Goal: Task Accomplishment & Management: Manage account settings

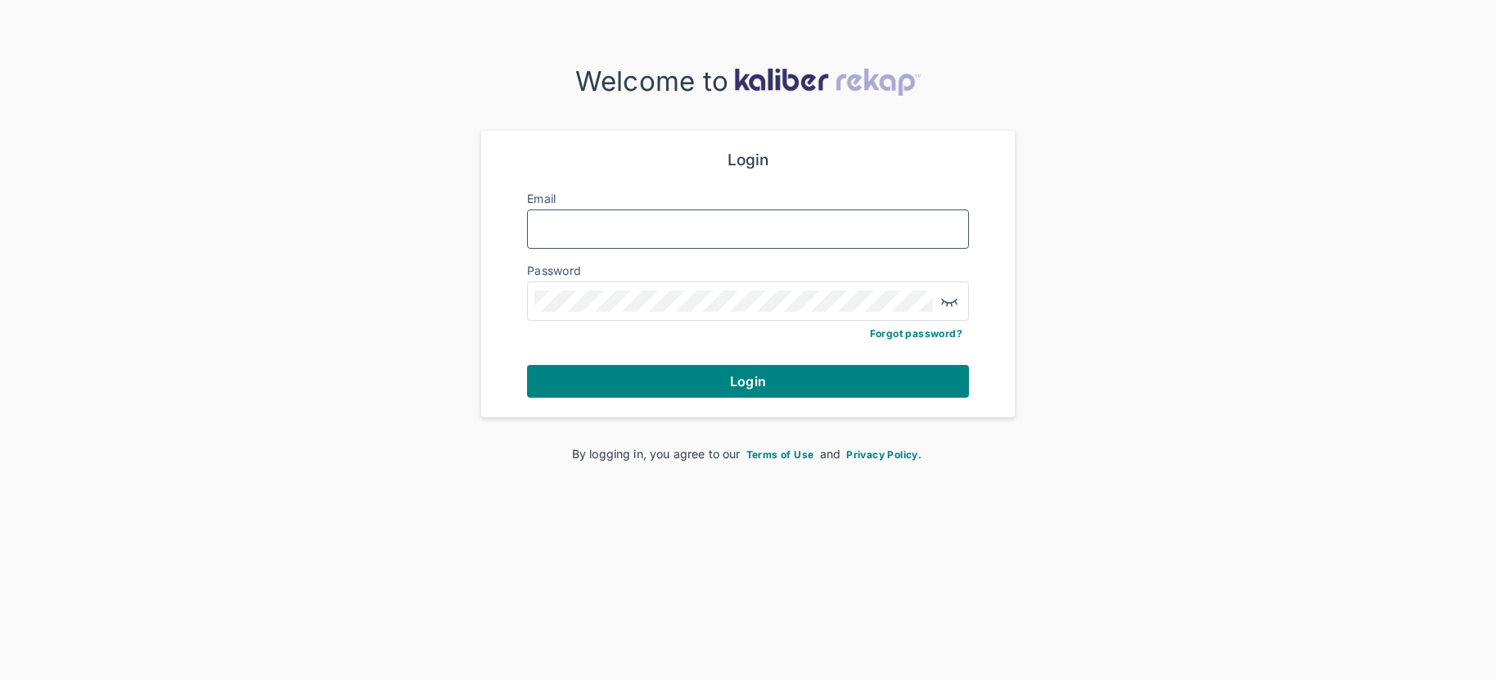
click at [758, 221] on input "Email" at bounding box center [747, 228] width 427 height 21
type input "**********"
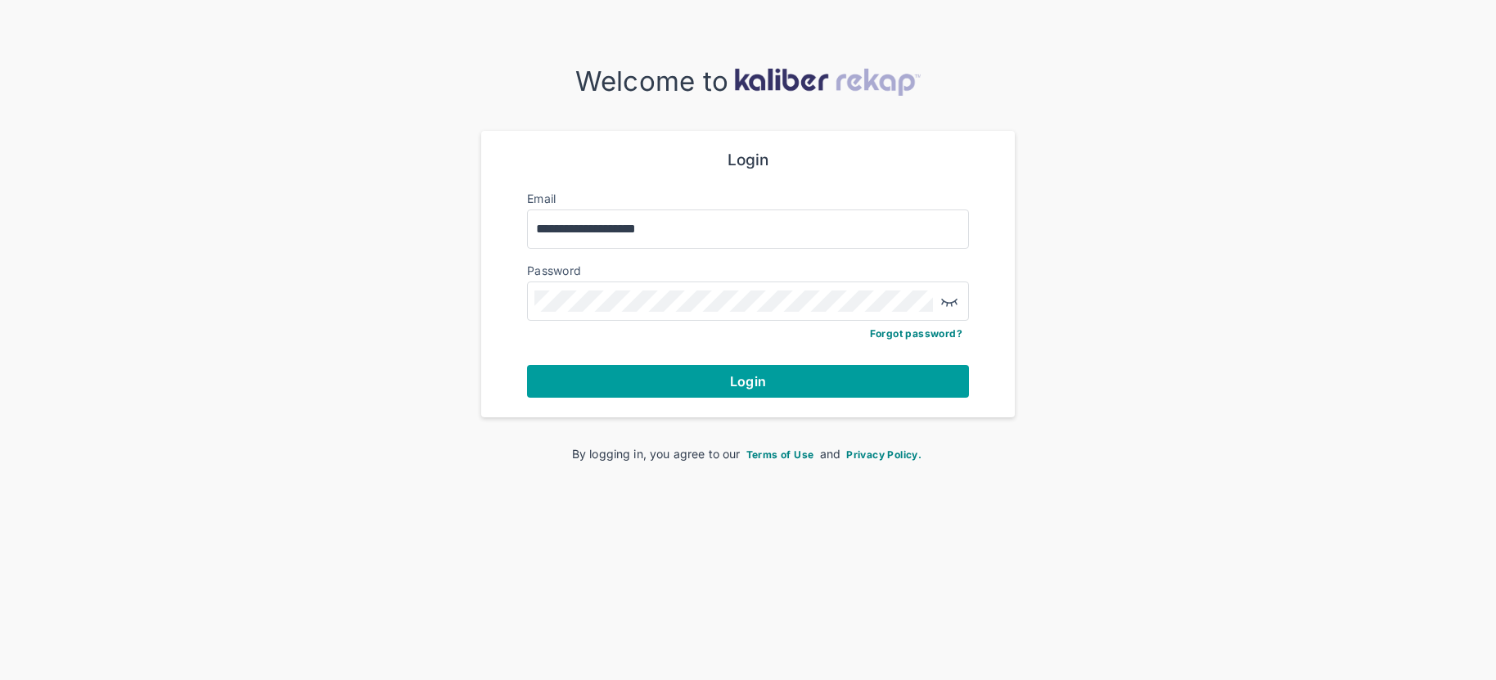
click at [694, 387] on button "Login" at bounding box center [748, 381] width 442 height 33
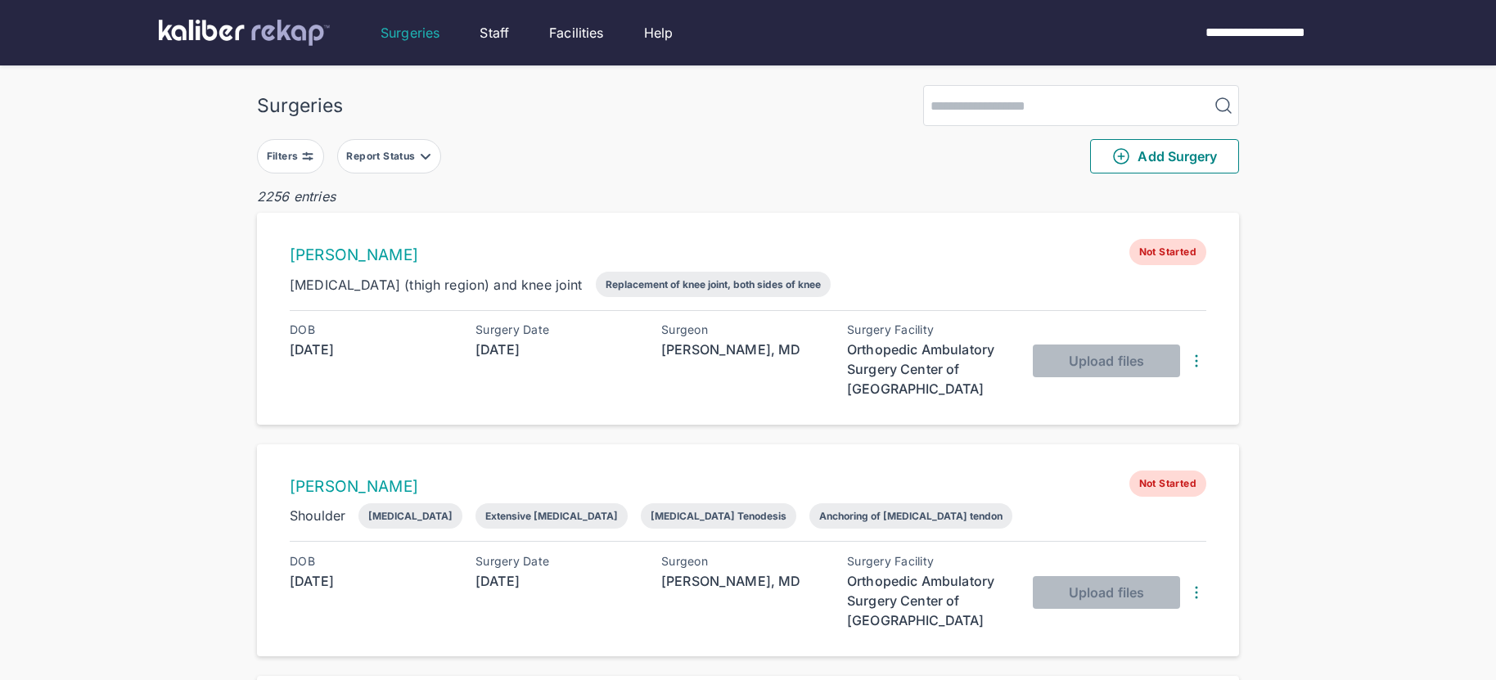
click at [314, 141] on button "Filters" at bounding box center [290, 156] width 67 height 34
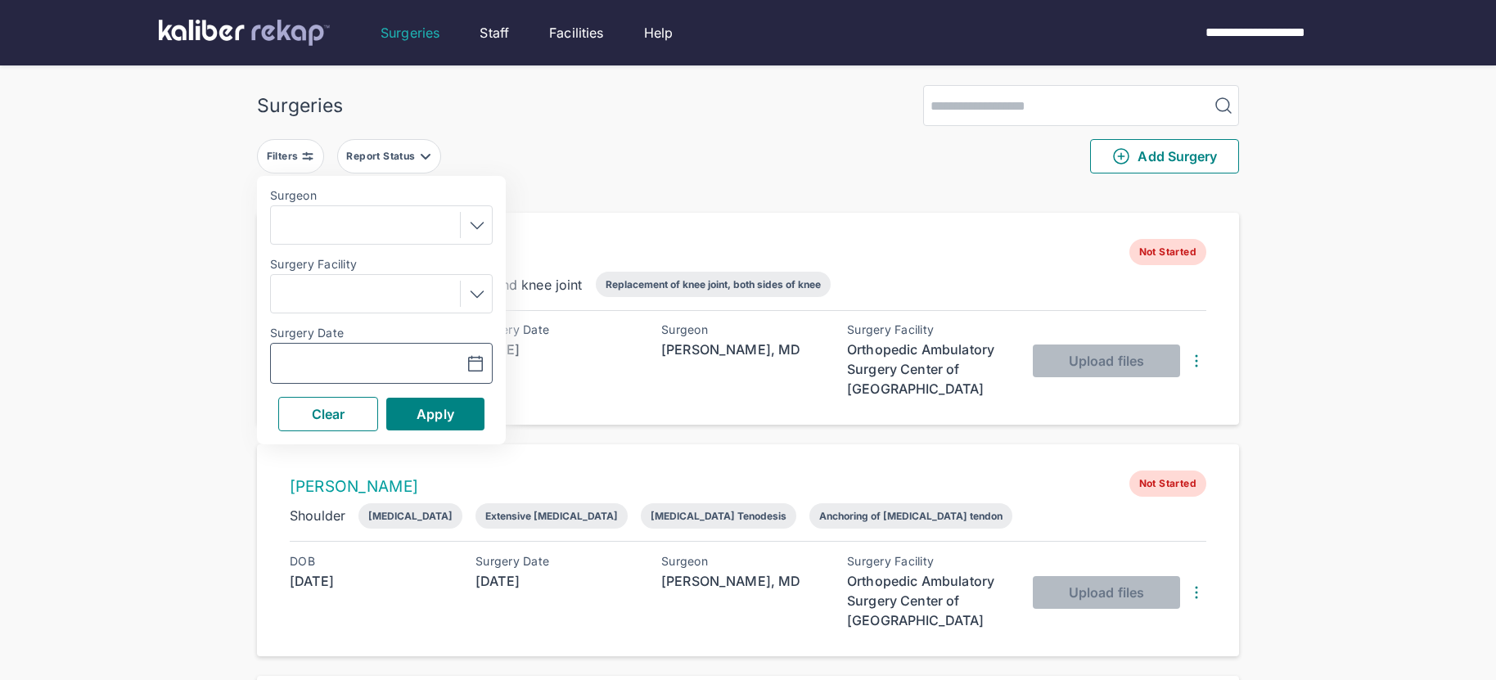
click at [480, 363] on icon "button" at bounding box center [476, 364] width 20 height 20
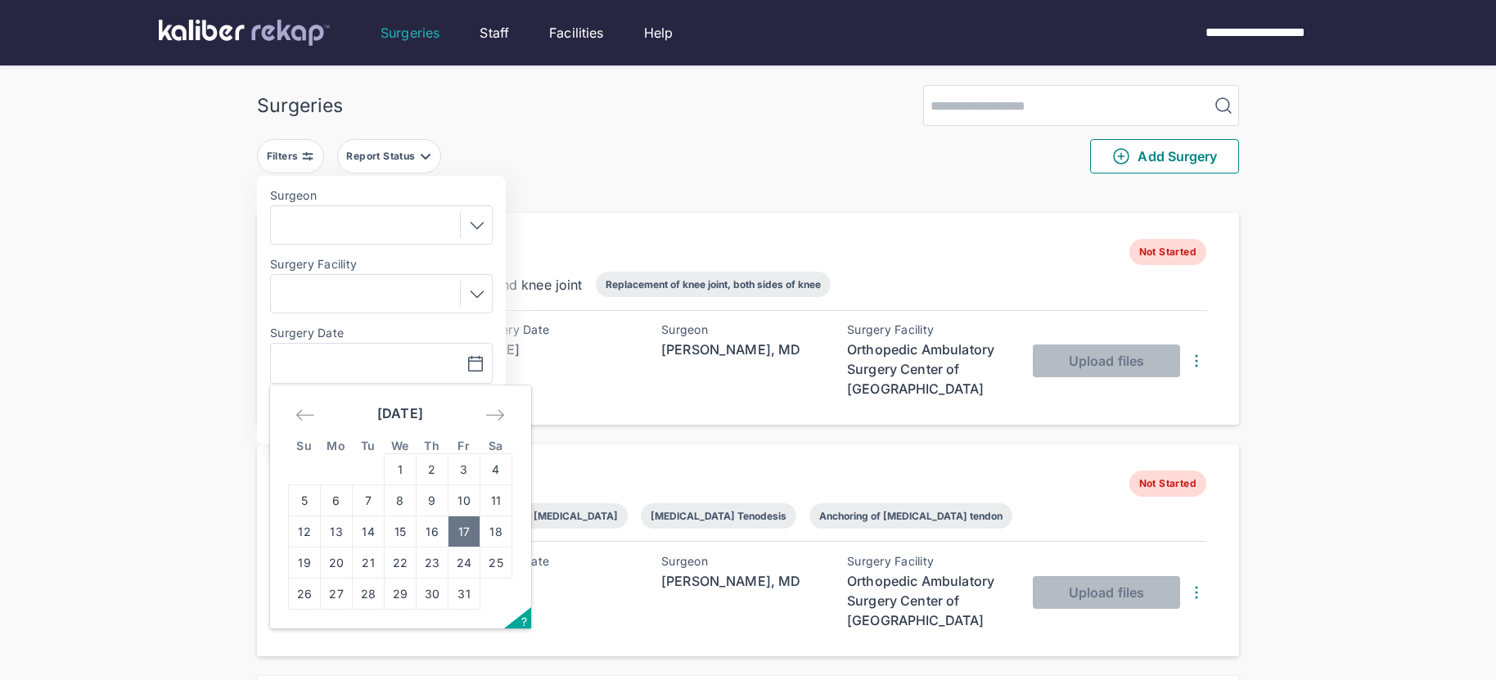
click at [459, 524] on td "17" at bounding box center [464, 531] width 32 height 31
type input "**********"
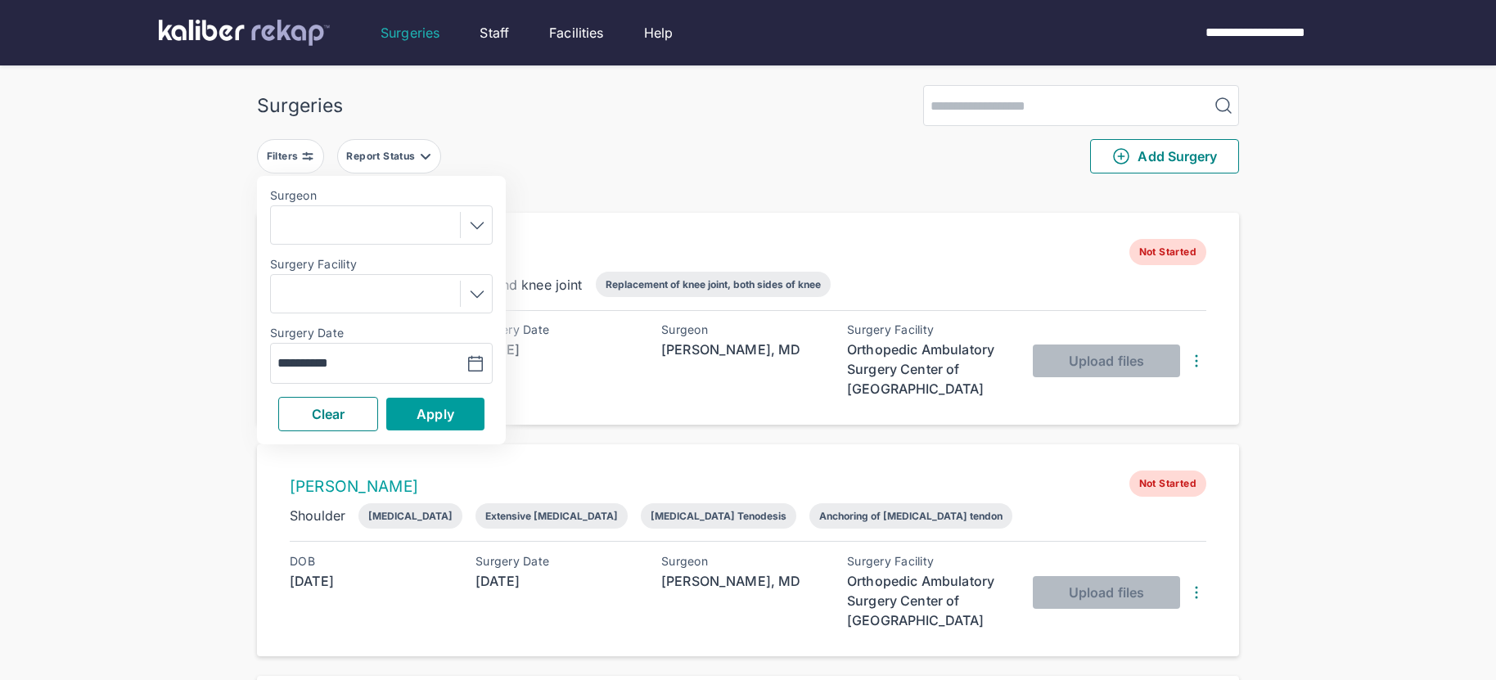
click at [460, 417] on button "Apply" at bounding box center [435, 414] width 98 height 33
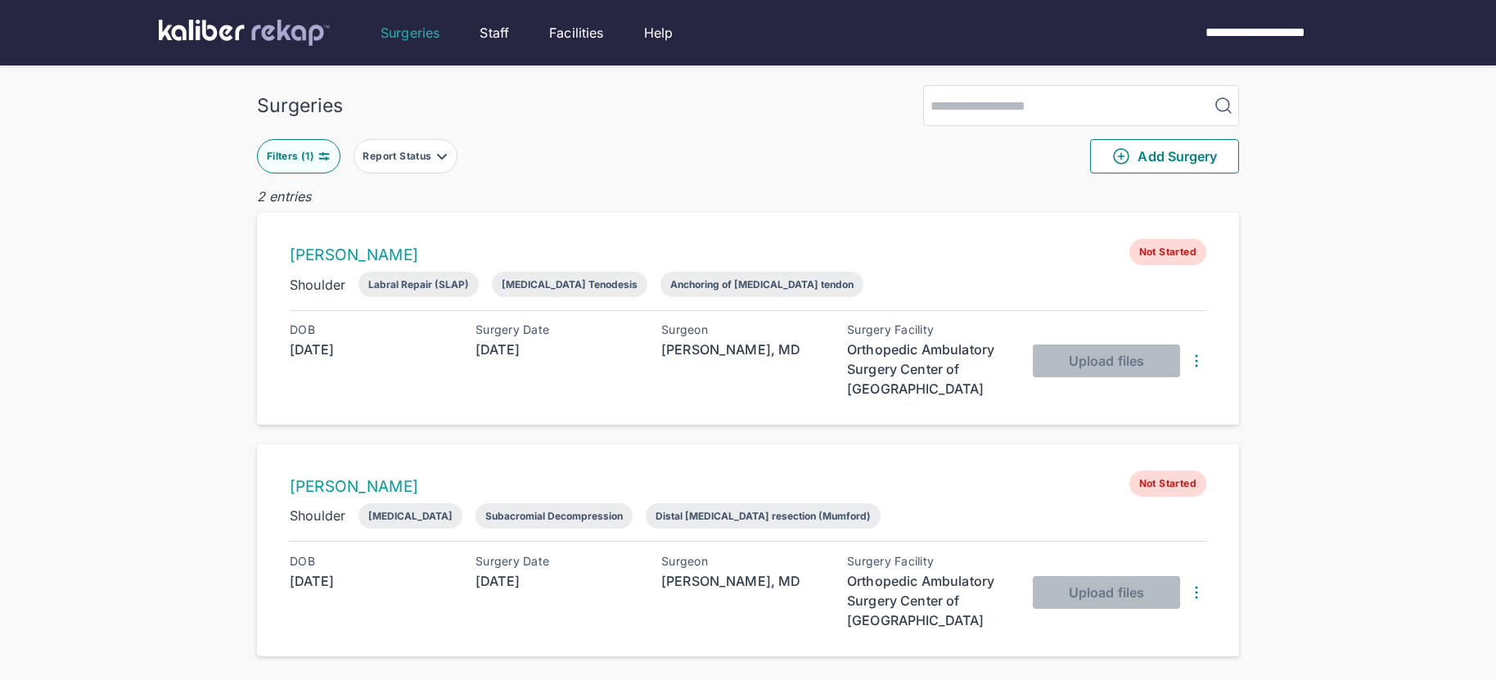
click at [308, 156] on div "Filters ( 1 )" at bounding box center [292, 156] width 51 height 13
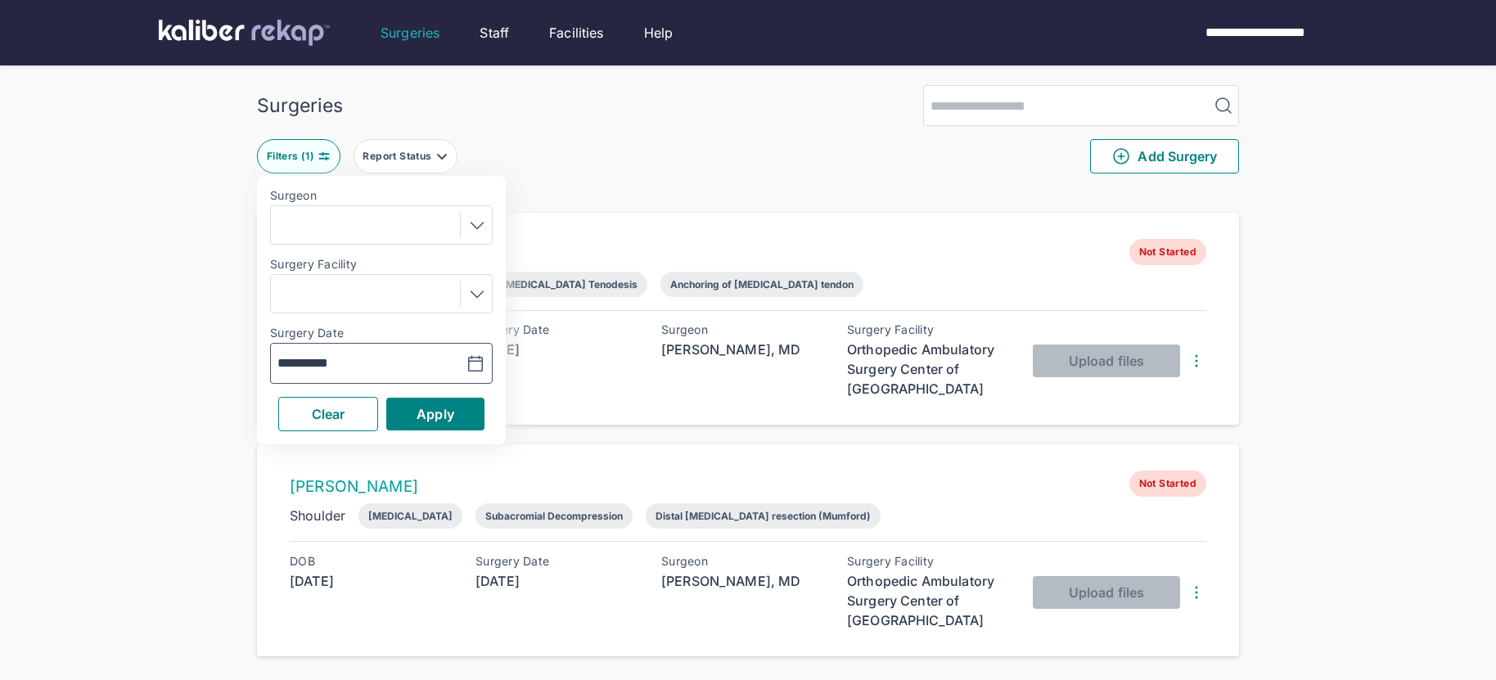
click at [477, 361] on icon "button" at bounding box center [476, 364] width 20 height 20
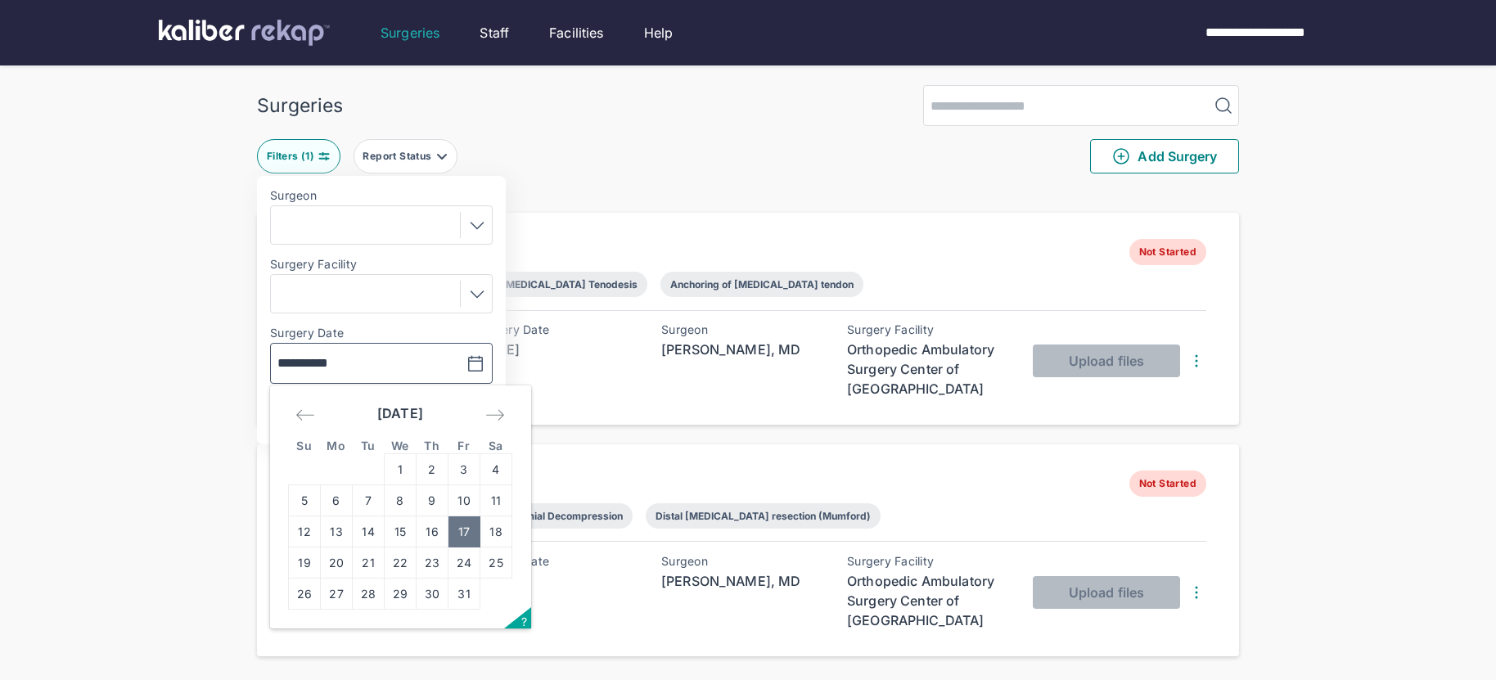
drag, startPoint x: 455, startPoint y: 502, endPoint x: 458, endPoint y: 444, distance: 57.4
click at [456, 502] on td "10" at bounding box center [464, 500] width 32 height 31
type input "**********"
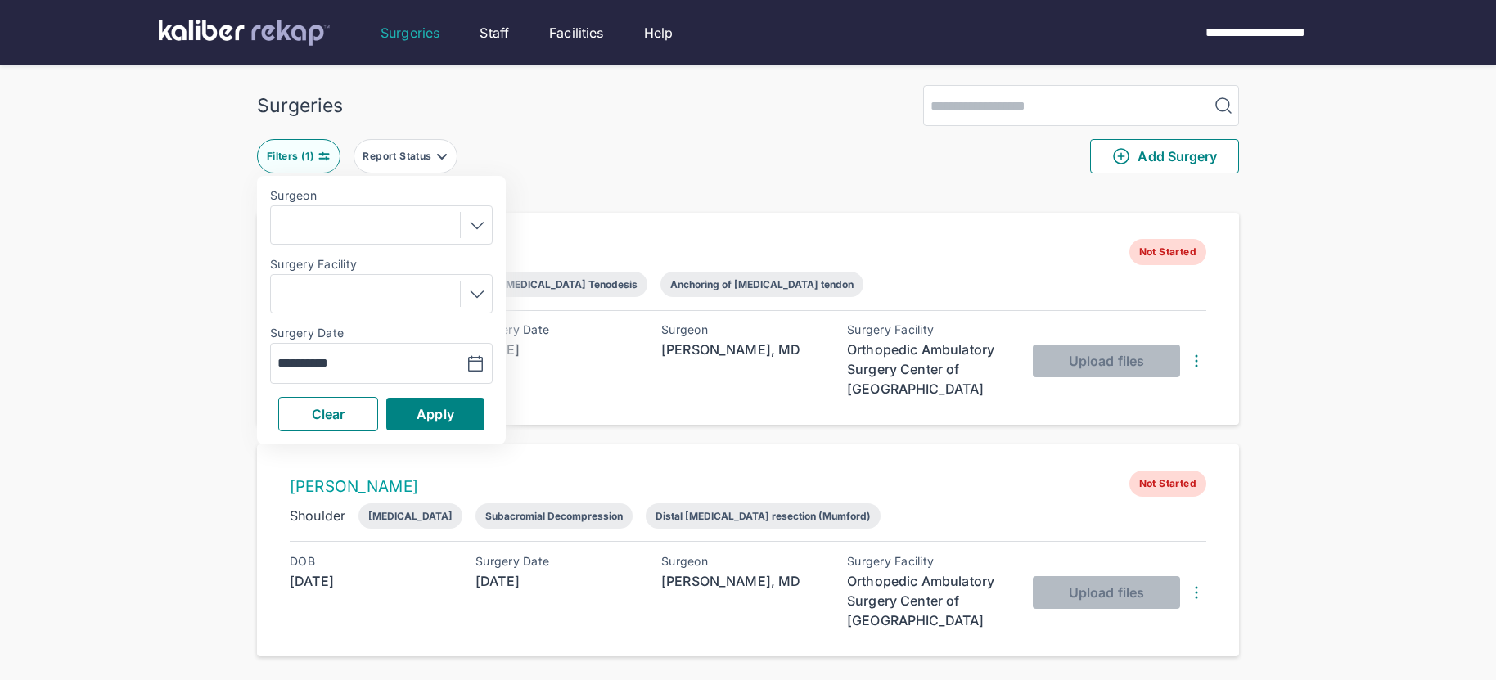
click at [461, 393] on div "**********" at bounding box center [381, 310] width 249 height 268
click at [461, 400] on button "Apply" at bounding box center [435, 414] width 98 height 33
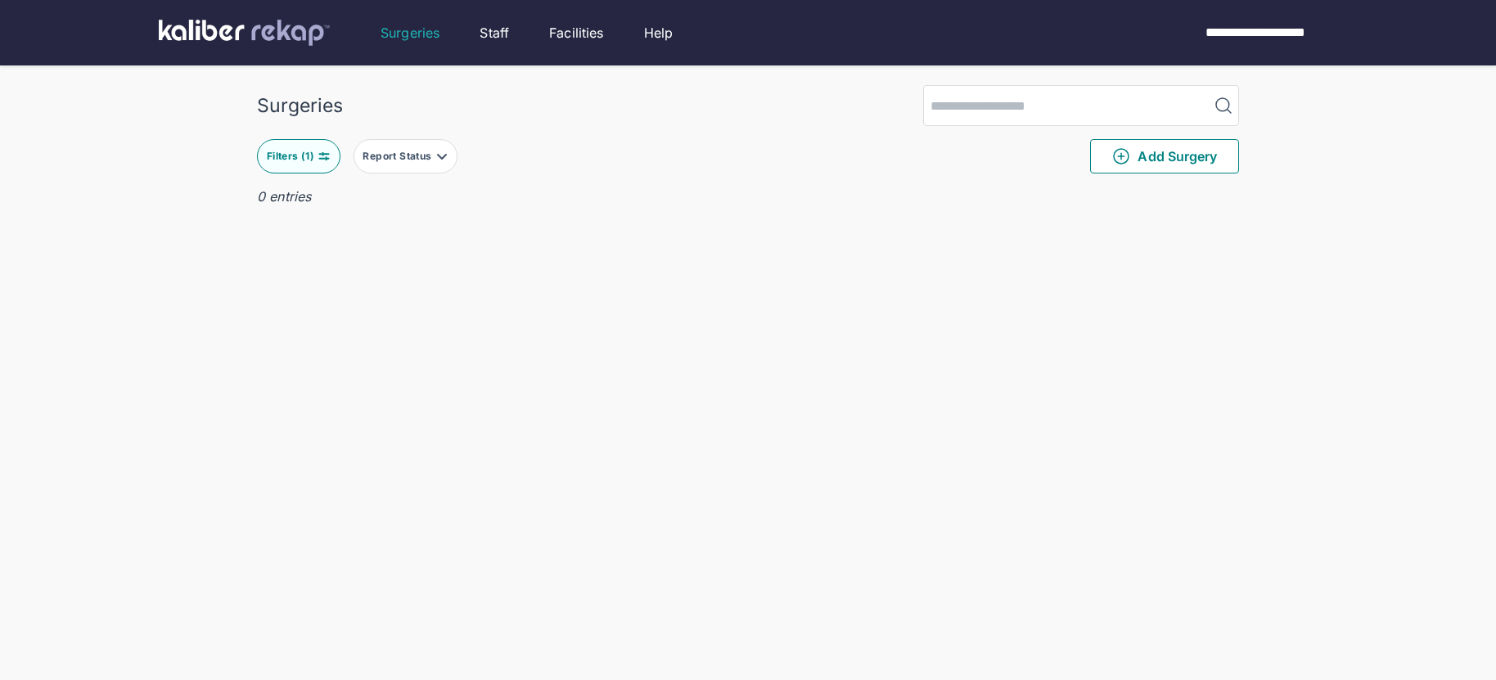
click at [296, 153] on div "Filters ( 1 )" at bounding box center [292, 156] width 51 height 13
click at [466, 360] on icon "button" at bounding box center [476, 364] width 20 height 20
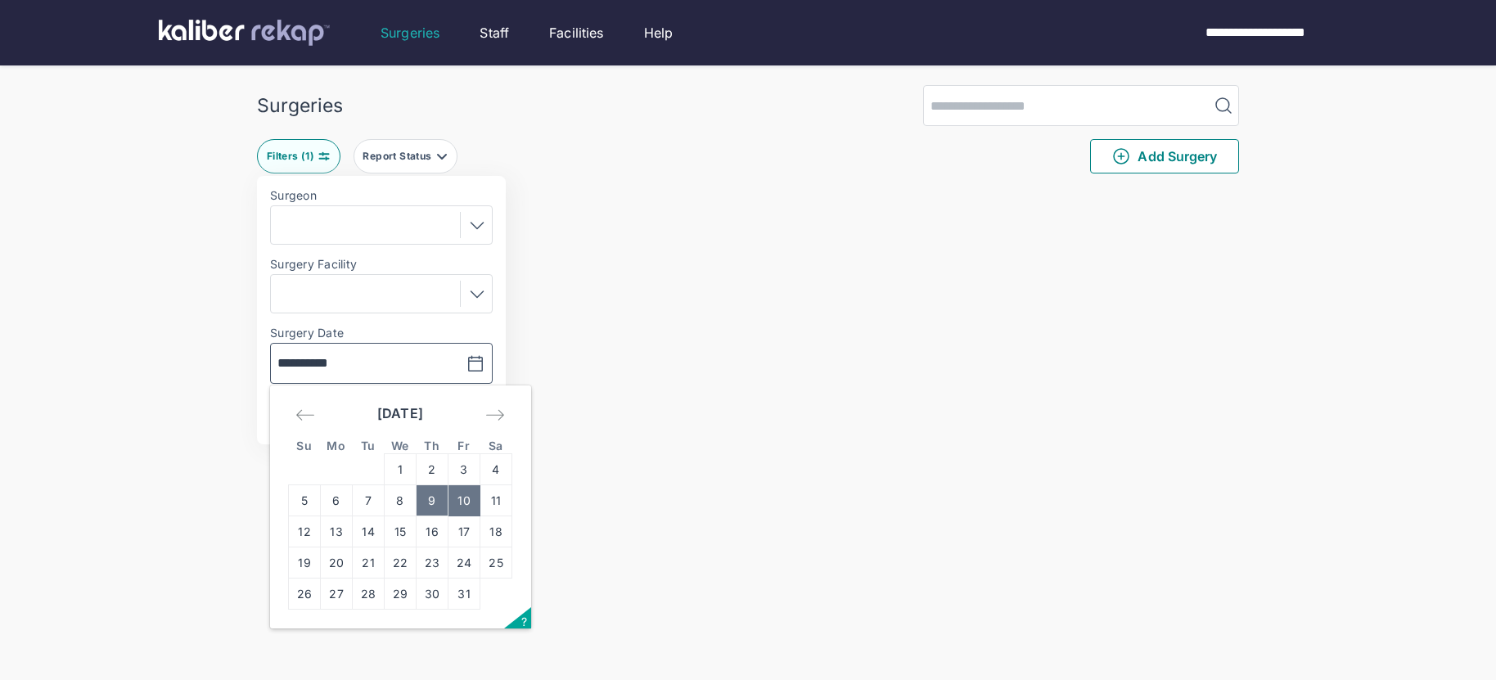
click at [430, 503] on td "9" at bounding box center [432, 500] width 32 height 31
type input "**********"
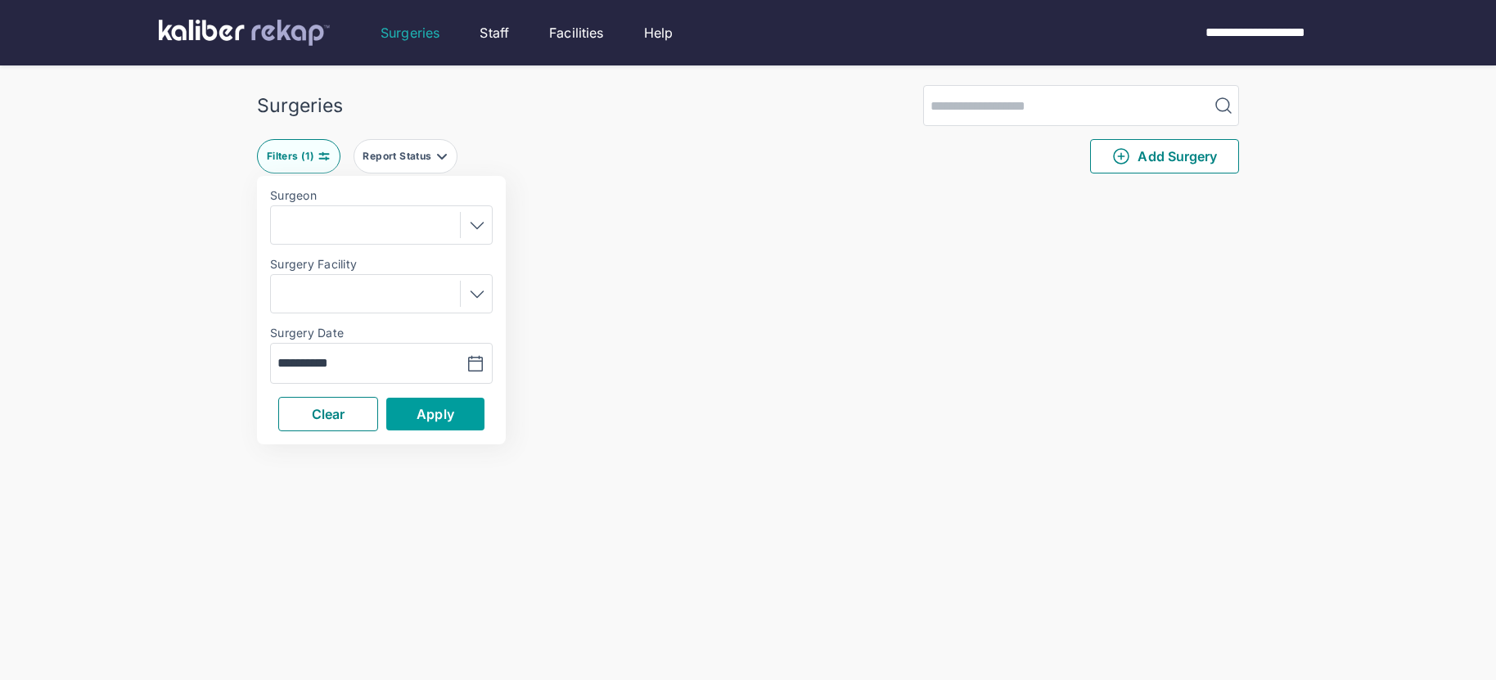
click at [423, 427] on button "Apply" at bounding box center [435, 414] width 98 height 33
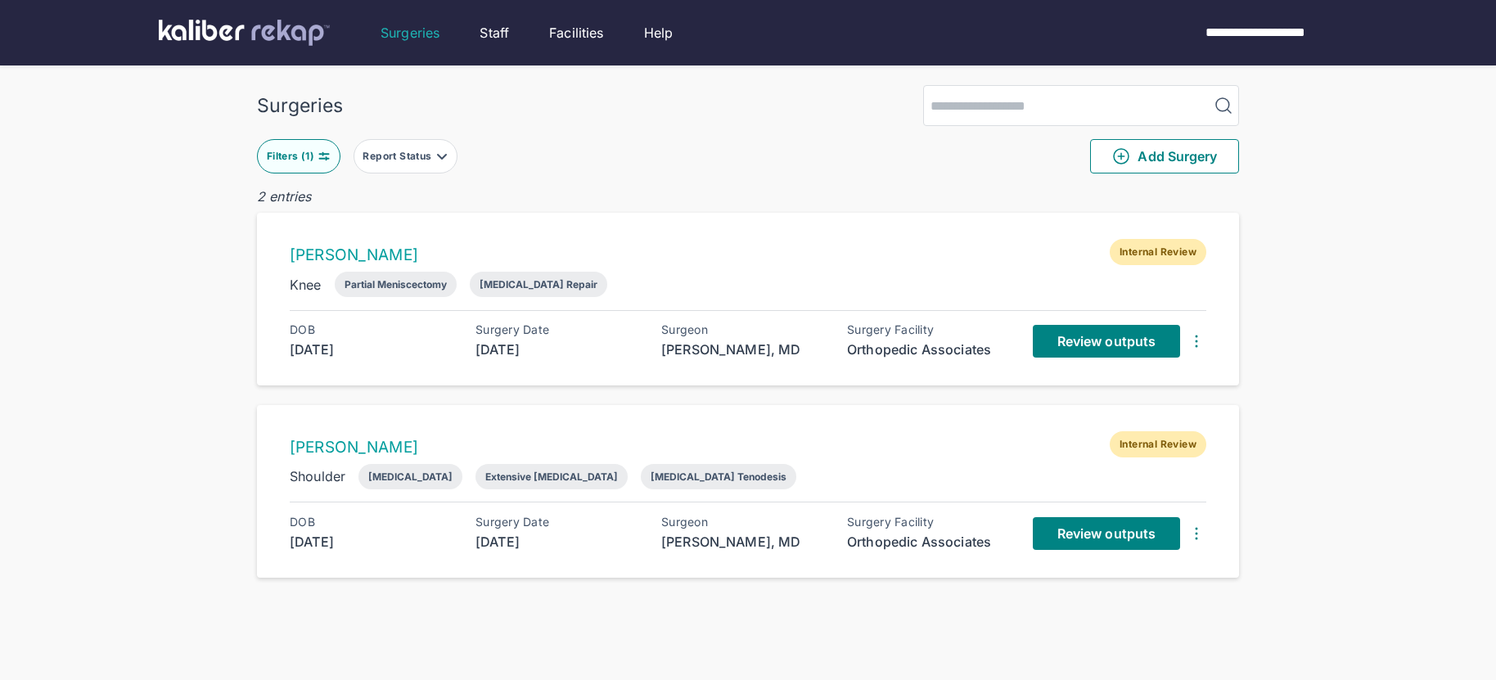
click at [317, 150] on img at bounding box center [323, 156] width 13 height 13
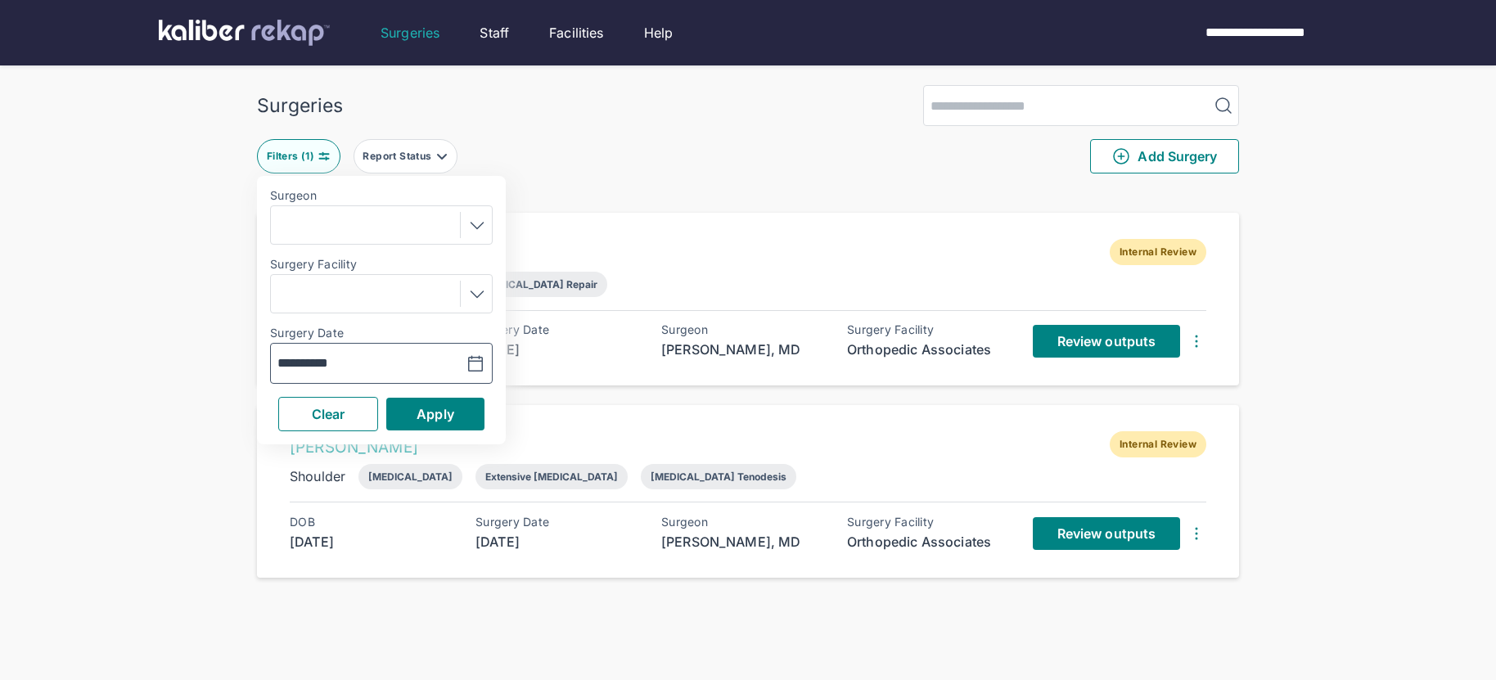
click at [484, 367] on icon "button" at bounding box center [476, 364] width 20 height 20
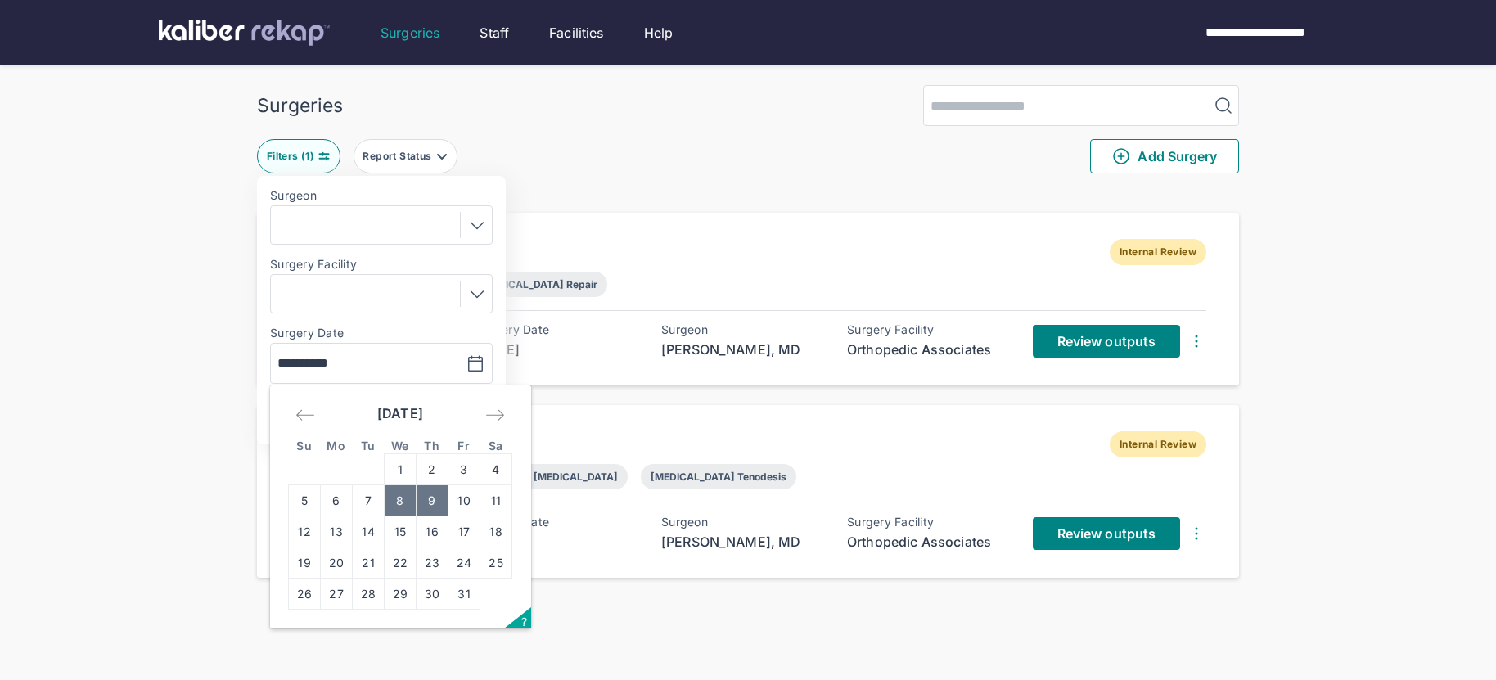
click at [399, 506] on td "8" at bounding box center [401, 500] width 32 height 31
type input "**********"
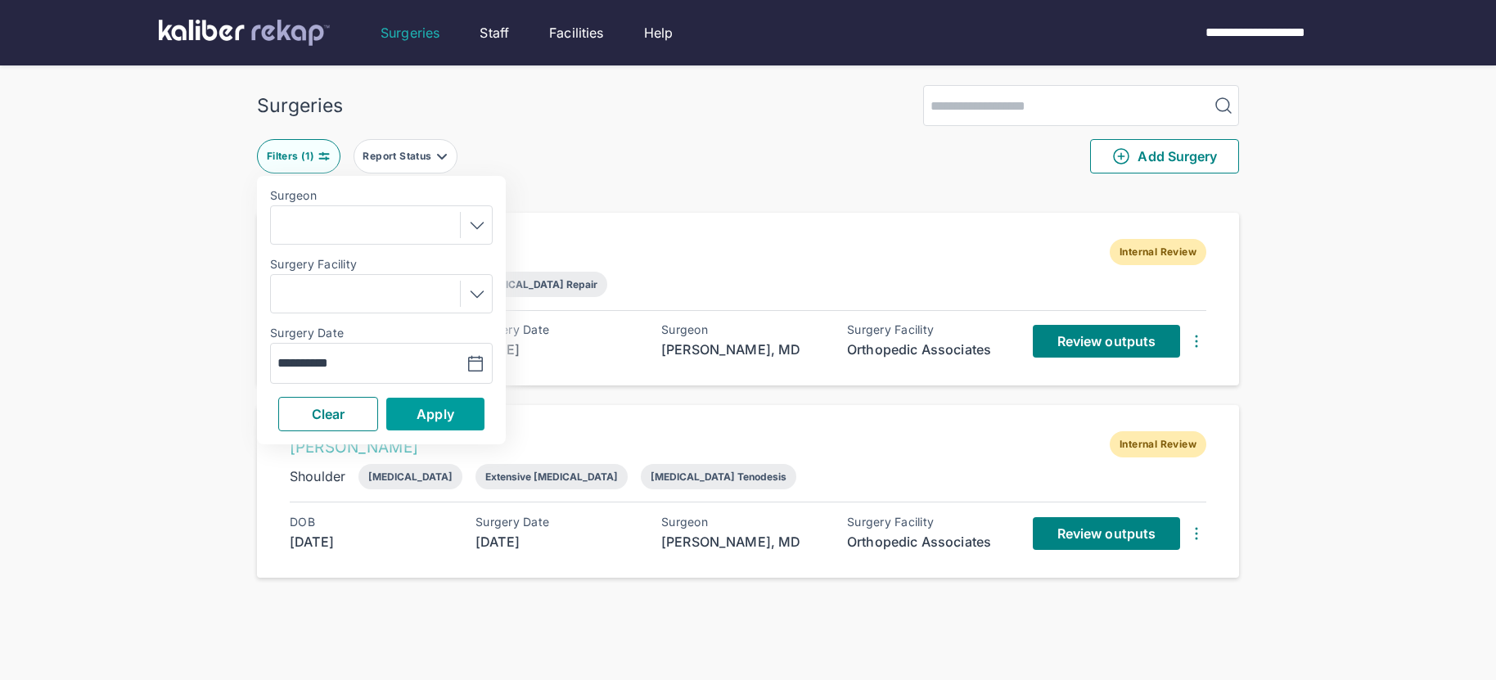
click at [425, 403] on button "Apply" at bounding box center [435, 414] width 98 height 33
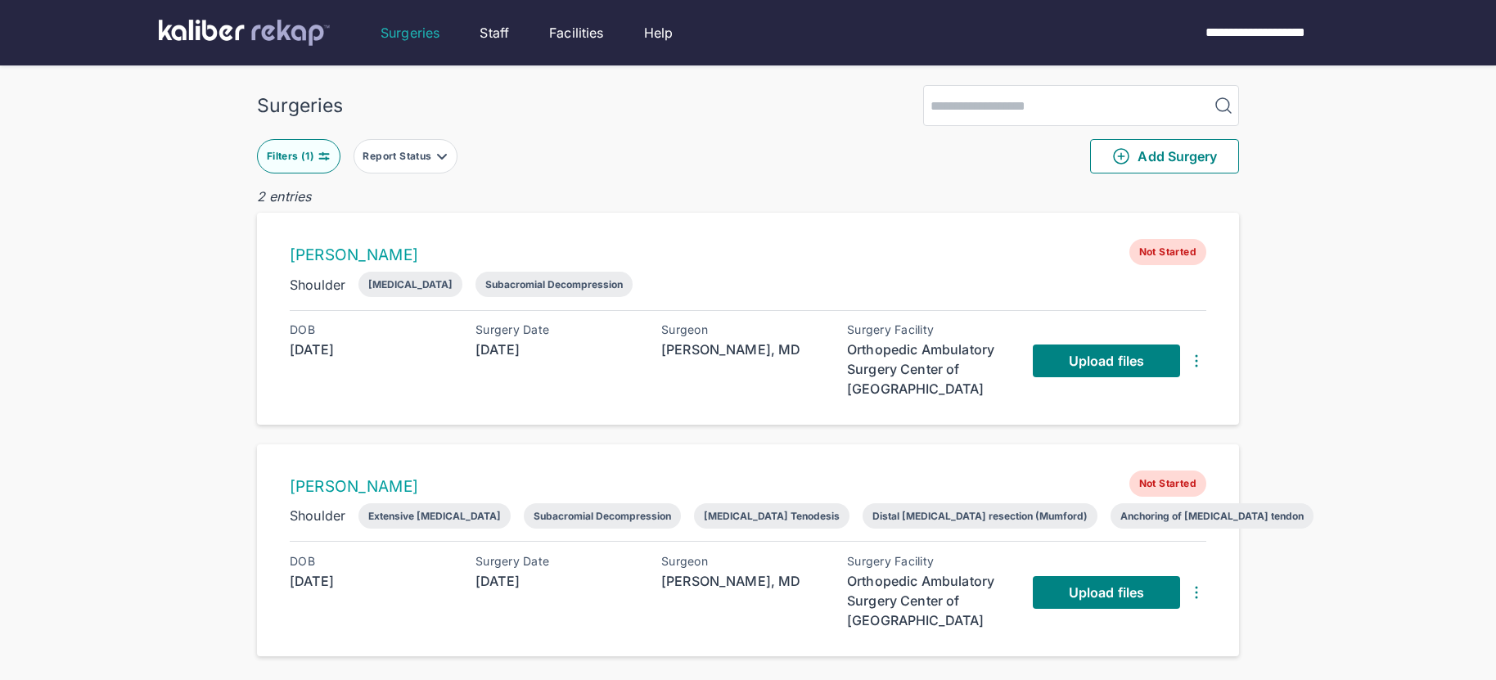
click at [312, 155] on div "Filters ( 1 )" at bounding box center [292, 156] width 51 height 13
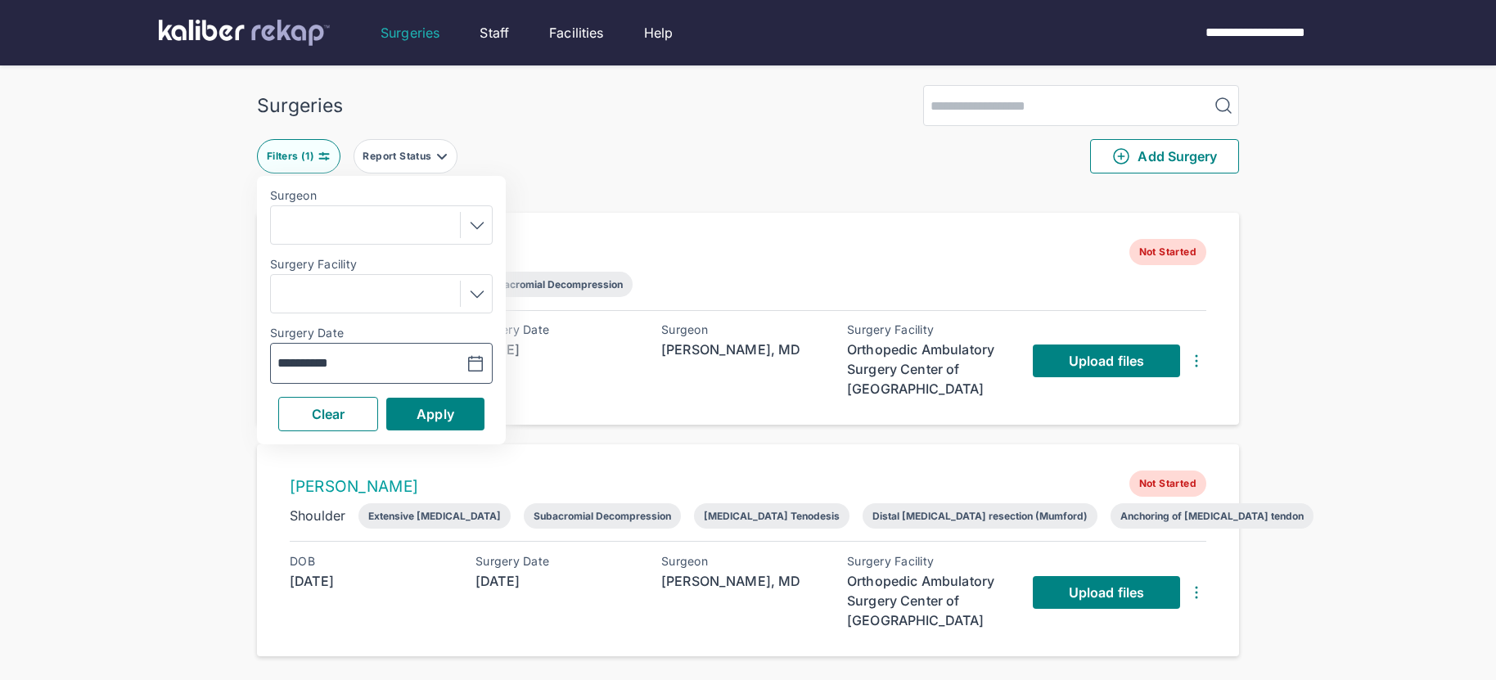
click at [475, 361] on icon "button" at bounding box center [476, 364] width 20 height 20
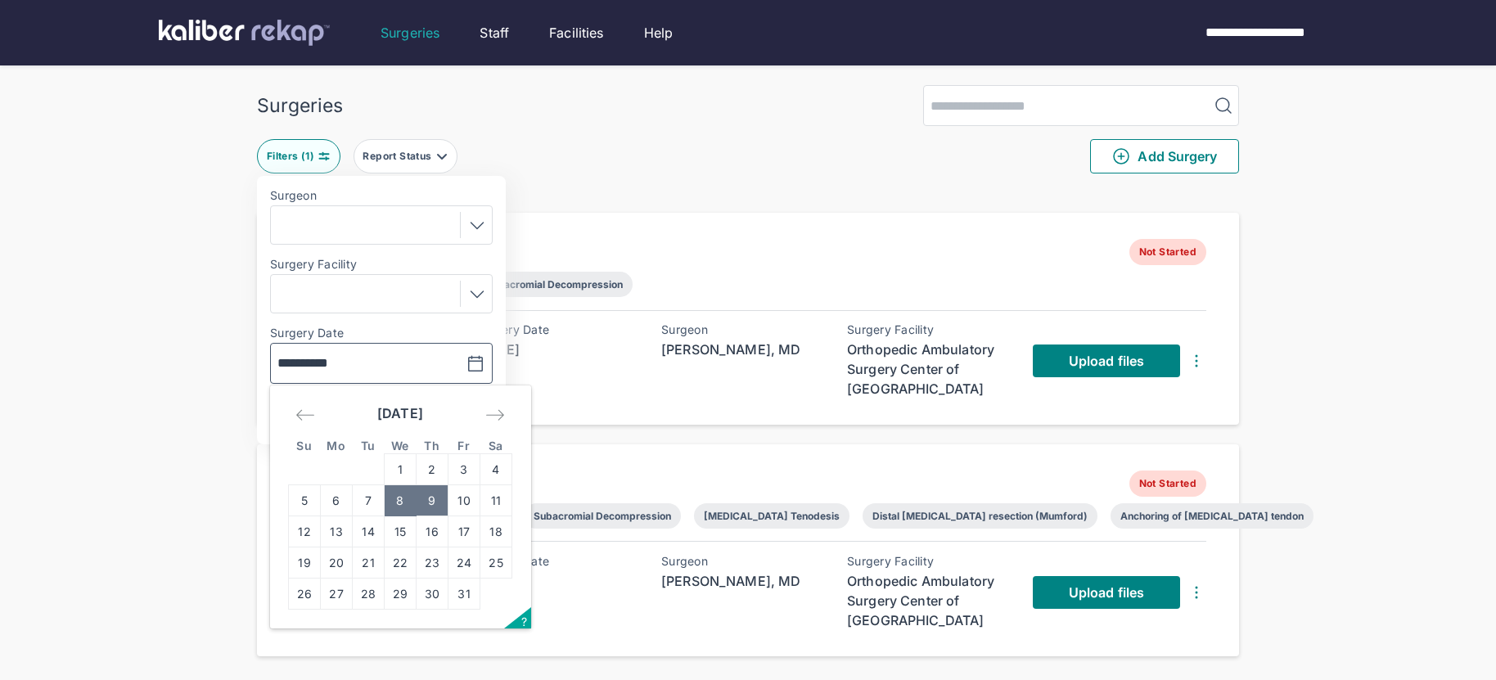
click at [441, 502] on td "9" at bounding box center [432, 500] width 32 height 31
type input "**********"
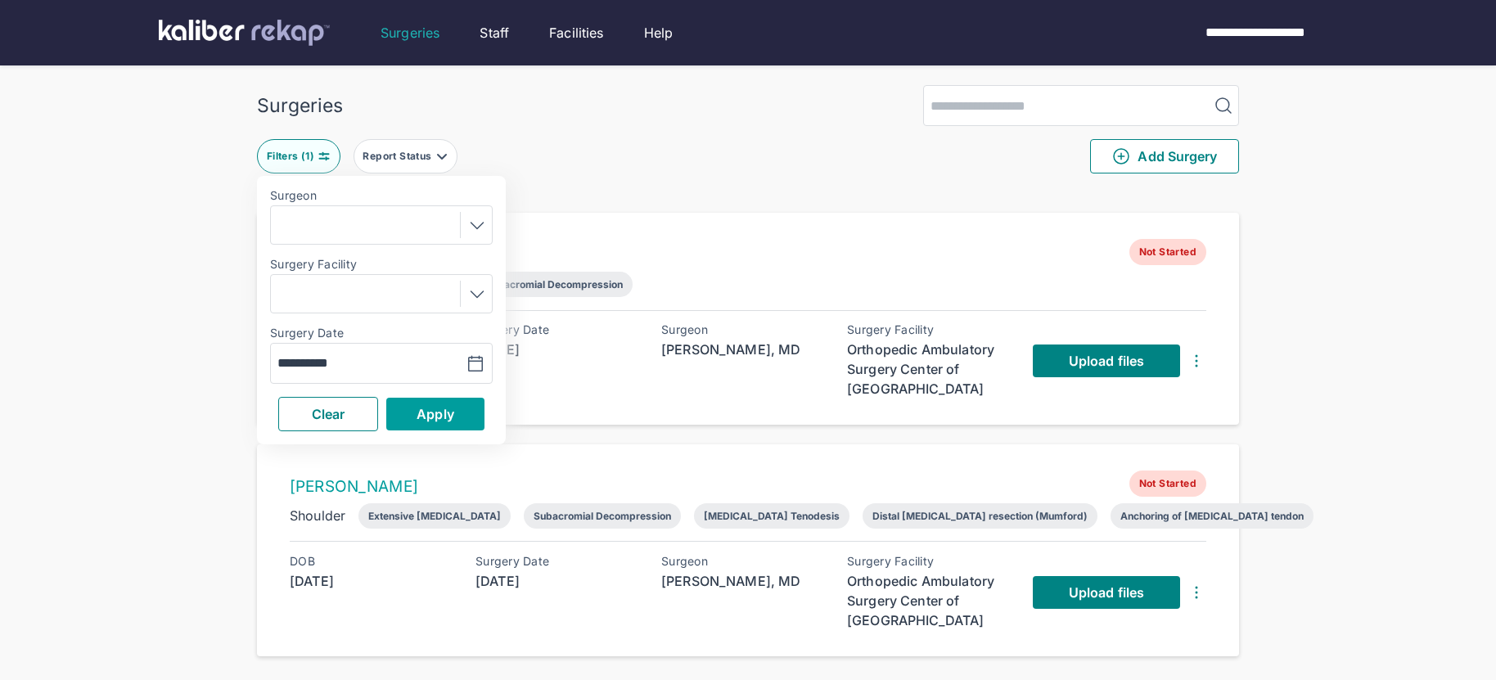
click at [439, 419] on span "Apply" at bounding box center [435, 414] width 38 height 16
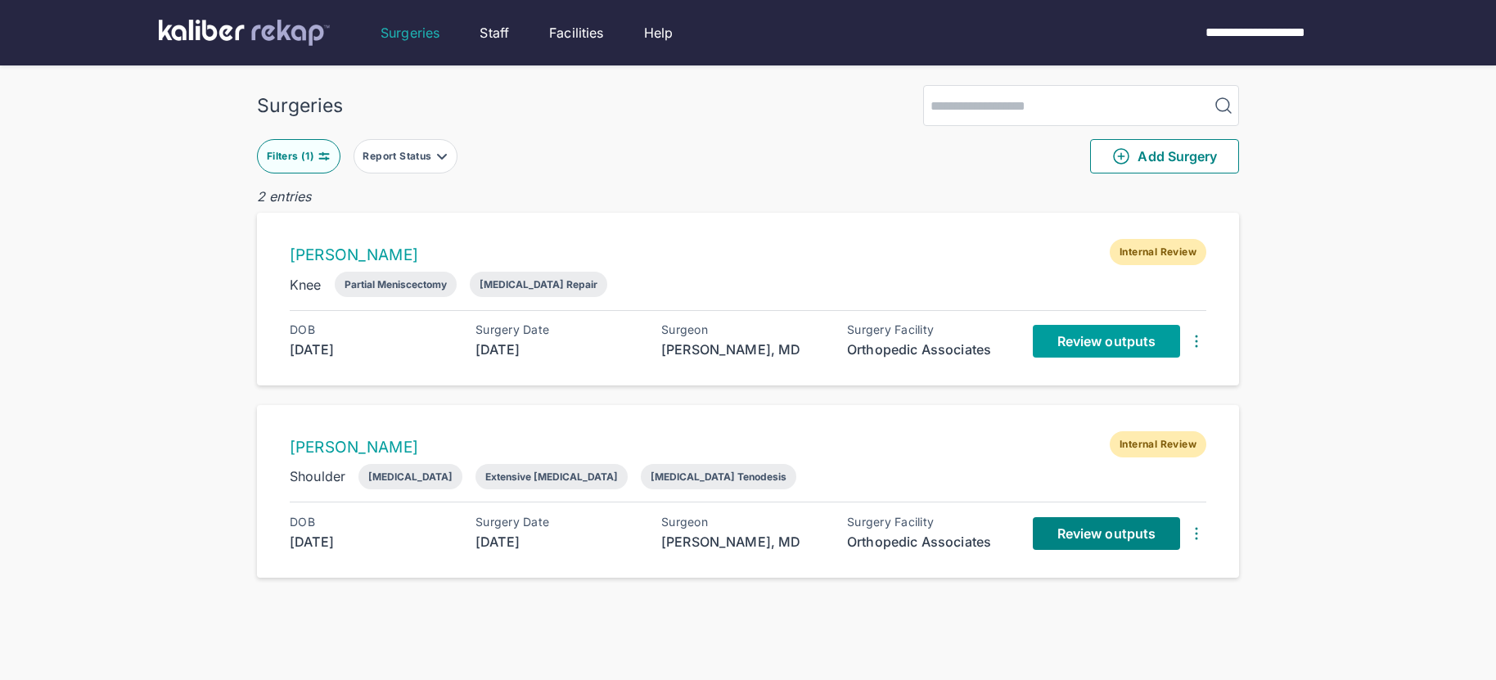
click at [1049, 335] on link "Review outputs" at bounding box center [1106, 341] width 147 height 33
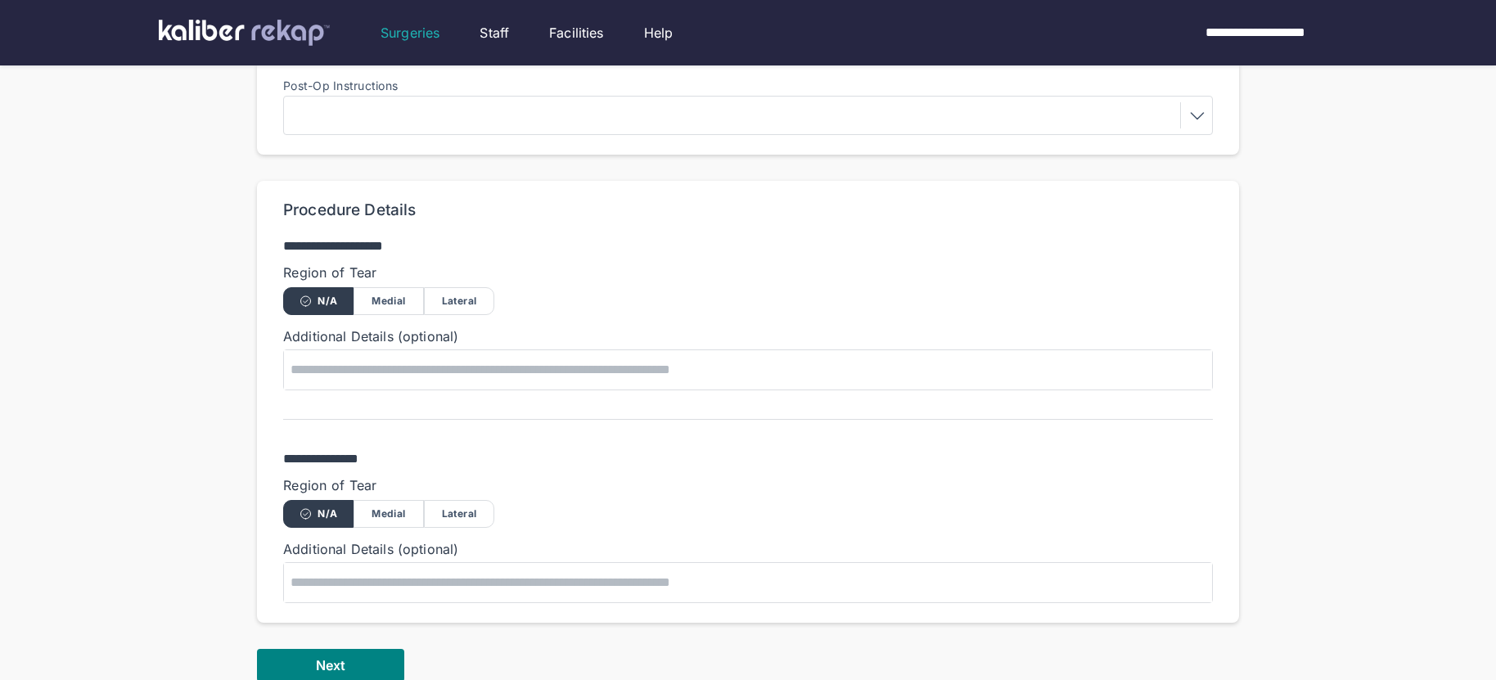
scroll to position [920, 0]
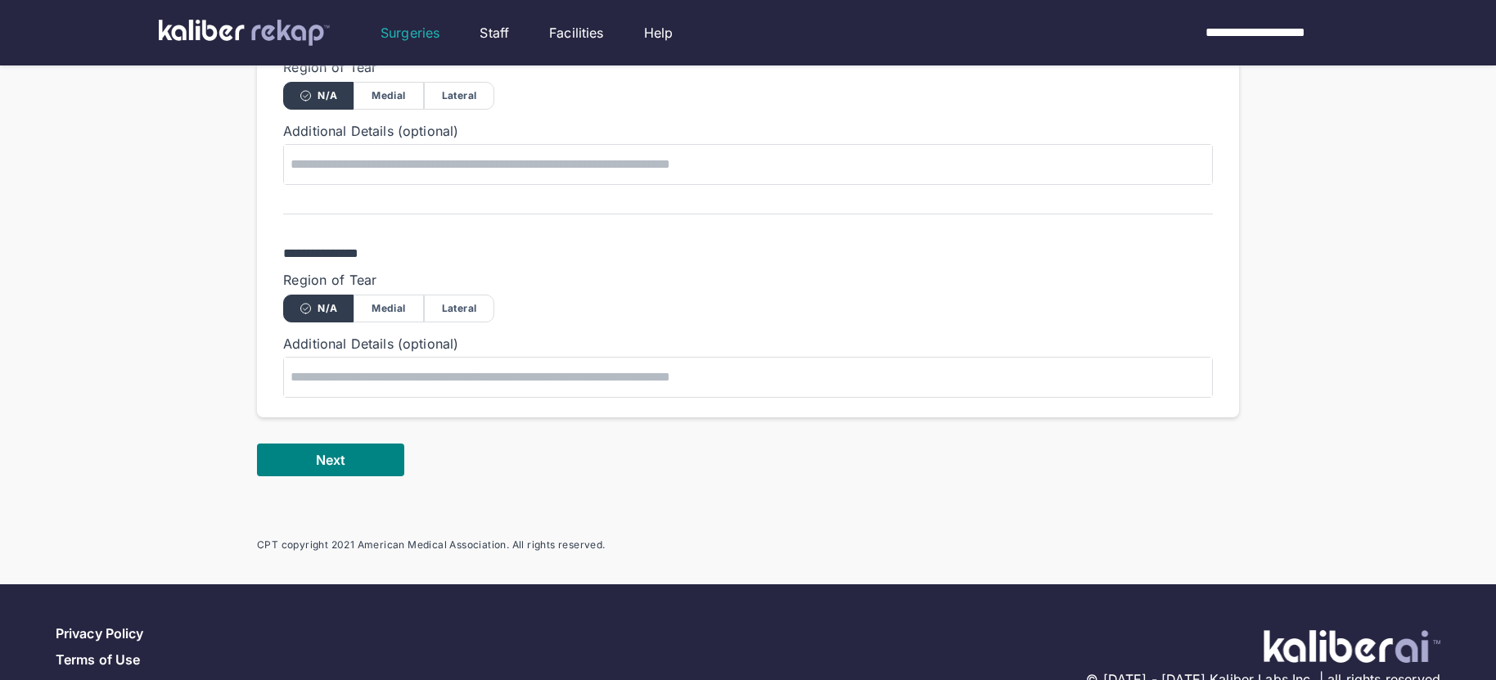
click at [333, 461] on span "Next" at bounding box center [330, 460] width 29 height 16
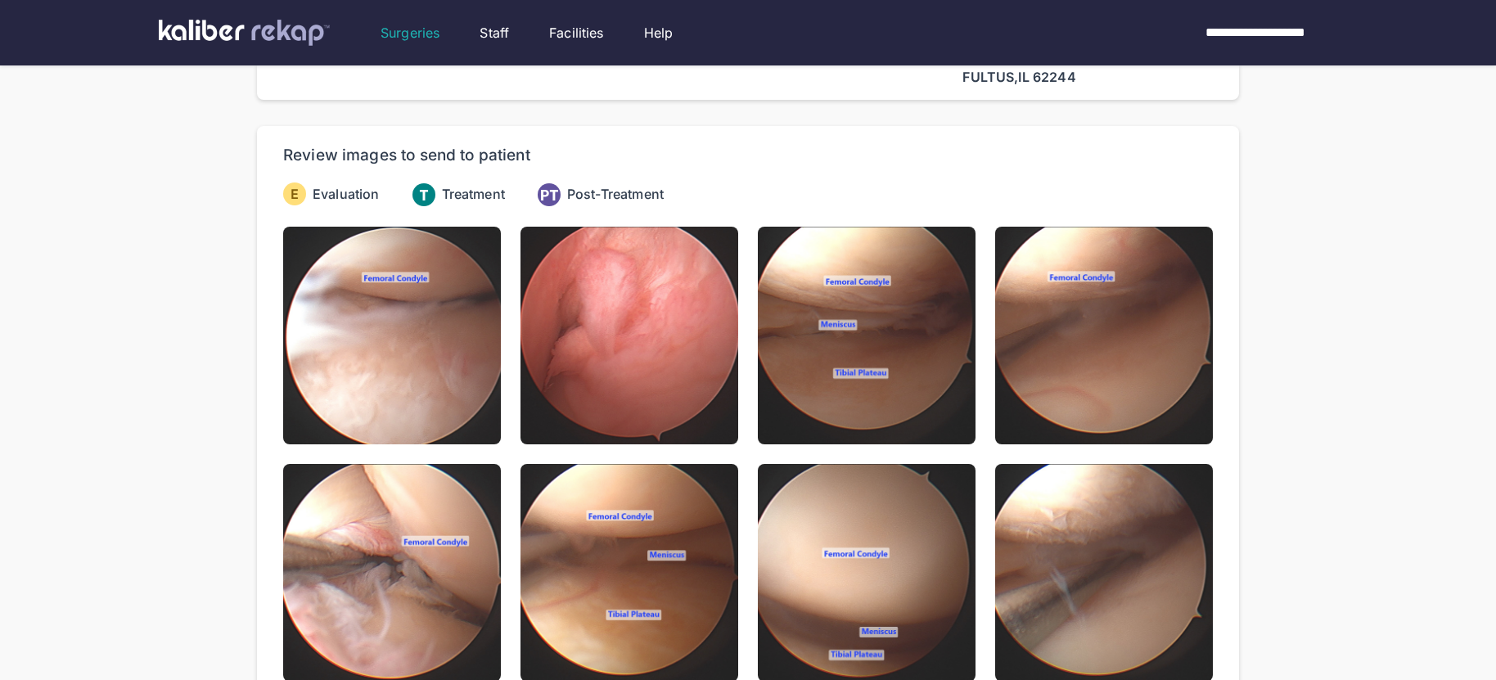
scroll to position [71, 0]
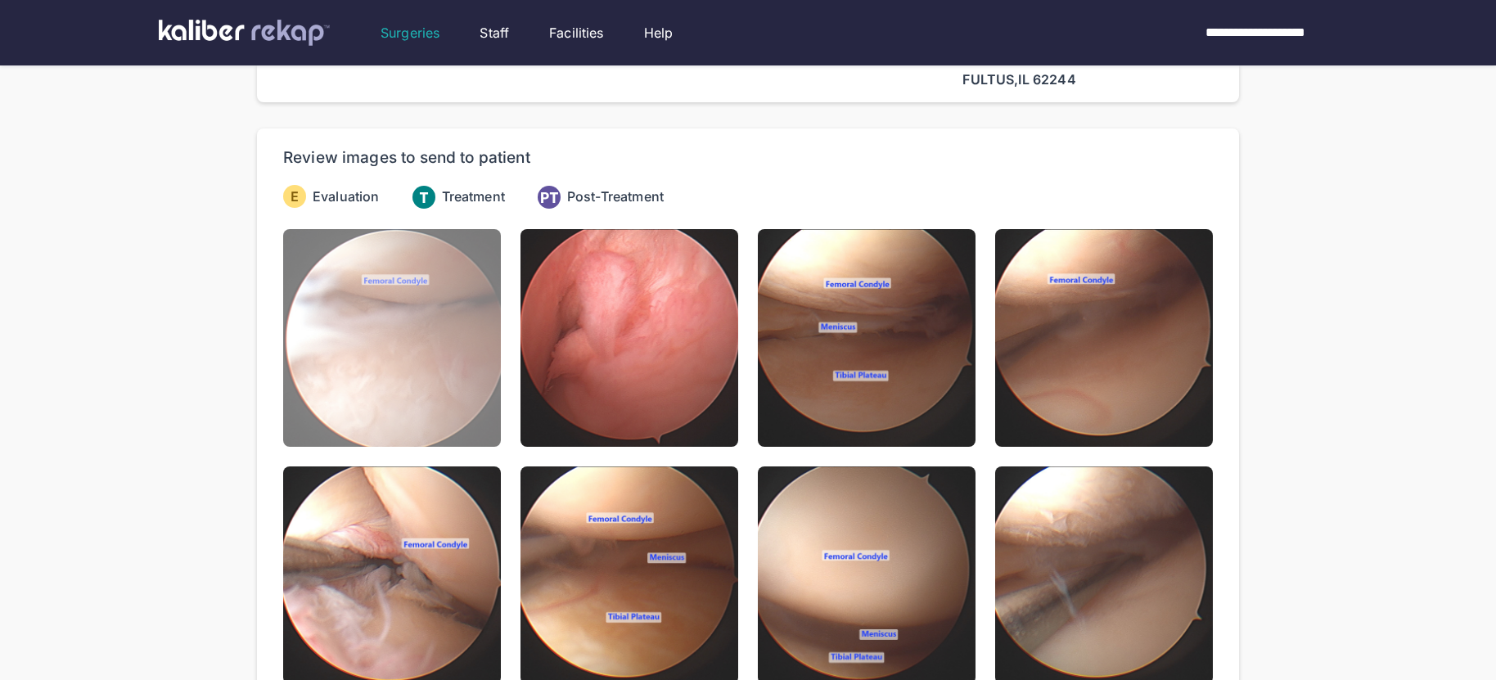
click at [407, 371] on img at bounding box center [392, 338] width 218 height 218
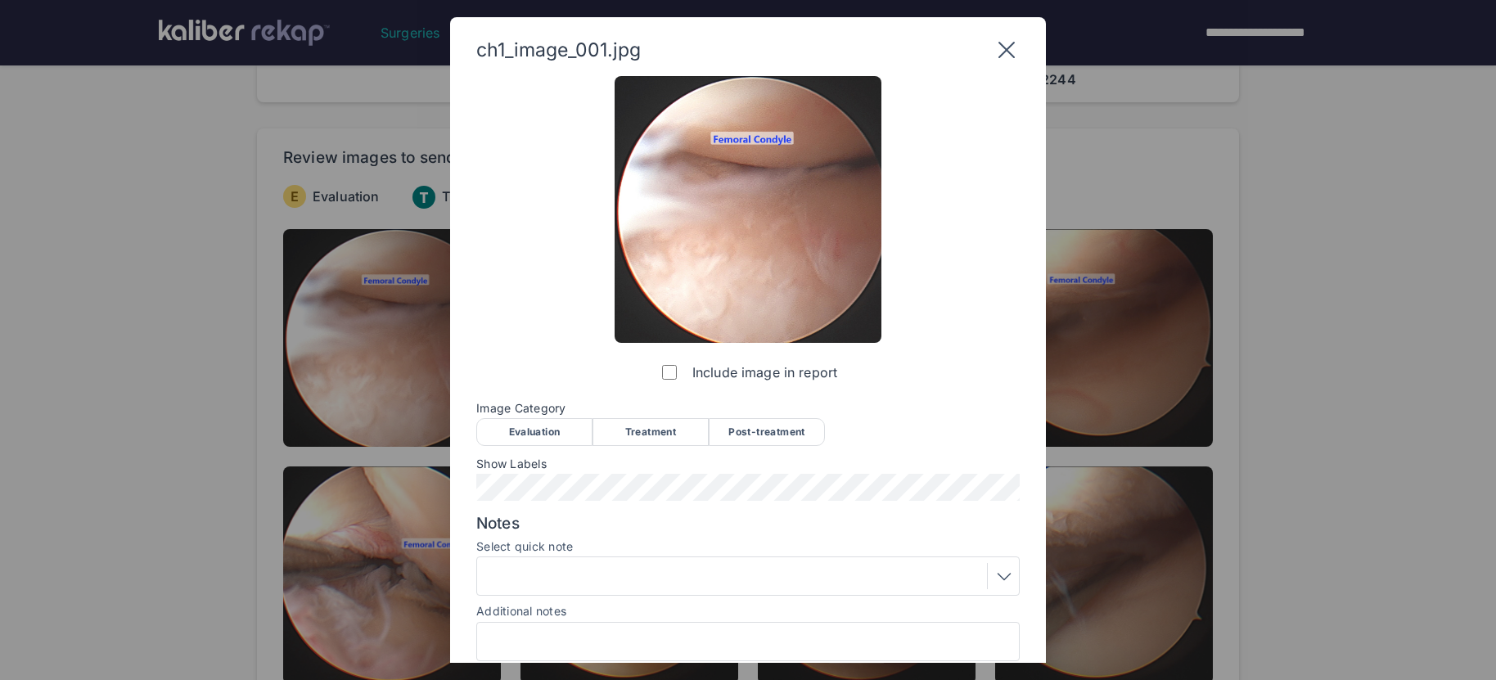
click at [543, 439] on div "Evaluation" at bounding box center [534, 432] width 116 height 28
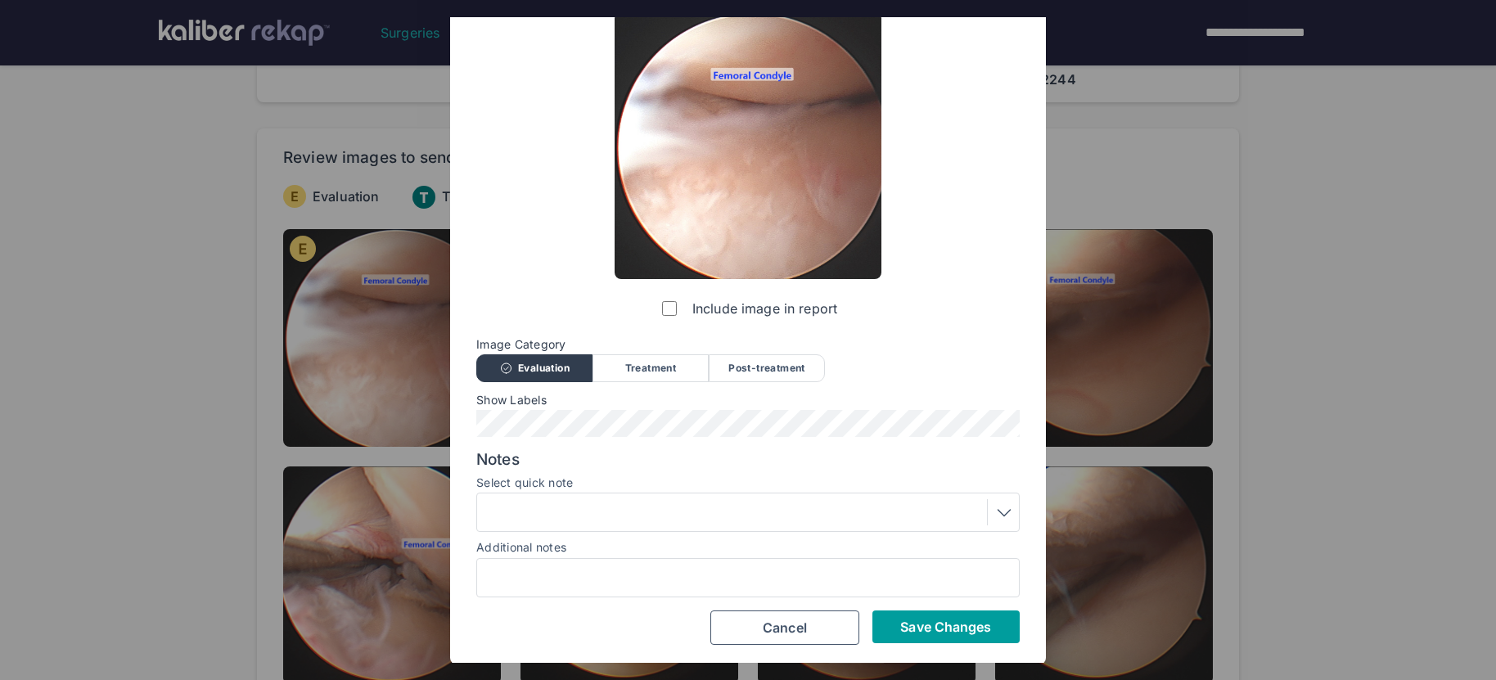
click at [1002, 628] on button "Save Changes" at bounding box center [945, 626] width 147 height 33
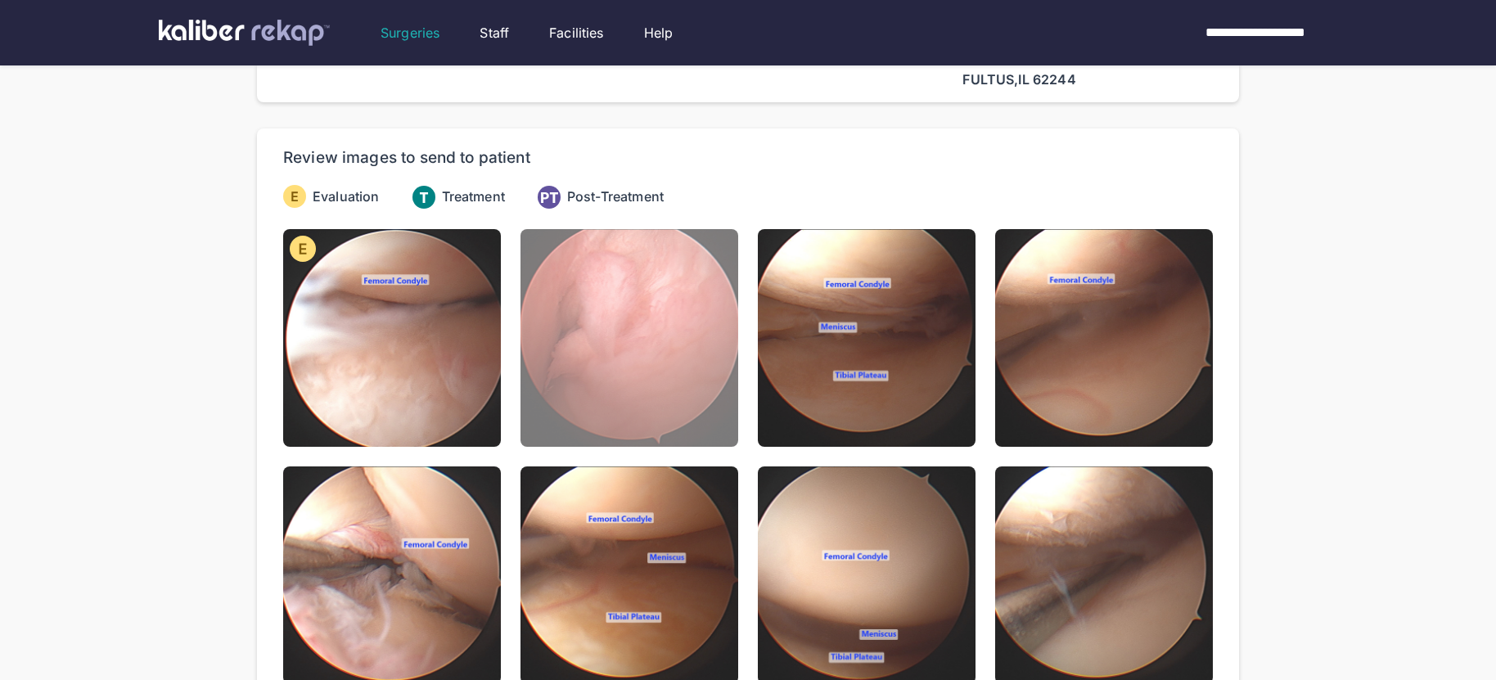
click at [616, 408] on img at bounding box center [629, 338] width 218 height 218
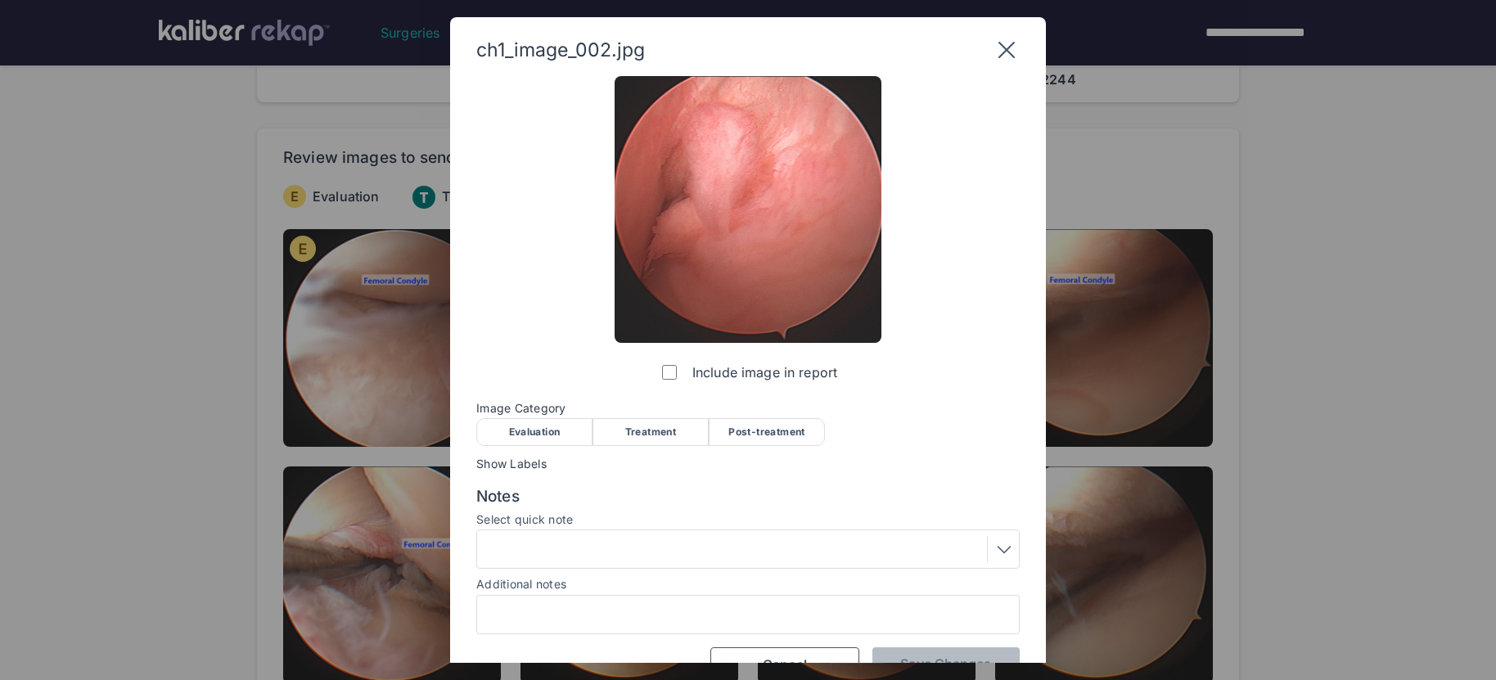
click at [524, 424] on div "Evaluation" at bounding box center [534, 432] width 116 height 28
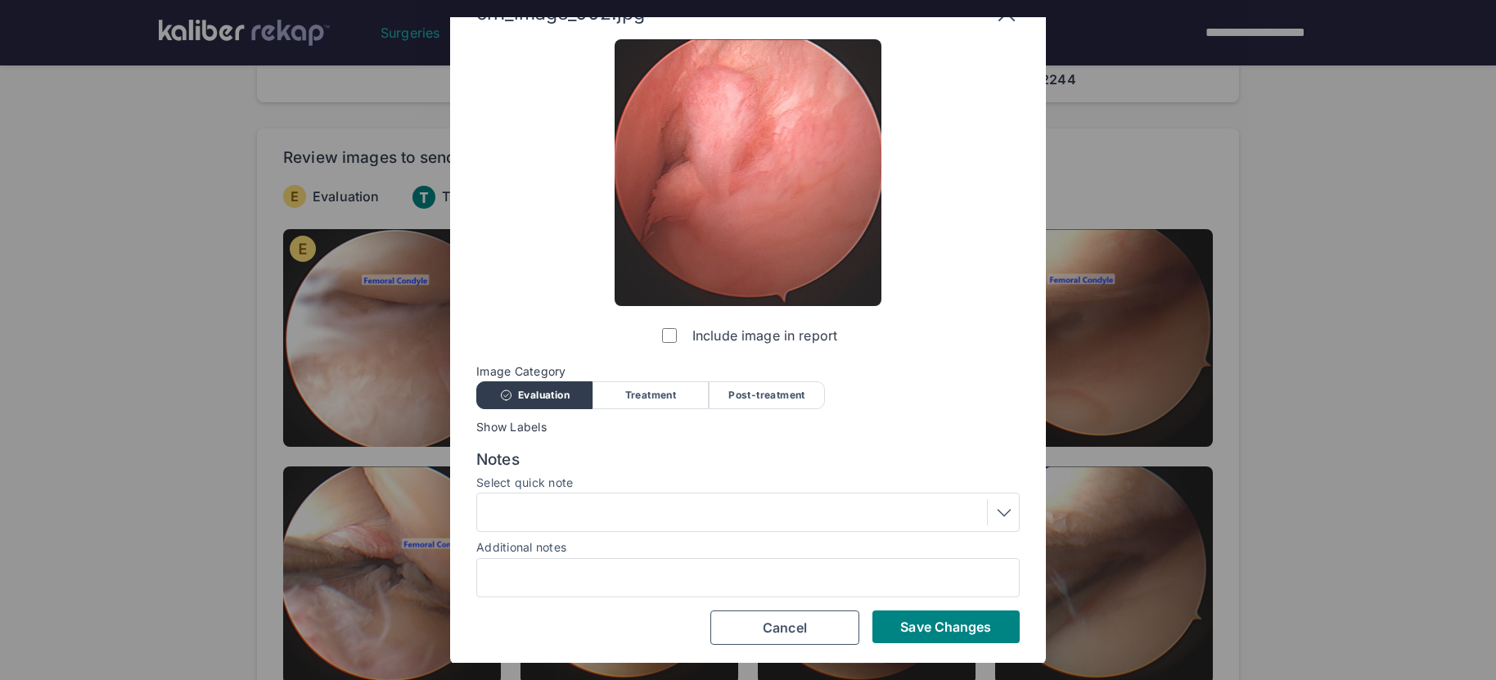
click at [653, 515] on div at bounding box center [748, 512] width 532 height 26
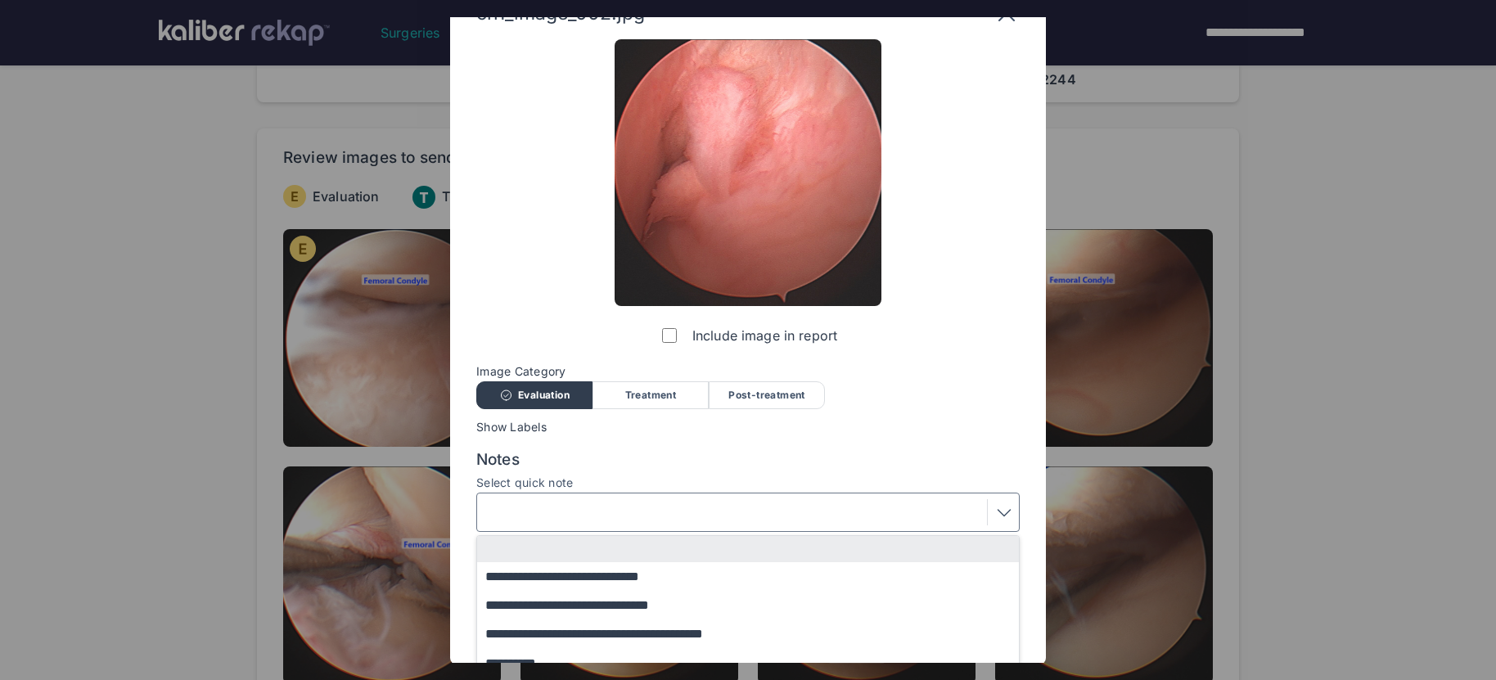
scroll to position [138, 0]
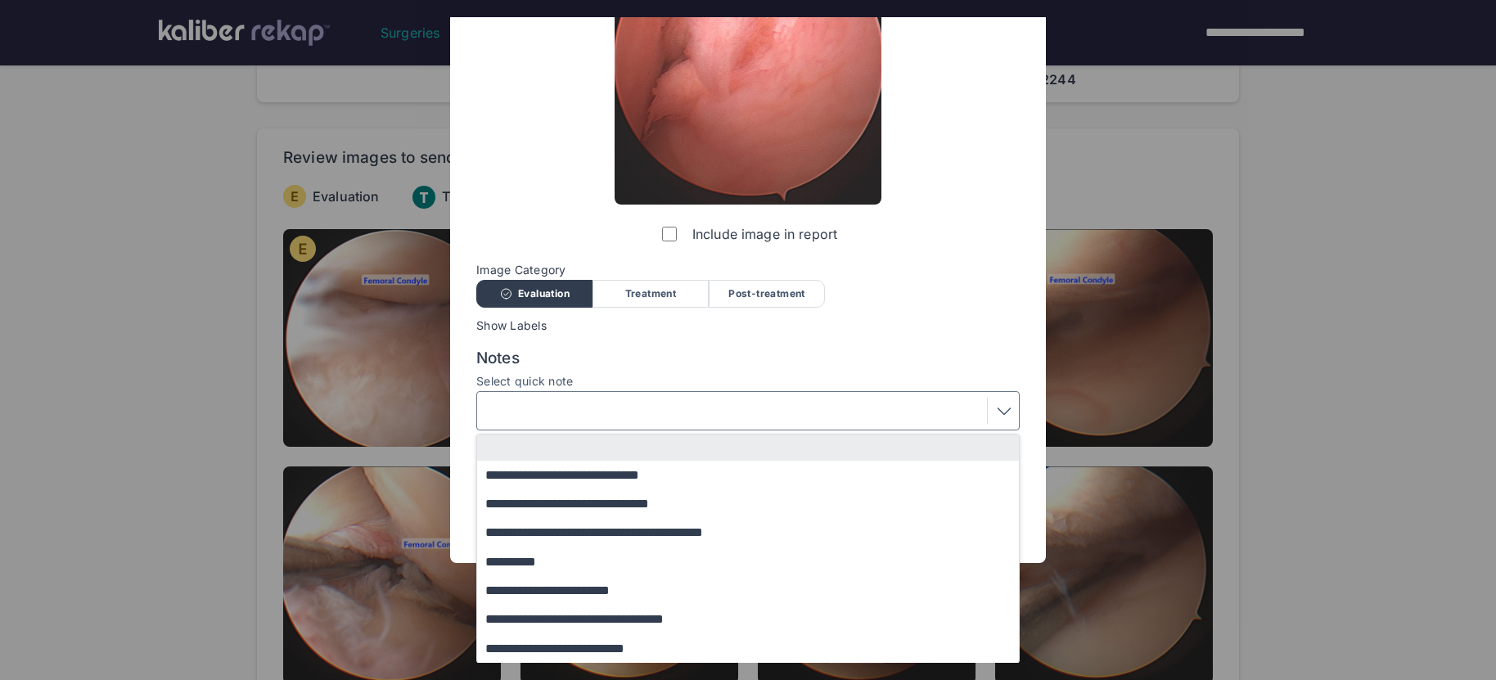
click at [646, 641] on button "**********" at bounding box center [755, 647] width 557 height 29
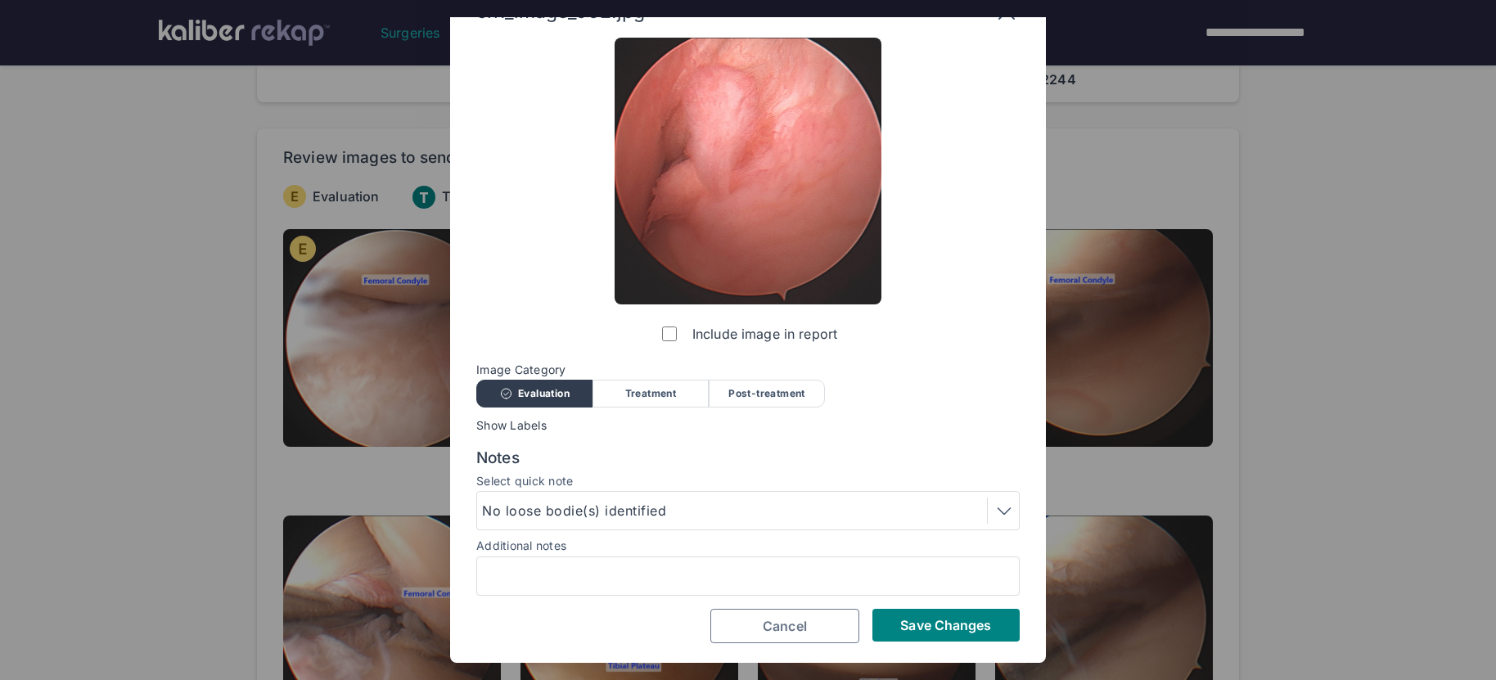
scroll to position [37, 0]
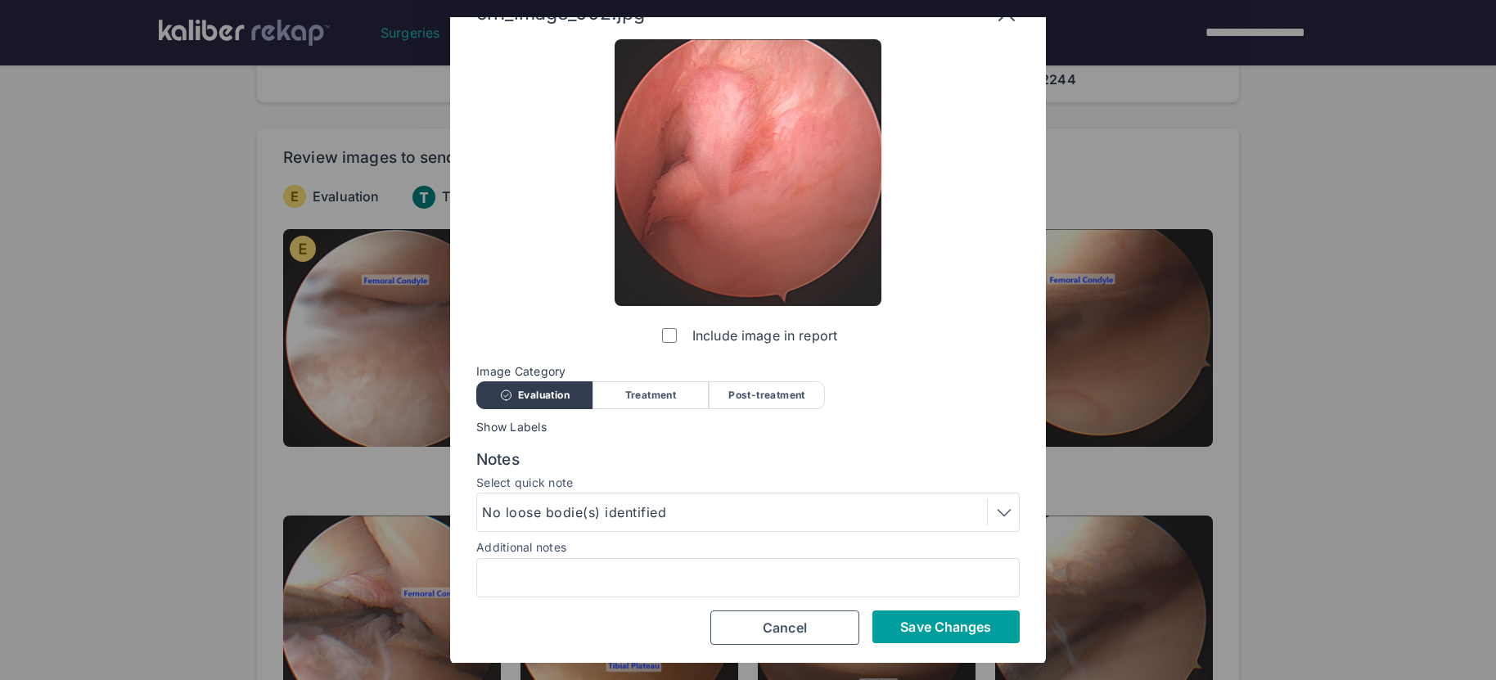
click at [884, 629] on button "Save Changes" at bounding box center [945, 626] width 147 height 33
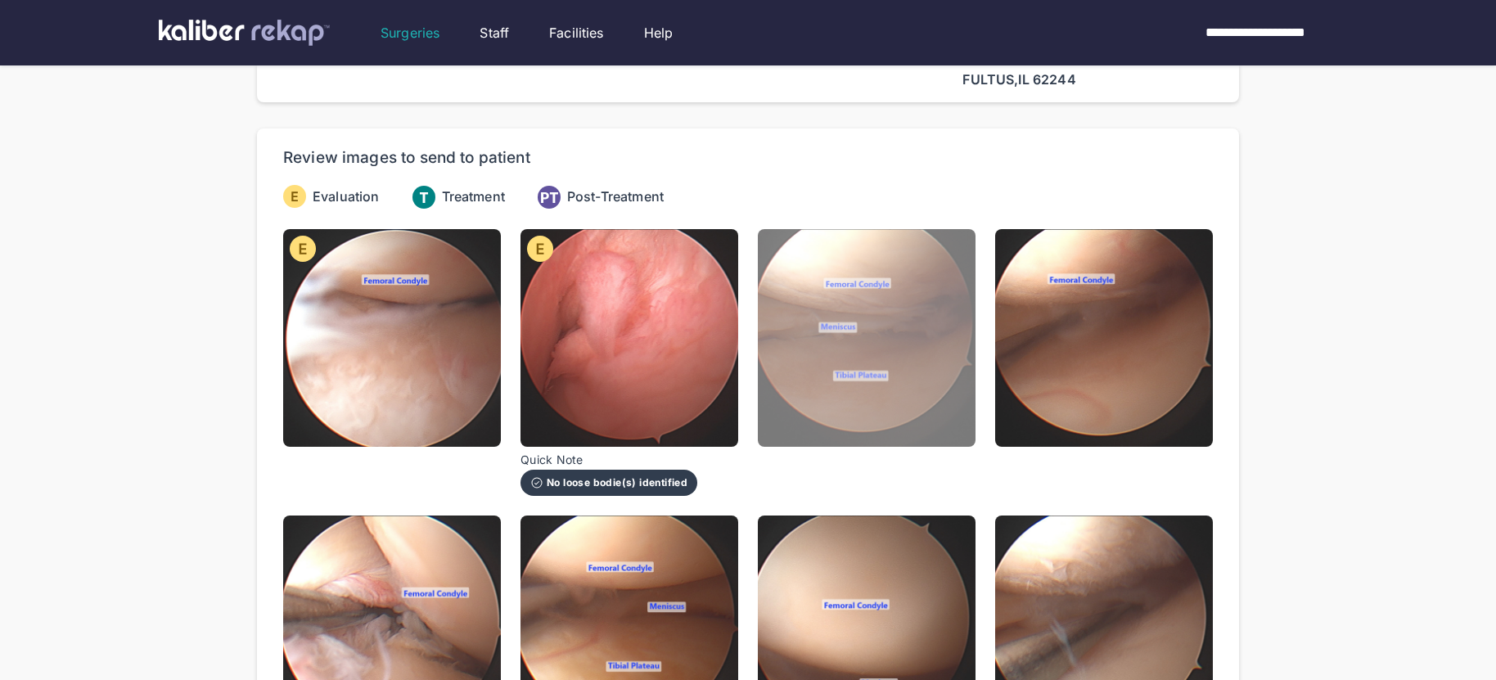
click at [872, 378] on img at bounding box center [867, 338] width 218 height 218
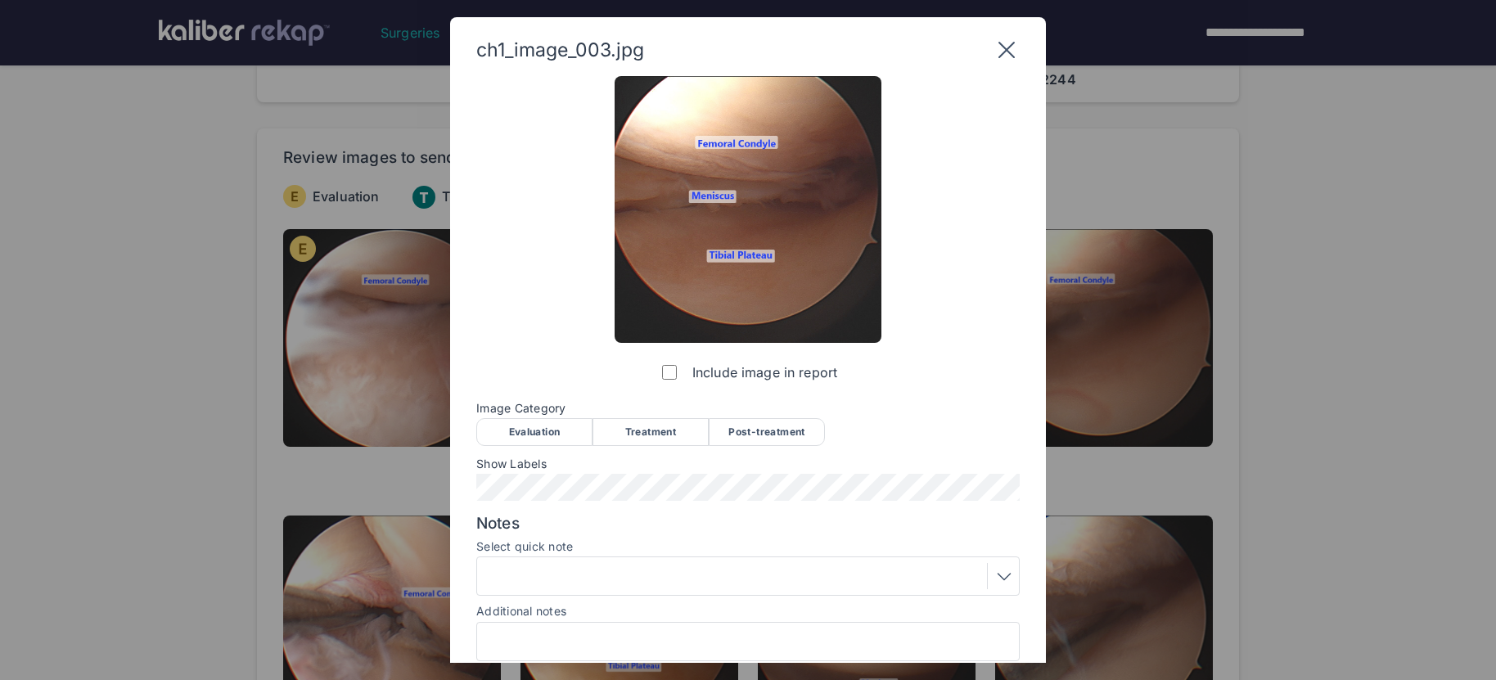
click at [551, 433] on div "Evaluation" at bounding box center [534, 432] width 116 height 28
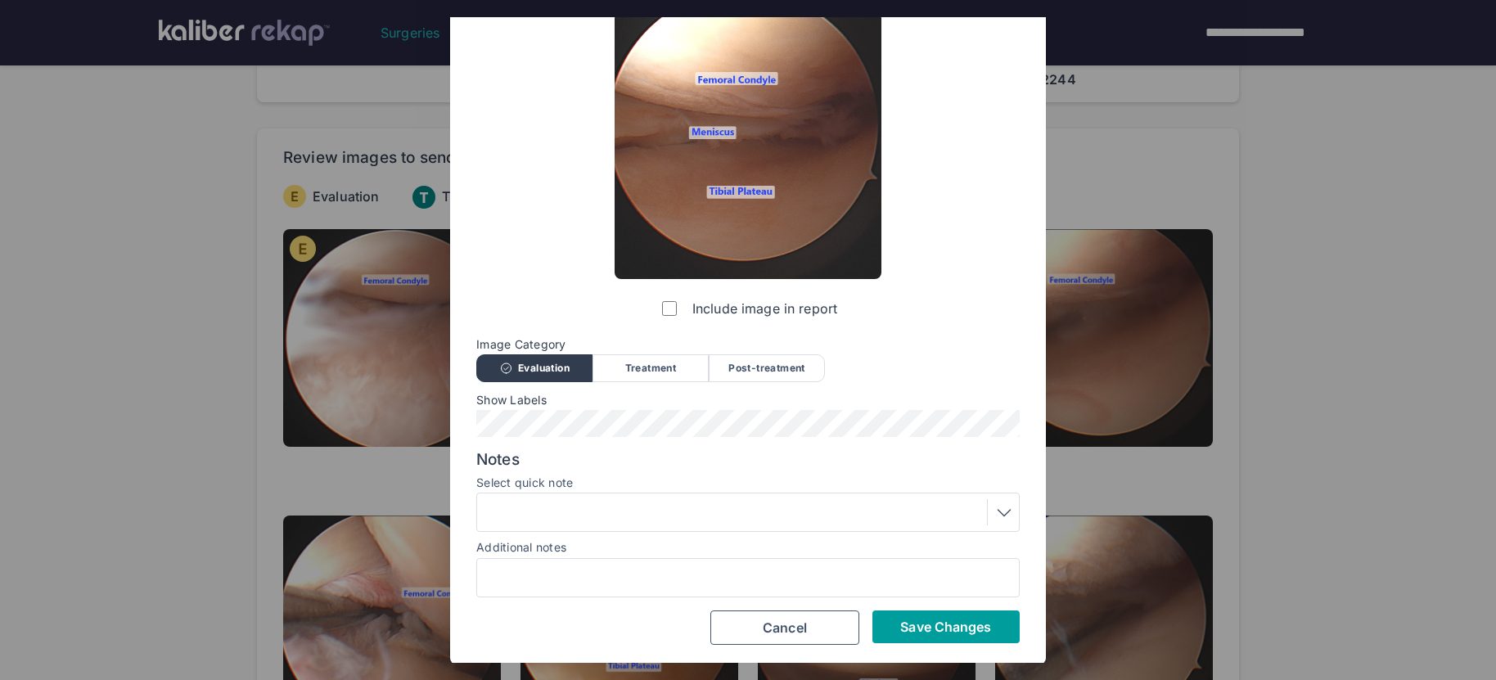
click at [907, 633] on span "Save Changes" at bounding box center [945, 627] width 91 height 16
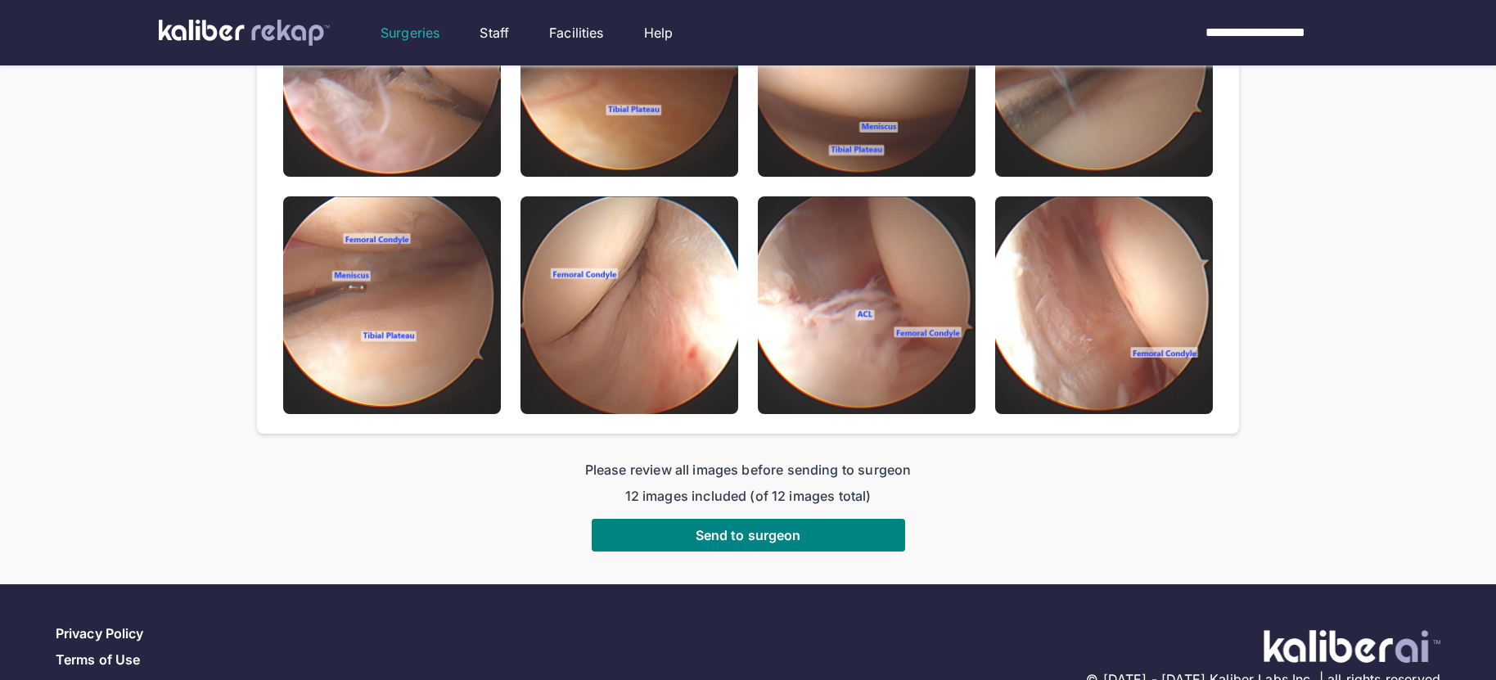
scroll to position [0, 0]
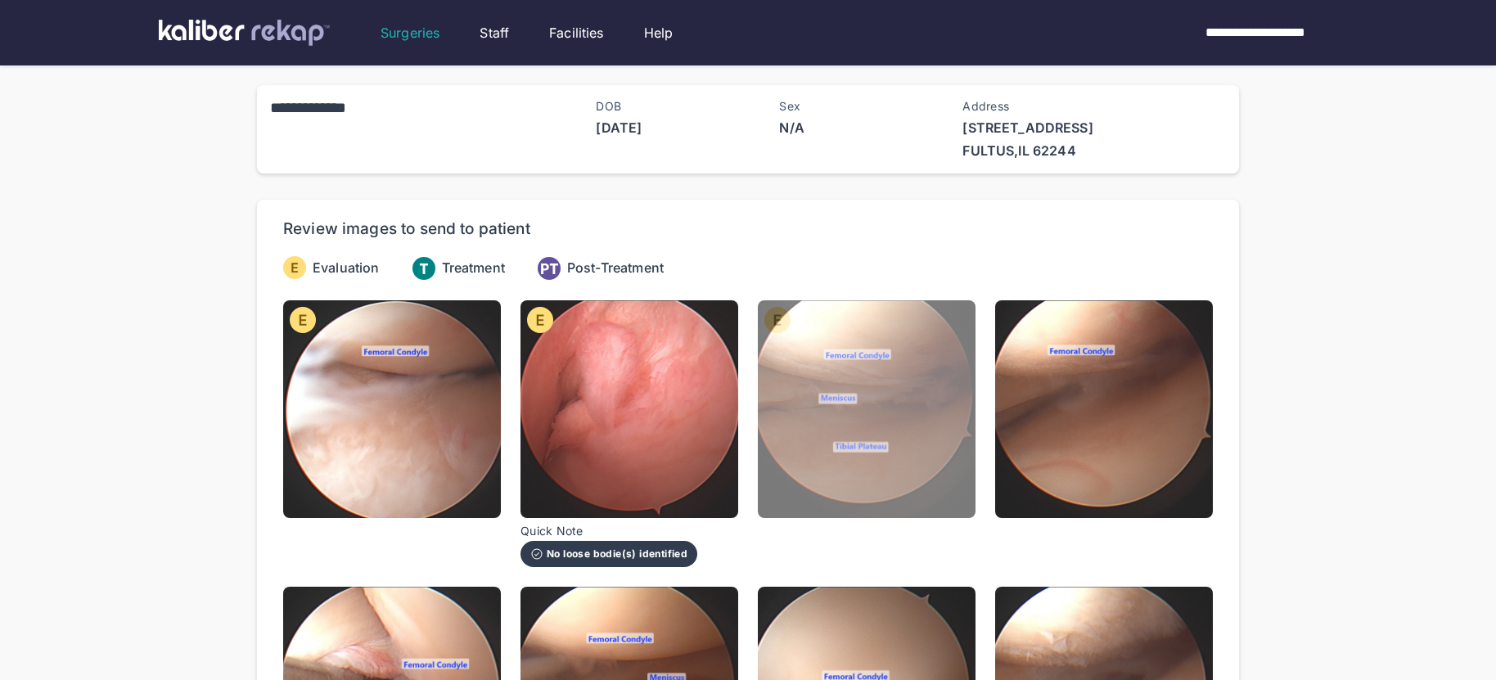
click at [963, 452] on img at bounding box center [867, 409] width 218 height 218
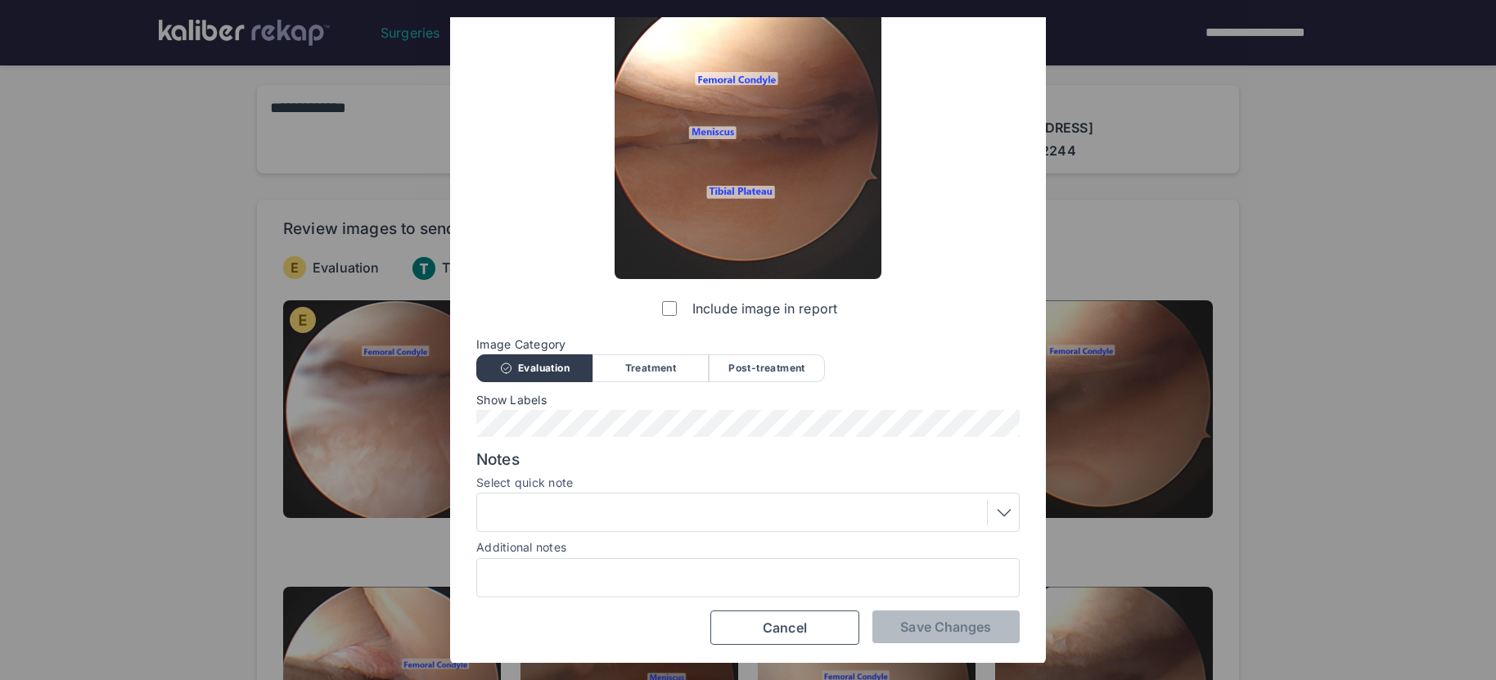
click at [585, 518] on div at bounding box center [748, 512] width 532 height 26
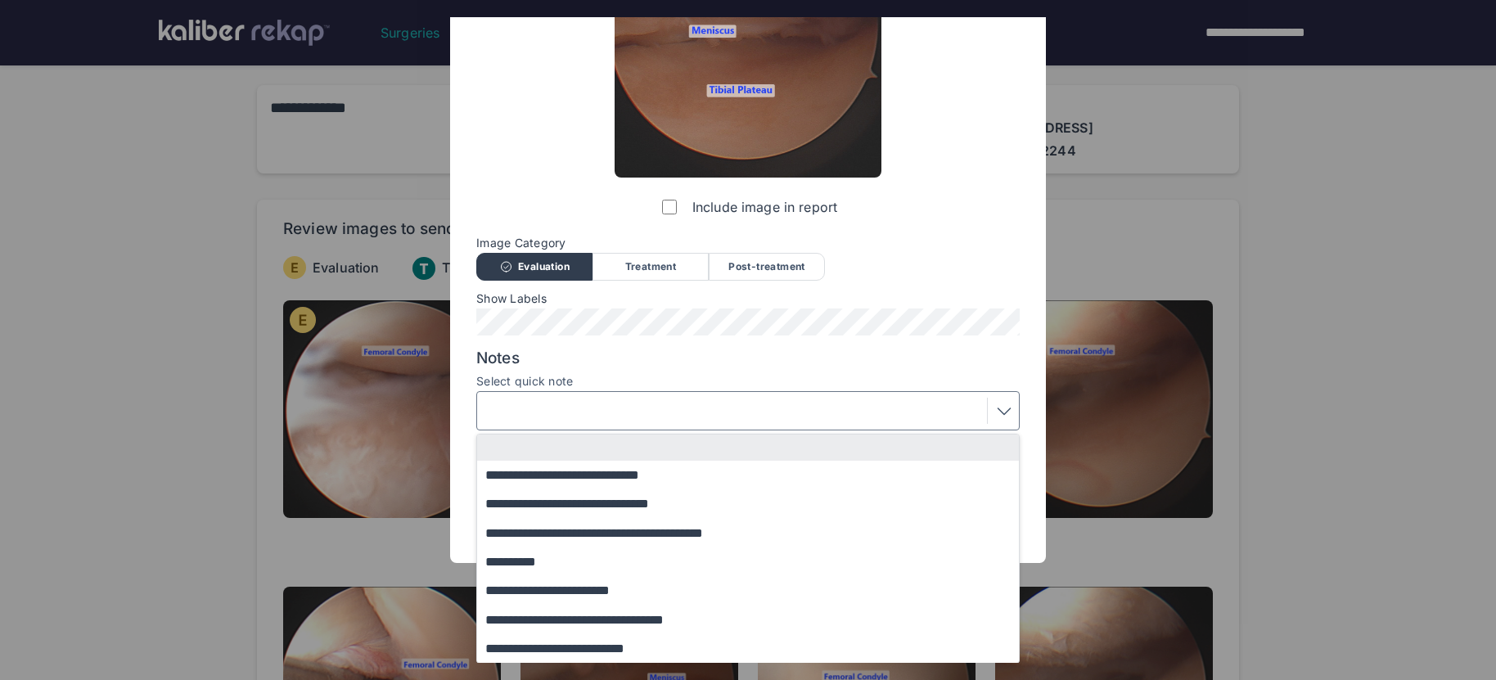
drag, startPoint x: 592, startPoint y: 619, endPoint x: 775, endPoint y: 631, distance: 183.6
click at [592, 619] on button "**********" at bounding box center [755, 619] width 557 height 29
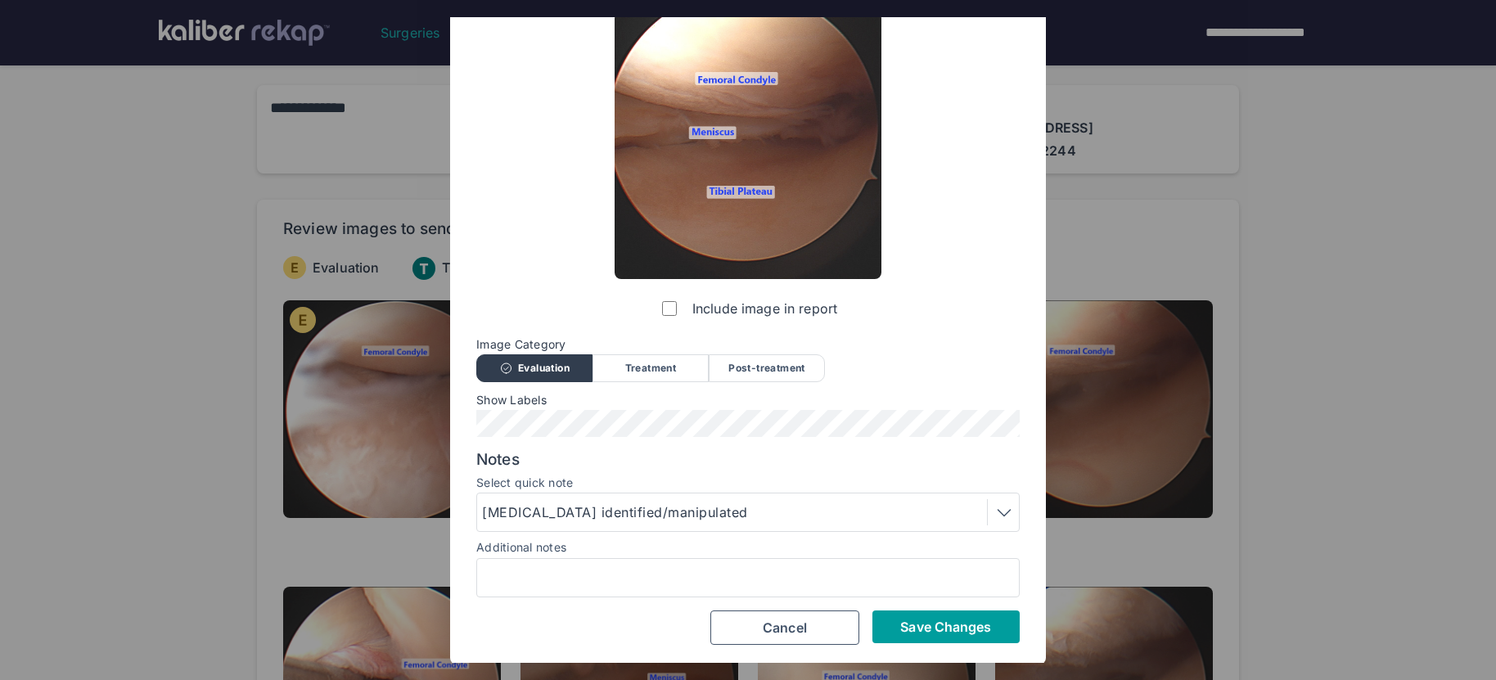
click at [931, 637] on button "Save Changes" at bounding box center [945, 626] width 147 height 33
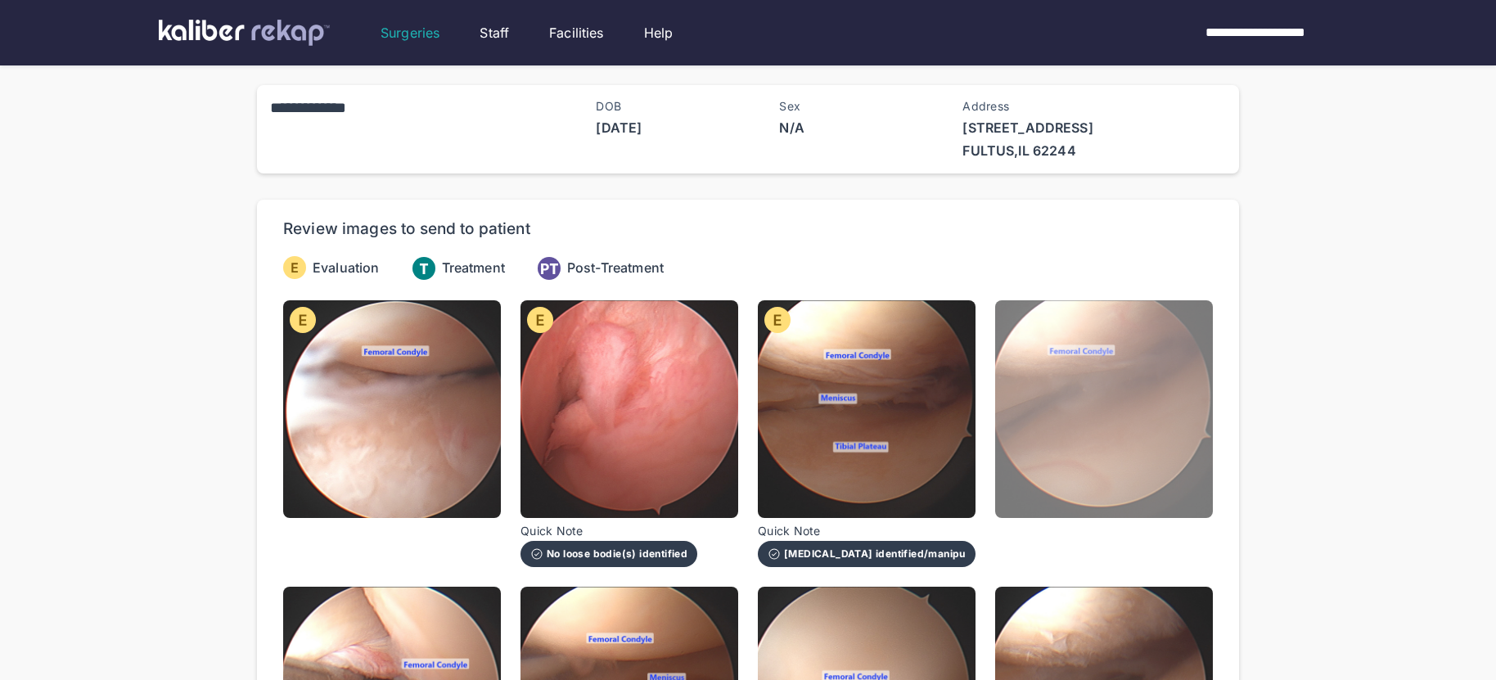
click at [1055, 475] on img at bounding box center [1104, 409] width 218 height 218
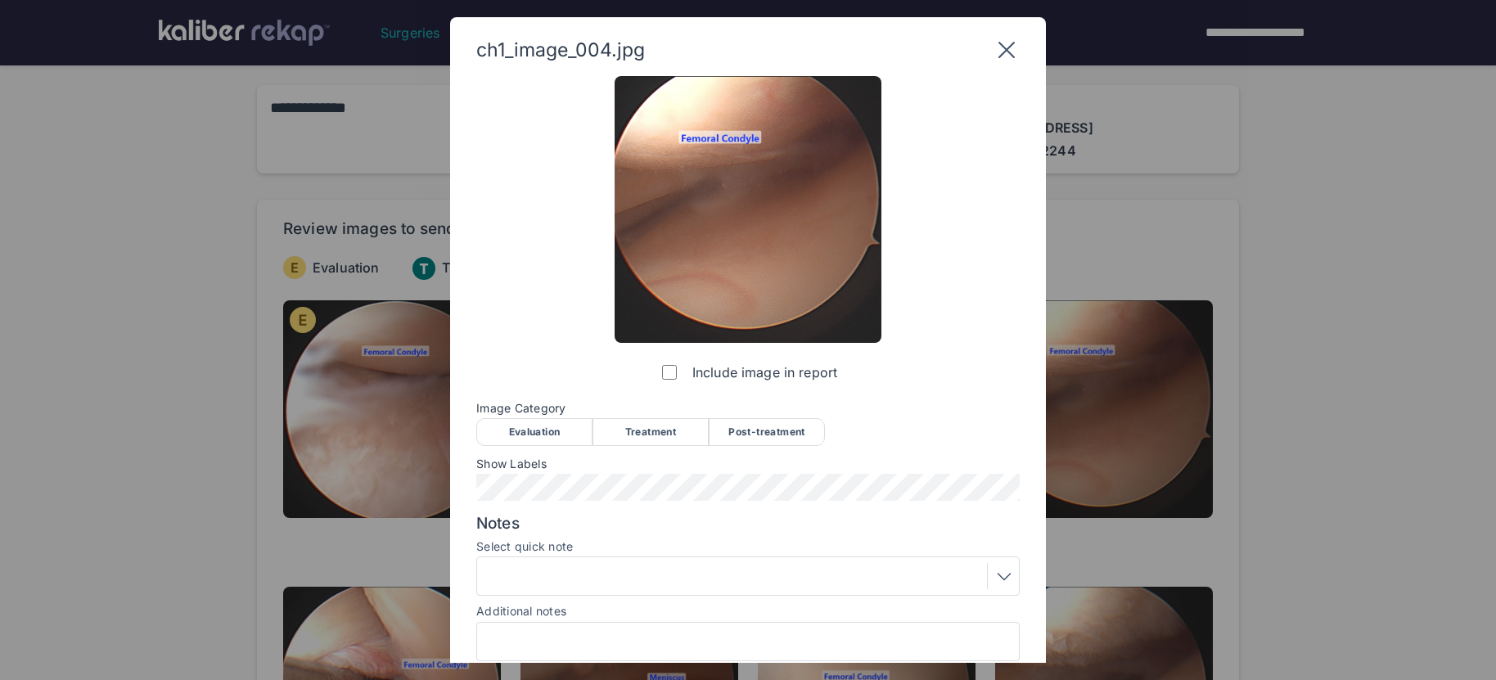
click at [550, 422] on div "Evaluation" at bounding box center [534, 432] width 116 height 28
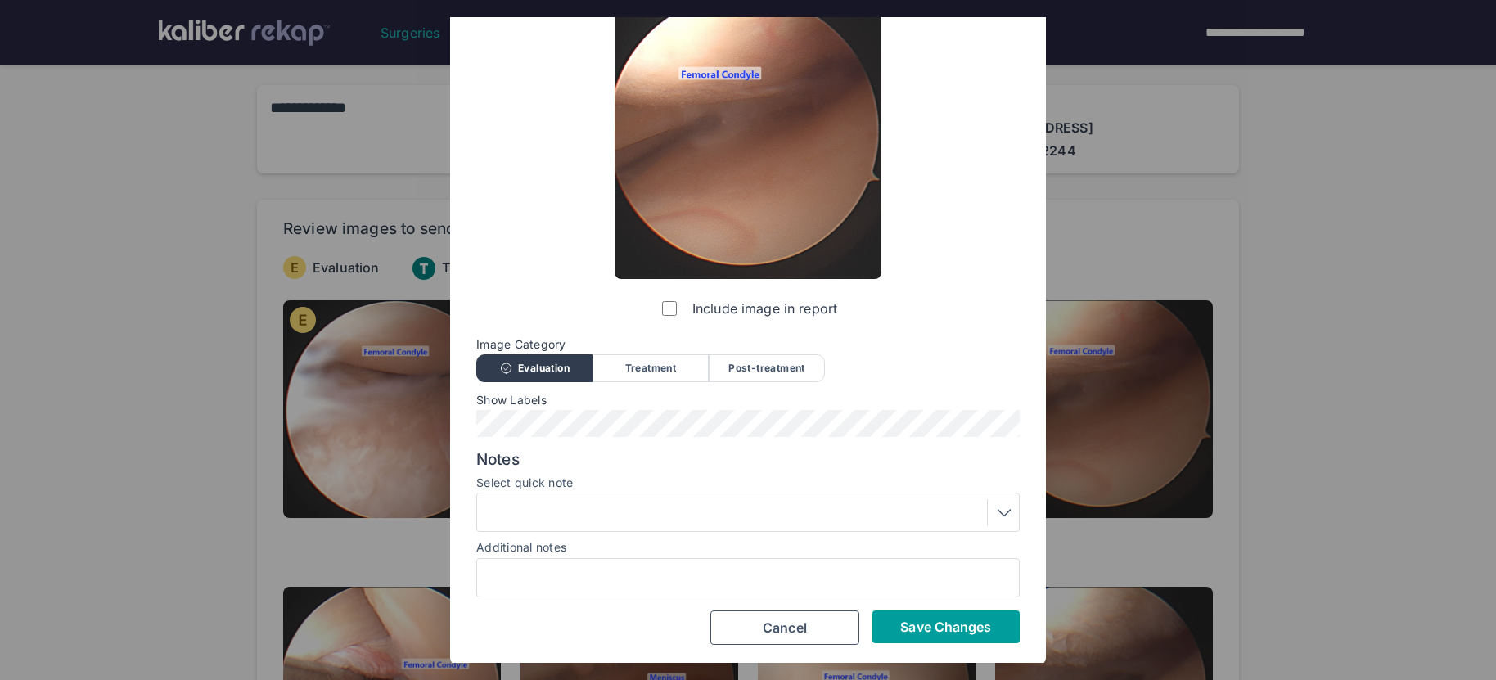
click at [910, 614] on button "Save Changes" at bounding box center [945, 626] width 147 height 33
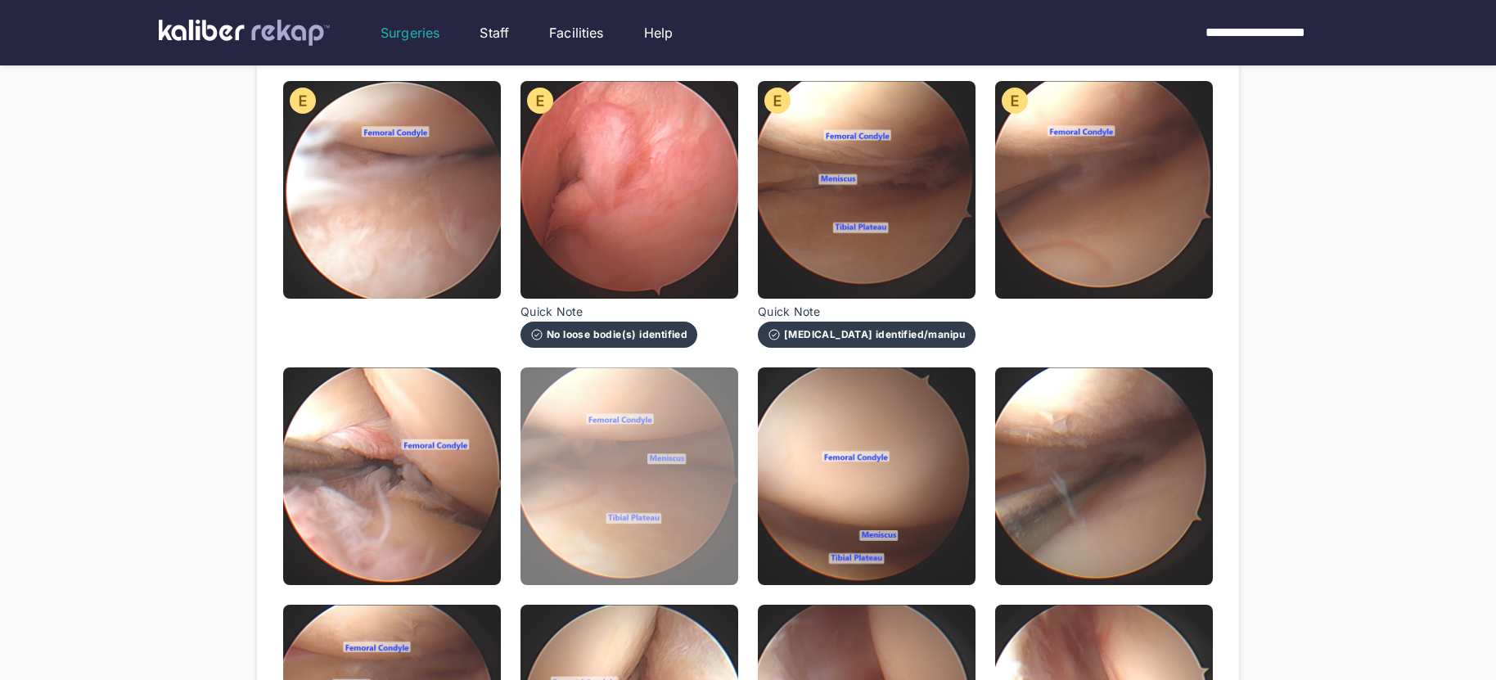
scroll to position [232, 0]
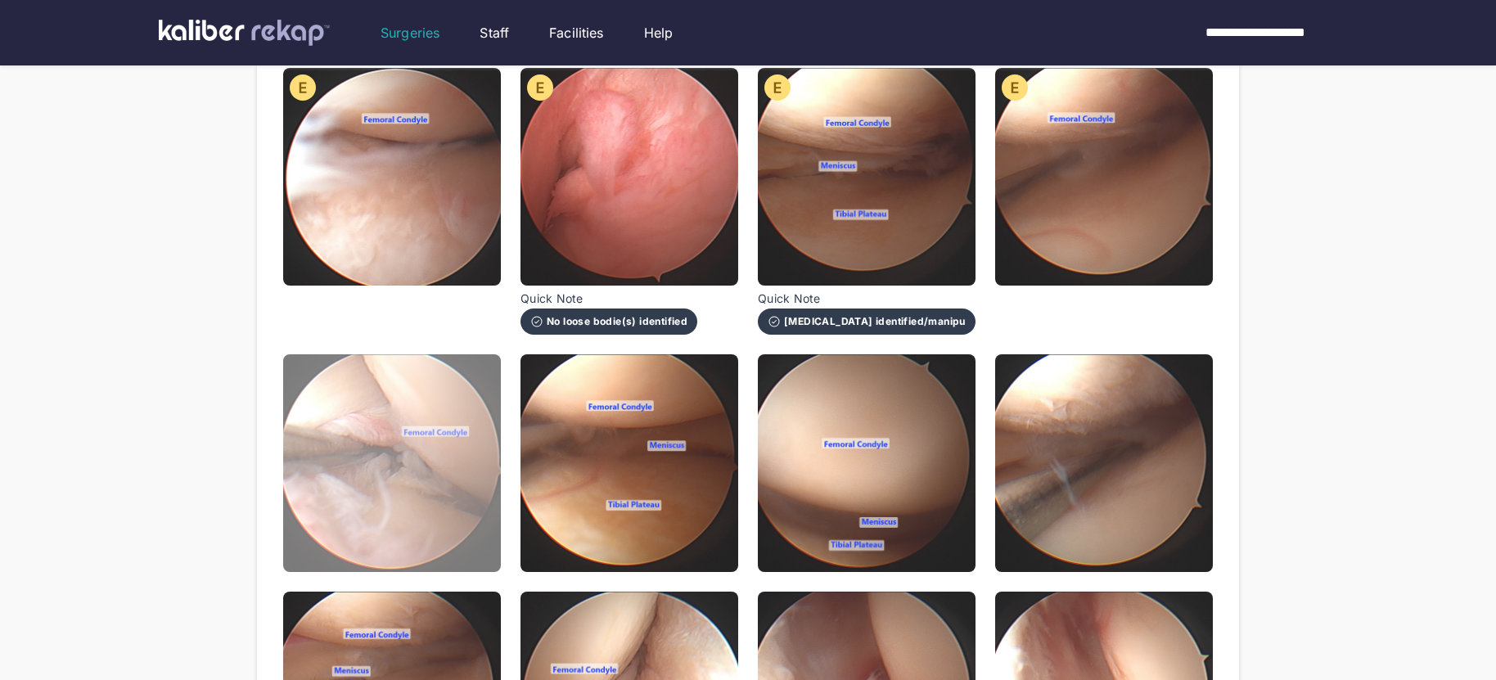
click at [440, 480] on img at bounding box center [392, 463] width 218 height 218
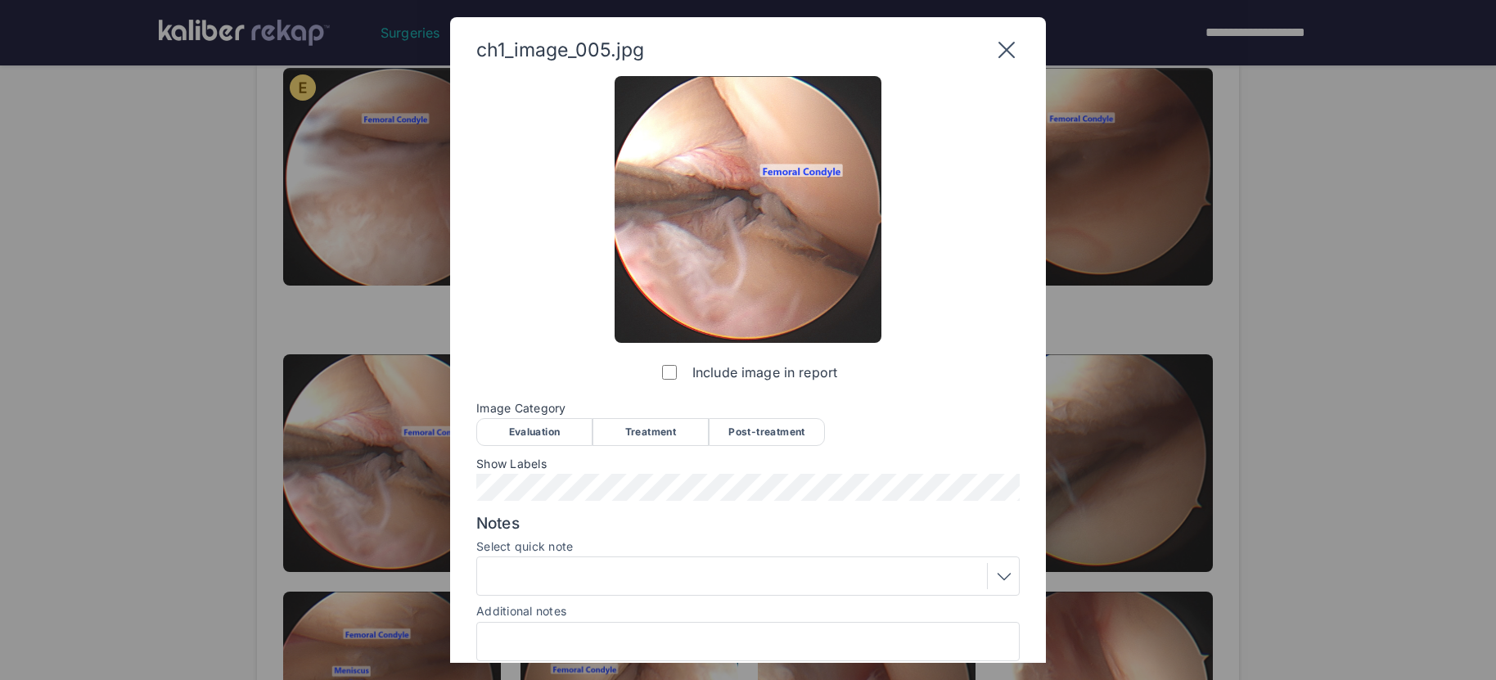
click at [552, 420] on div "Evaluation" at bounding box center [534, 432] width 116 height 28
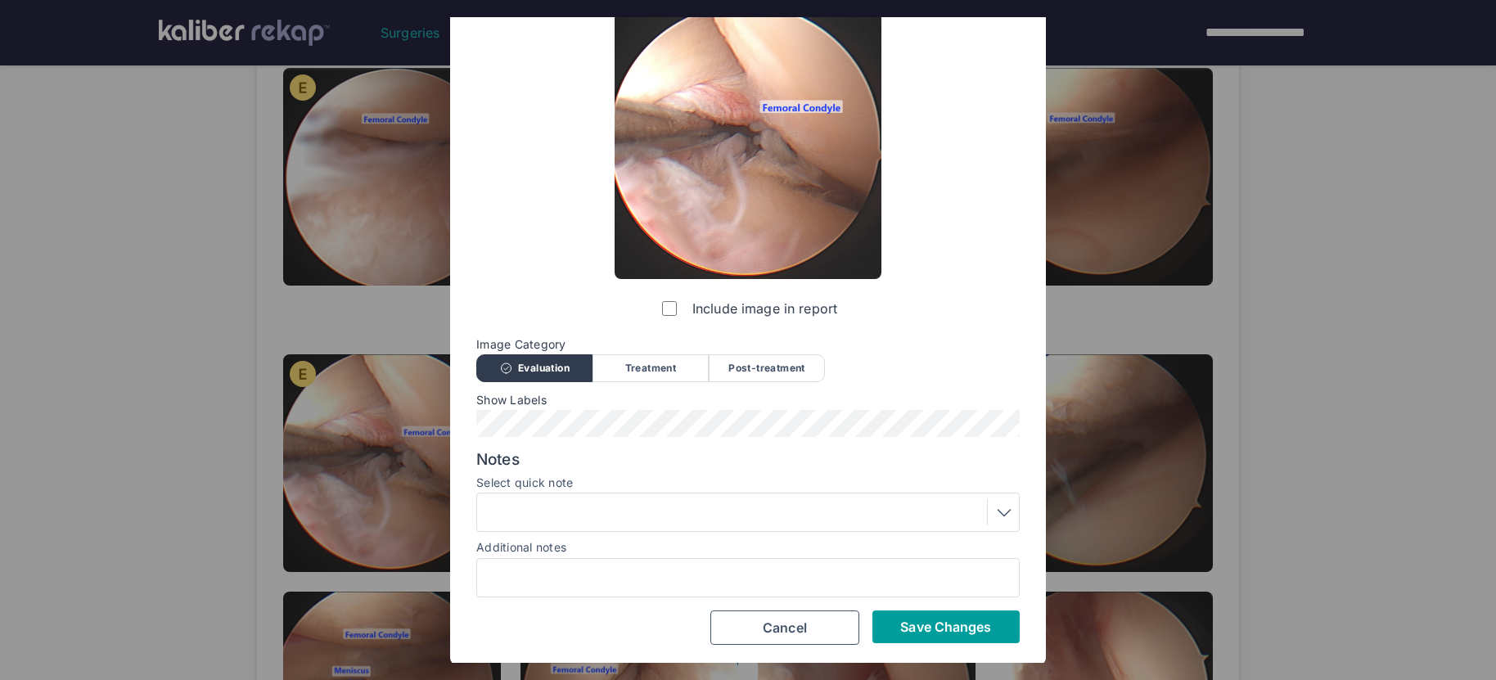
click at [912, 623] on span "Save Changes" at bounding box center [945, 627] width 91 height 16
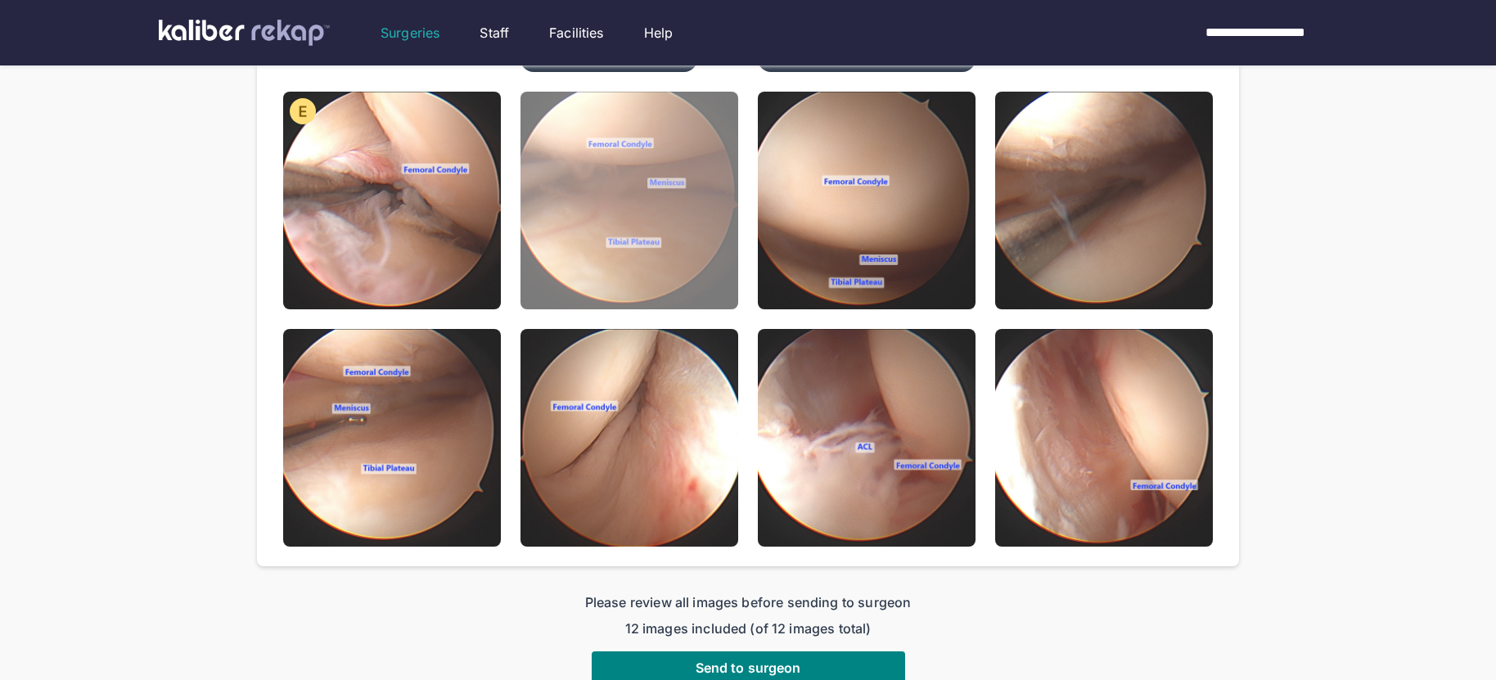
scroll to position [499, 0]
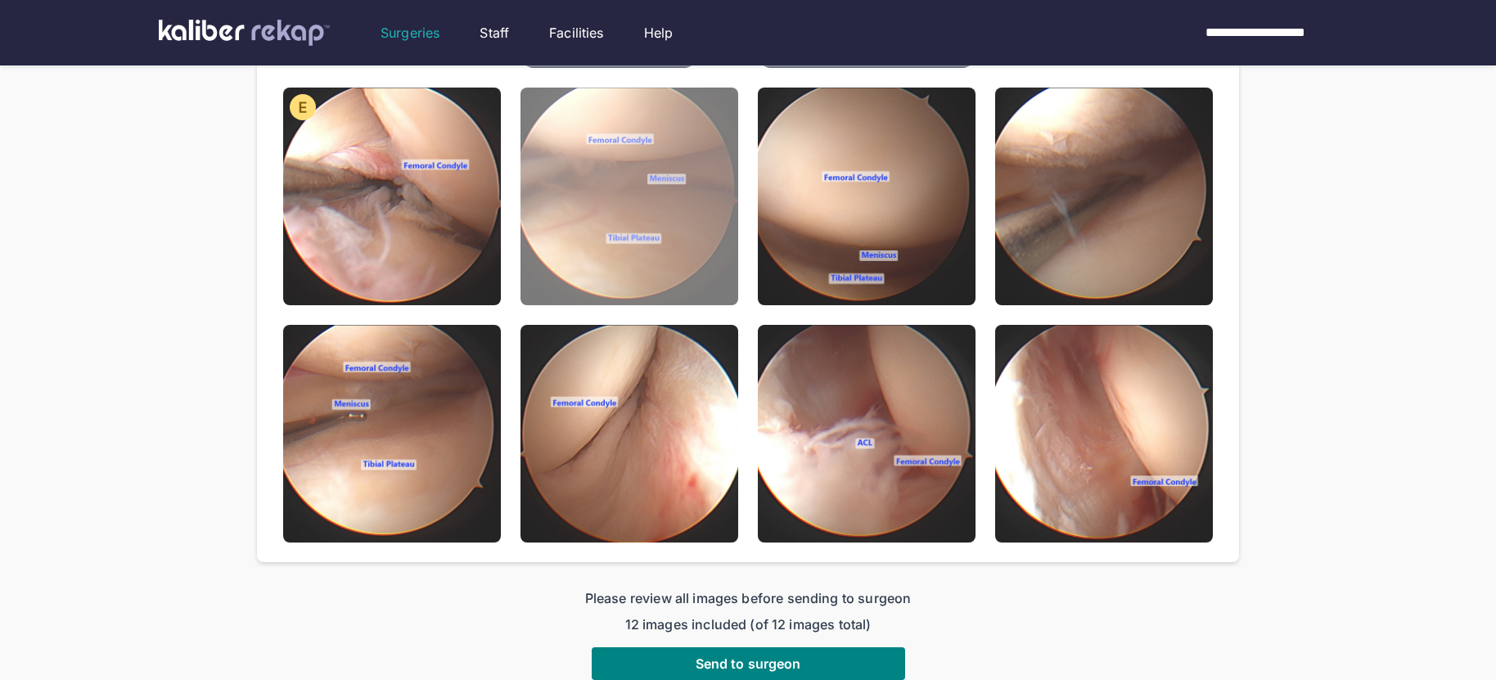
click at [619, 267] on img at bounding box center [629, 197] width 218 height 218
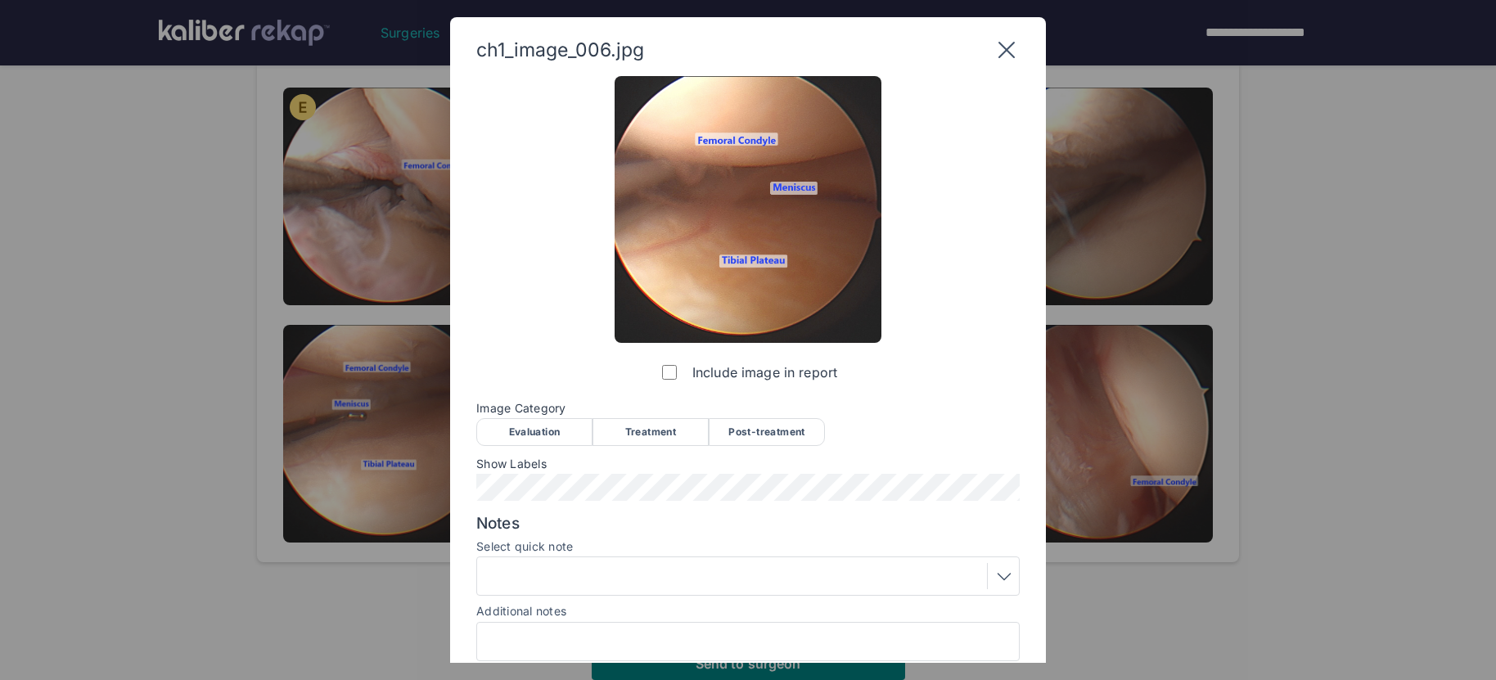
click at [671, 430] on div "Treatment" at bounding box center [650, 432] width 116 height 28
click at [522, 428] on div "Evaluation" at bounding box center [534, 432] width 116 height 28
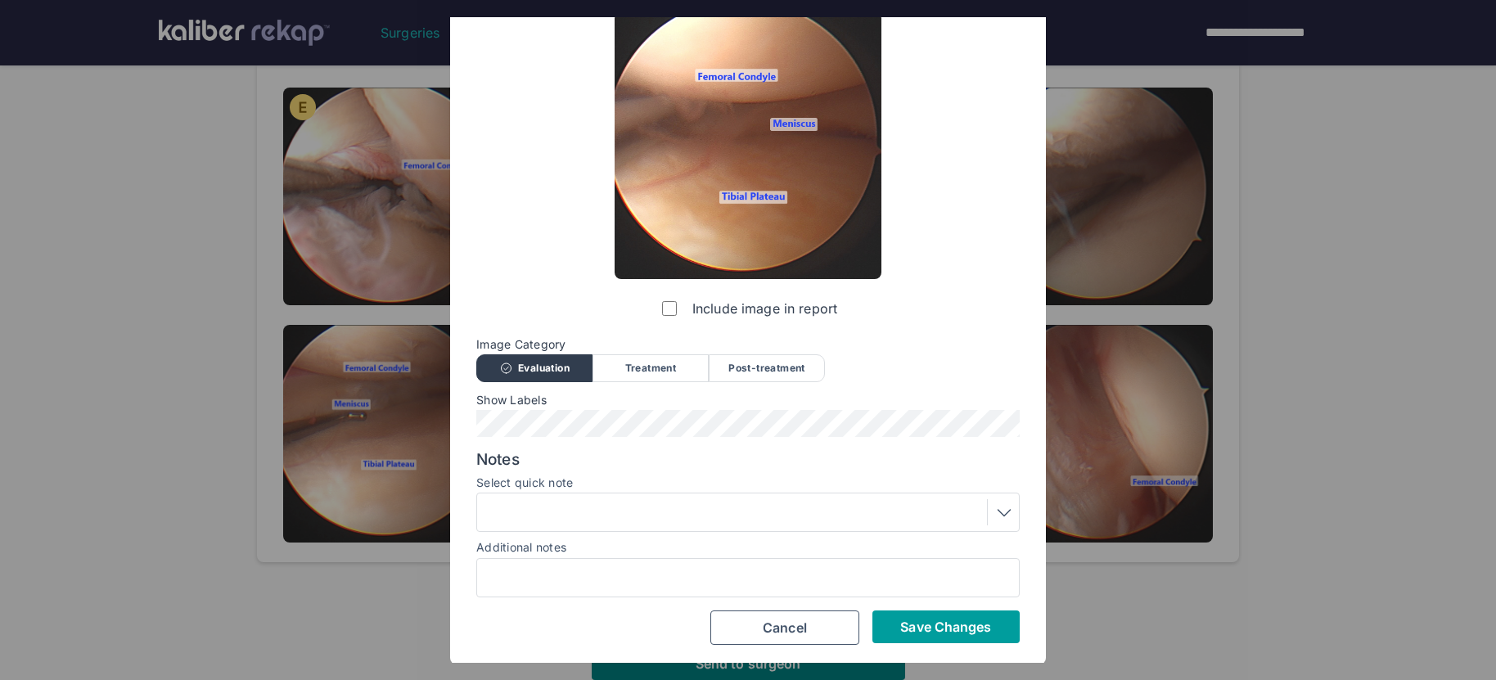
click at [946, 620] on span "Save Changes" at bounding box center [945, 627] width 91 height 16
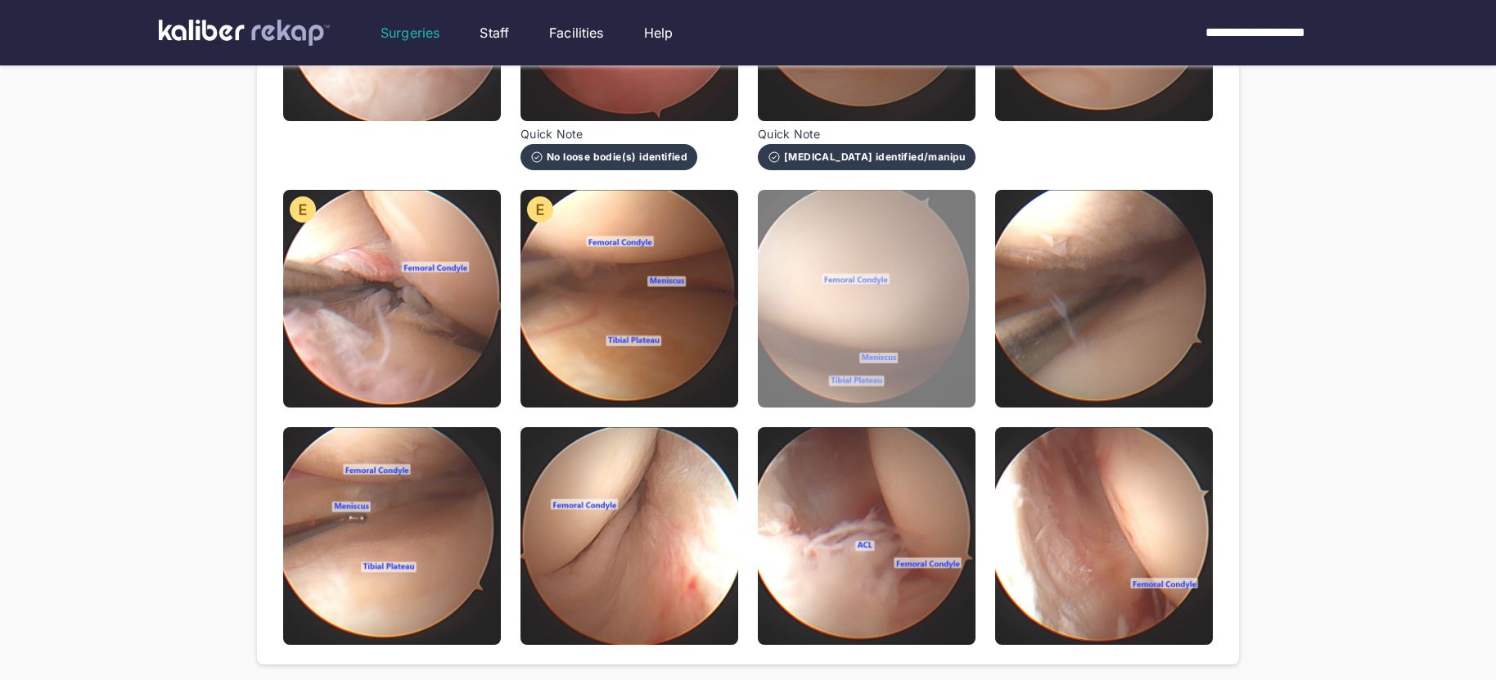
scroll to position [368, 0]
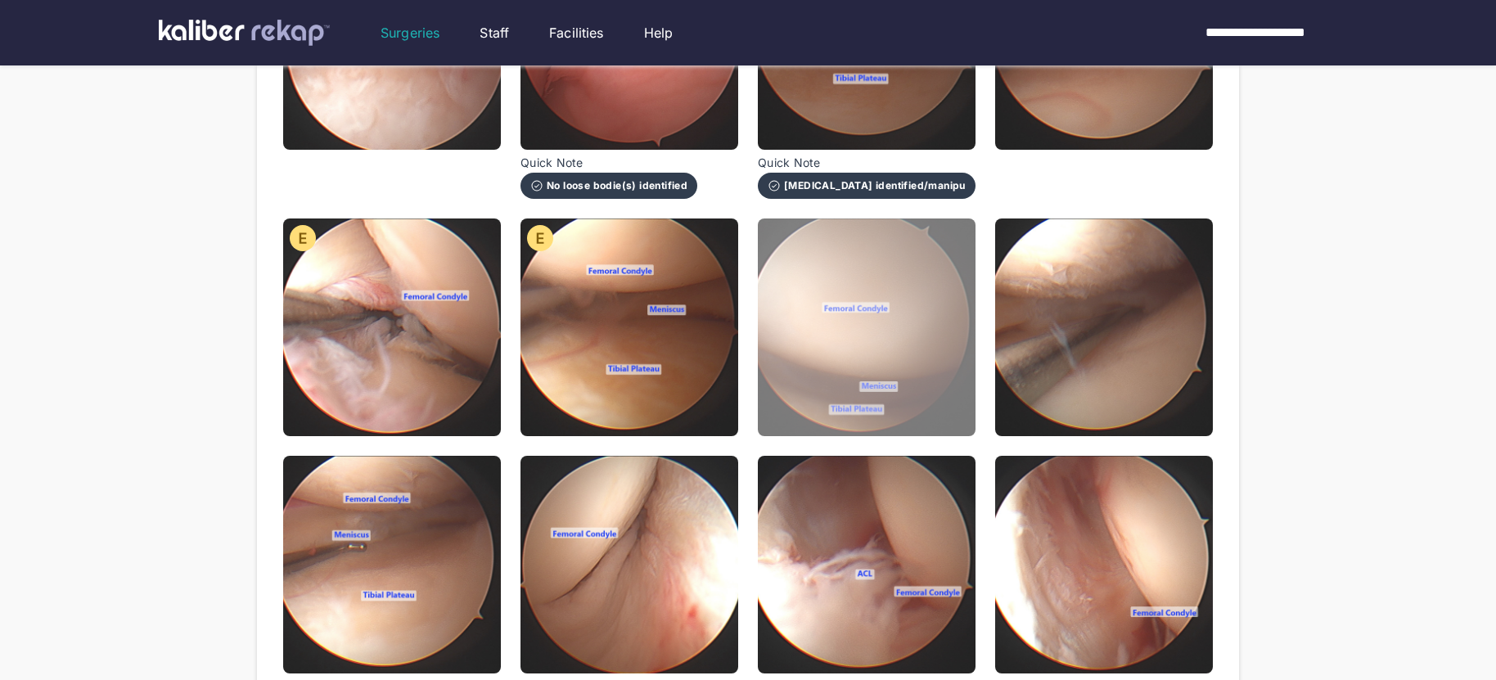
click at [900, 348] on img at bounding box center [867, 327] width 218 height 218
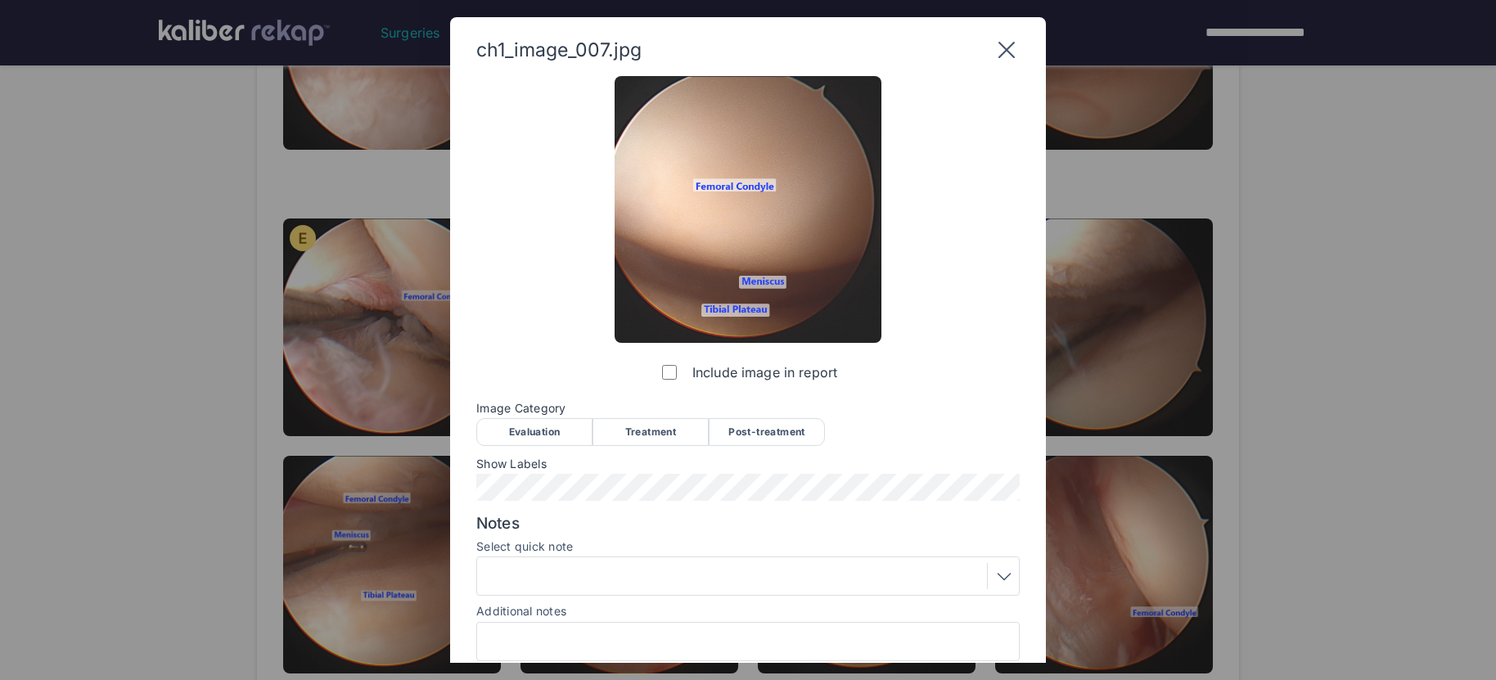
click at [578, 419] on div "Evaluation" at bounding box center [534, 432] width 116 height 28
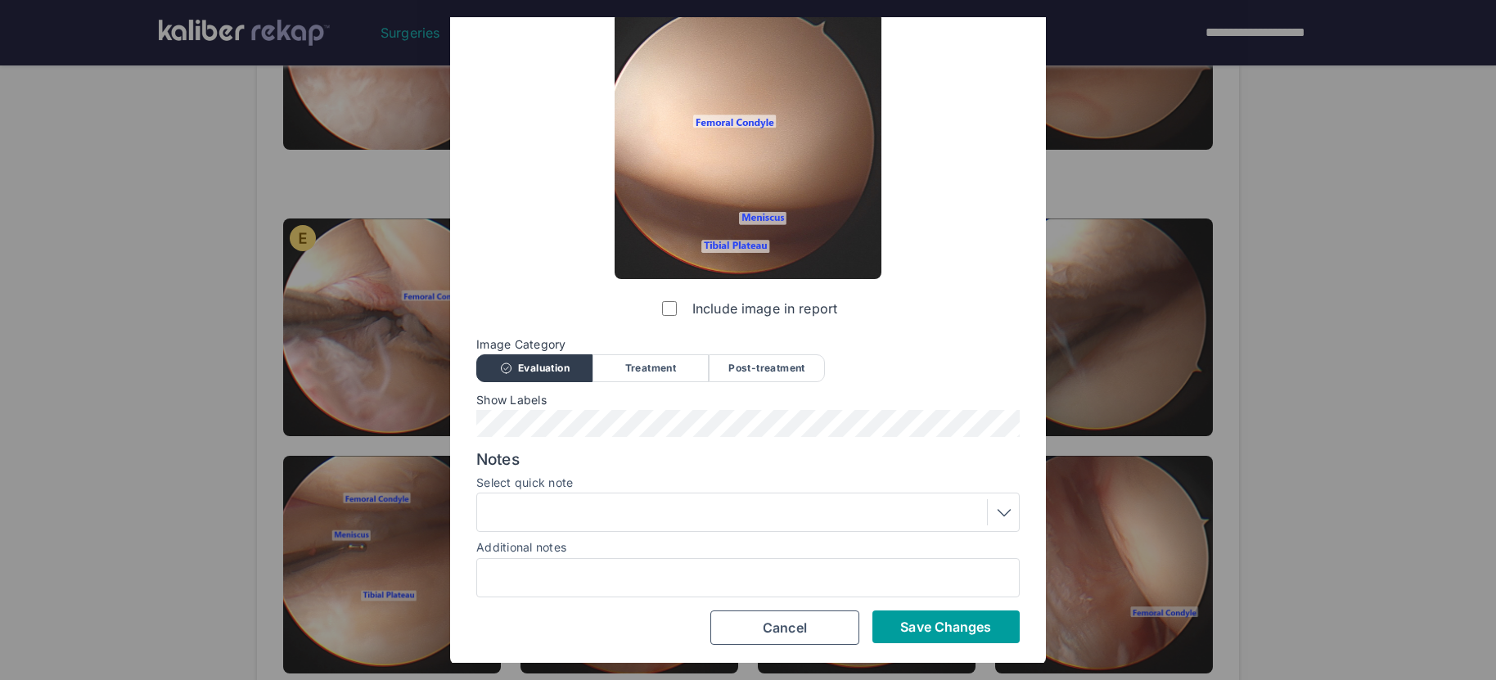
click at [944, 629] on span "Save Changes" at bounding box center [945, 627] width 91 height 16
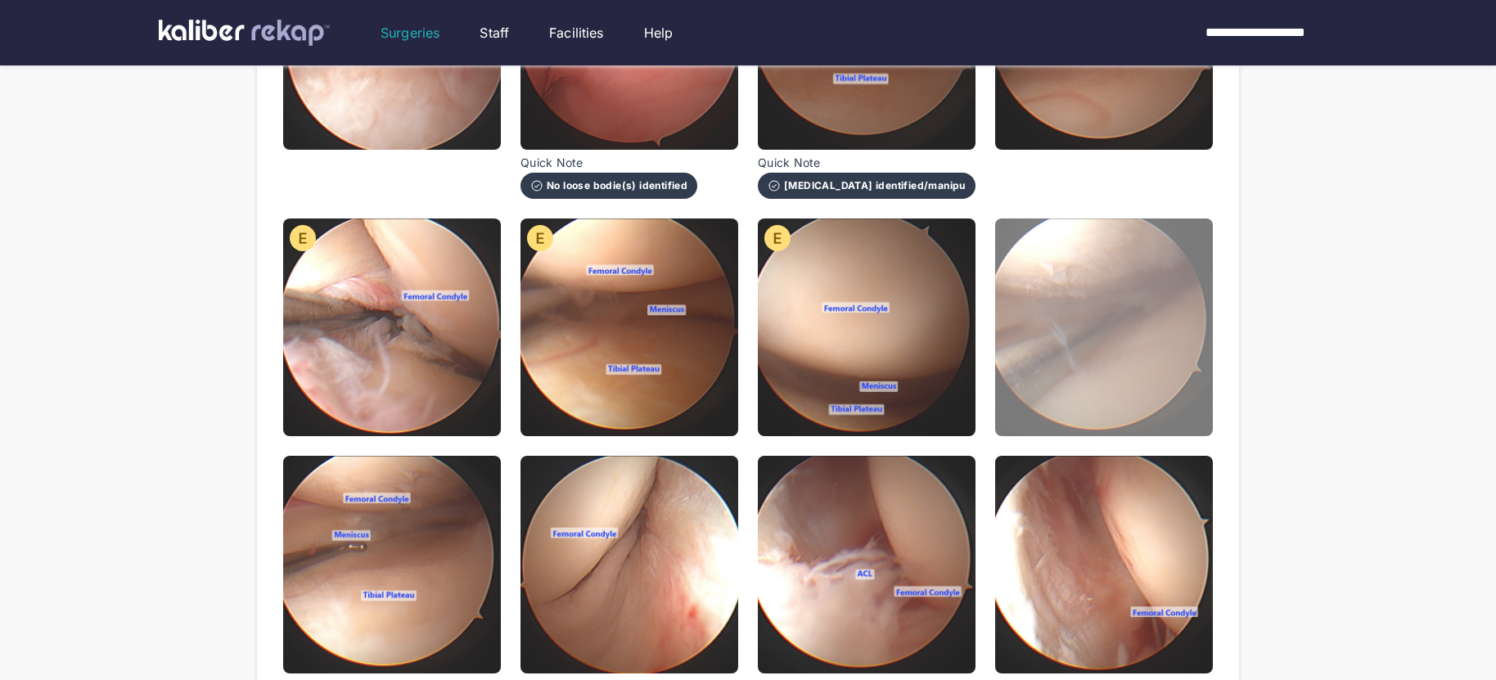
click at [1069, 400] on img at bounding box center [1104, 327] width 218 height 218
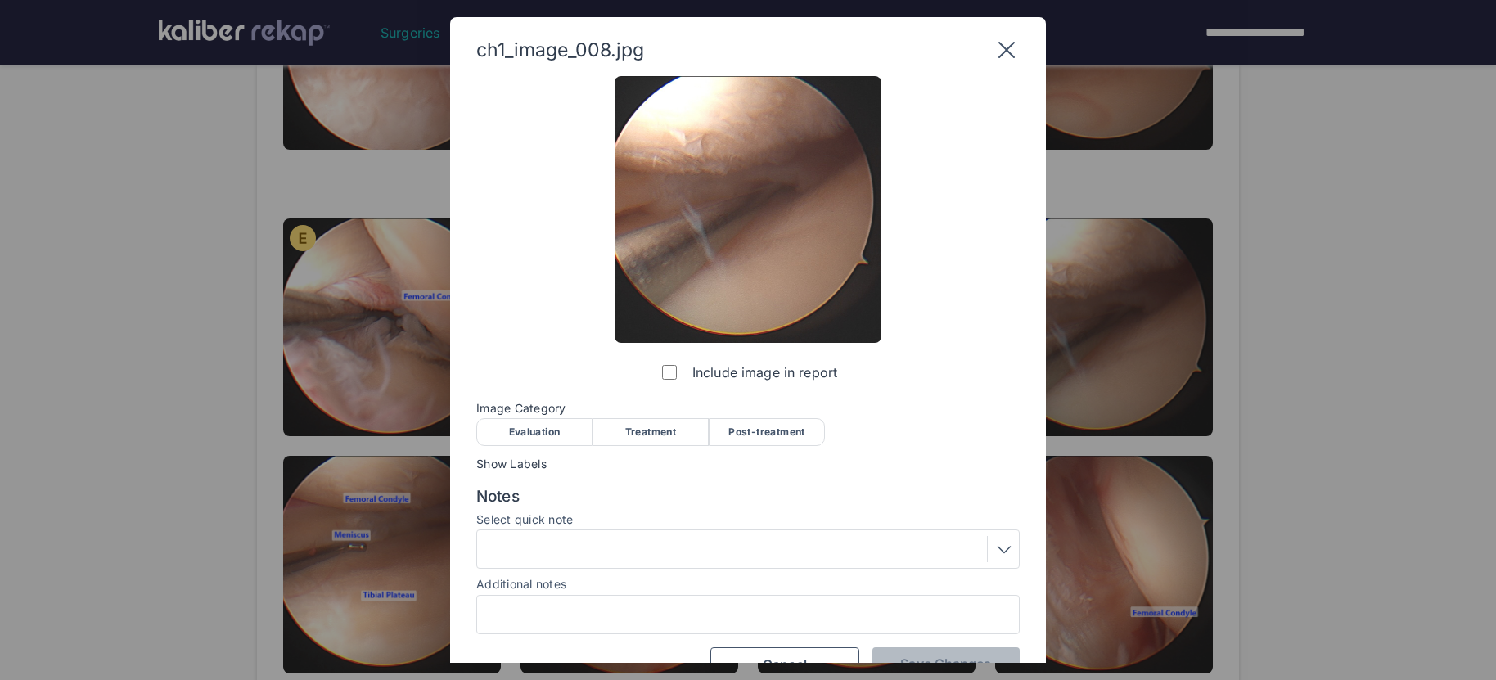
click at [654, 426] on div "Treatment" at bounding box center [650, 432] width 116 height 28
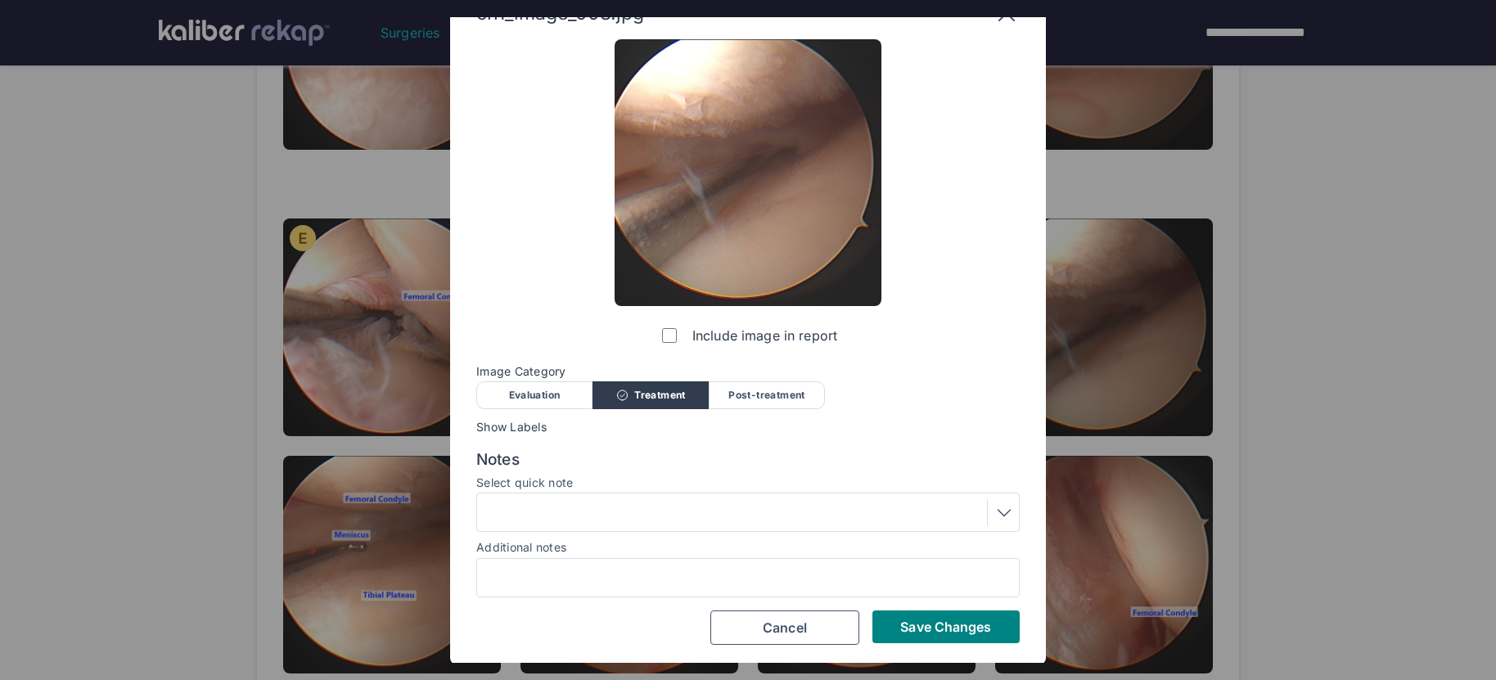
click at [624, 521] on div at bounding box center [748, 512] width 532 height 26
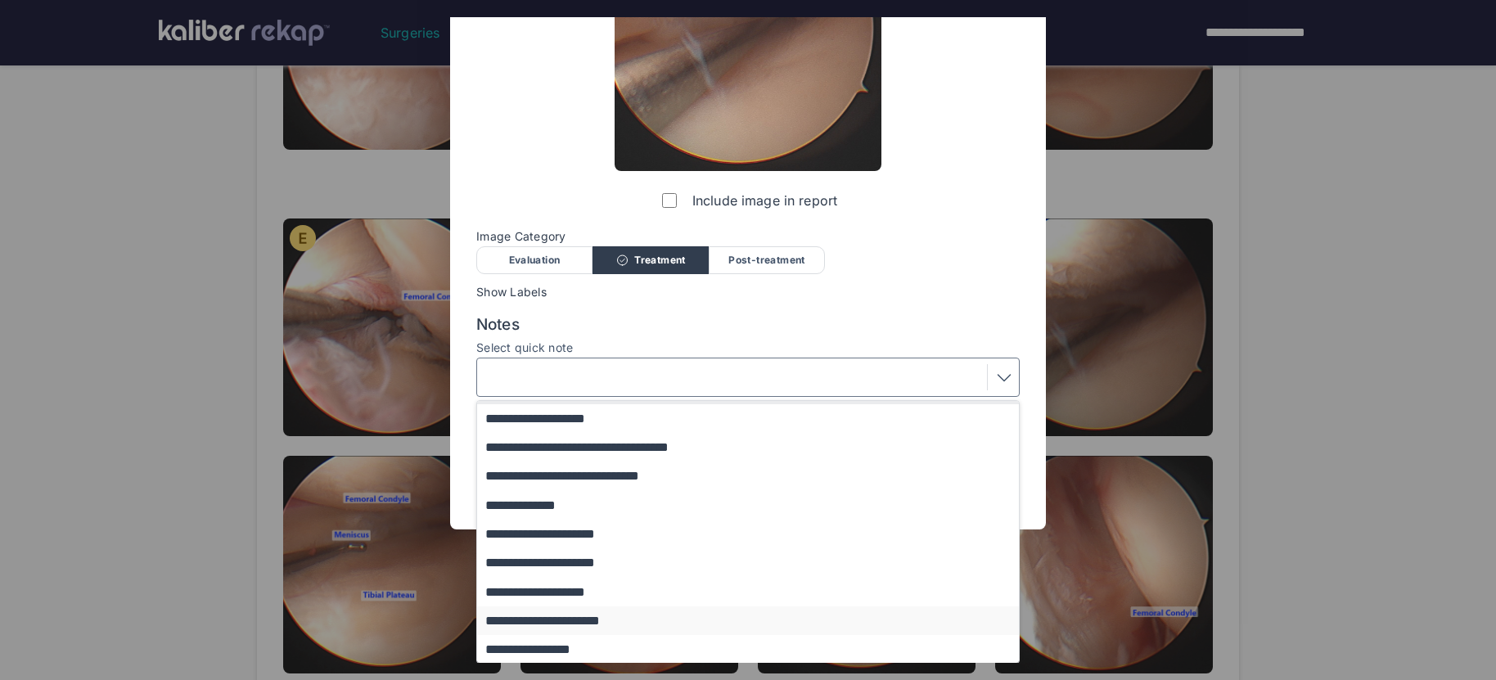
scroll to position [27, 0]
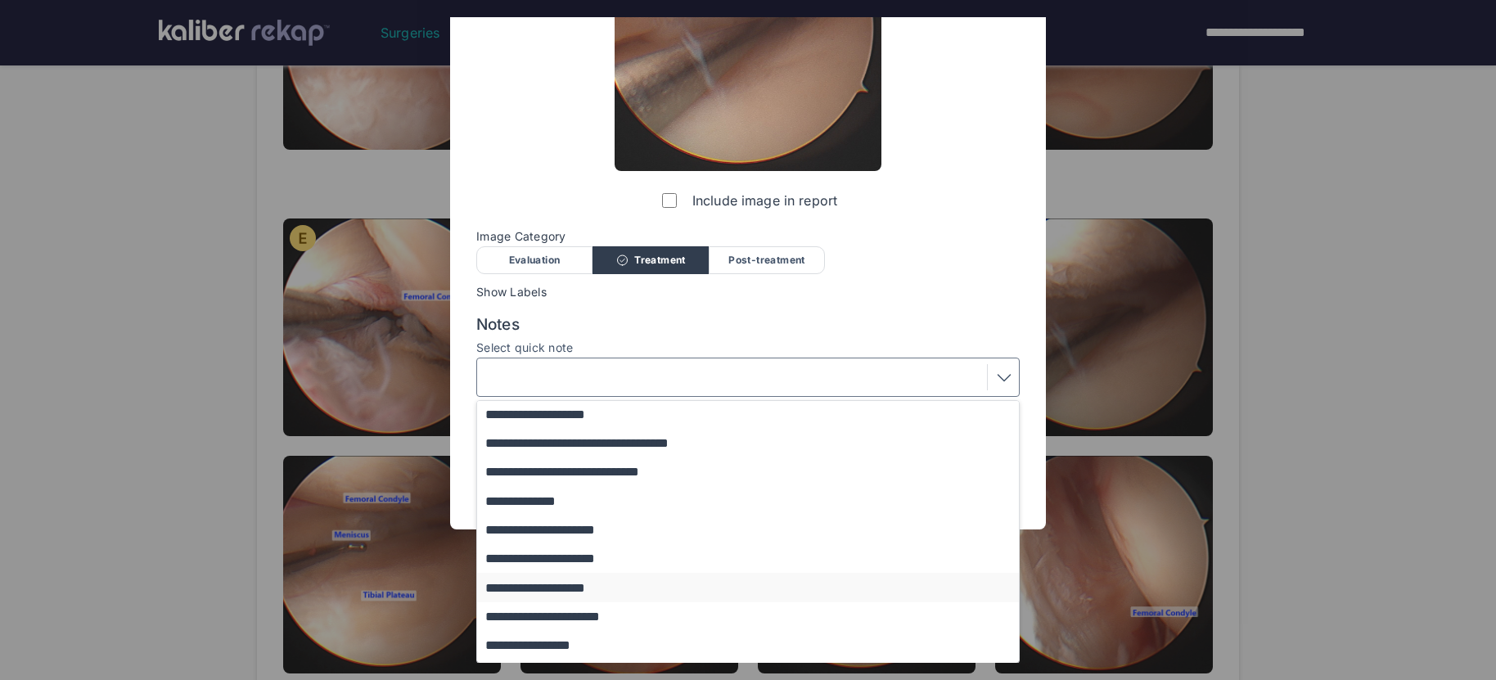
click at [588, 588] on button "**********" at bounding box center [755, 587] width 557 height 29
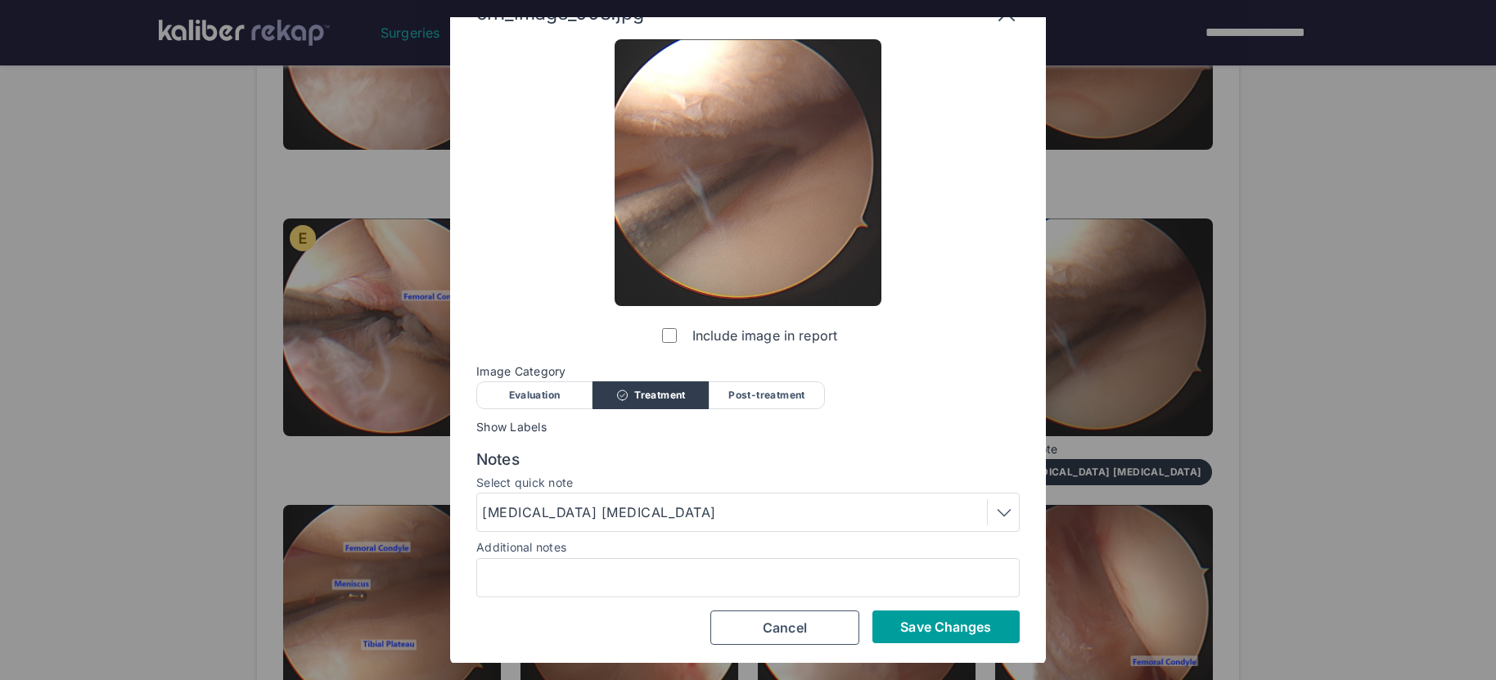
click at [977, 614] on button "Save Changes" at bounding box center [945, 626] width 147 height 33
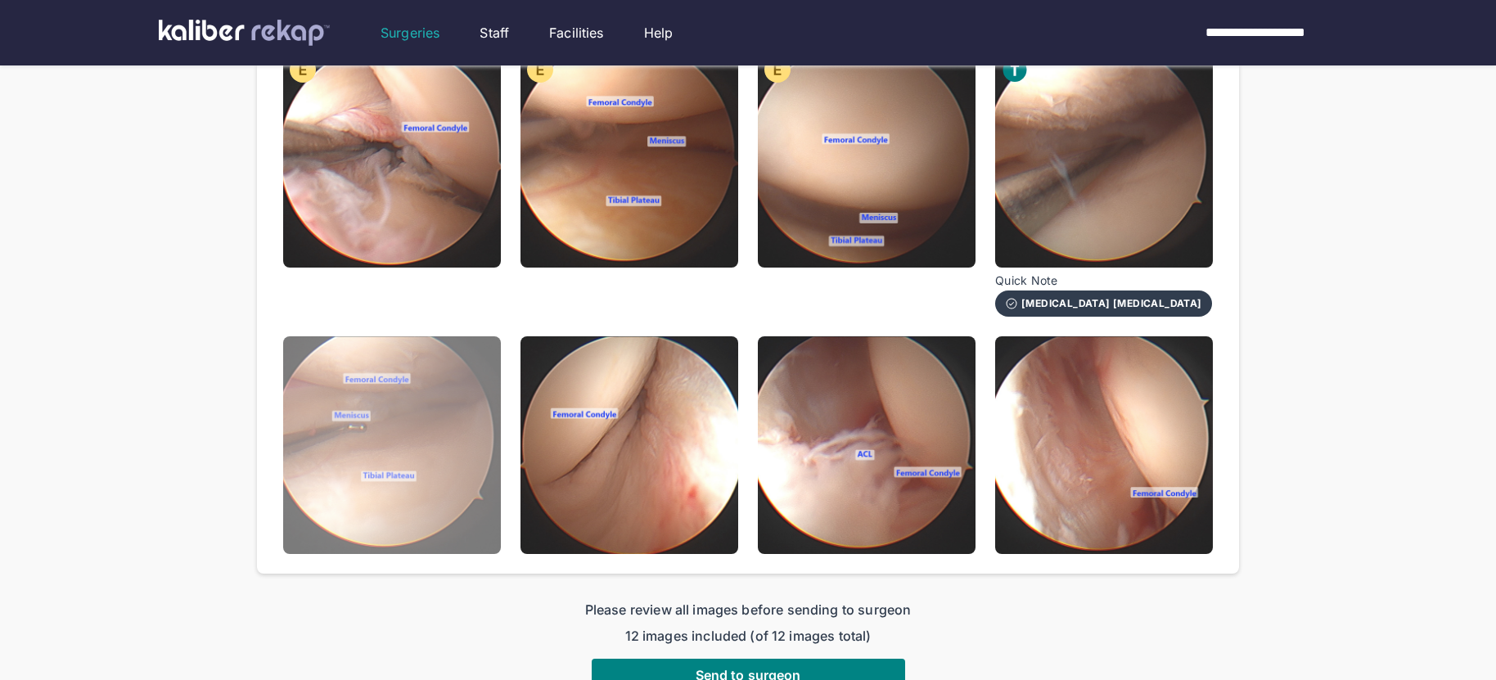
scroll to position [548, 0]
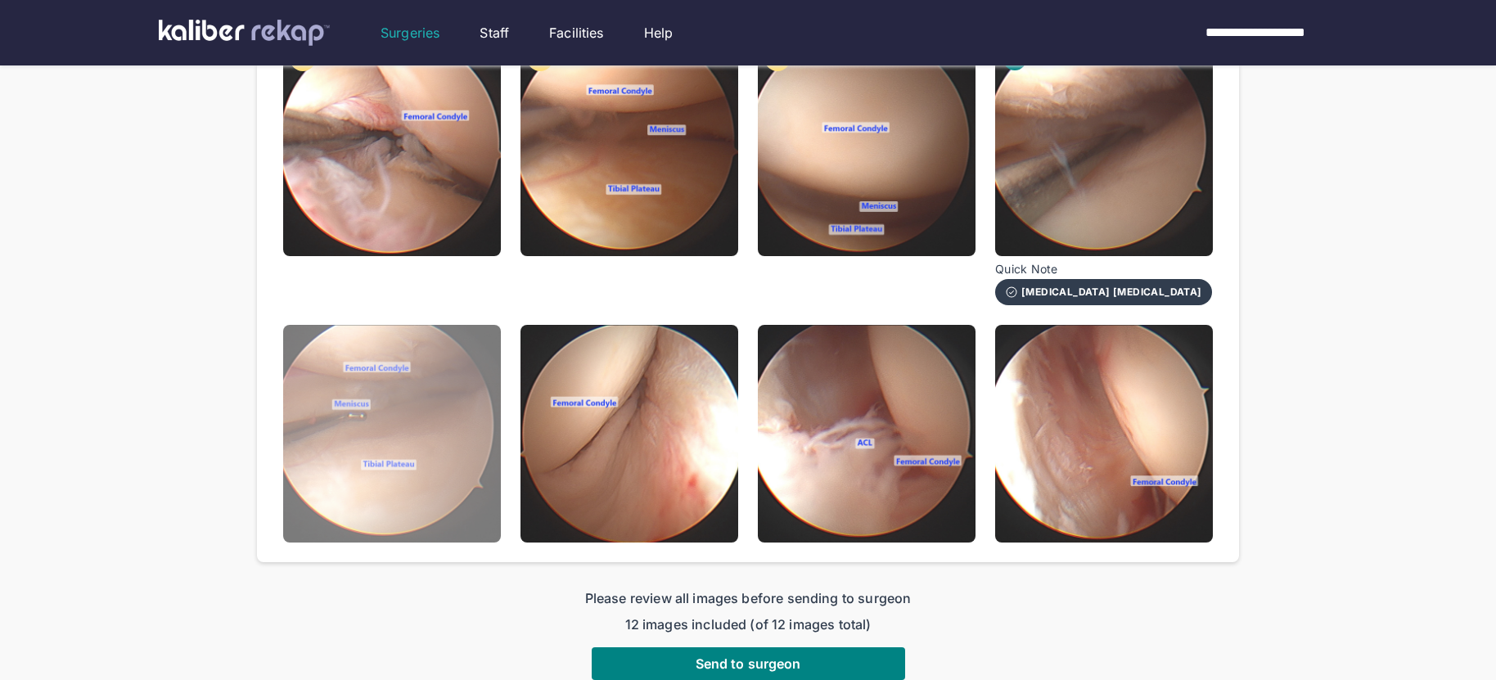
click at [430, 479] on img at bounding box center [392, 434] width 218 height 218
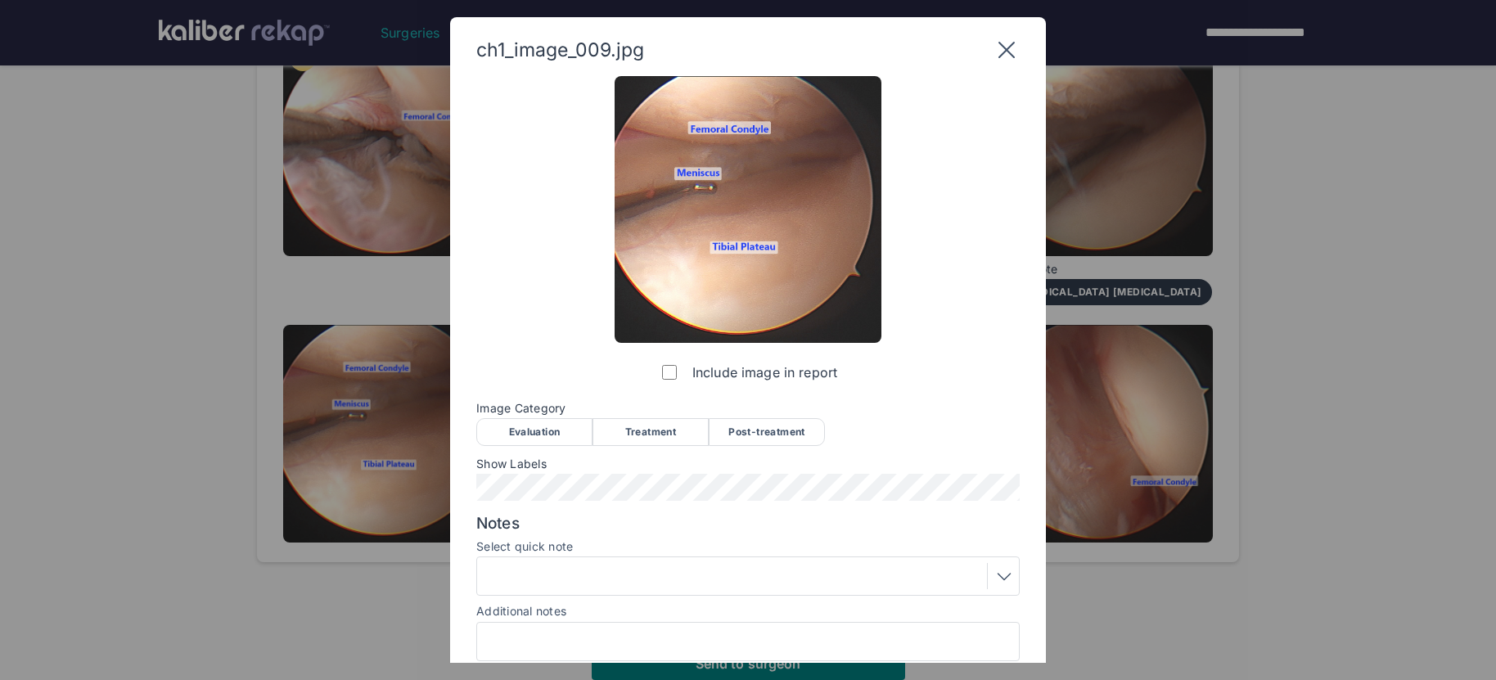
click at [761, 409] on span "Image Category" at bounding box center [747, 408] width 543 height 13
click at [760, 433] on div "Post-treatment" at bounding box center [767, 432] width 116 height 28
click at [674, 578] on div at bounding box center [748, 576] width 532 height 26
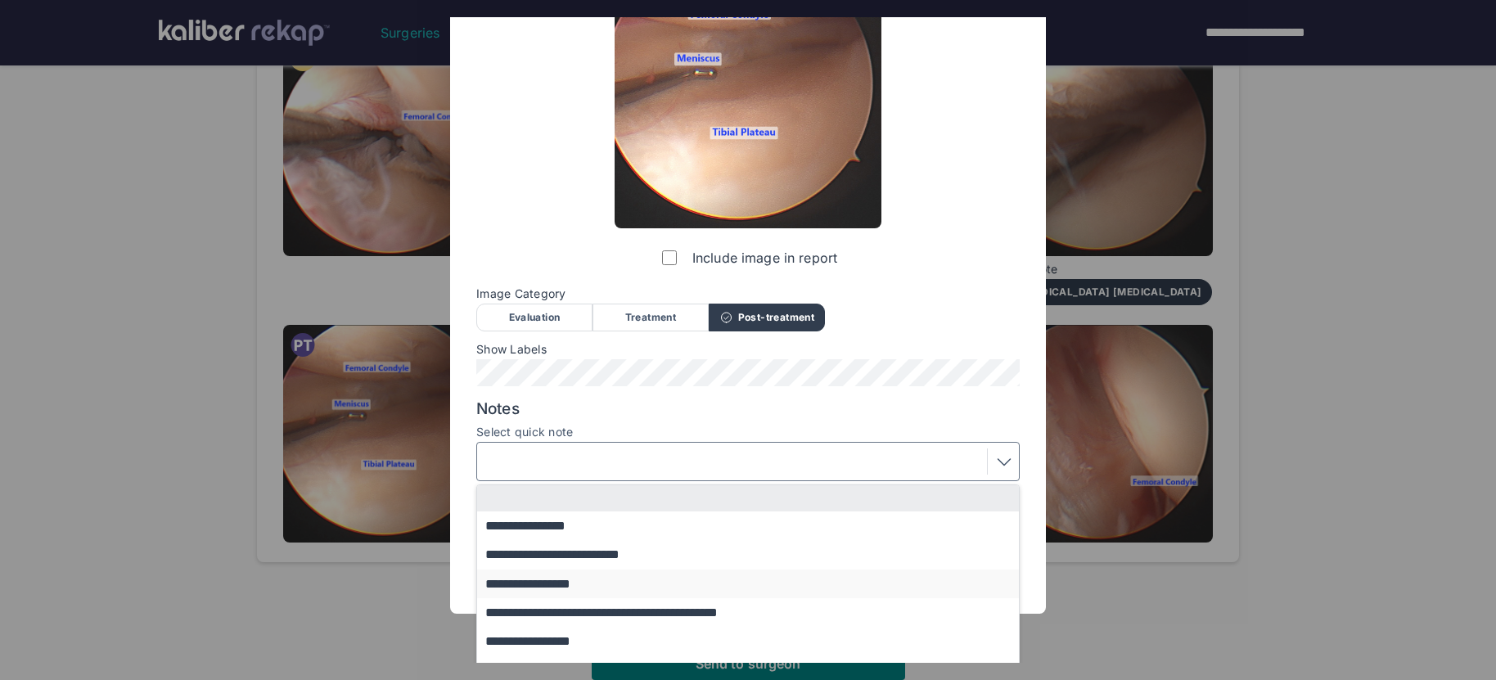
scroll to position [137, 0]
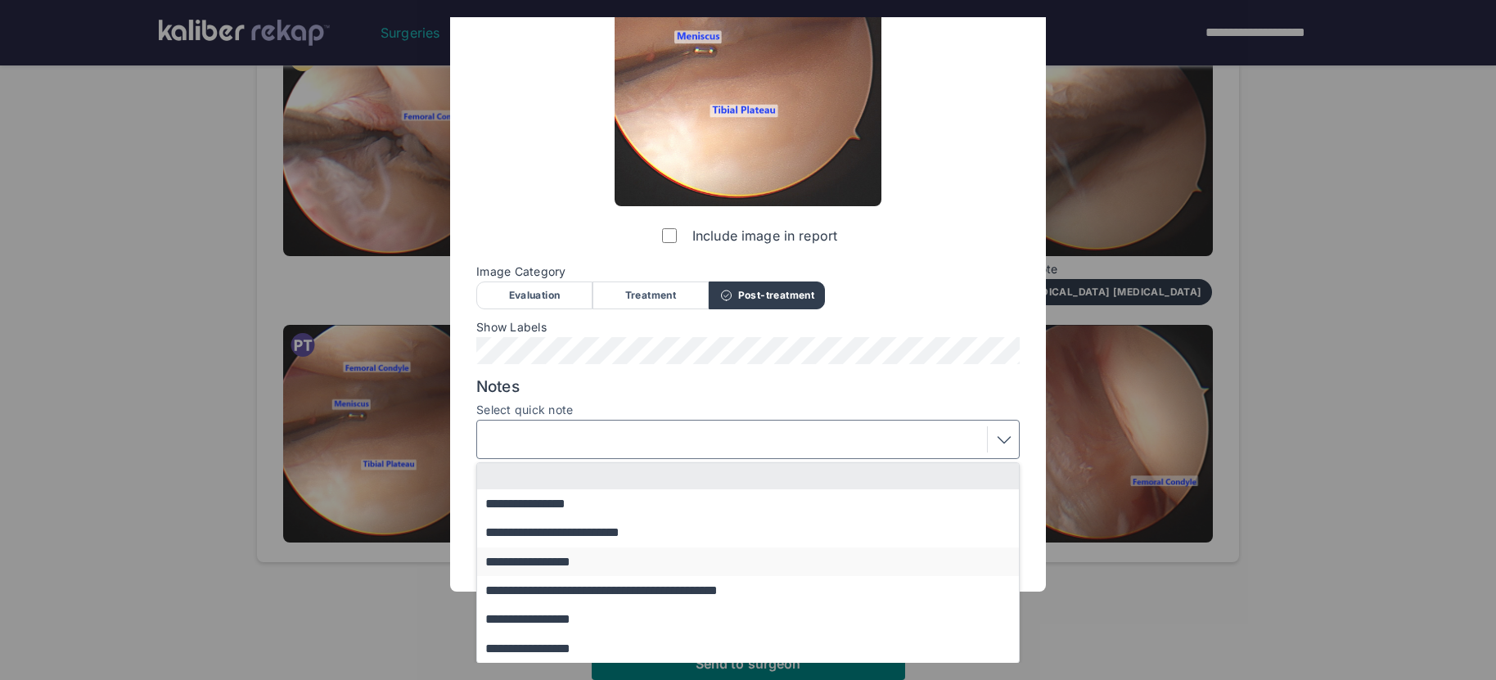
click at [561, 568] on button "**********" at bounding box center [755, 561] width 557 height 29
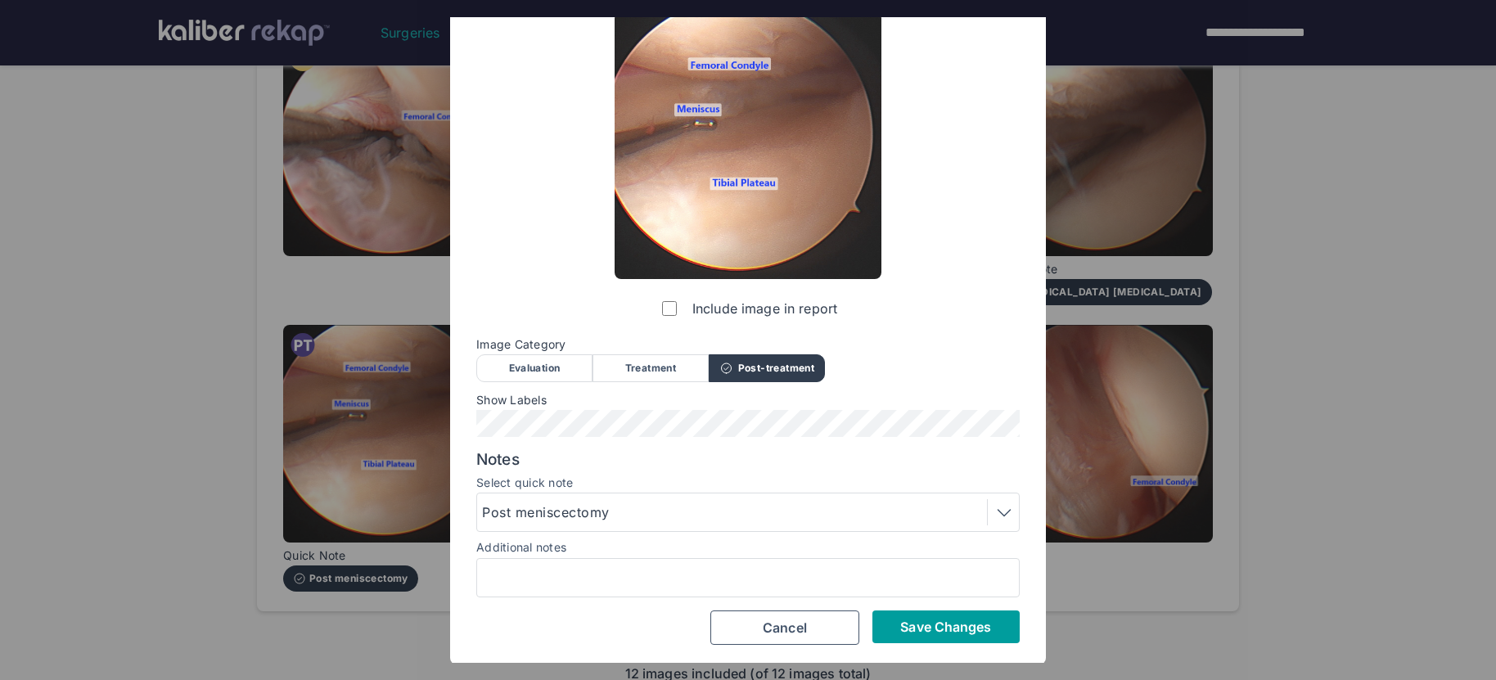
click at [978, 630] on span "Save Changes" at bounding box center [945, 627] width 91 height 16
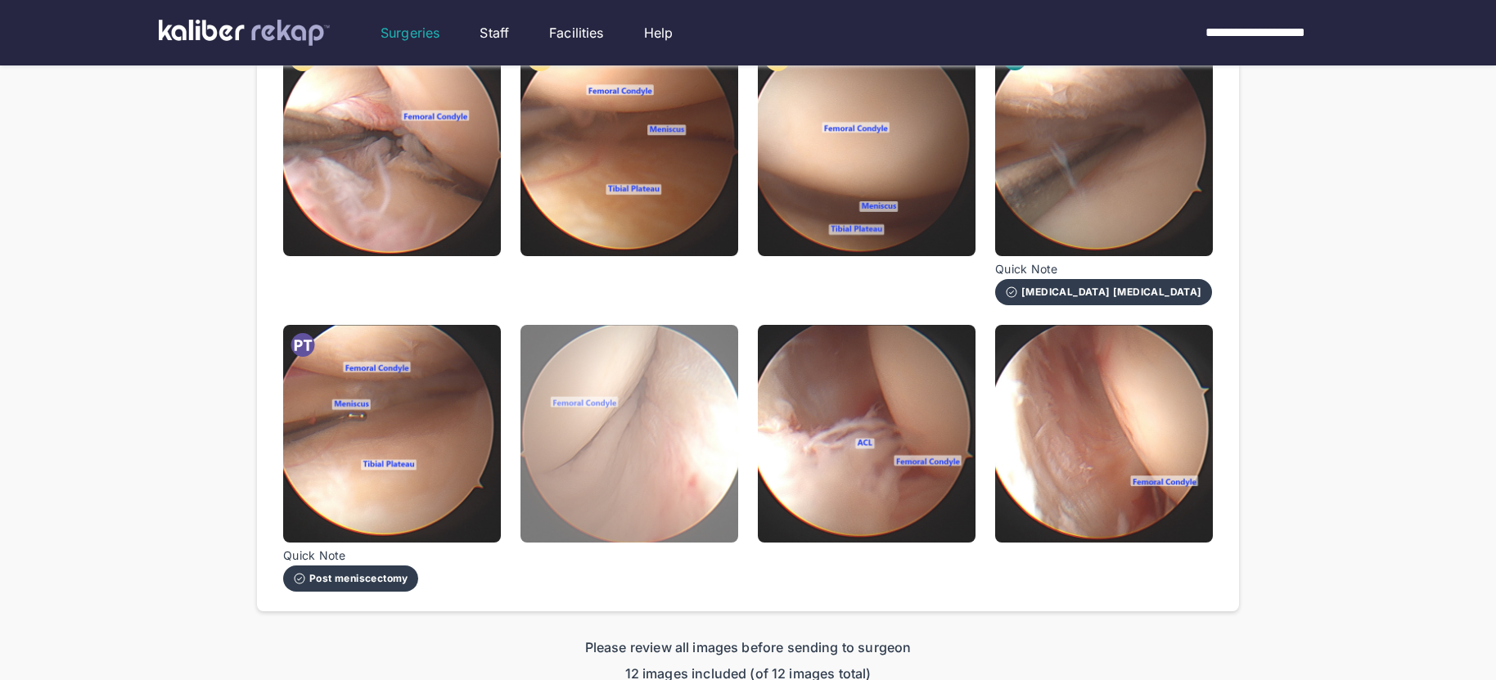
click at [674, 514] on img at bounding box center [629, 434] width 218 height 218
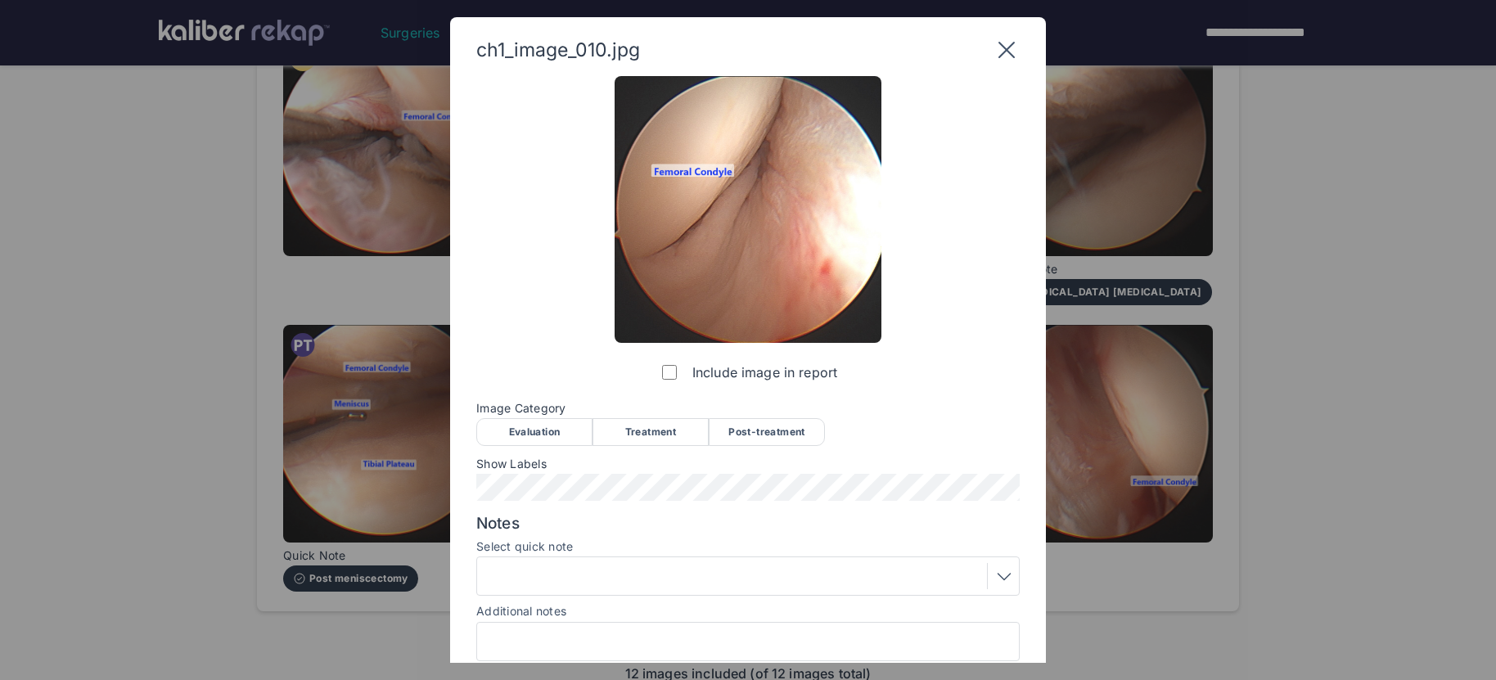
click at [569, 429] on div "Evaluation" at bounding box center [534, 432] width 116 height 28
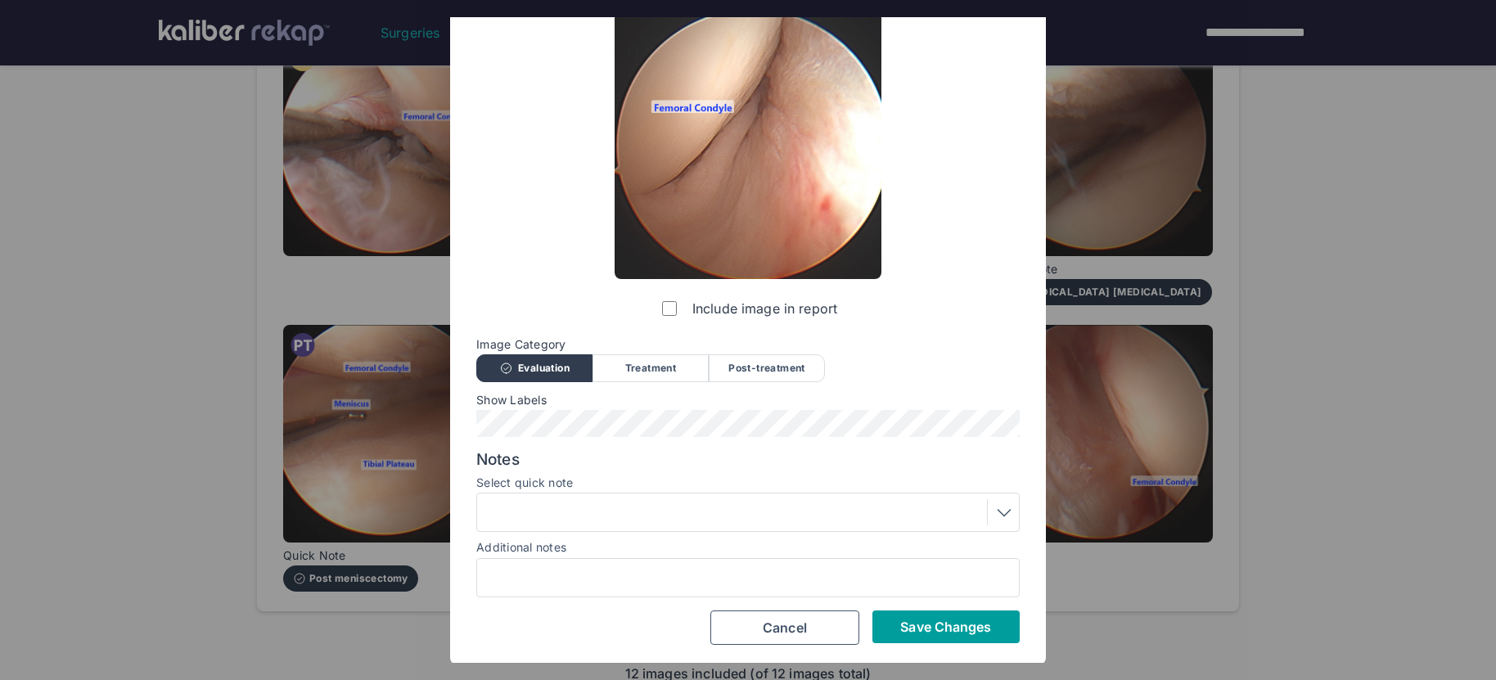
click at [889, 637] on button "Save Changes" at bounding box center [945, 626] width 147 height 33
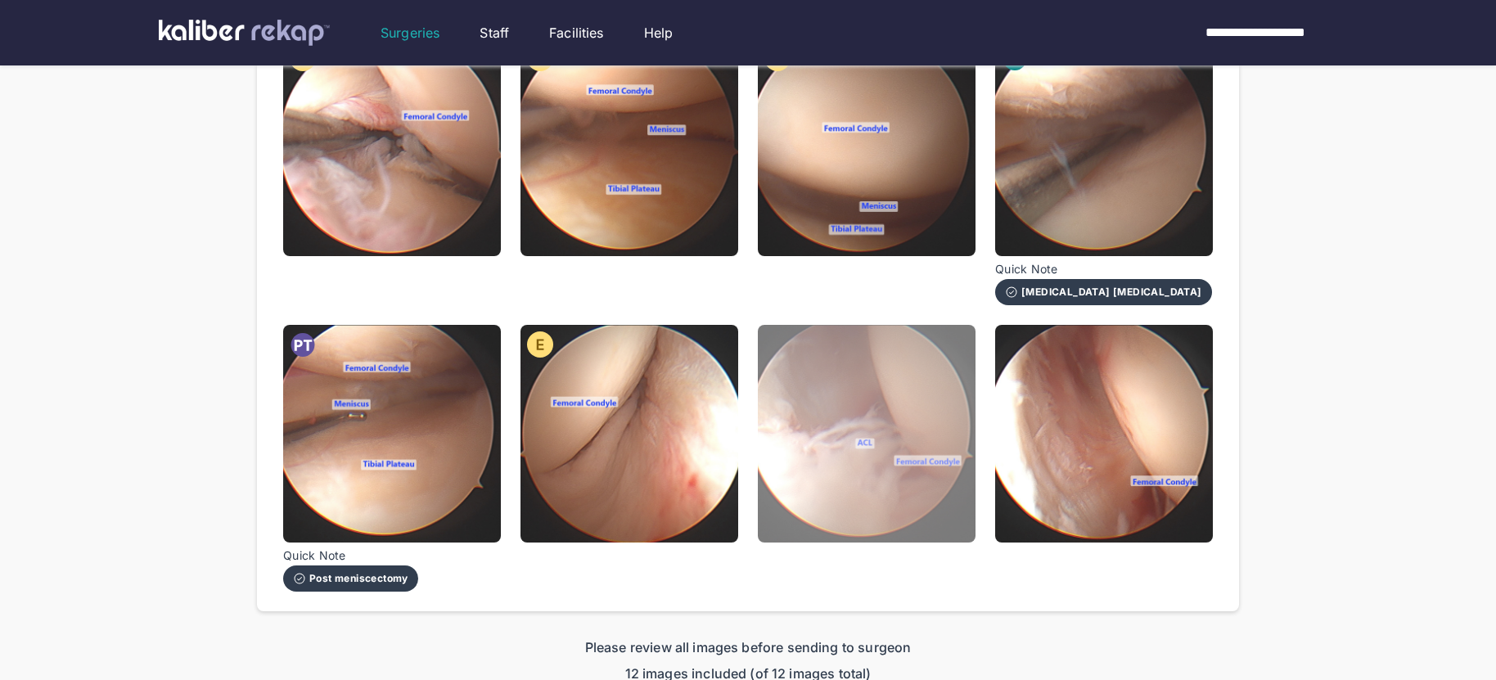
click at [885, 534] on img at bounding box center [867, 434] width 218 height 218
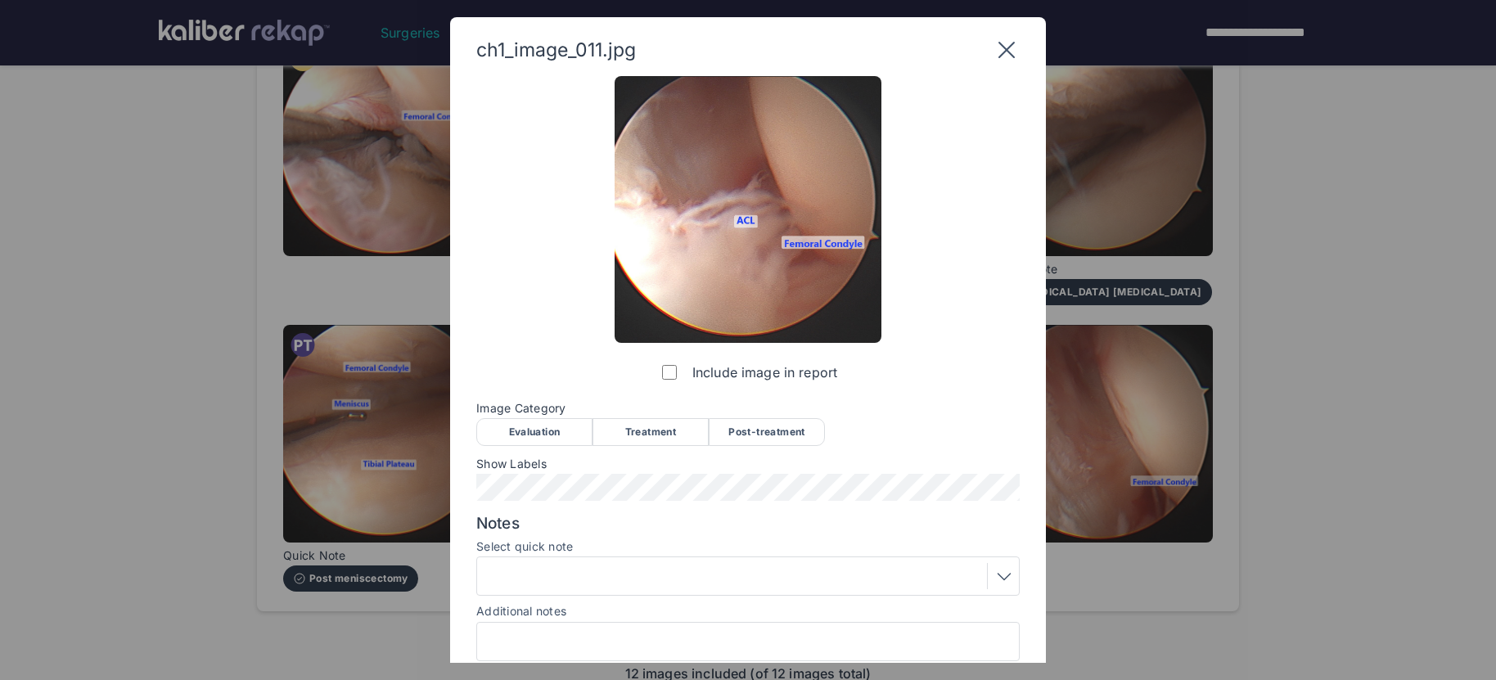
click at [552, 423] on div "Evaluation" at bounding box center [534, 432] width 116 height 28
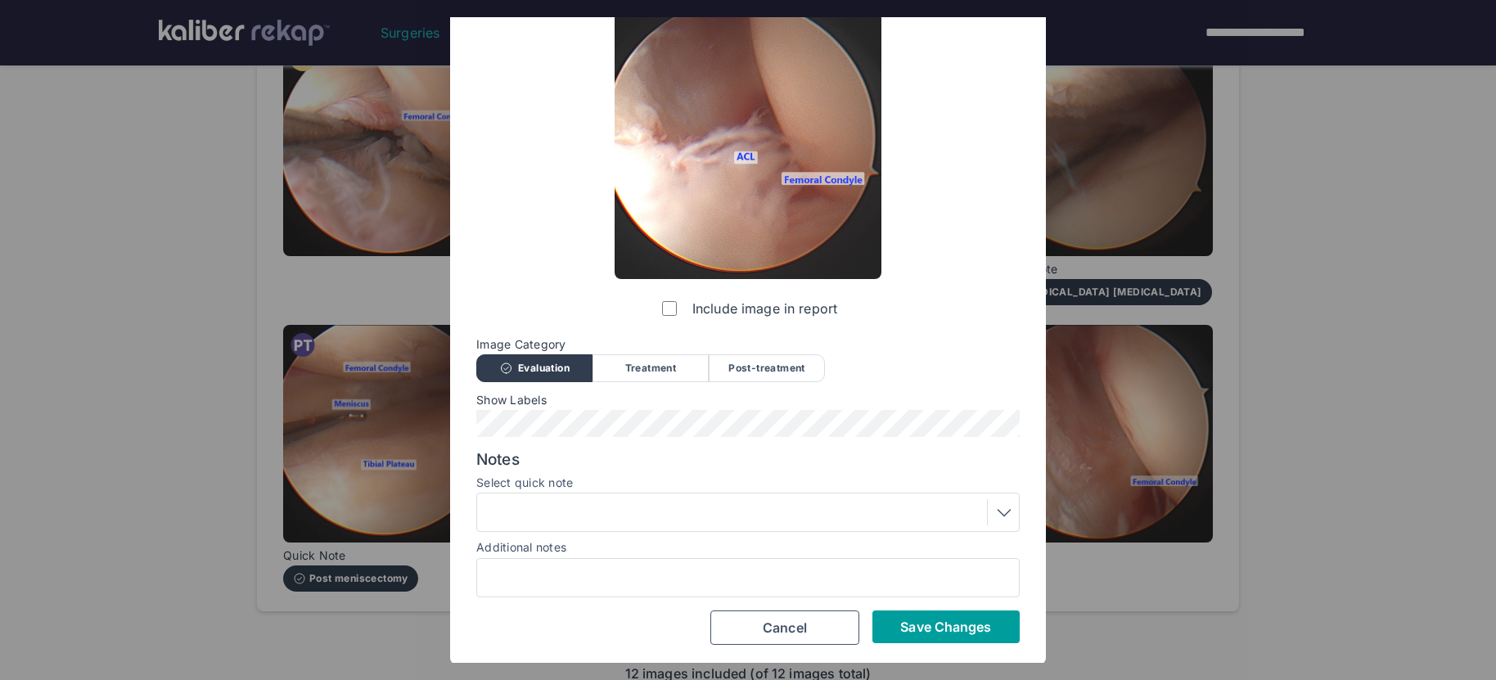
click at [942, 637] on button "Save Changes" at bounding box center [945, 626] width 147 height 33
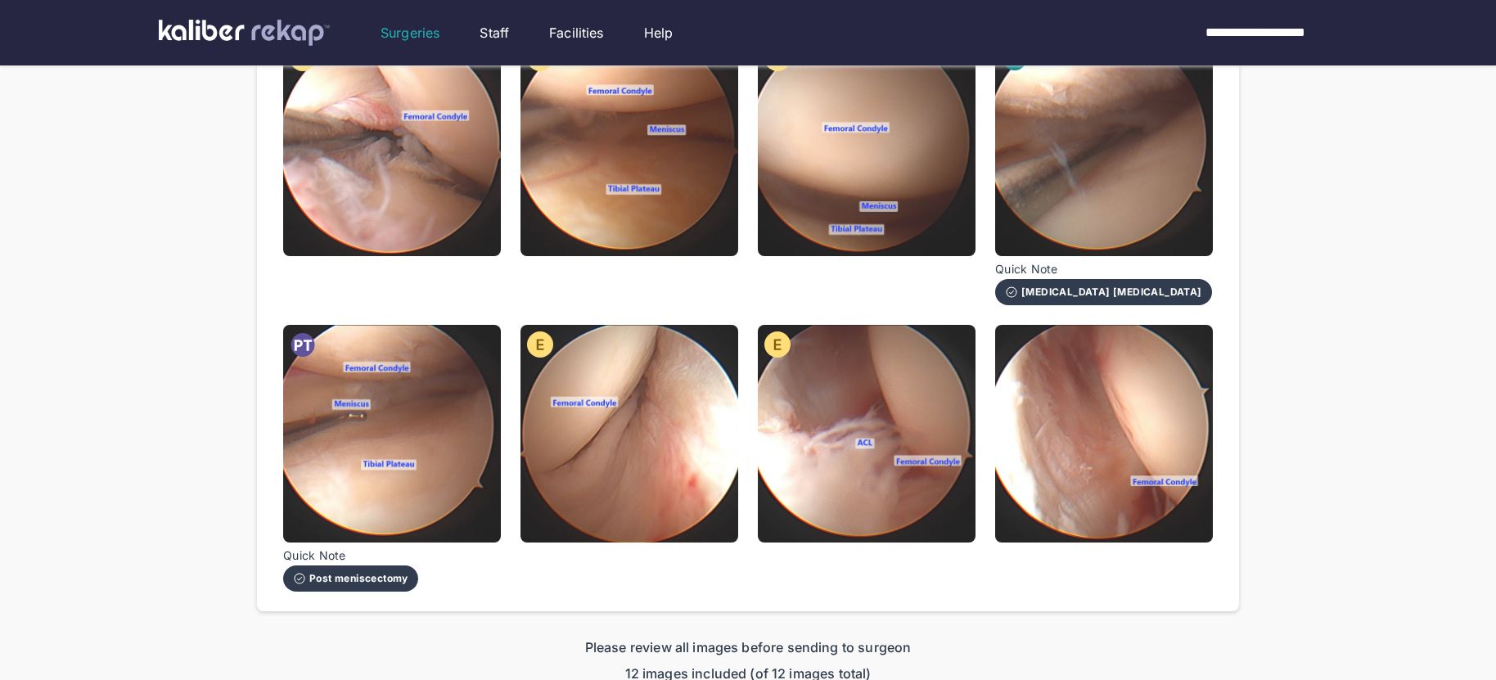
click at [1107, 480] on img at bounding box center [1104, 434] width 218 height 218
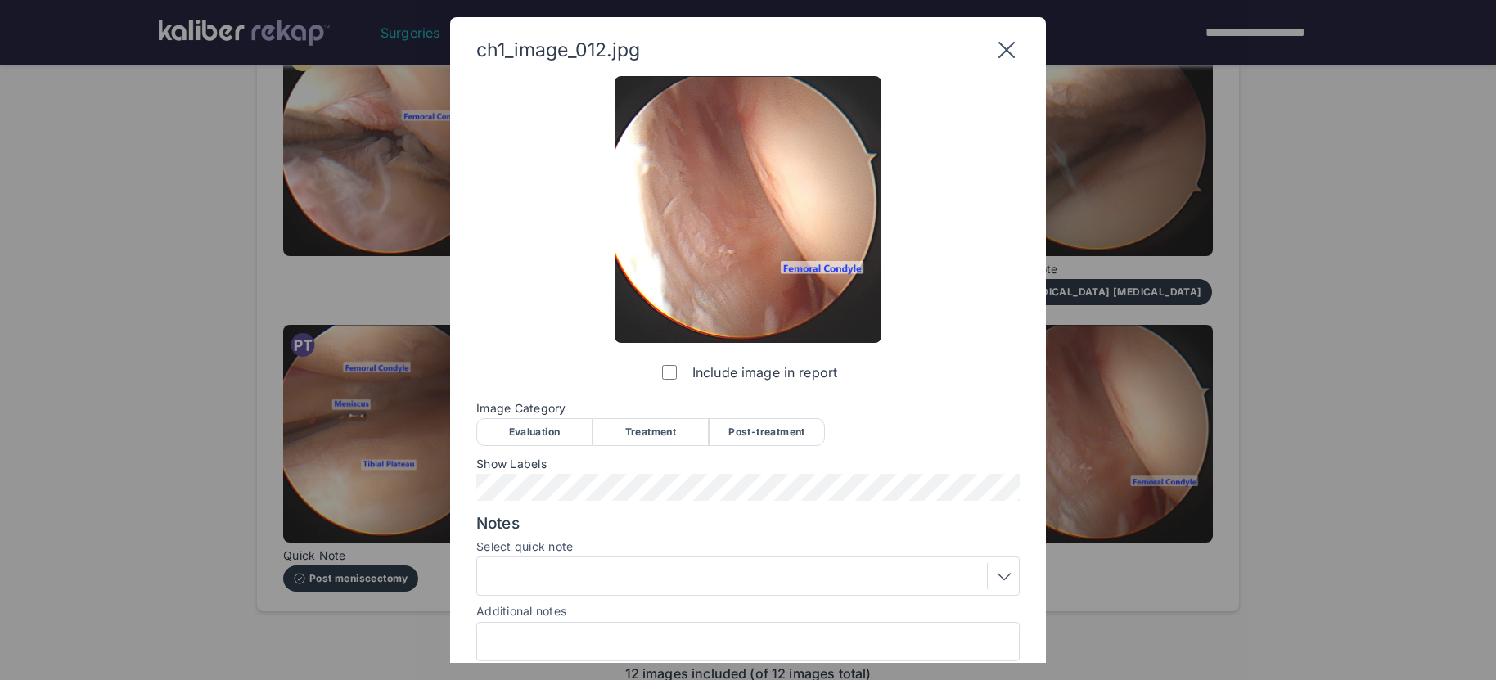
click at [543, 429] on div "Evaluation" at bounding box center [534, 432] width 116 height 28
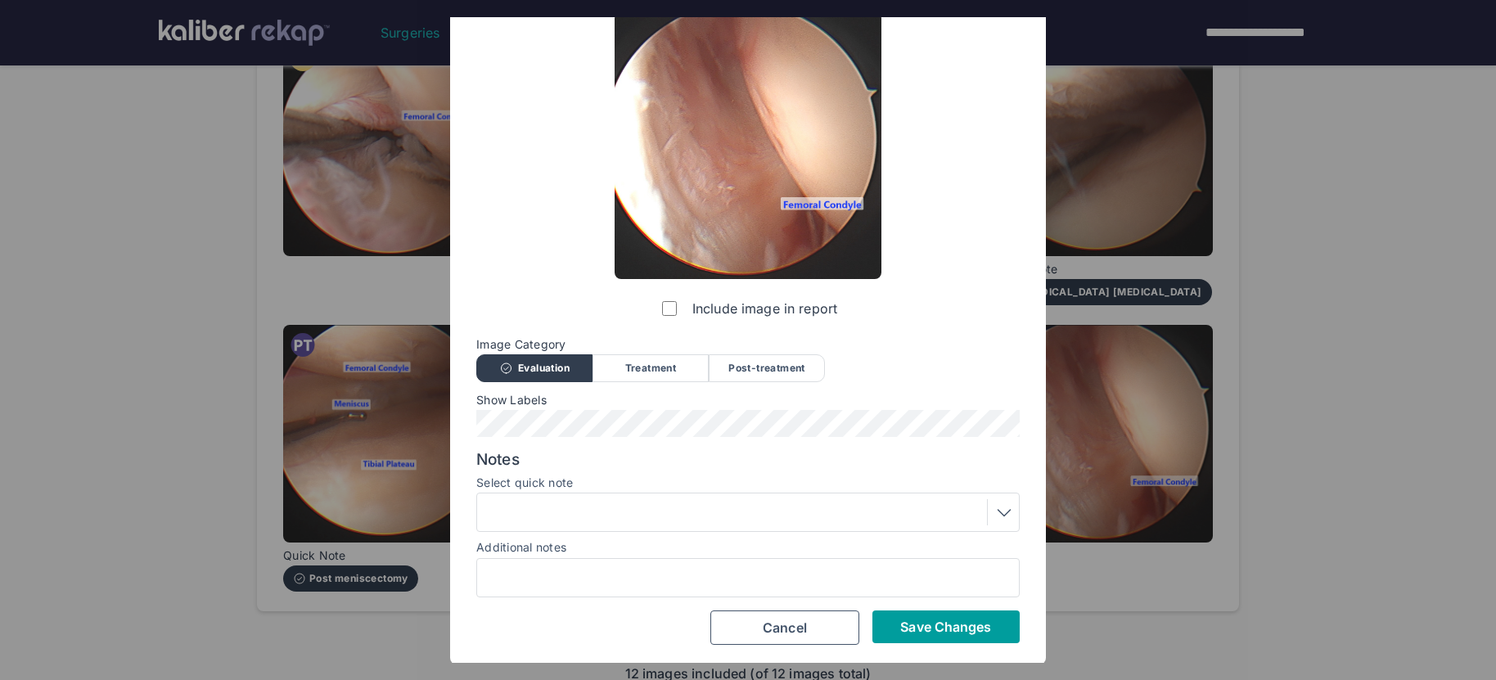
click at [910, 639] on button "Save Changes" at bounding box center [945, 626] width 147 height 33
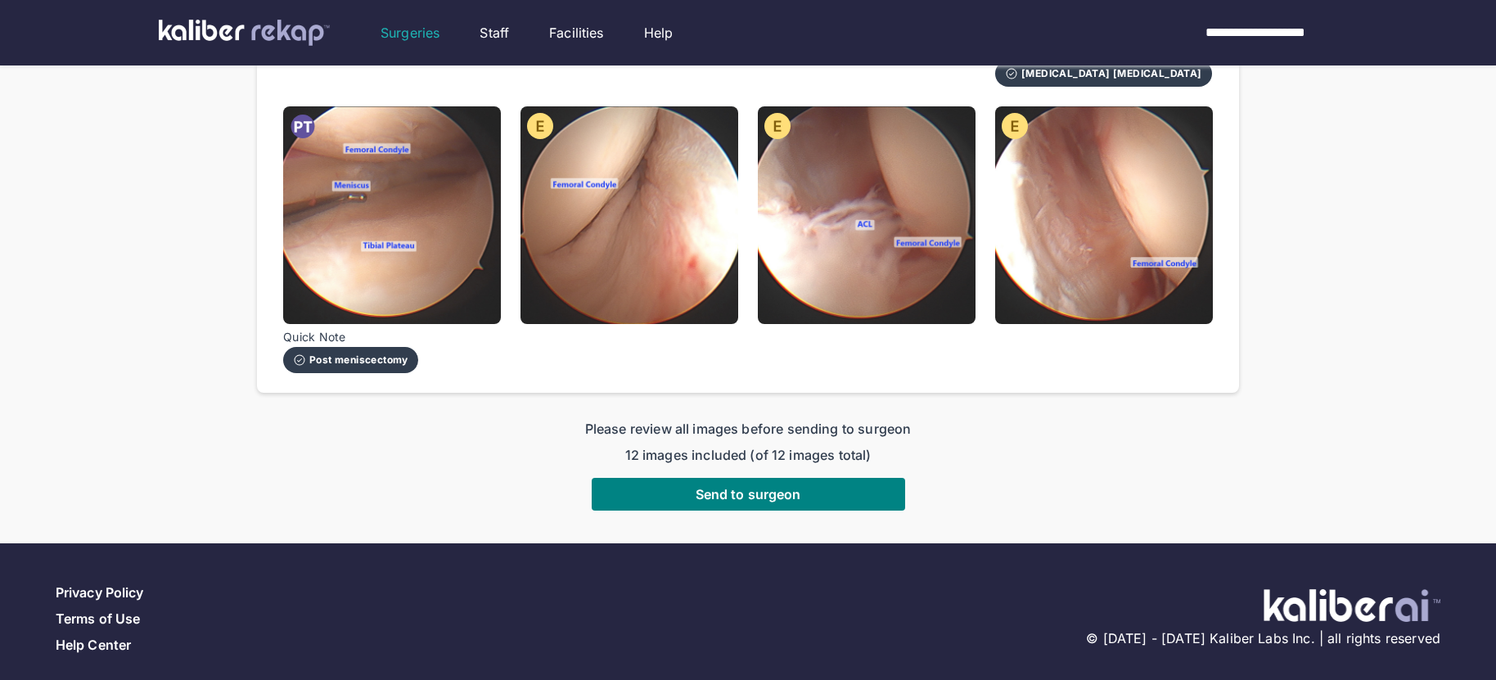
scroll to position [781, 0]
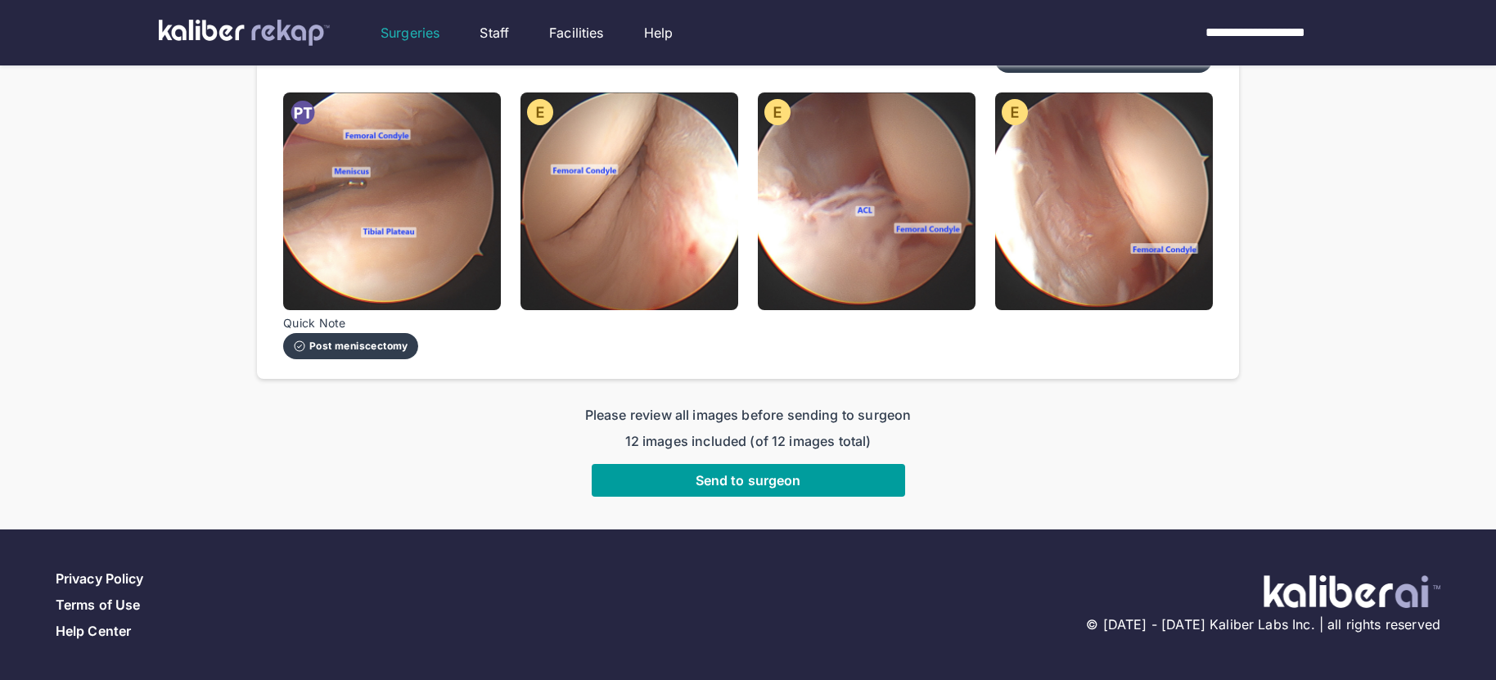
click at [685, 489] on button "Send to surgeon" at bounding box center [748, 480] width 313 height 33
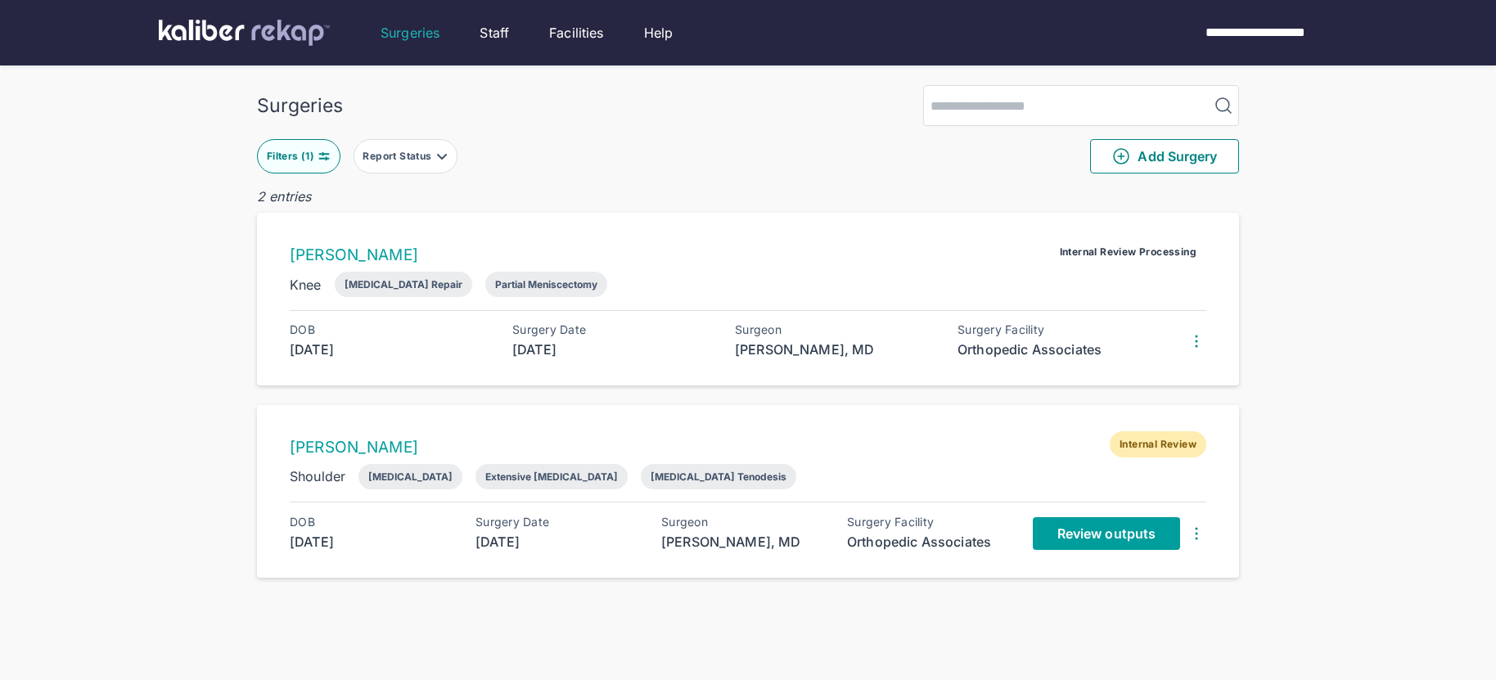
click at [1059, 532] on span "Review outputs" at bounding box center [1106, 533] width 98 height 16
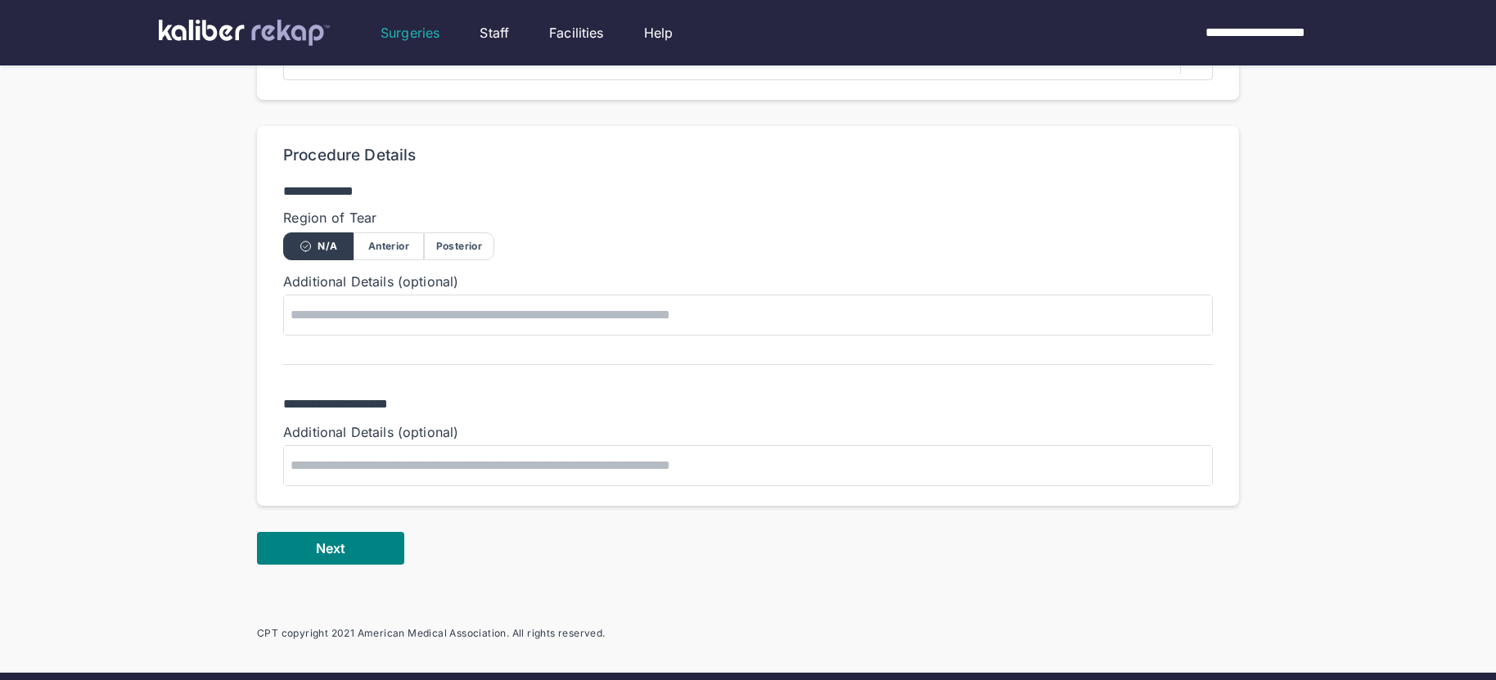
scroll to position [943, 0]
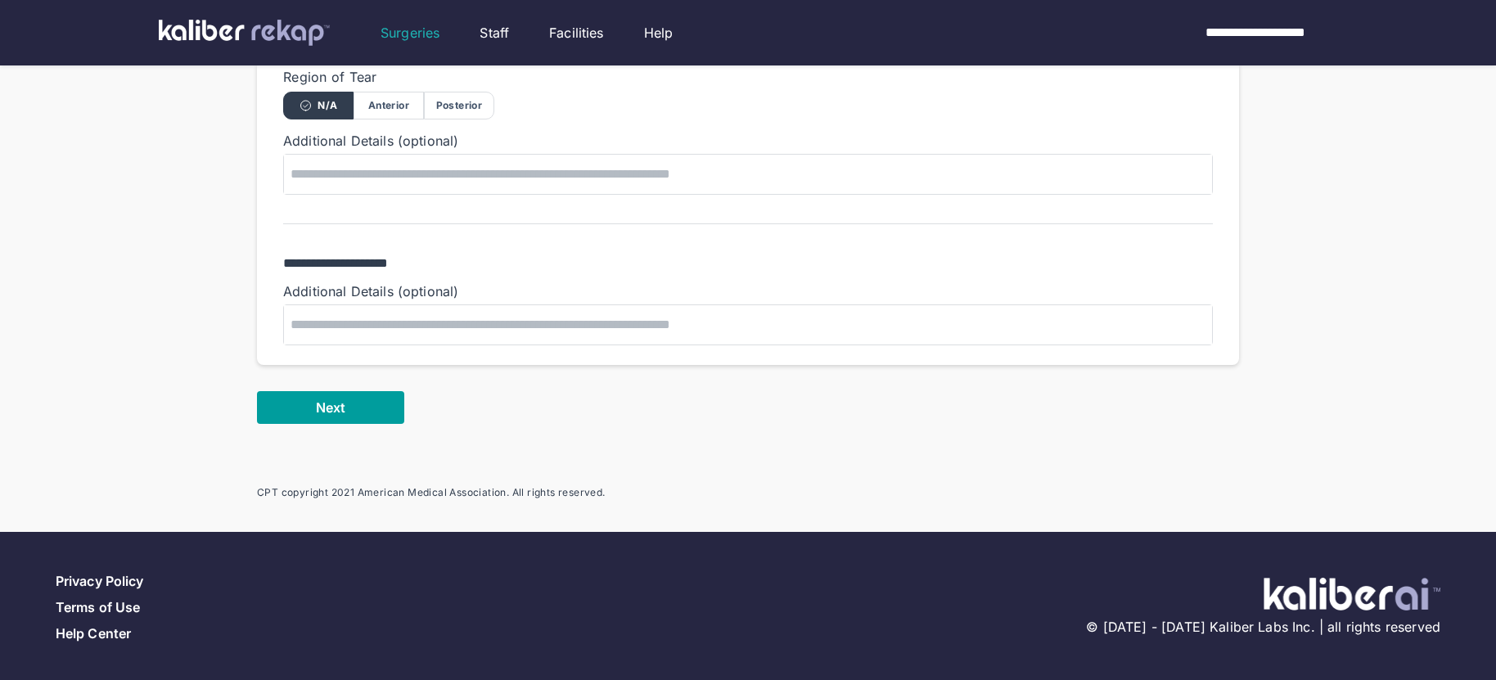
click at [310, 395] on button "Next" at bounding box center [330, 407] width 147 height 33
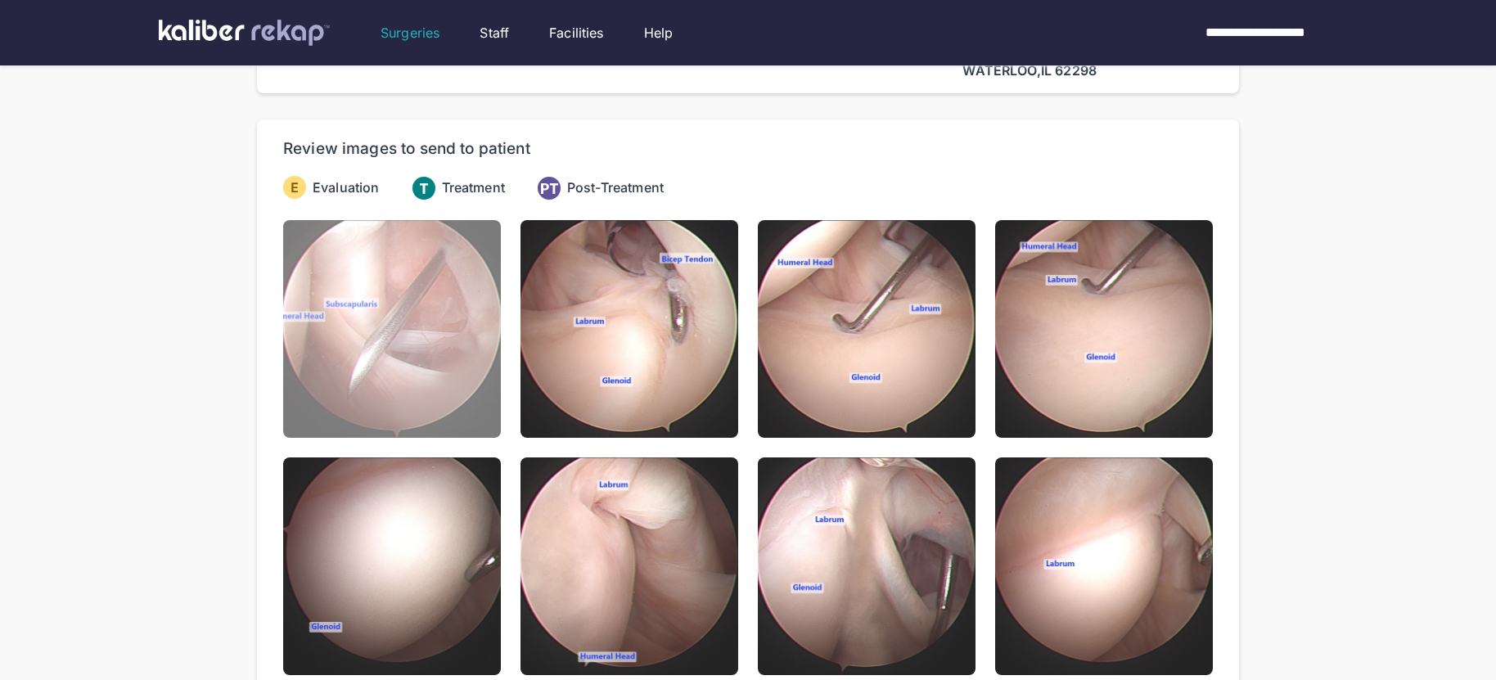
scroll to position [74, 0]
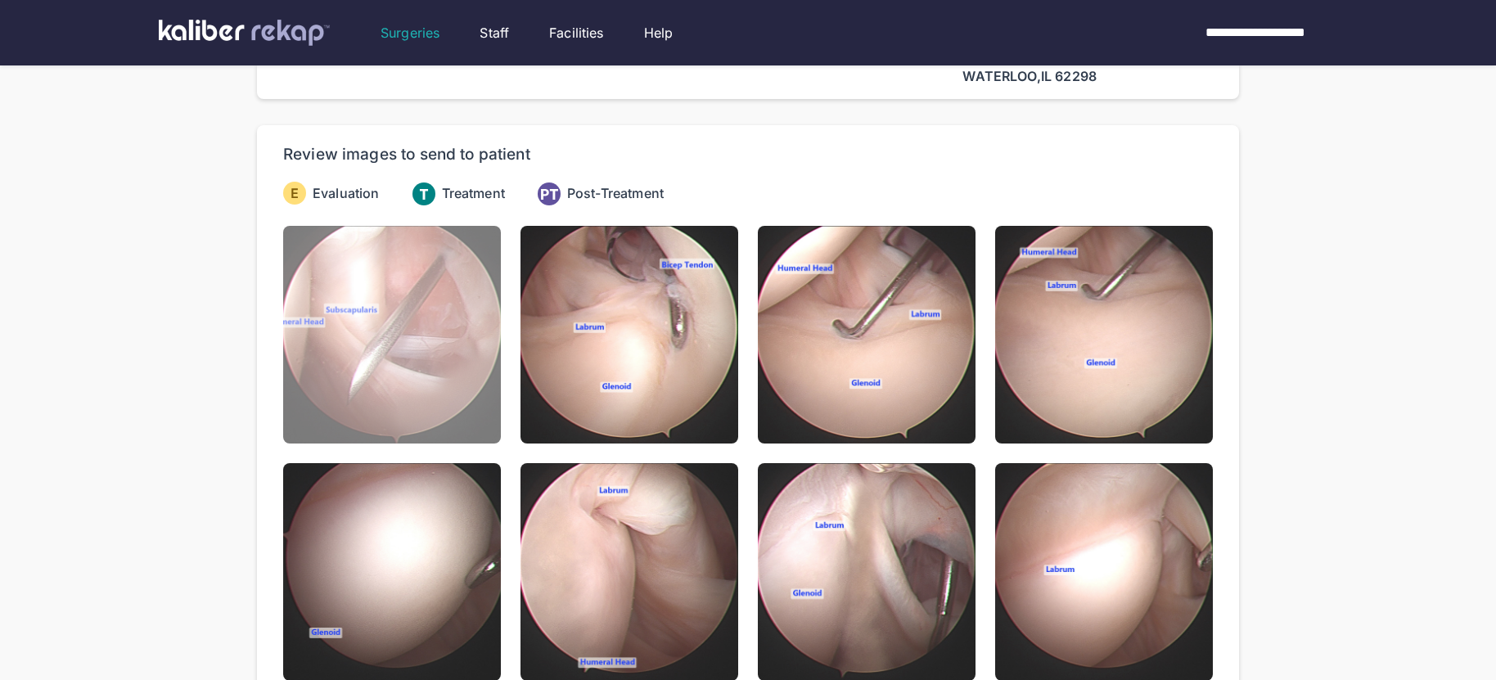
click at [423, 379] on img at bounding box center [392, 335] width 218 height 218
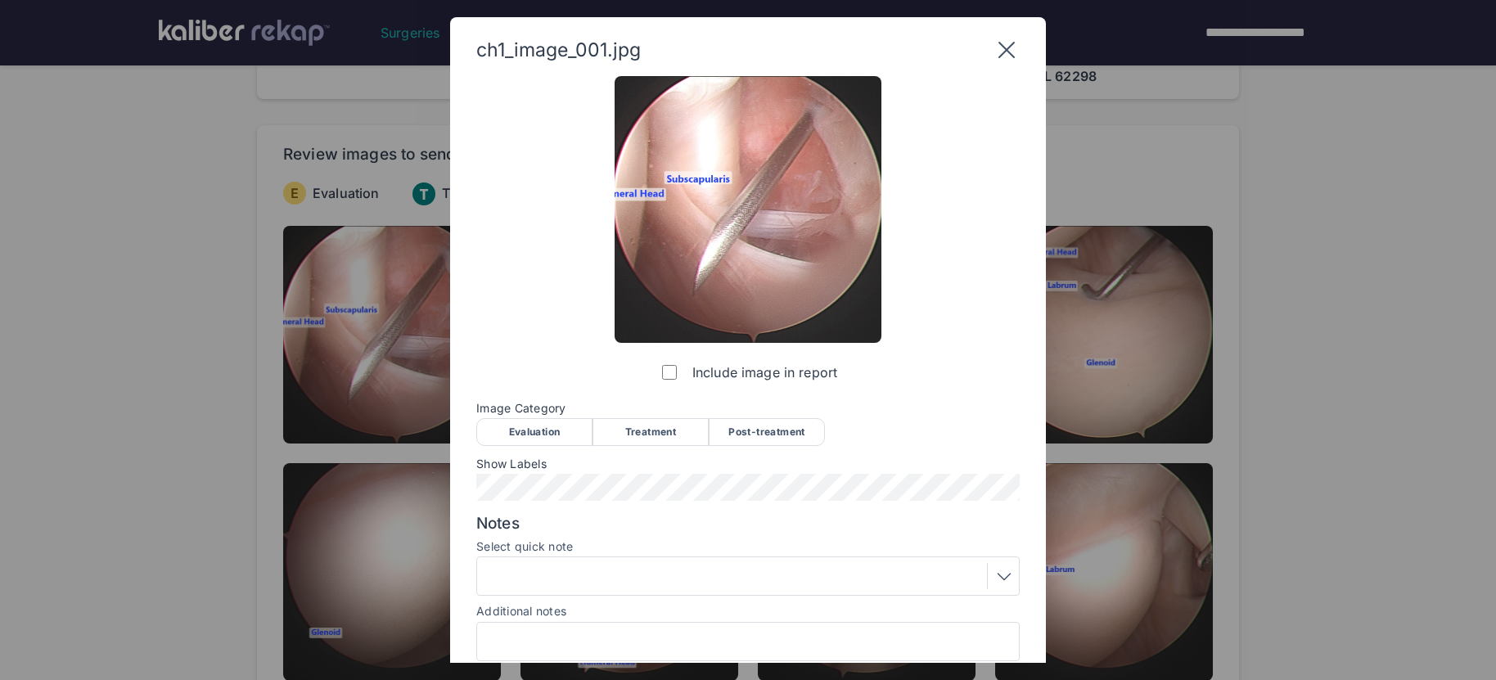
click at [574, 437] on div "Evaluation" at bounding box center [534, 432] width 116 height 28
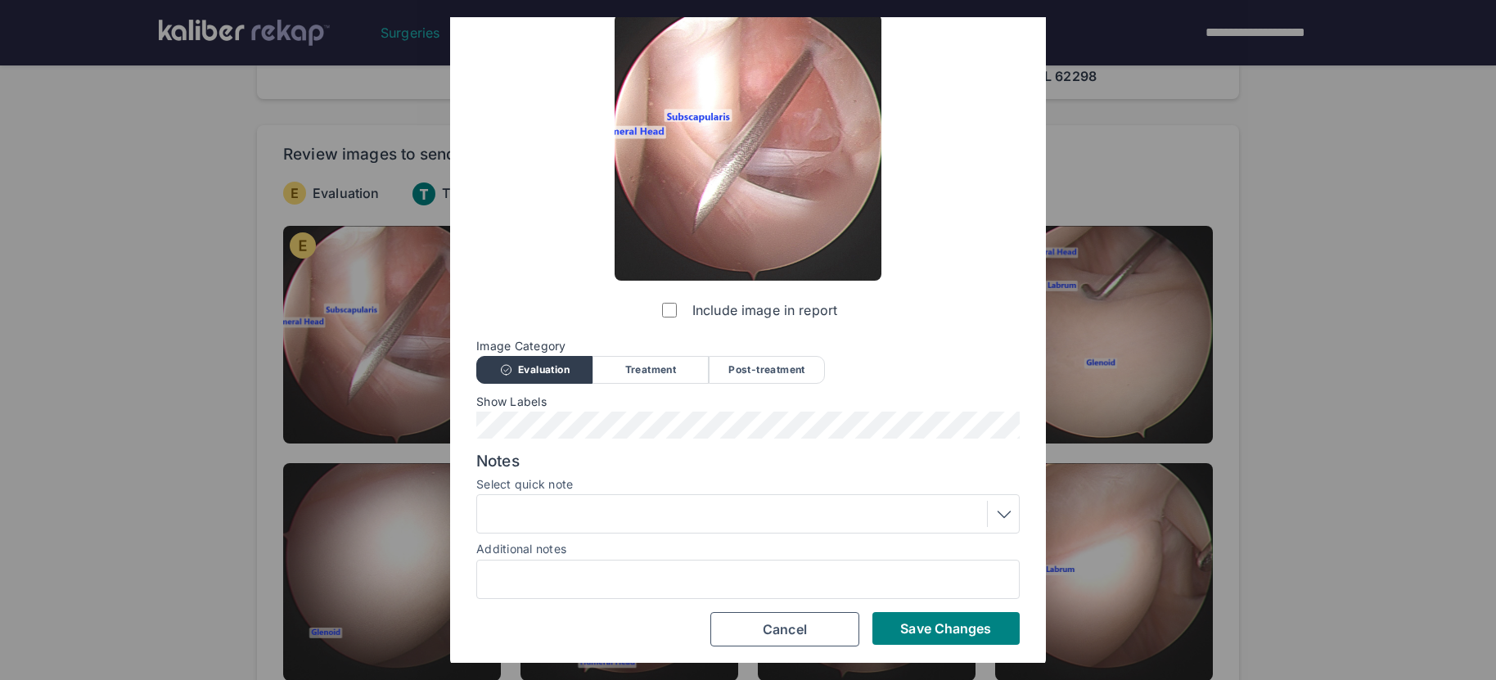
scroll to position [64, 0]
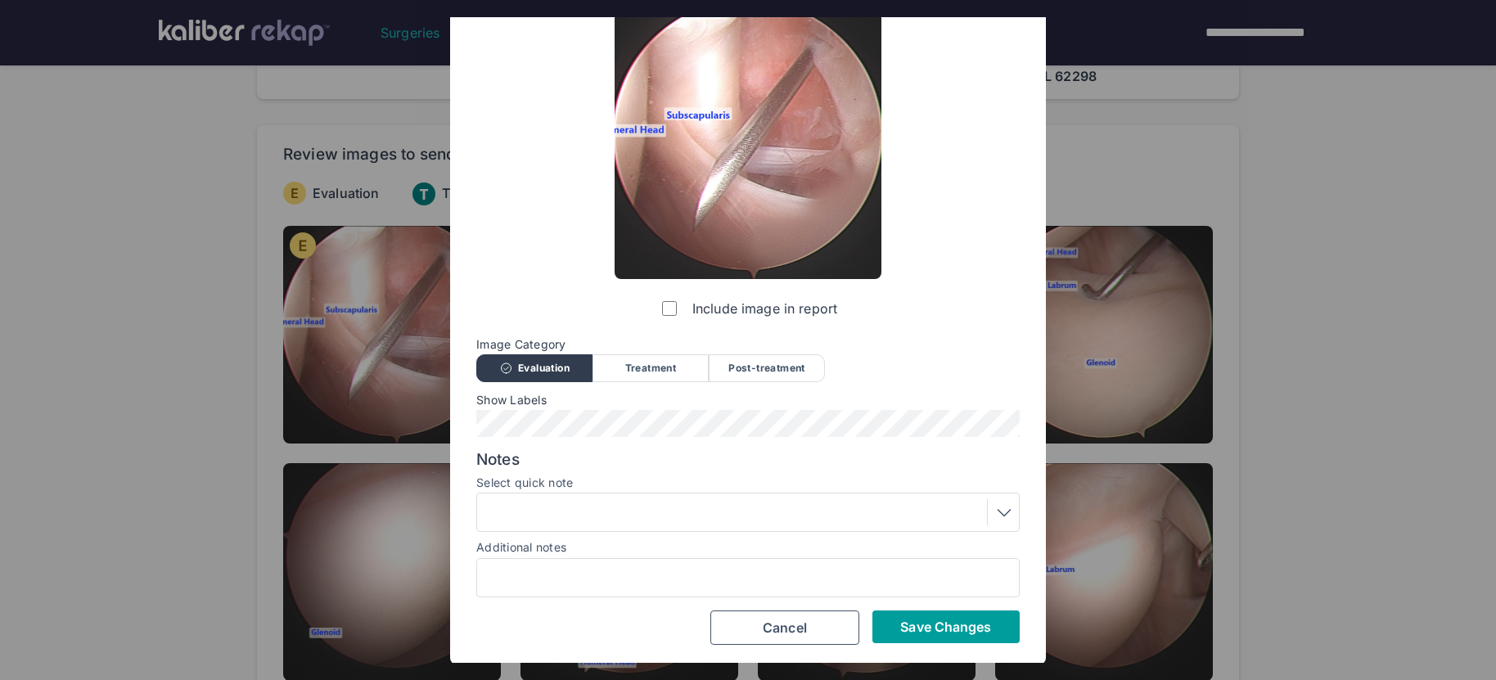
click at [890, 620] on button "Save Changes" at bounding box center [945, 626] width 147 height 33
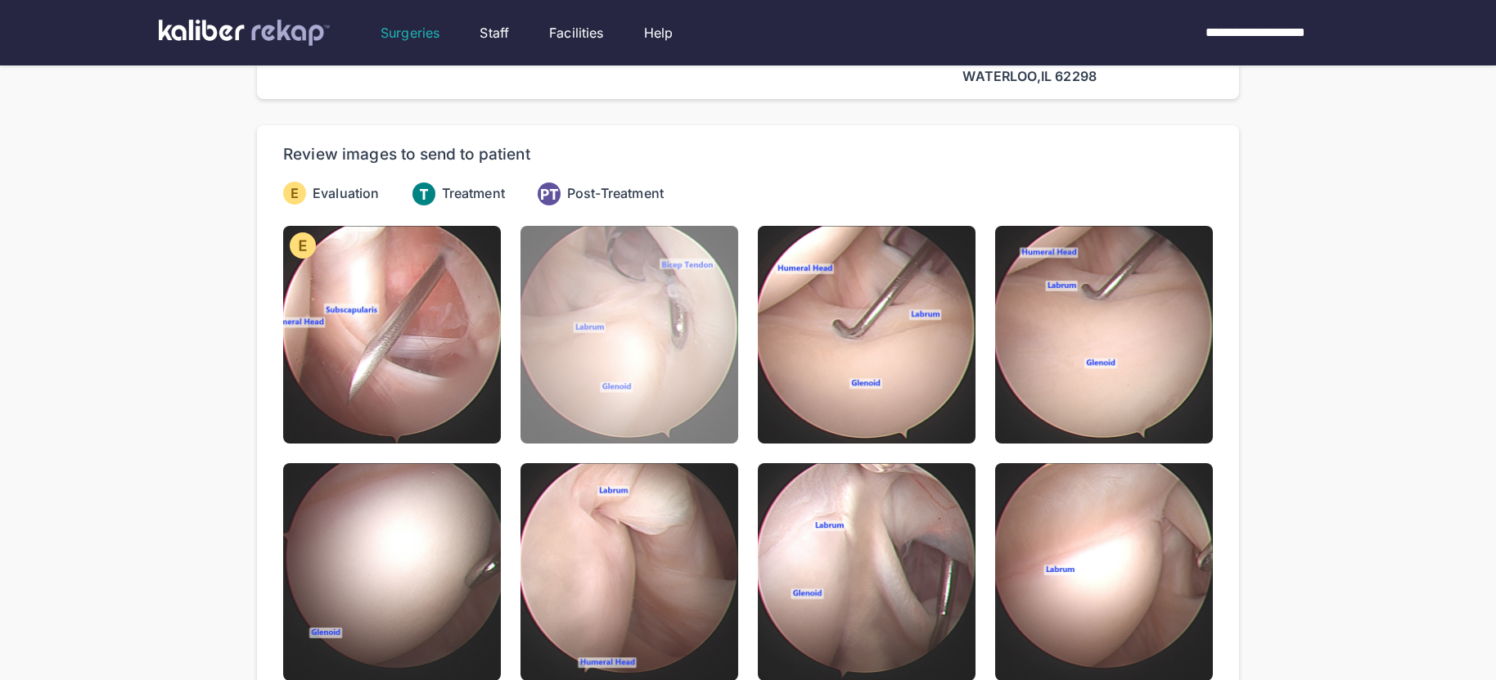
click at [611, 416] on img at bounding box center [629, 335] width 218 height 218
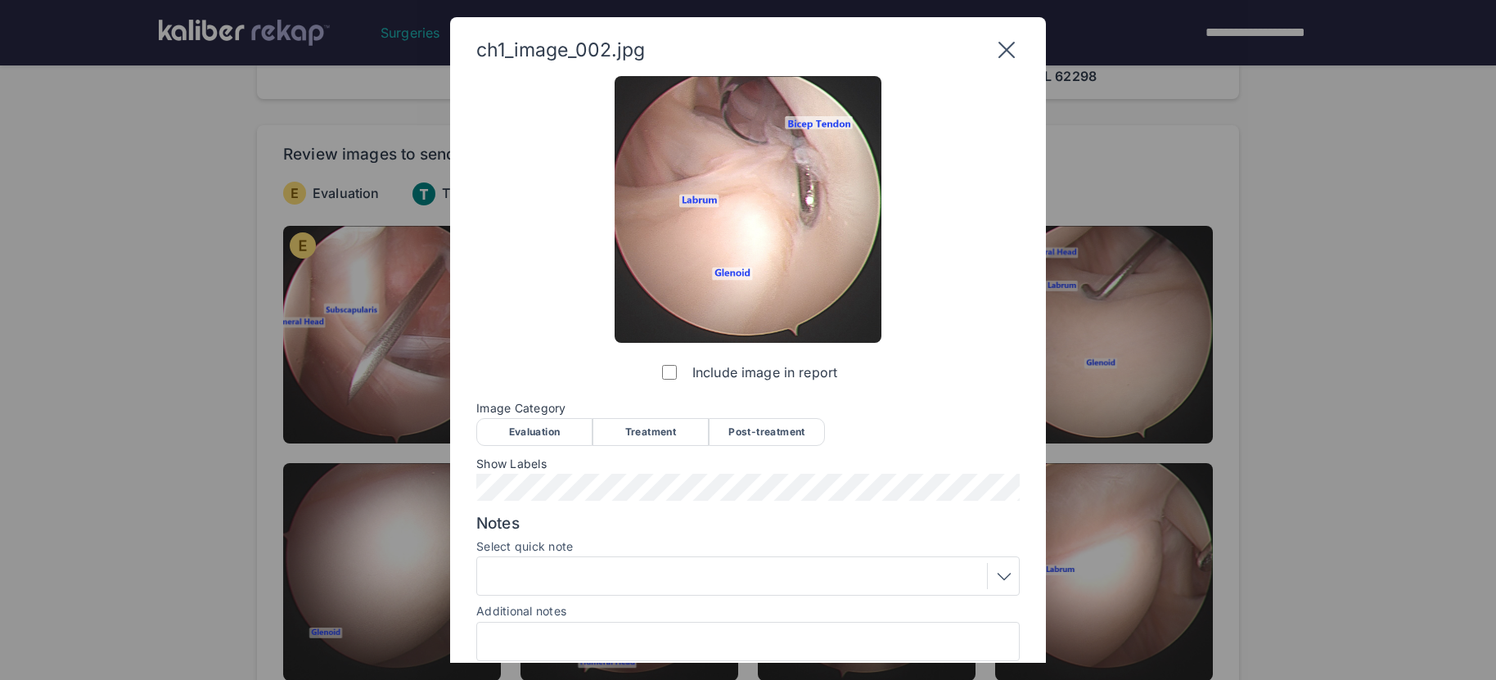
click at [561, 435] on div "Evaluation" at bounding box center [534, 432] width 116 height 28
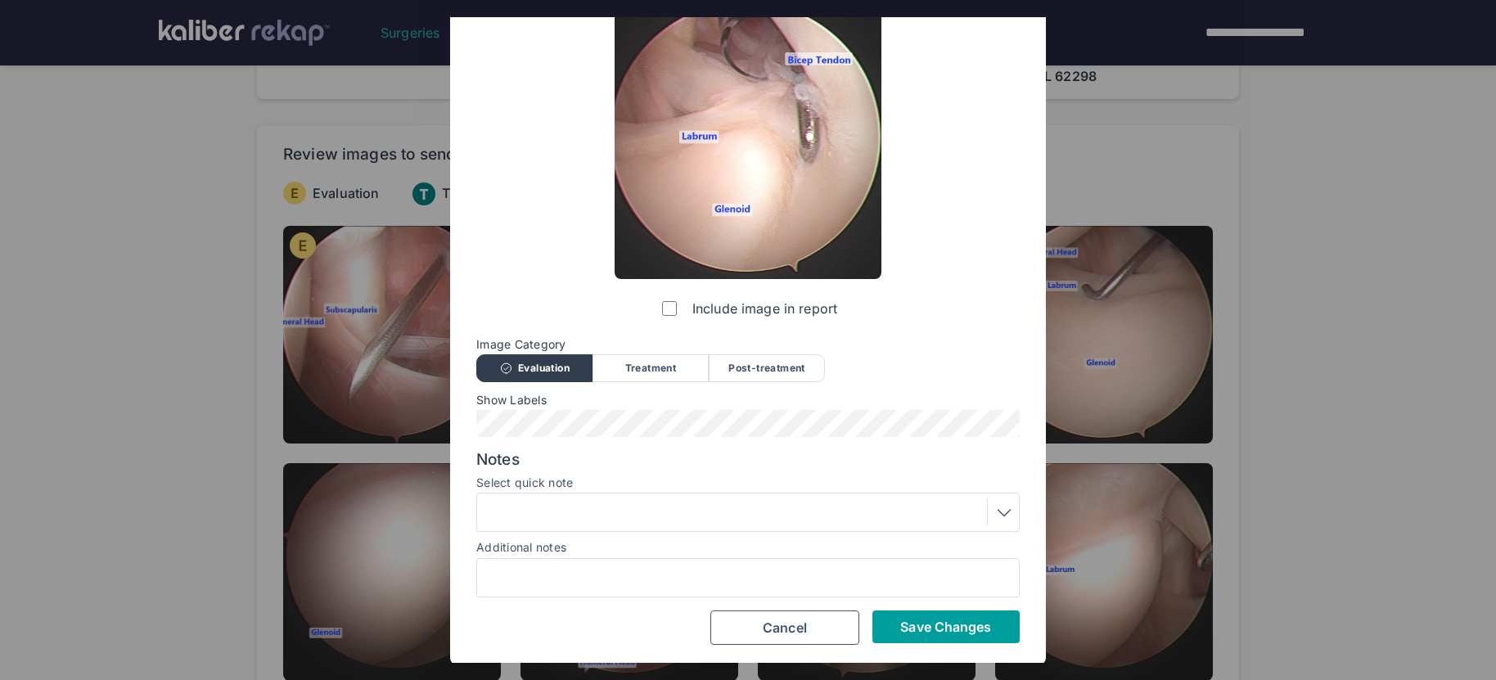
click at [953, 633] on button "Save Changes" at bounding box center [945, 626] width 147 height 33
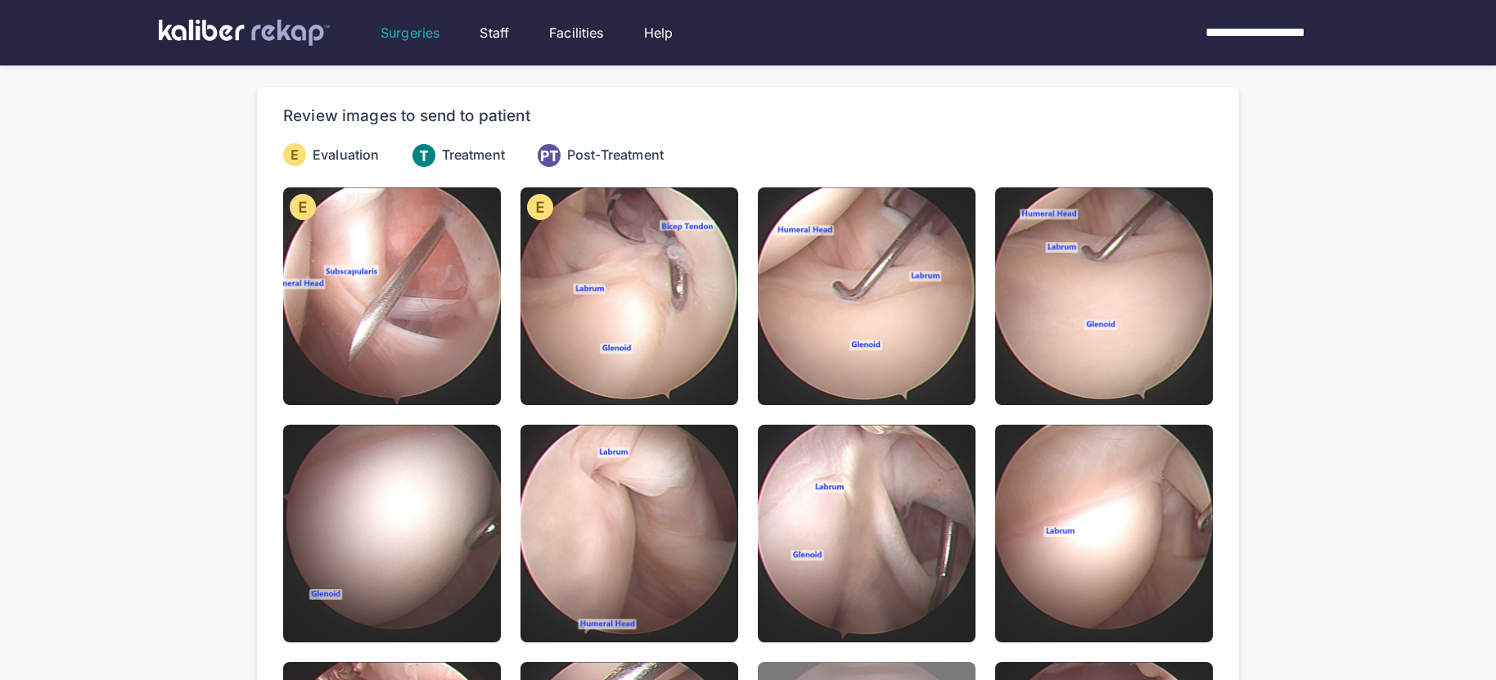
scroll to position [0, 0]
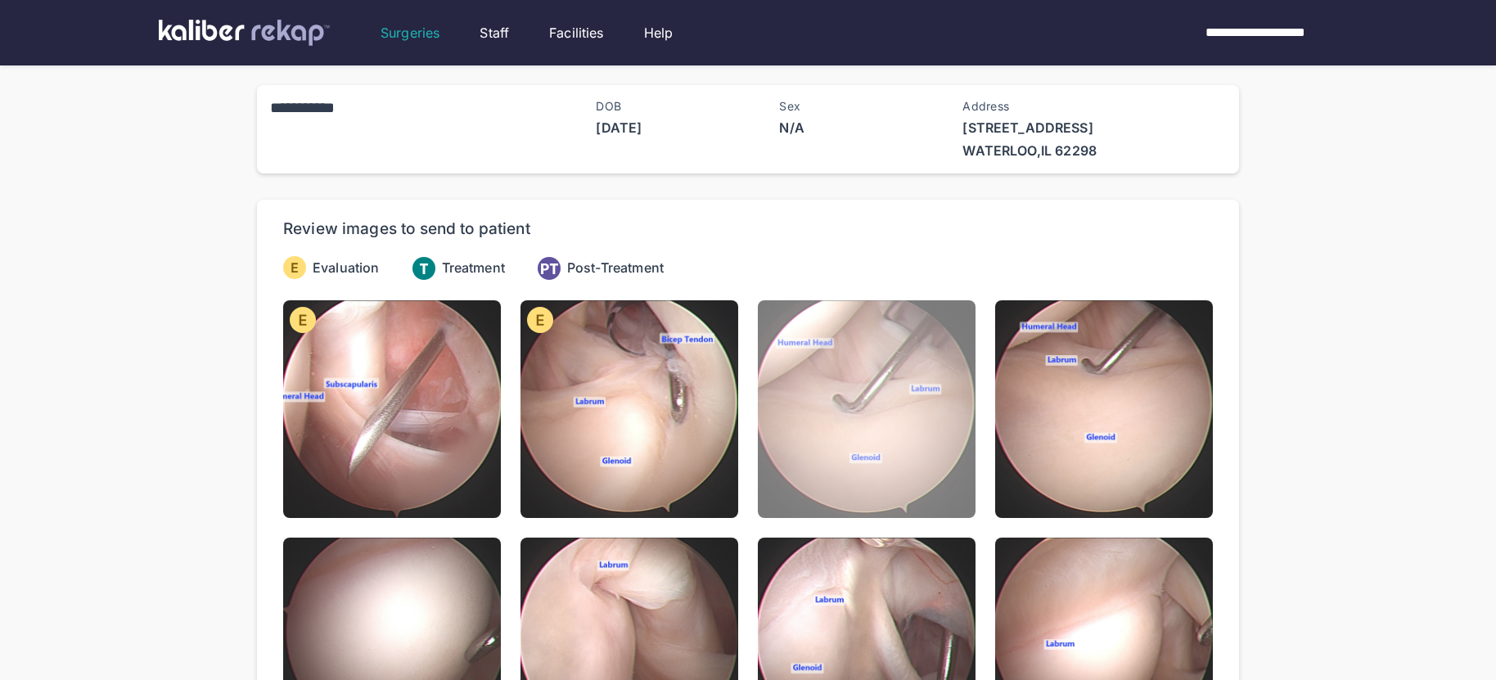
click at [884, 467] on img at bounding box center [867, 409] width 218 height 218
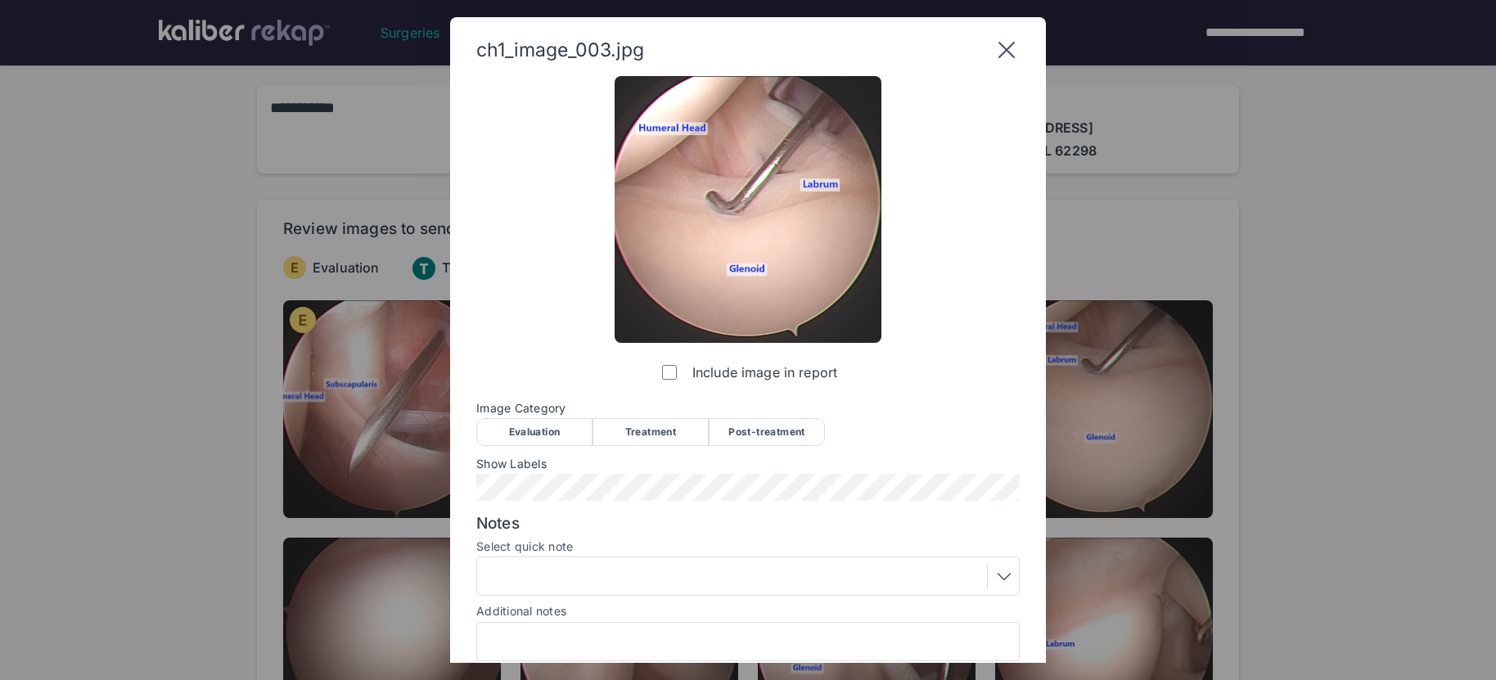
drag, startPoint x: 523, startPoint y: 434, endPoint x: 970, endPoint y: 524, distance: 456.7
click at [529, 433] on div "Evaluation" at bounding box center [534, 432] width 116 height 28
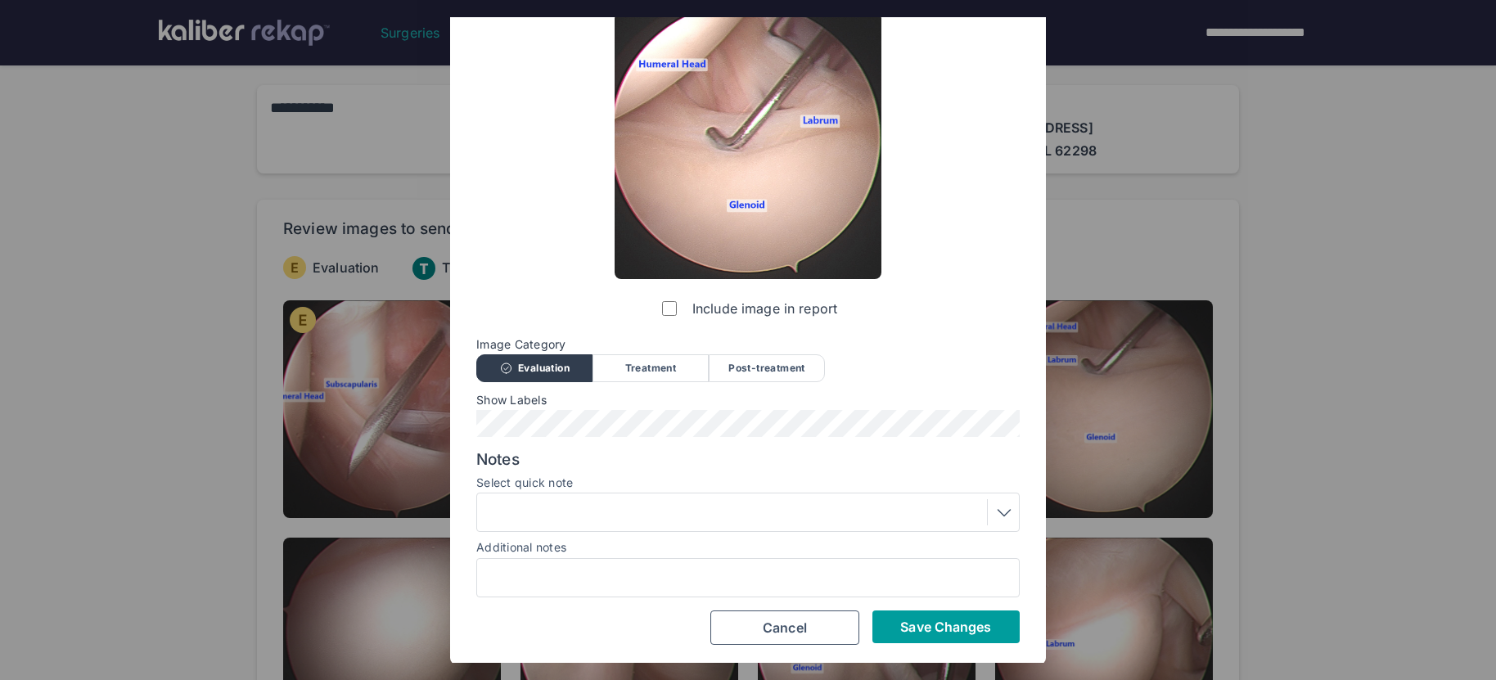
click at [983, 623] on span "Save Changes" at bounding box center [945, 627] width 91 height 16
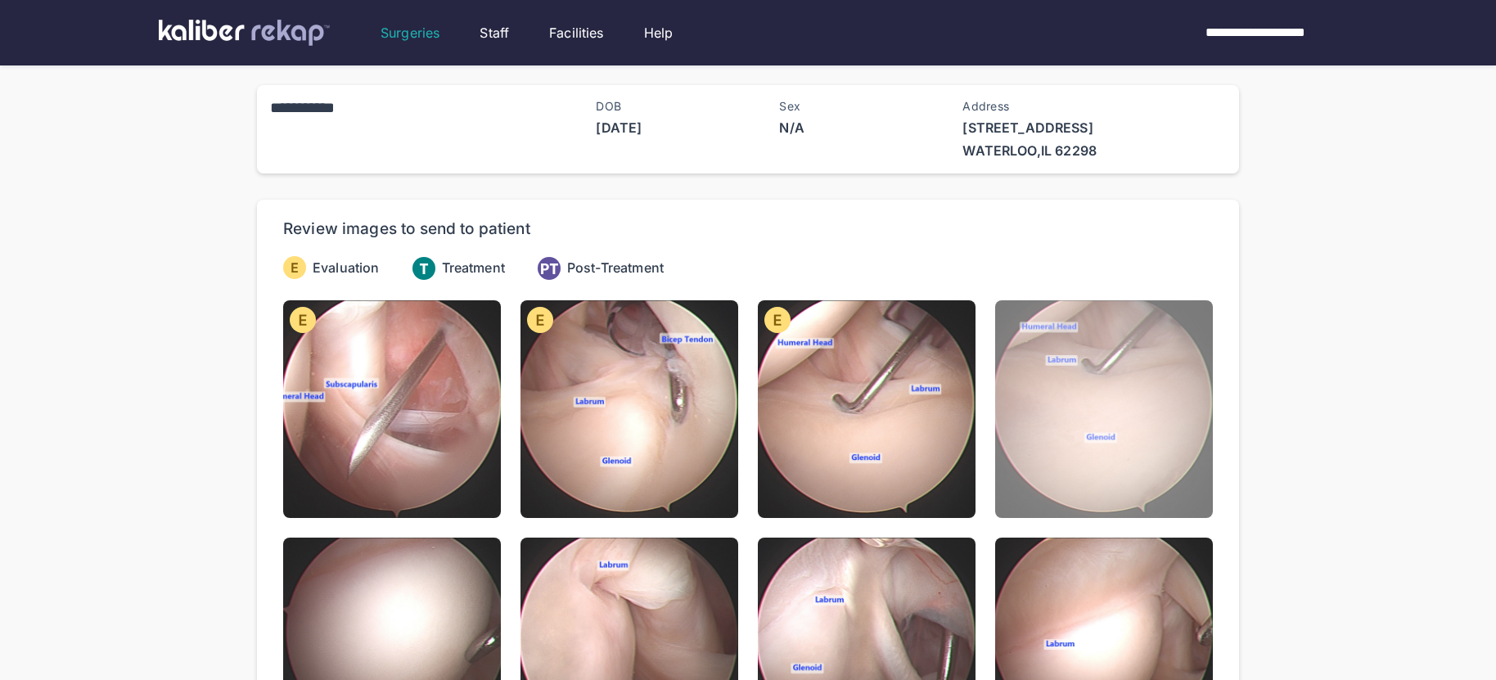
click at [1143, 452] on img at bounding box center [1104, 409] width 218 height 218
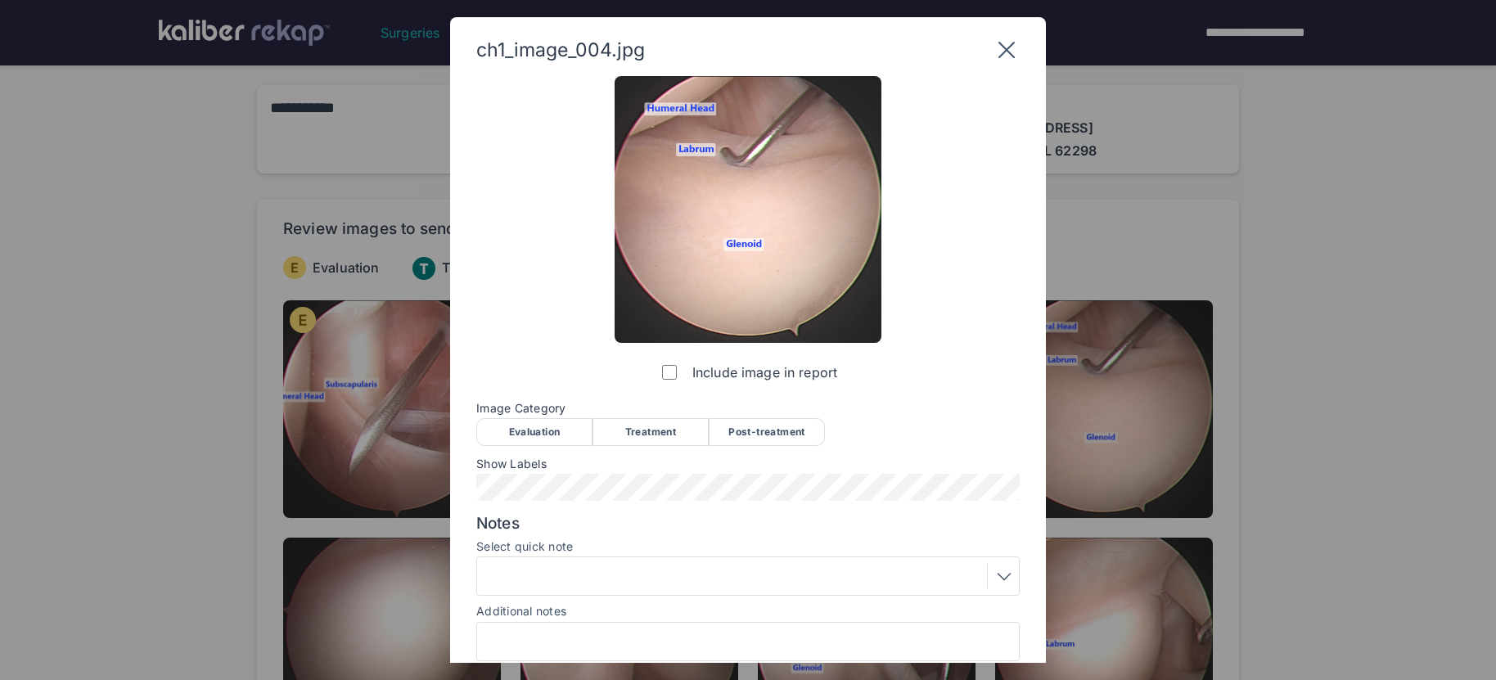
click at [542, 436] on div "Evaluation" at bounding box center [534, 432] width 116 height 28
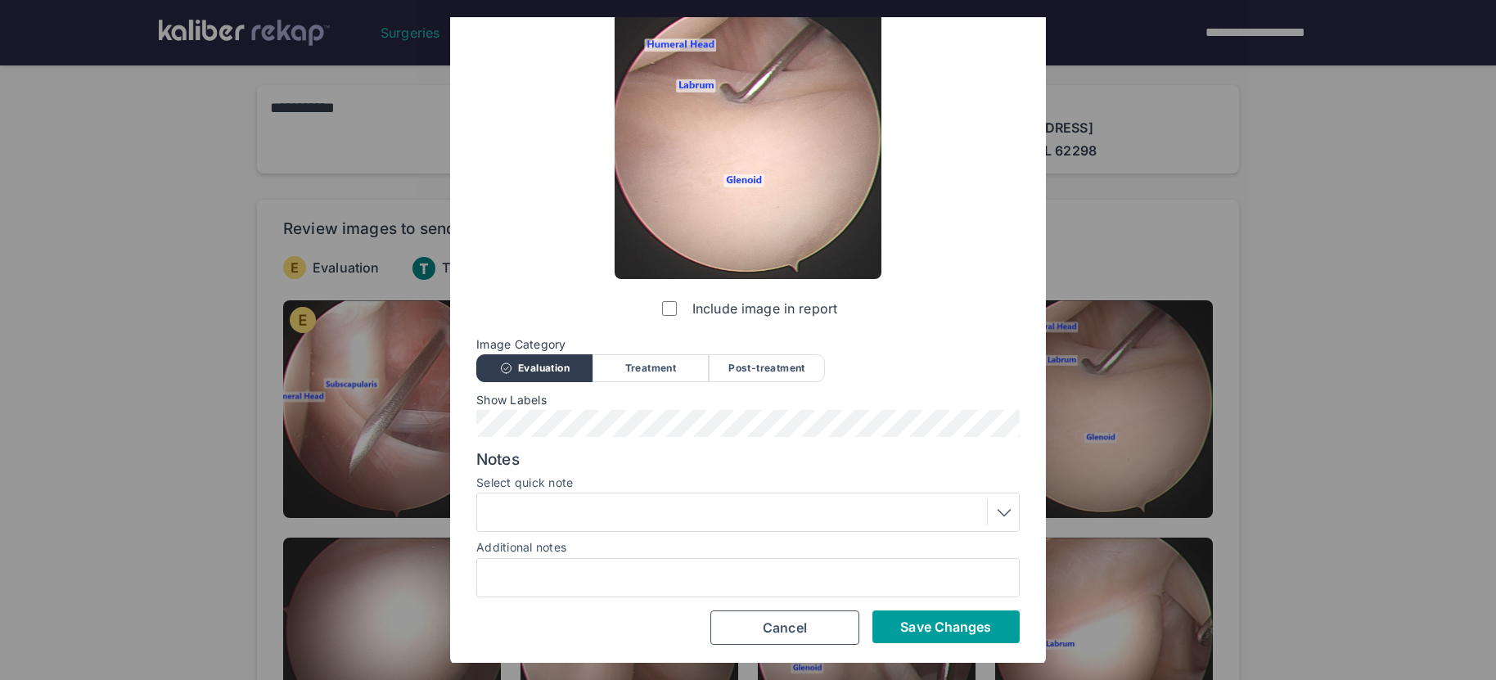
click at [950, 620] on span "Save Changes" at bounding box center [945, 627] width 91 height 16
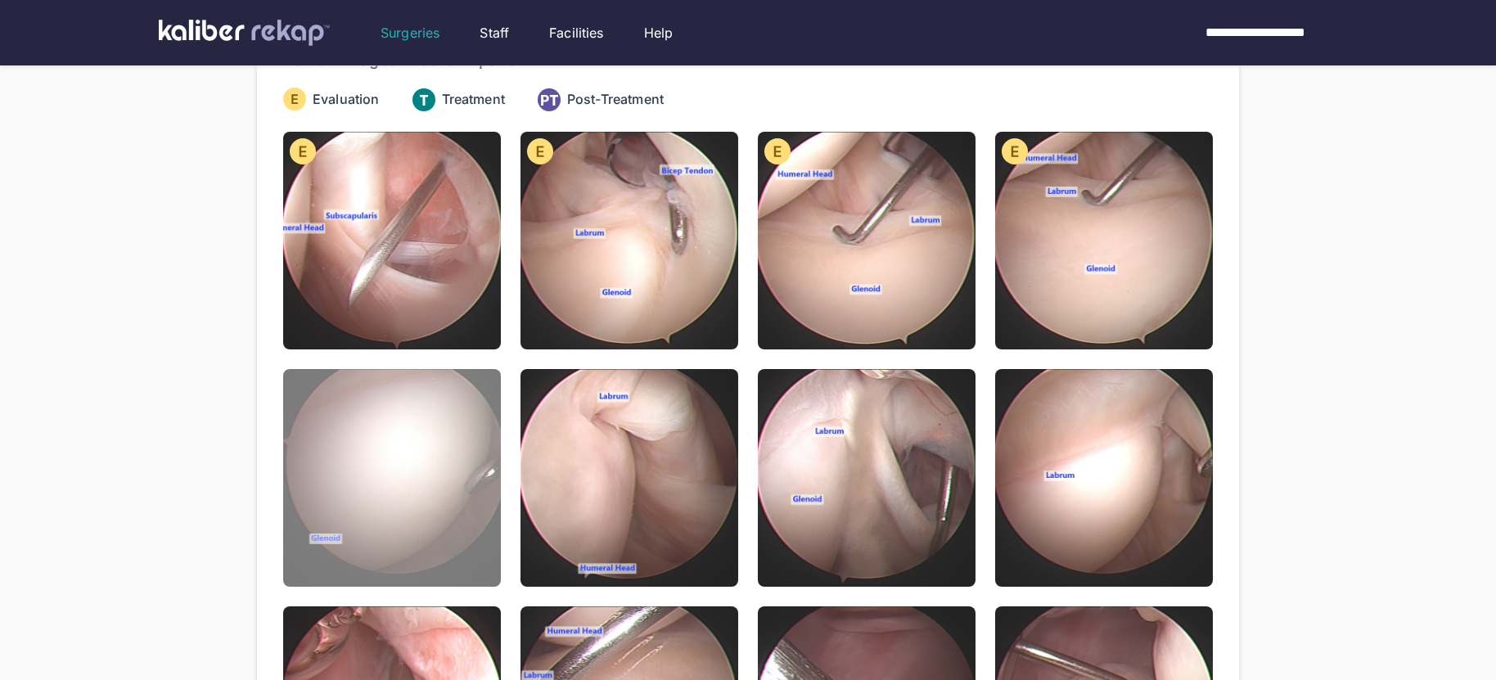
scroll to position [263, 0]
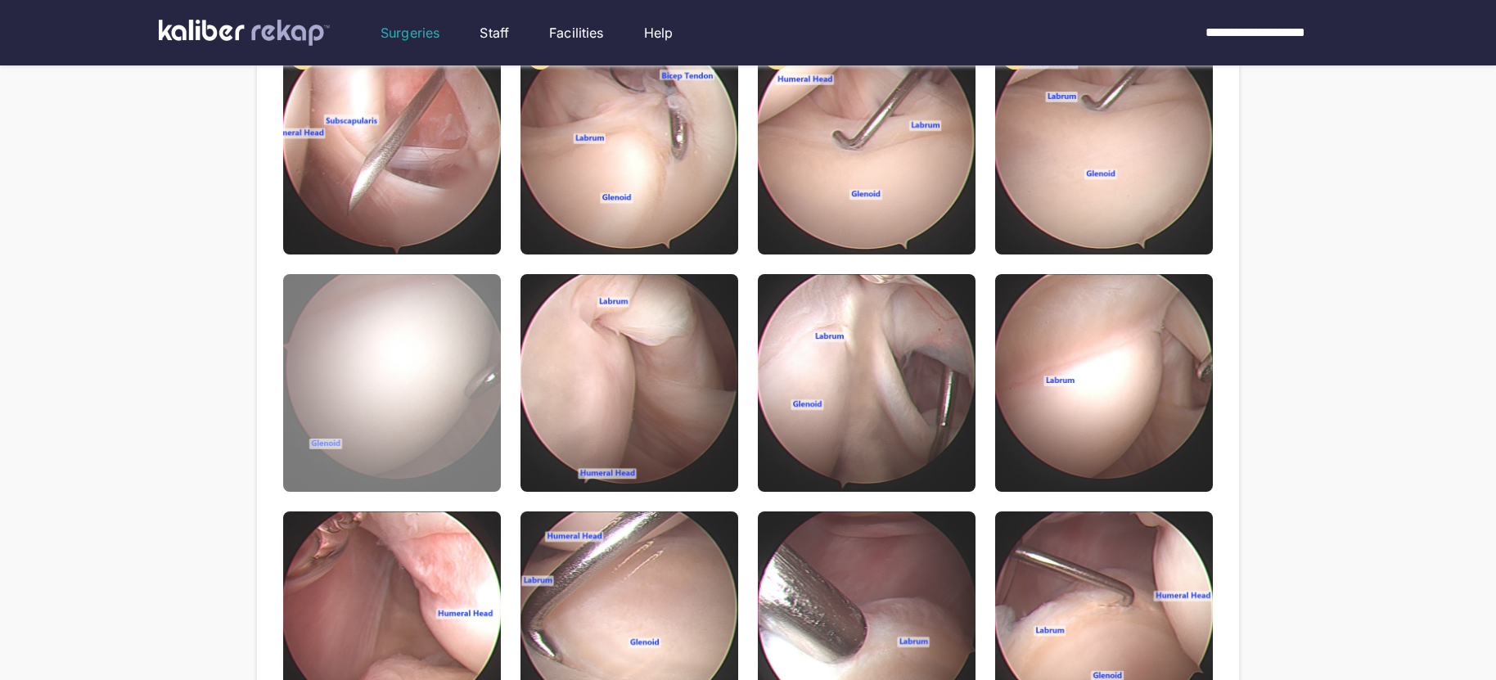
click at [443, 457] on img at bounding box center [392, 383] width 218 height 218
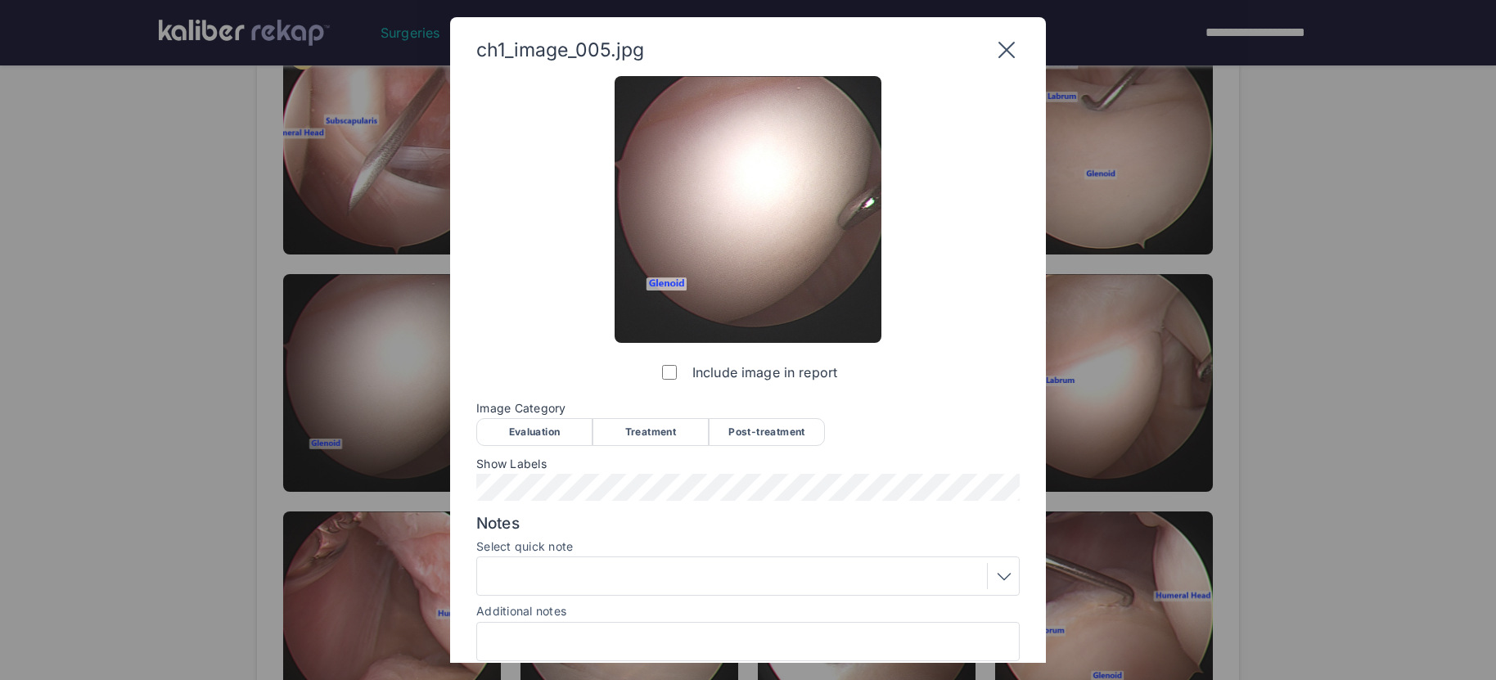
click at [521, 430] on div "Evaluation" at bounding box center [534, 432] width 116 height 28
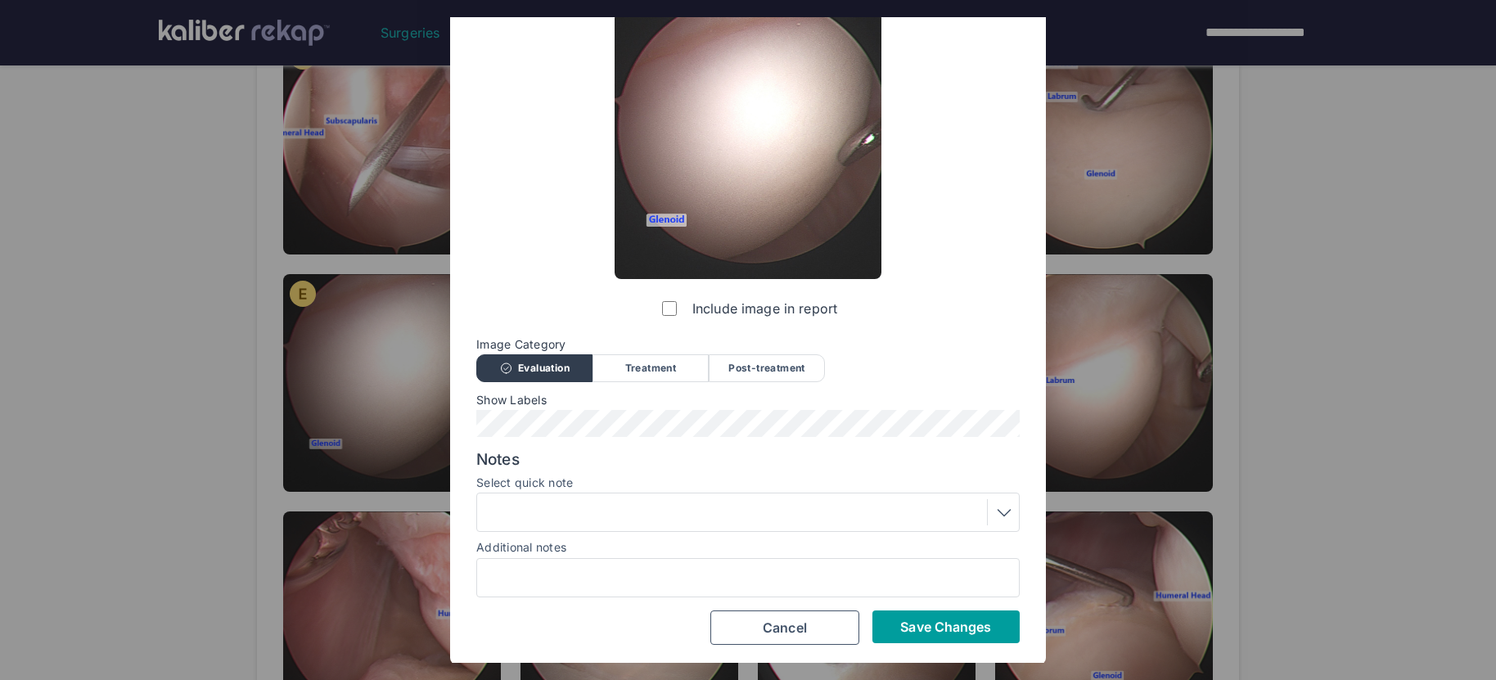
click at [927, 629] on span "Save Changes" at bounding box center [945, 627] width 91 height 16
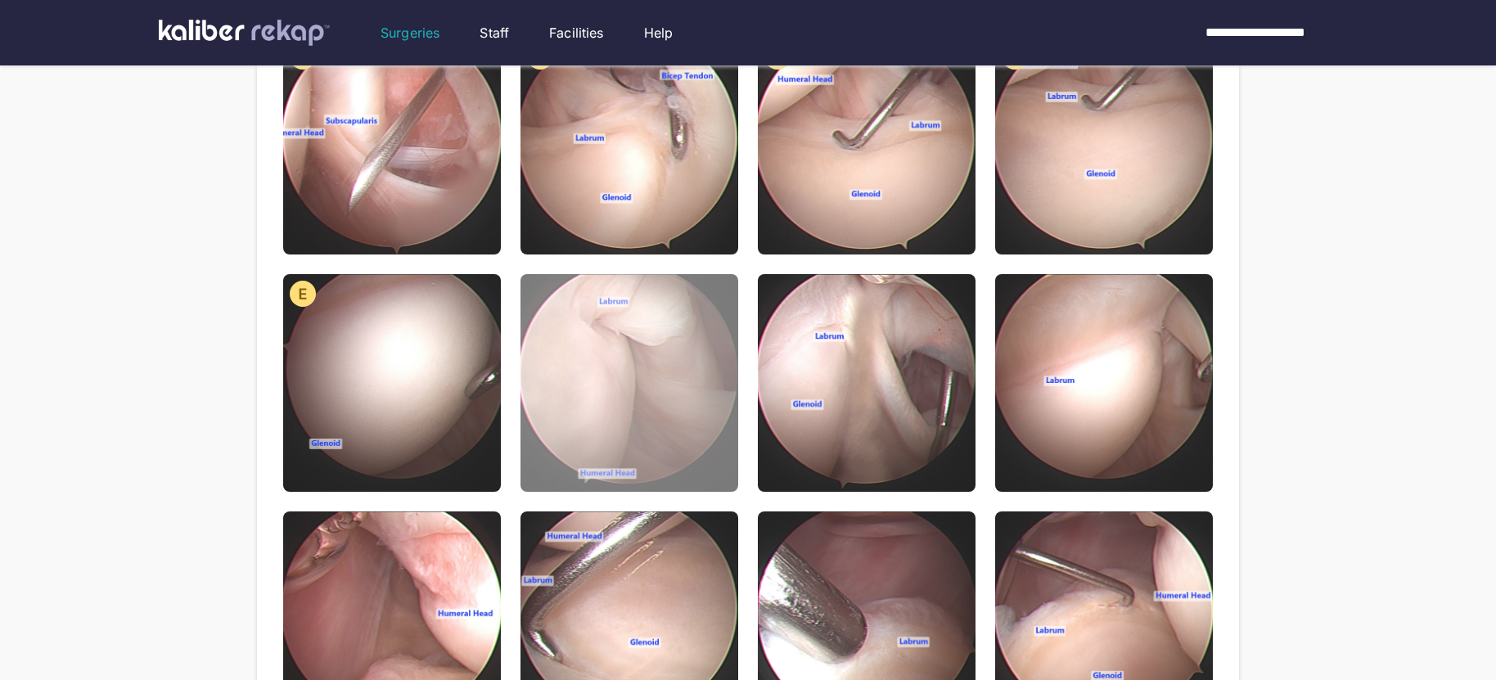
click at [657, 468] on img at bounding box center [629, 383] width 218 height 218
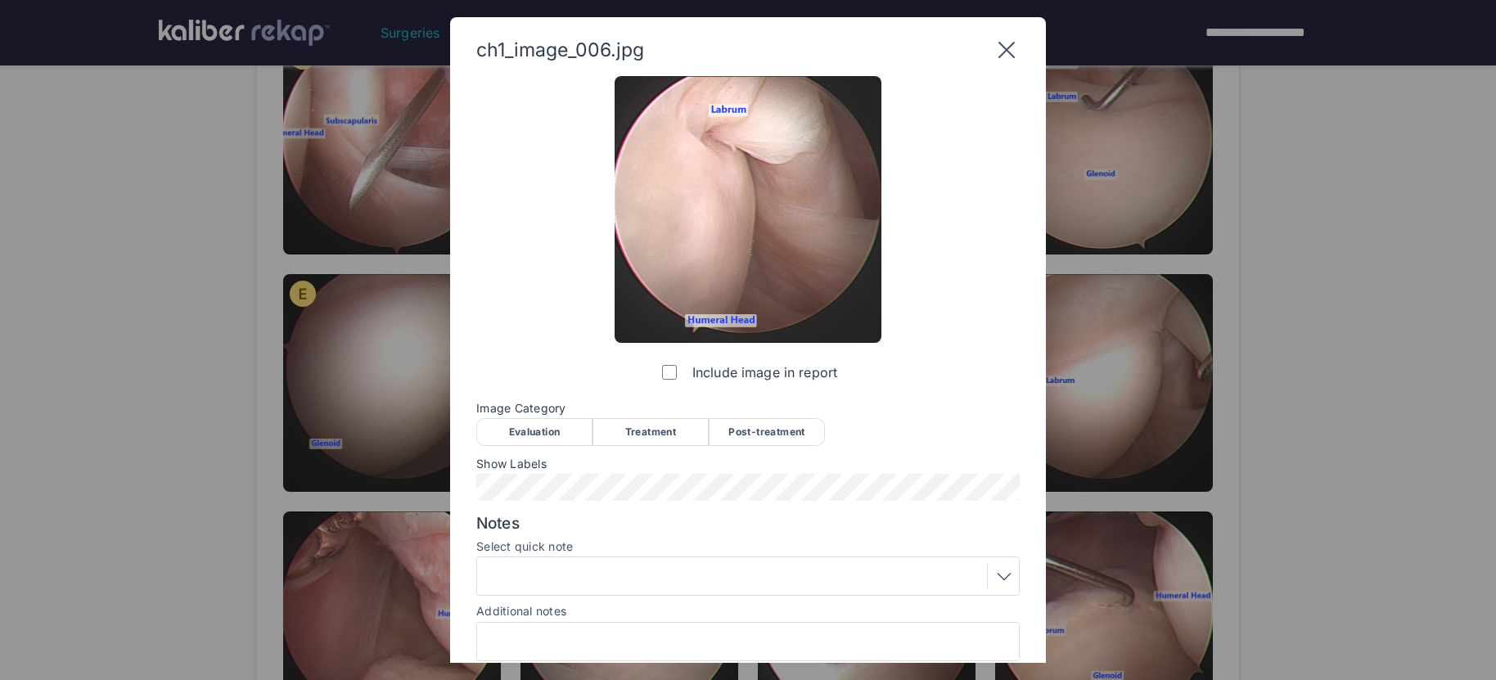
click at [533, 441] on div "Evaluation" at bounding box center [534, 432] width 116 height 28
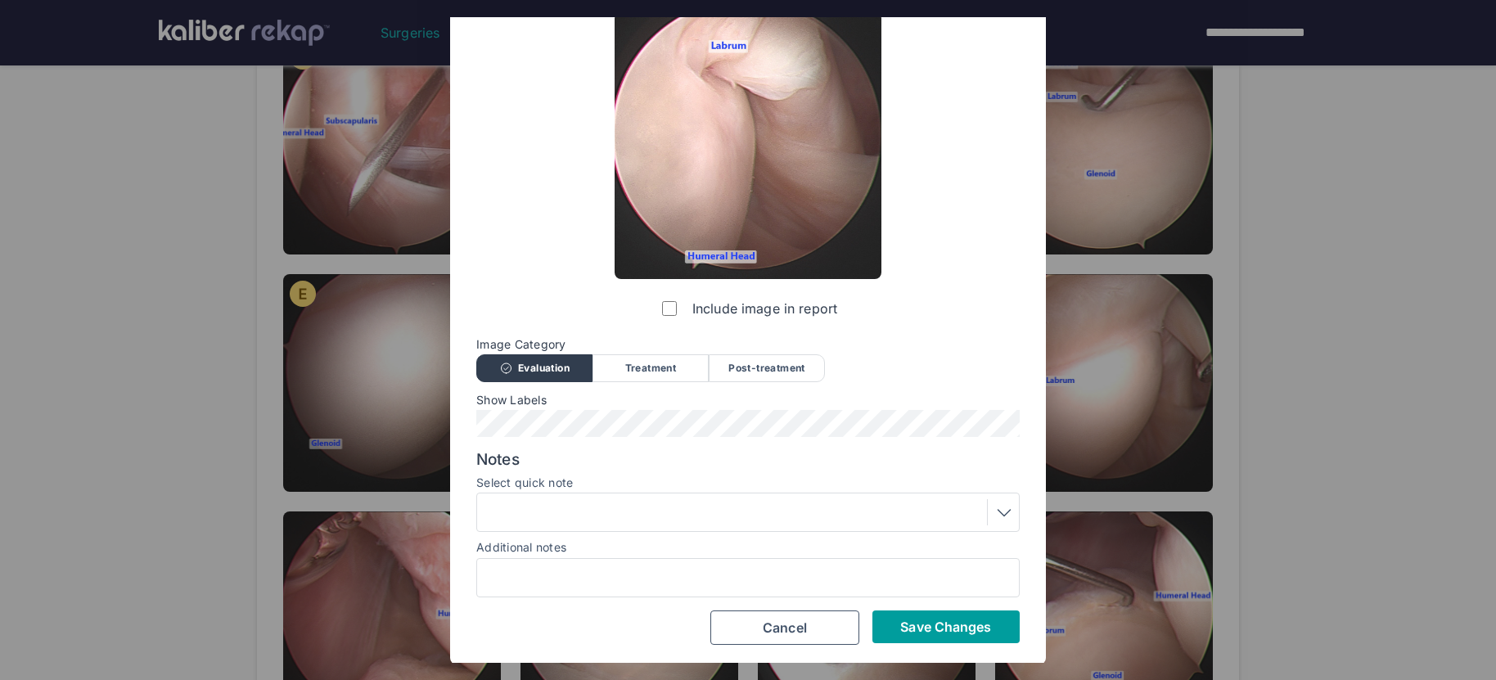
click at [907, 619] on span "Save Changes" at bounding box center [945, 627] width 91 height 16
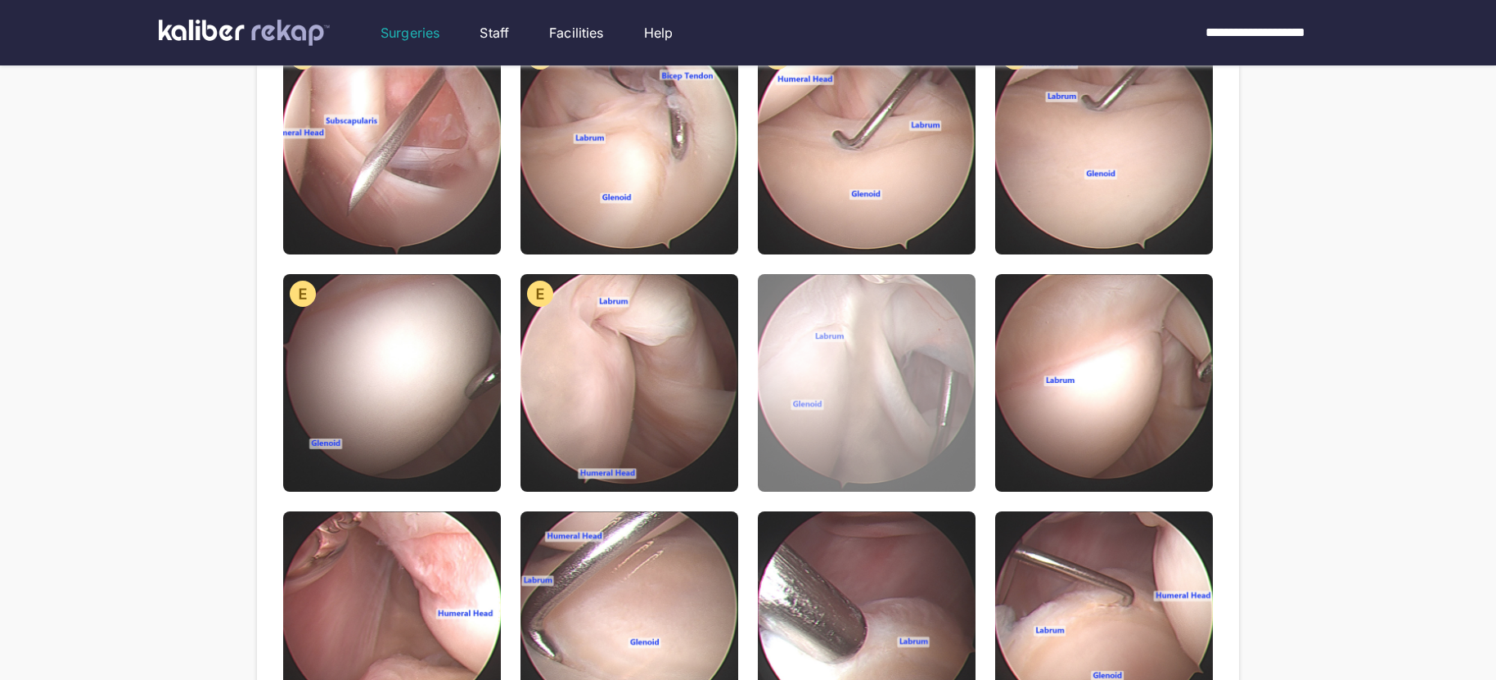
click at [830, 443] on img at bounding box center [867, 383] width 218 height 218
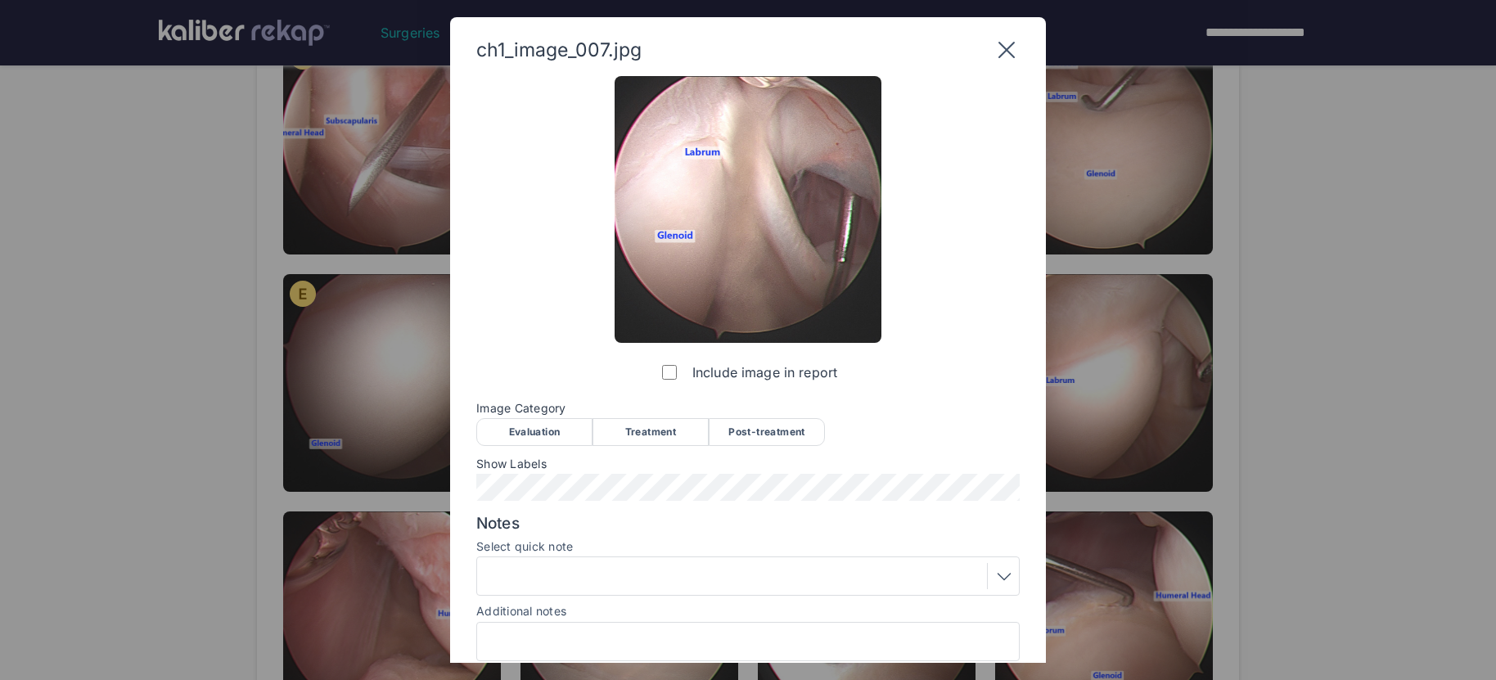
click at [540, 430] on div "Evaluation" at bounding box center [534, 432] width 116 height 28
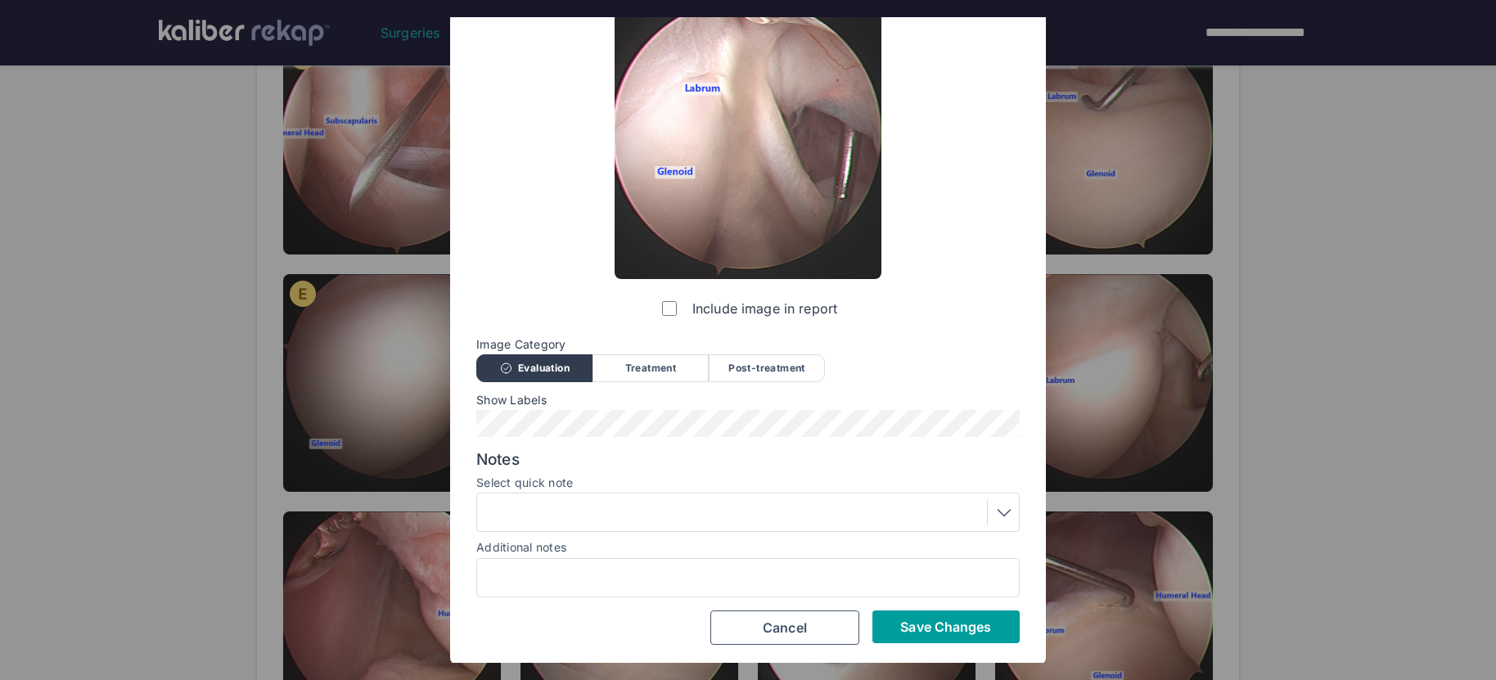
click at [945, 629] on span "Save Changes" at bounding box center [945, 627] width 91 height 16
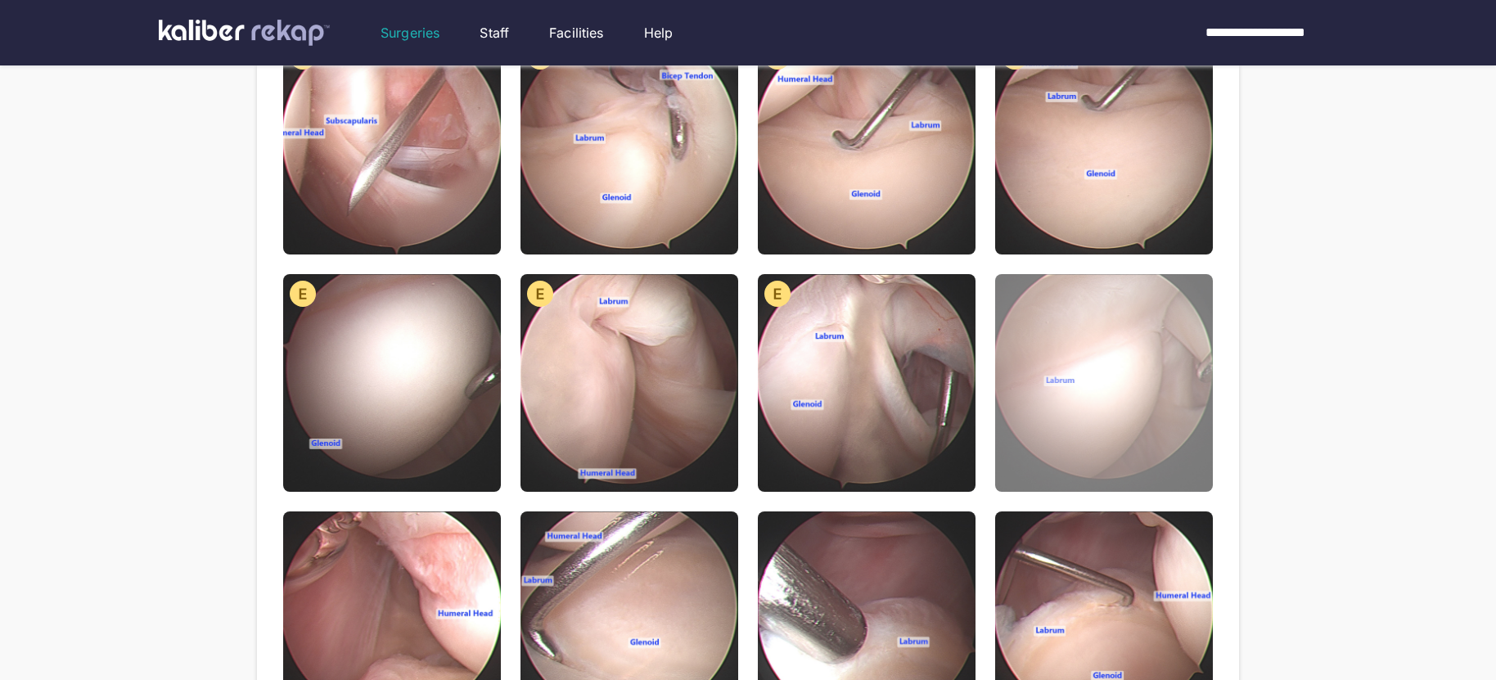
click at [1127, 424] on img at bounding box center [1104, 383] width 218 height 218
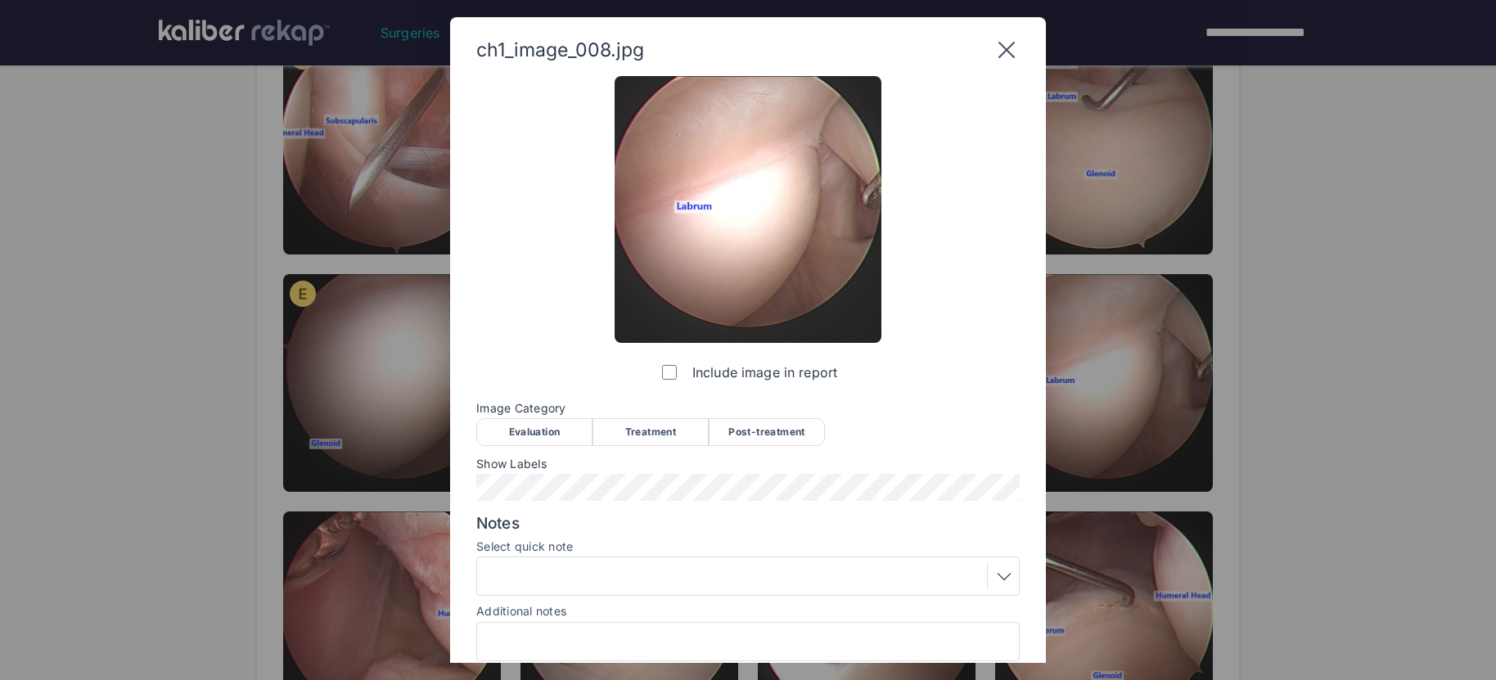
click at [543, 422] on div "Evaluation" at bounding box center [534, 432] width 116 height 28
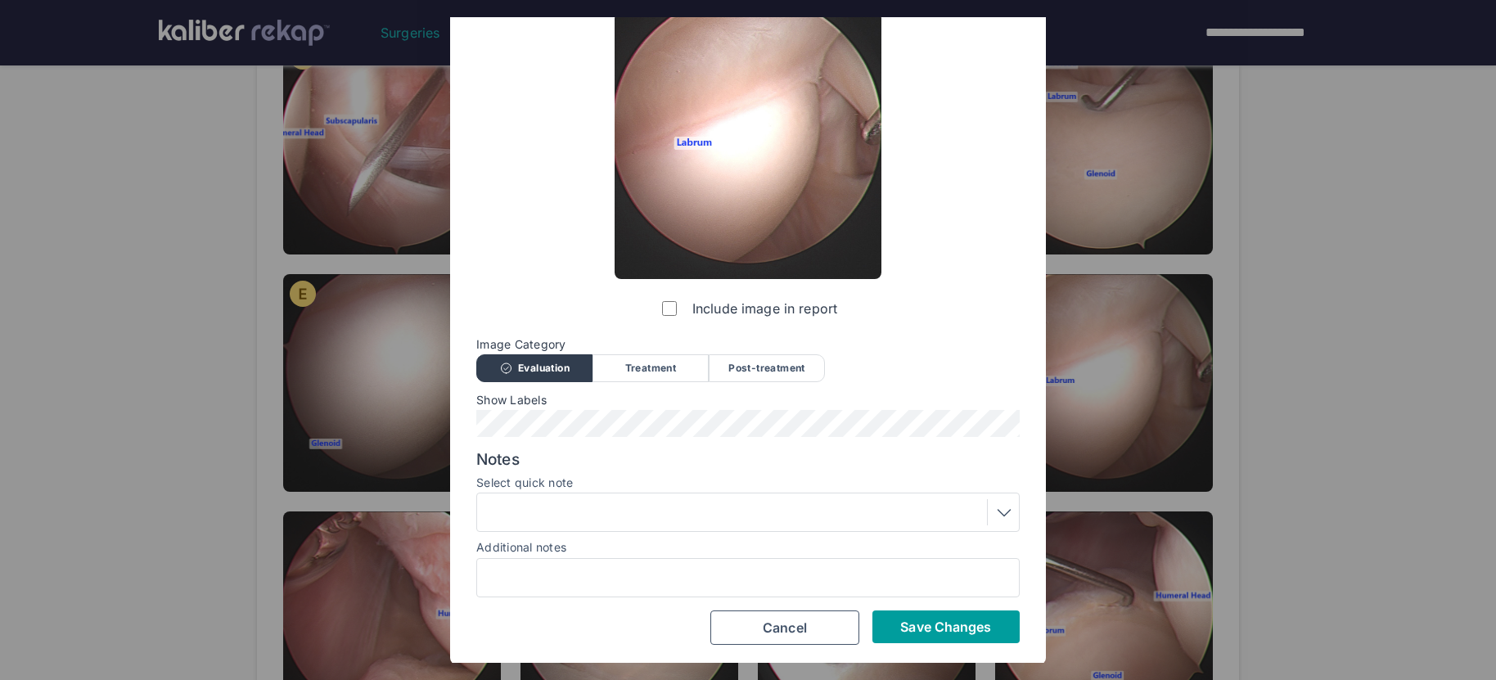
click at [939, 633] on button "Save Changes" at bounding box center [945, 626] width 147 height 33
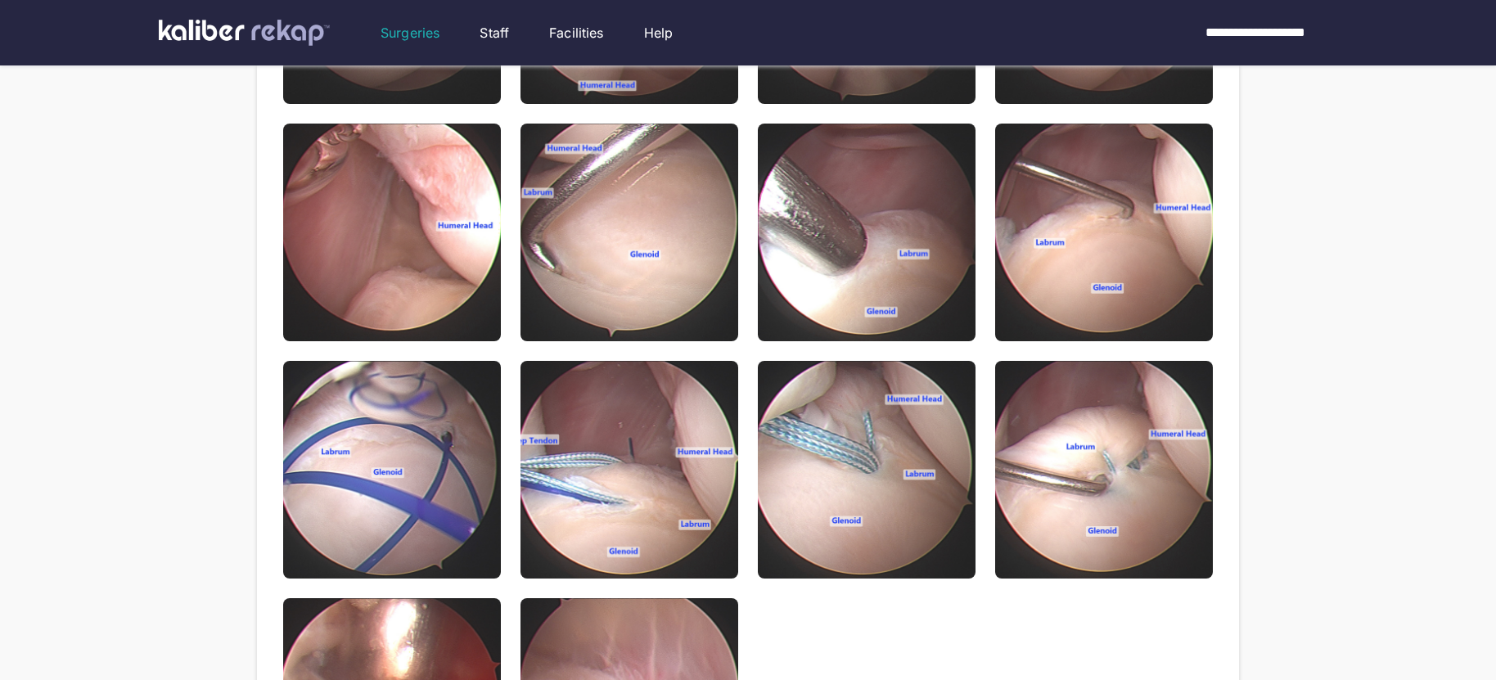
scroll to position [640, 0]
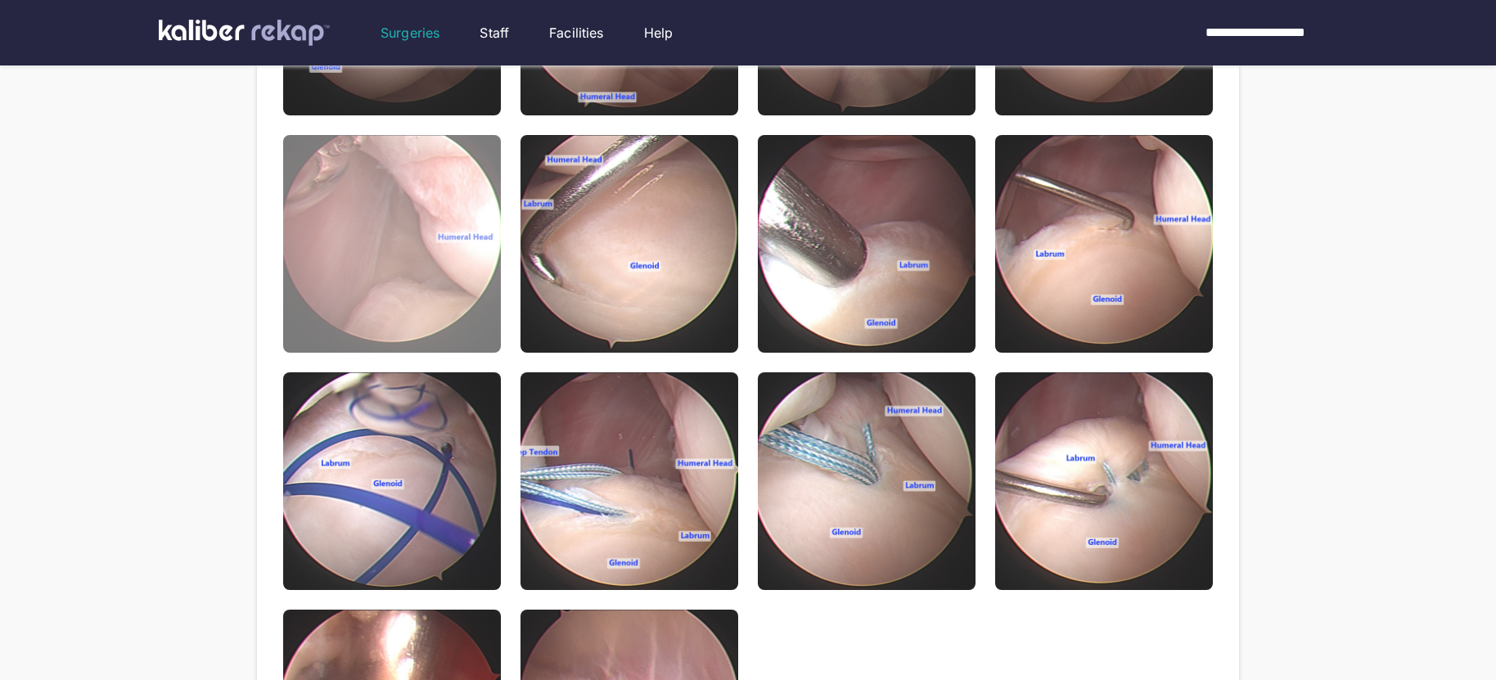
click at [409, 271] on img at bounding box center [392, 244] width 218 height 218
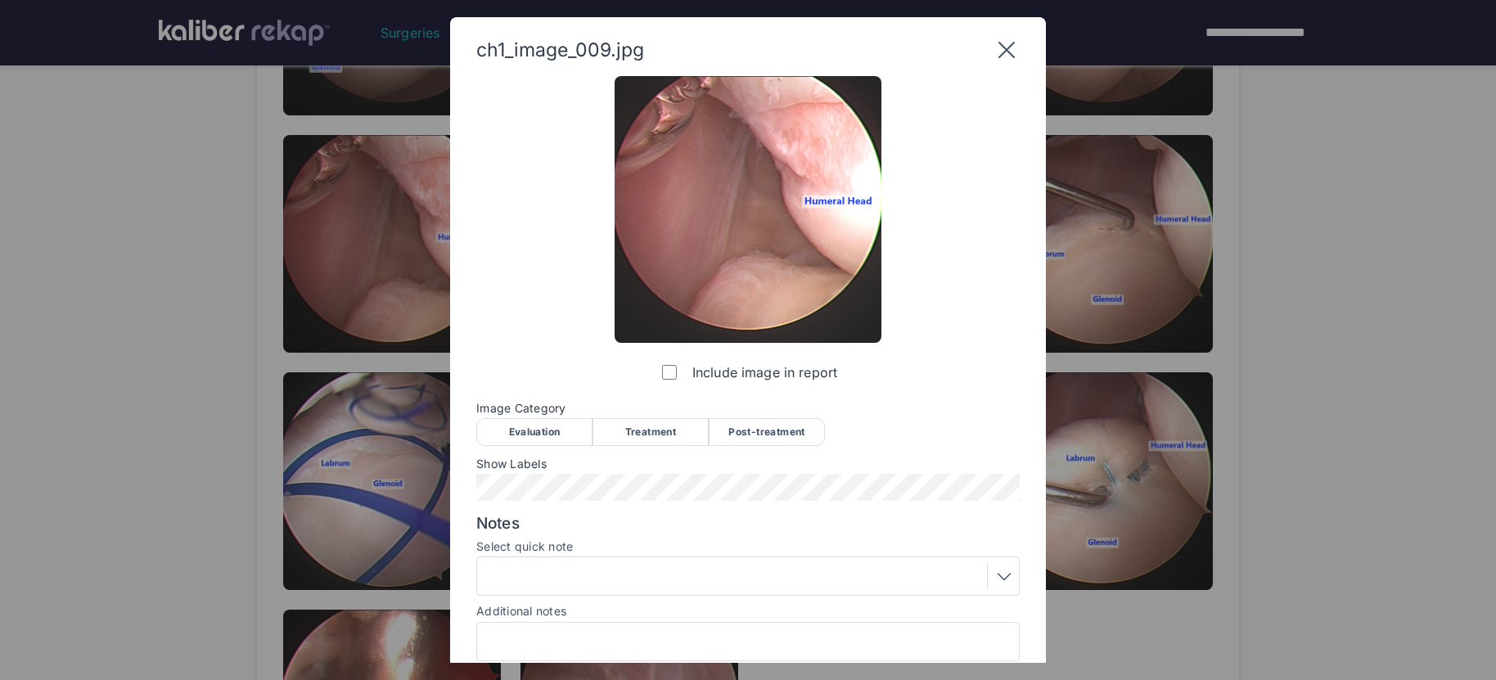
drag, startPoint x: 538, startPoint y: 434, endPoint x: 631, endPoint y: 448, distance: 93.4
click at [538, 434] on div "Evaluation" at bounding box center [534, 432] width 116 height 28
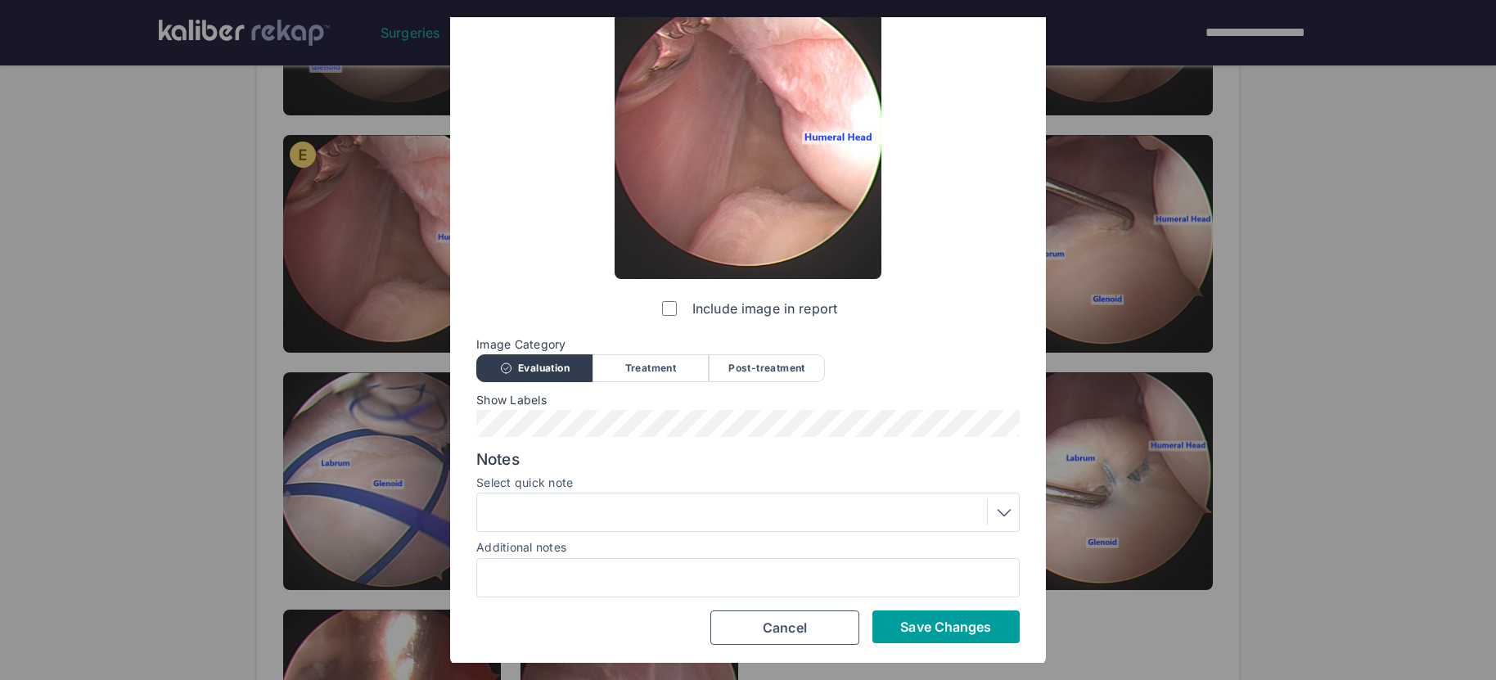
click at [932, 620] on span "Save Changes" at bounding box center [945, 627] width 91 height 16
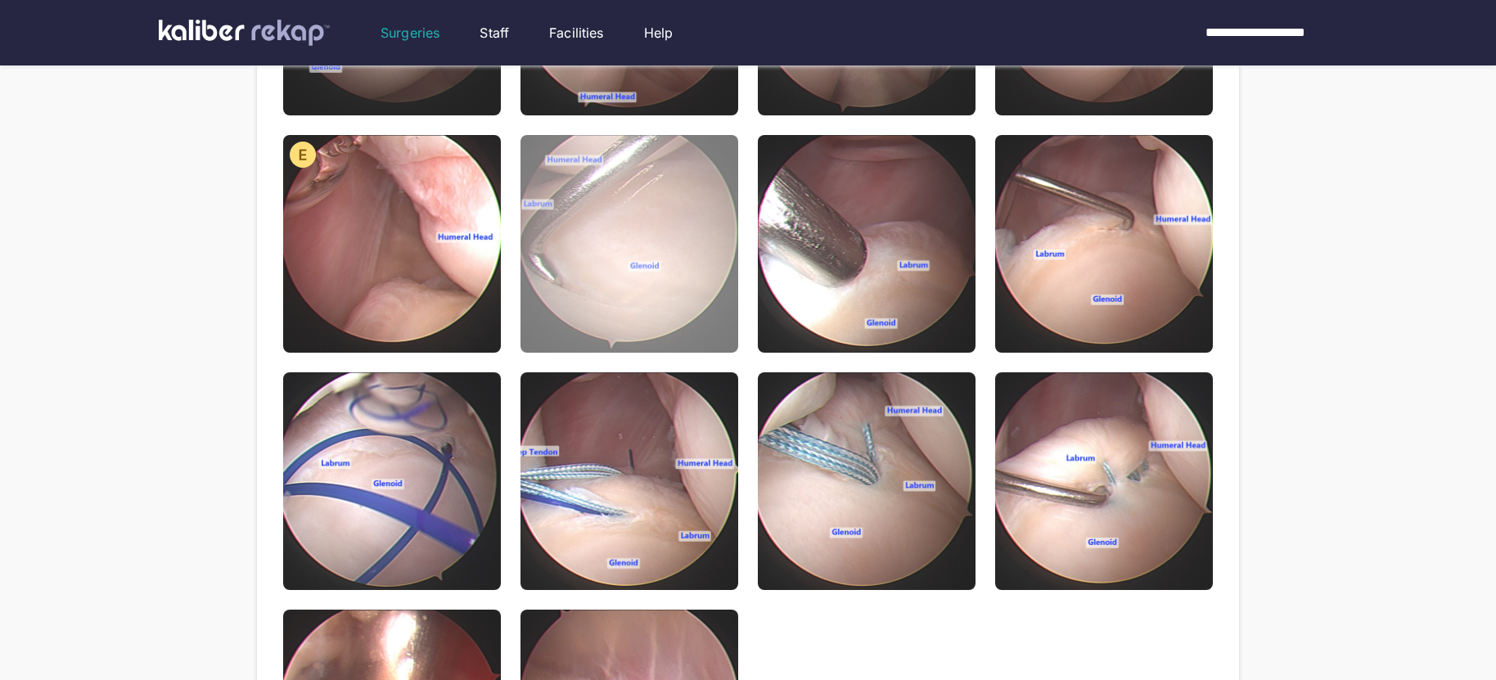
click at [637, 309] on img at bounding box center [629, 244] width 218 height 218
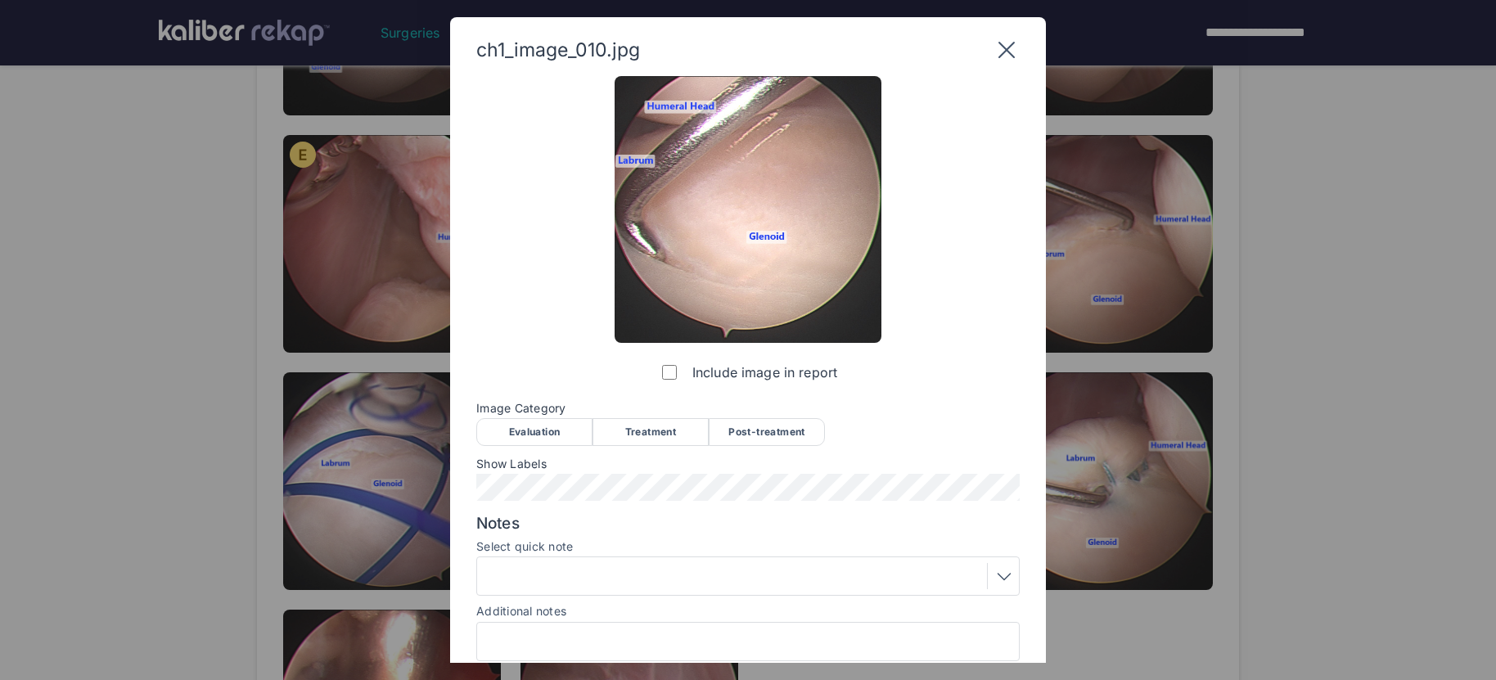
click at [568, 431] on div "Evaluation" at bounding box center [534, 432] width 116 height 28
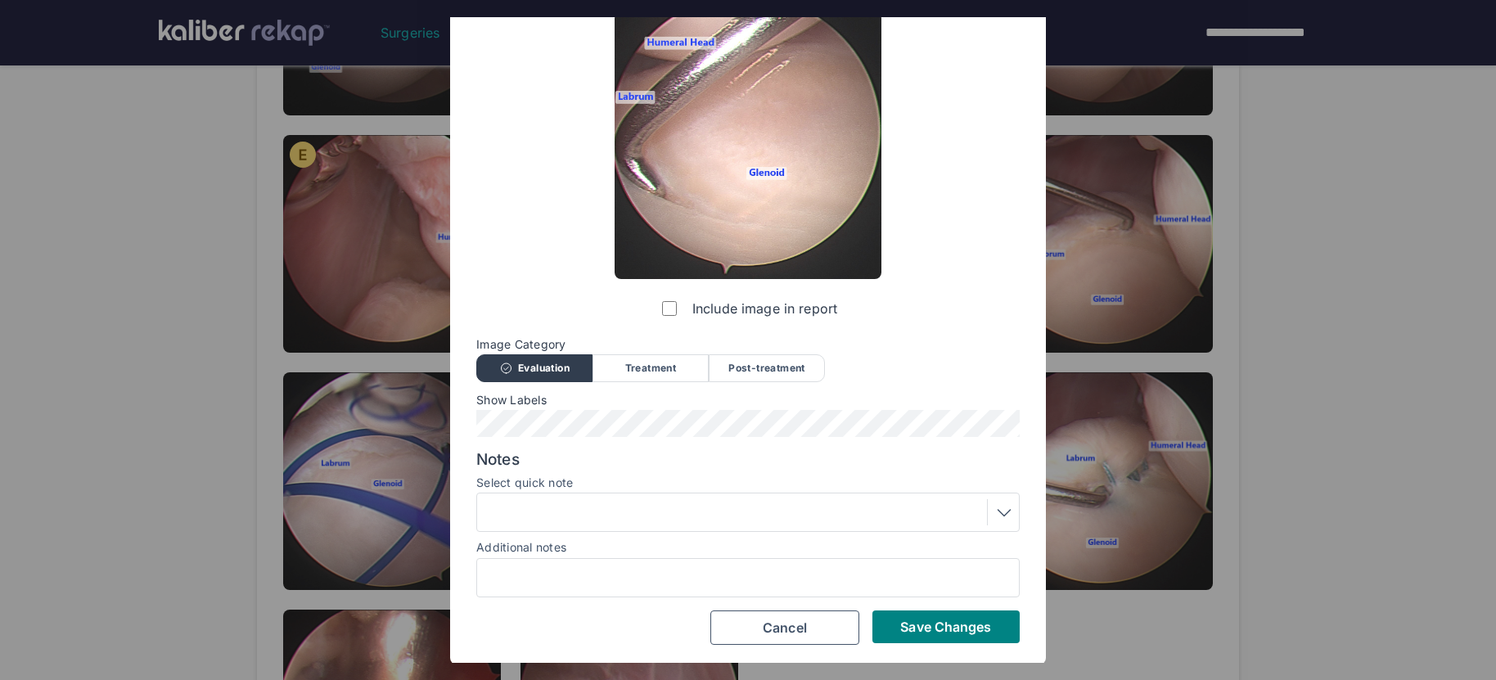
drag, startPoint x: 624, startPoint y: 512, endPoint x: 614, endPoint y: 513, distance: 9.9
click at [624, 513] on div at bounding box center [748, 512] width 532 height 26
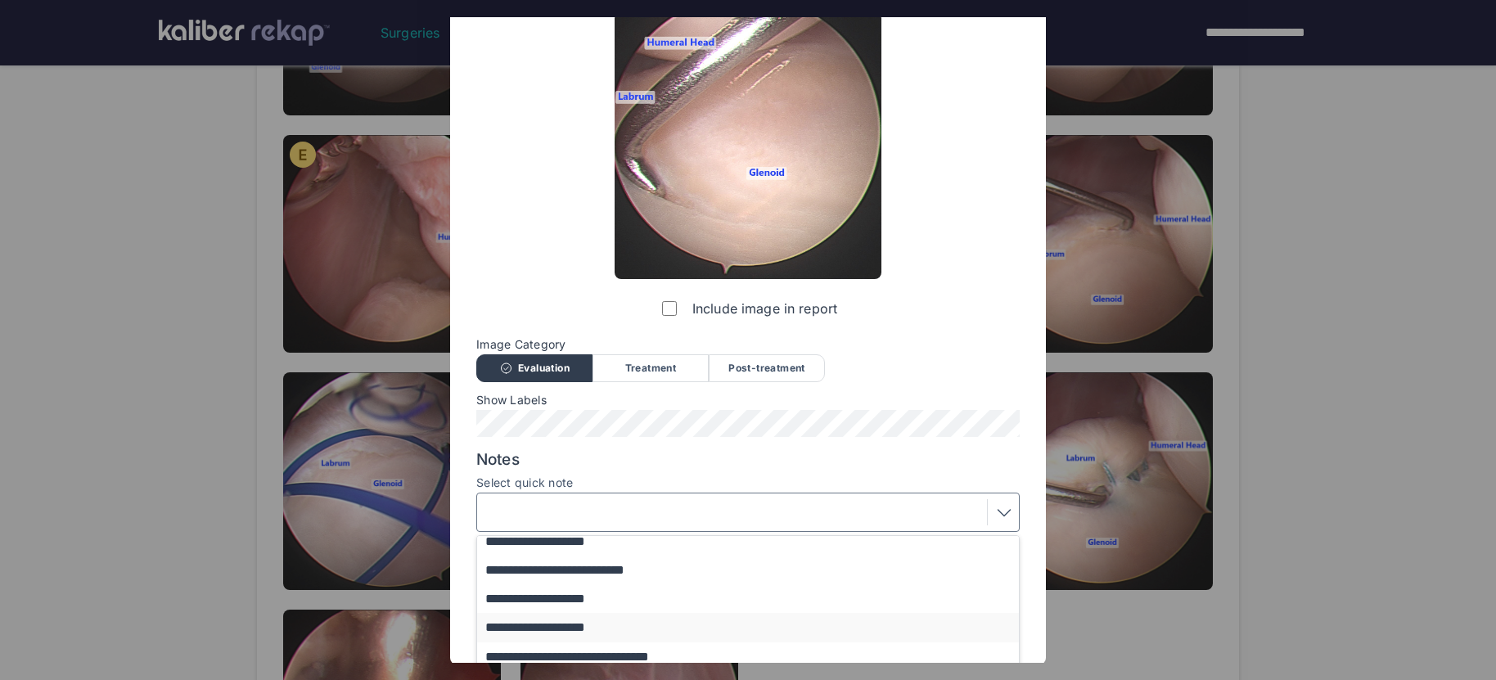
scroll to position [198, 0]
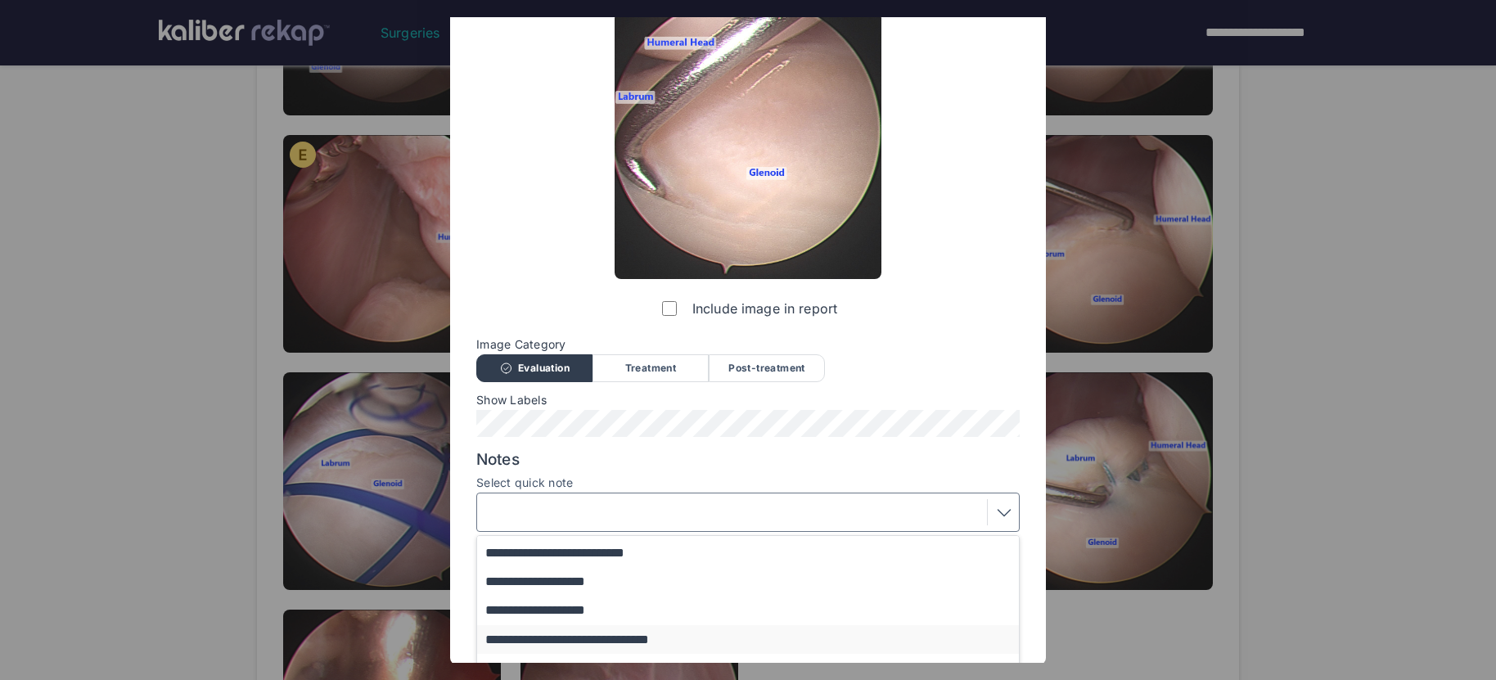
click at [663, 637] on button "**********" at bounding box center [755, 639] width 557 height 29
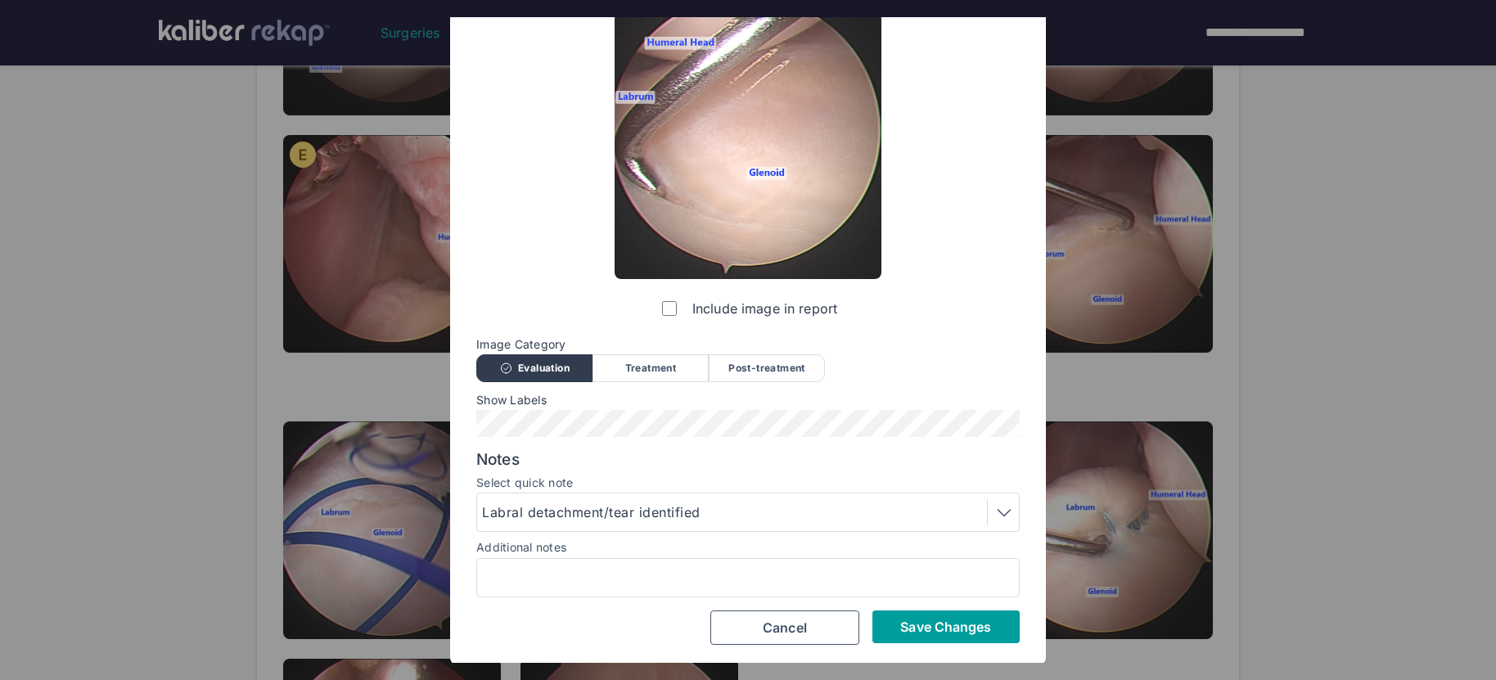
click at [919, 624] on span "Save Changes" at bounding box center [945, 627] width 91 height 16
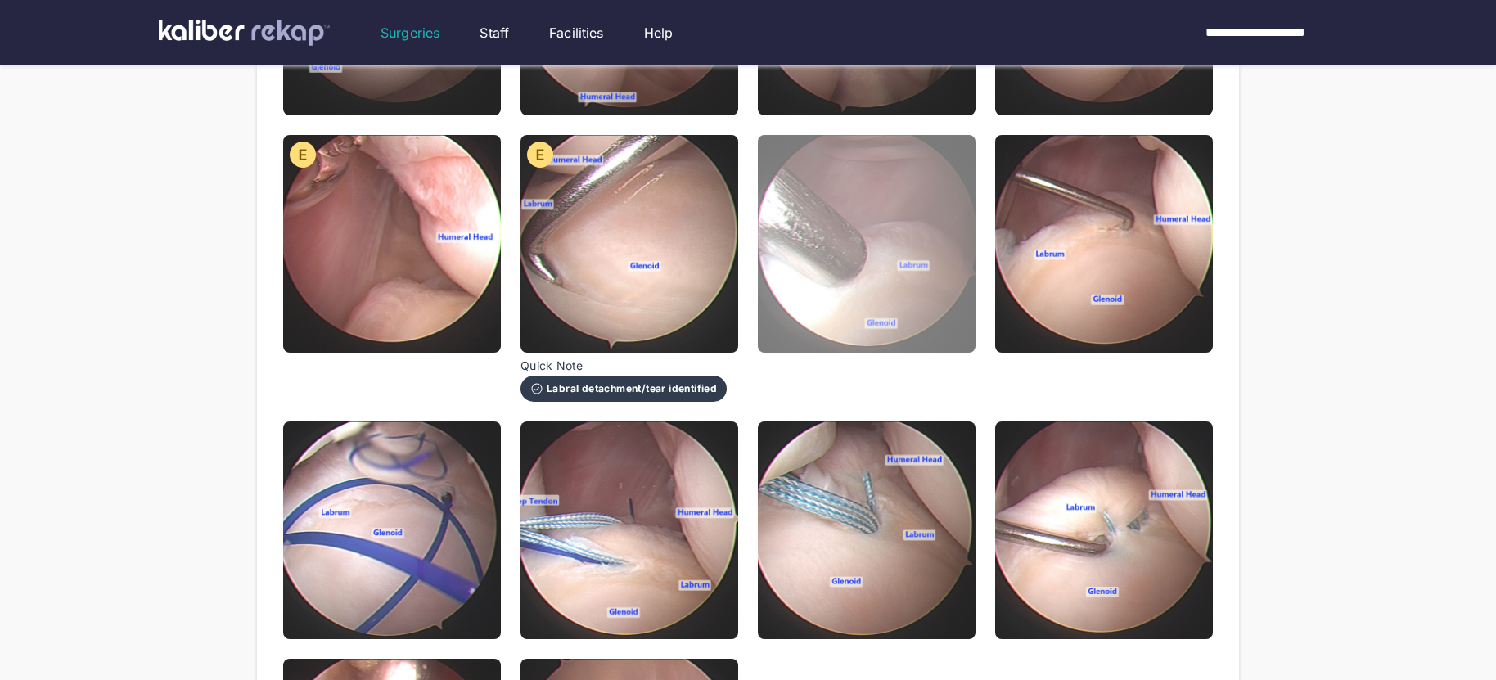
click at [880, 334] on img at bounding box center [867, 244] width 218 height 218
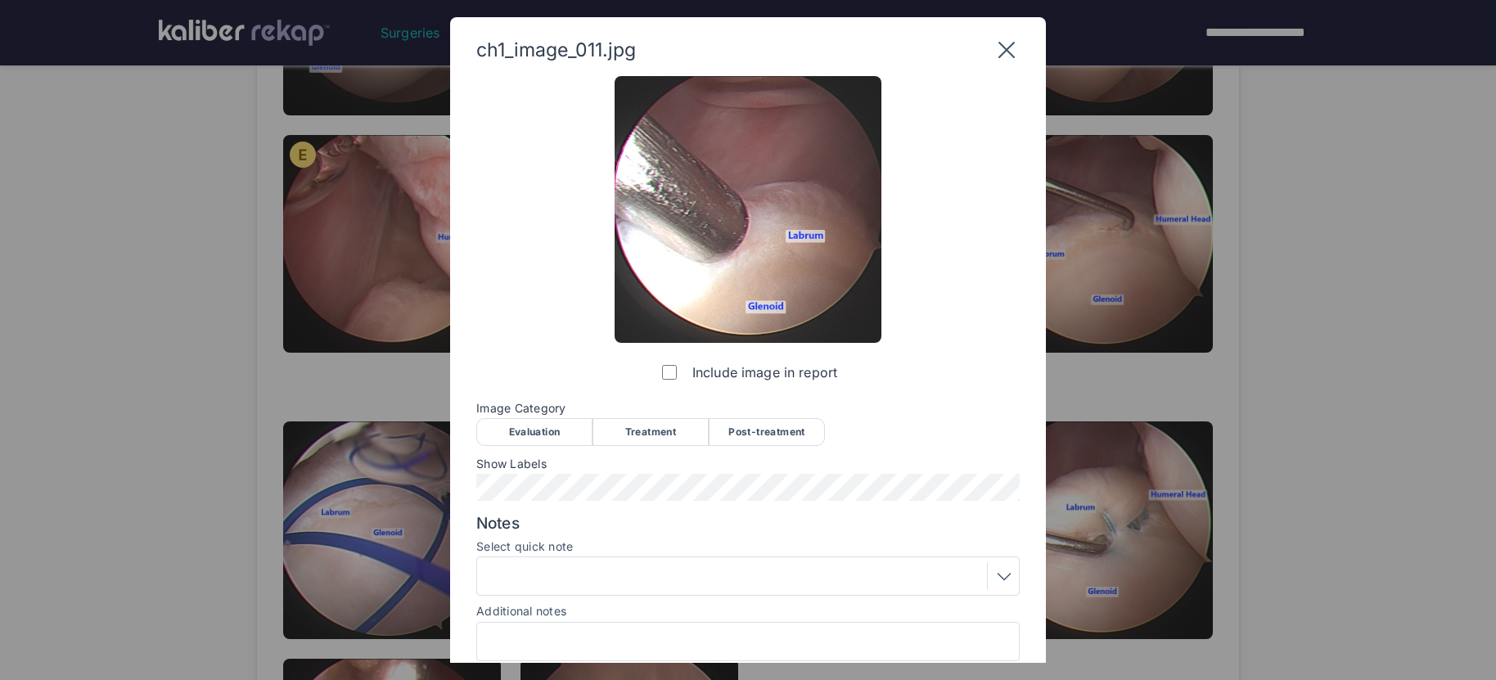
drag, startPoint x: 536, startPoint y: 430, endPoint x: 808, endPoint y: 466, distance: 274.1
click at [537, 430] on div "Evaluation" at bounding box center [534, 432] width 116 height 28
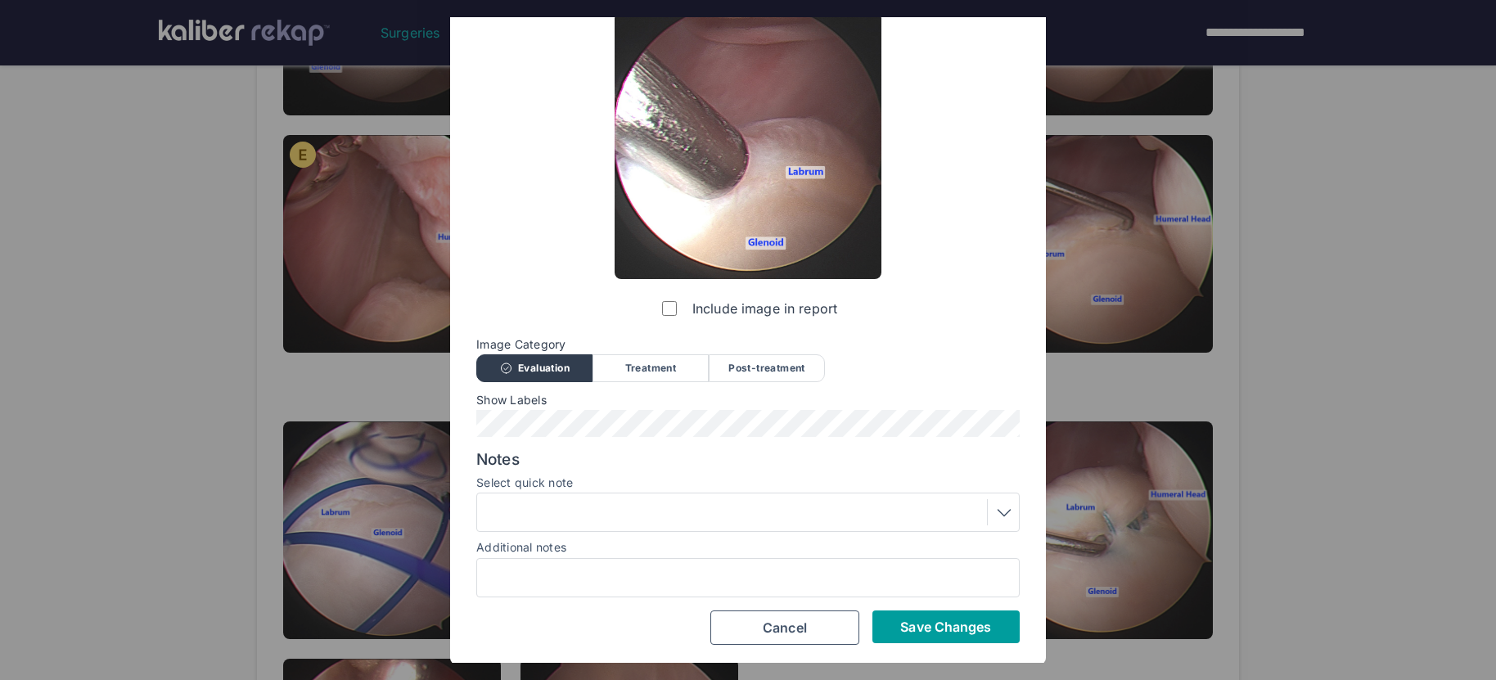
click at [952, 638] on button "Save Changes" at bounding box center [945, 626] width 147 height 33
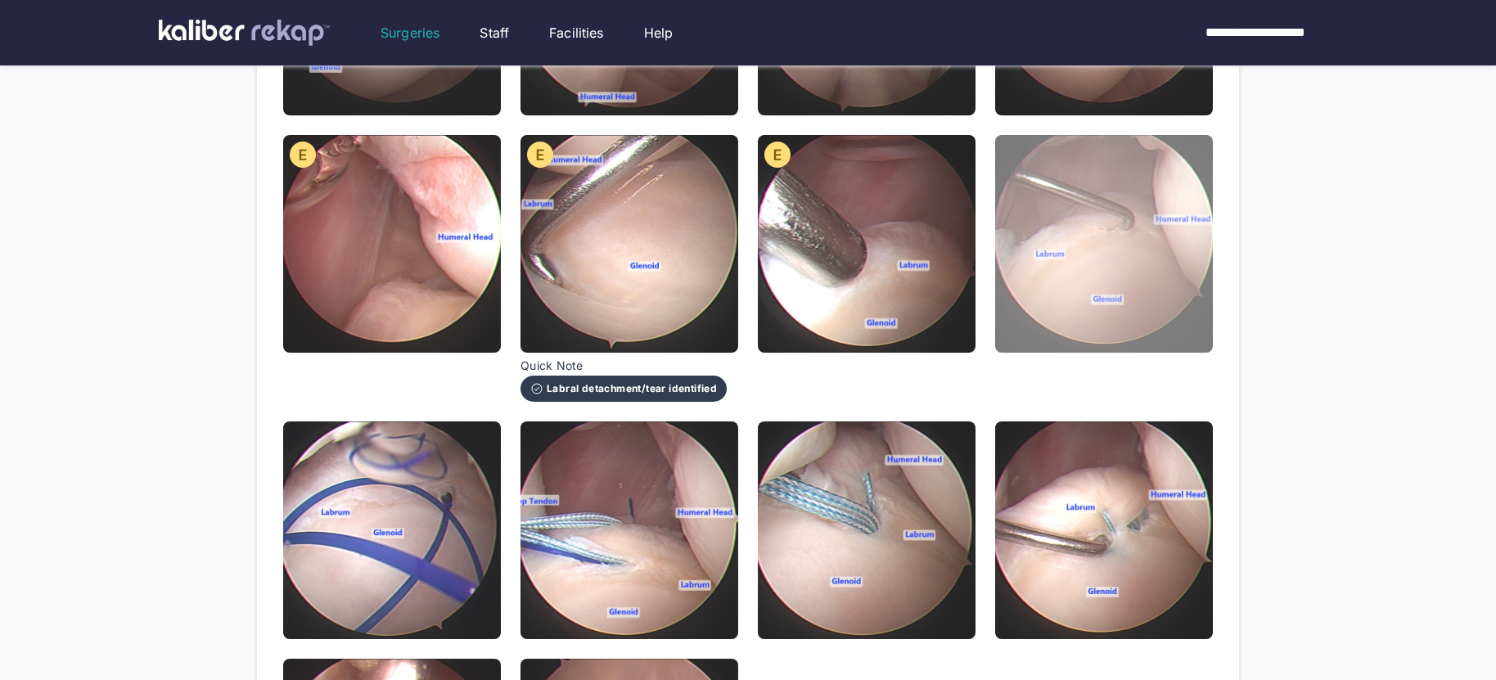
click at [1022, 326] on img at bounding box center [1104, 244] width 218 height 218
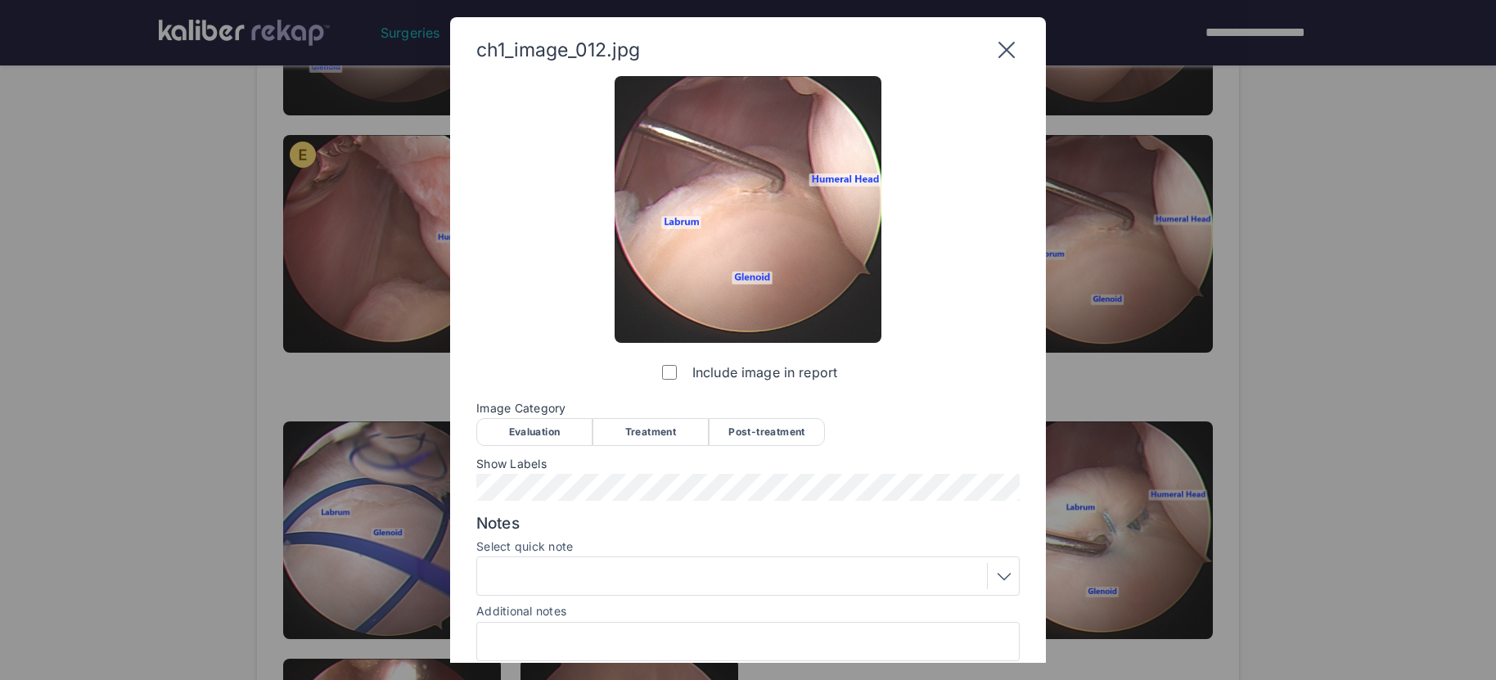
drag, startPoint x: 552, startPoint y: 437, endPoint x: 531, endPoint y: 433, distance: 21.7
click at [552, 436] on div "Evaluation" at bounding box center [534, 432] width 116 height 28
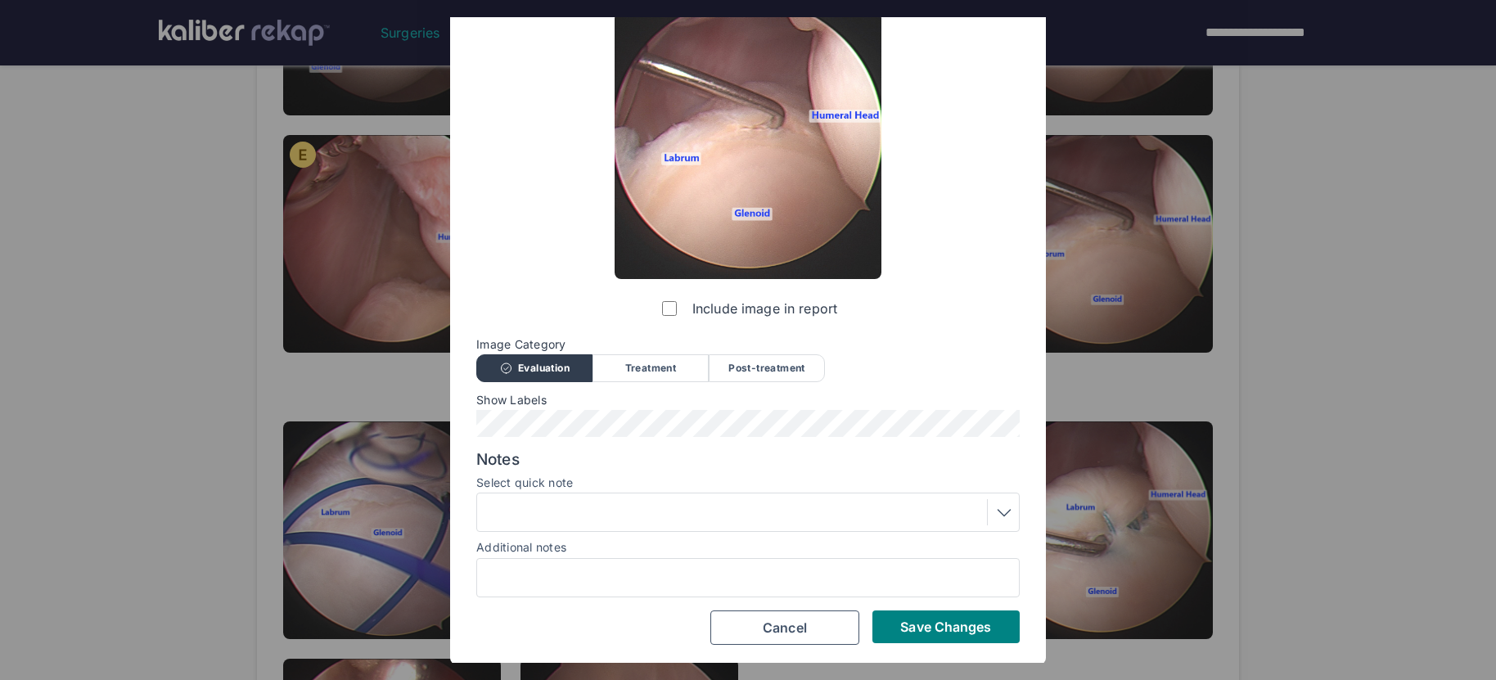
click at [569, 496] on div at bounding box center [747, 512] width 543 height 39
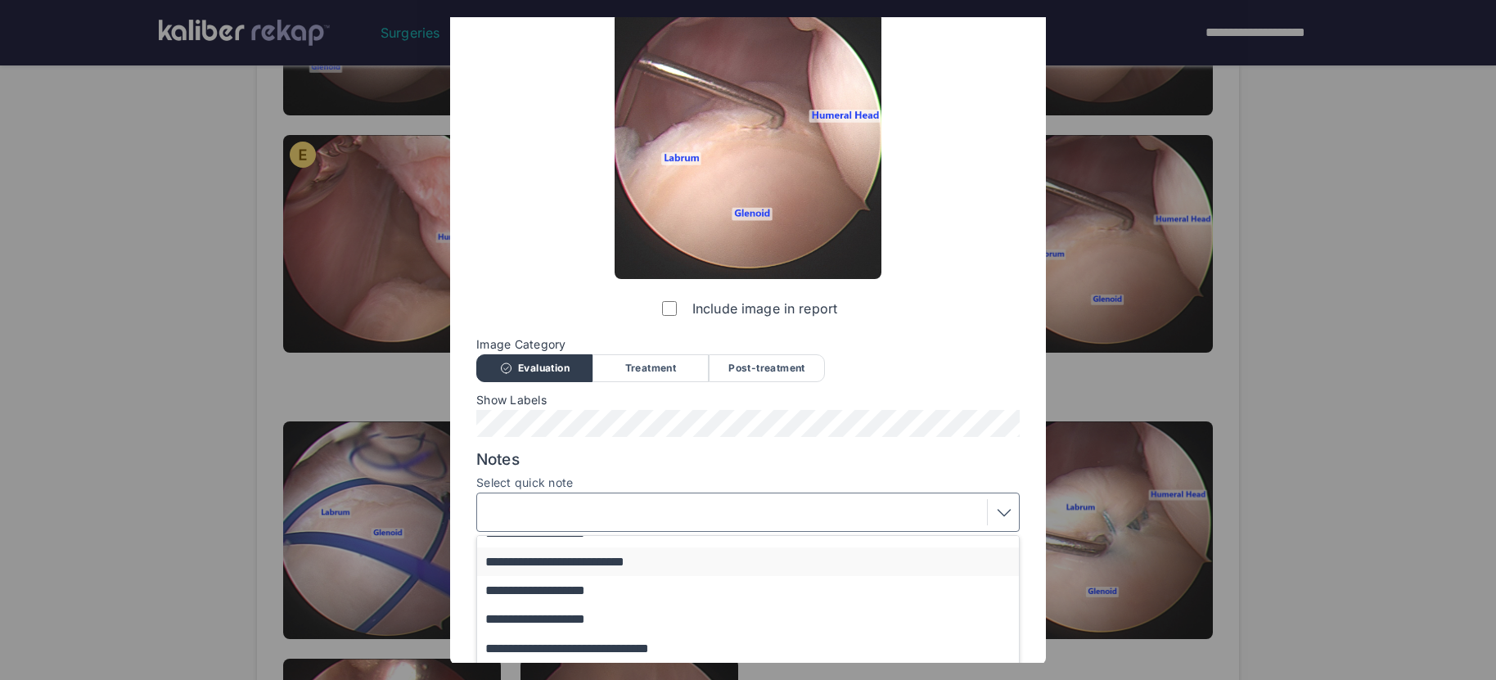
scroll to position [198, 0]
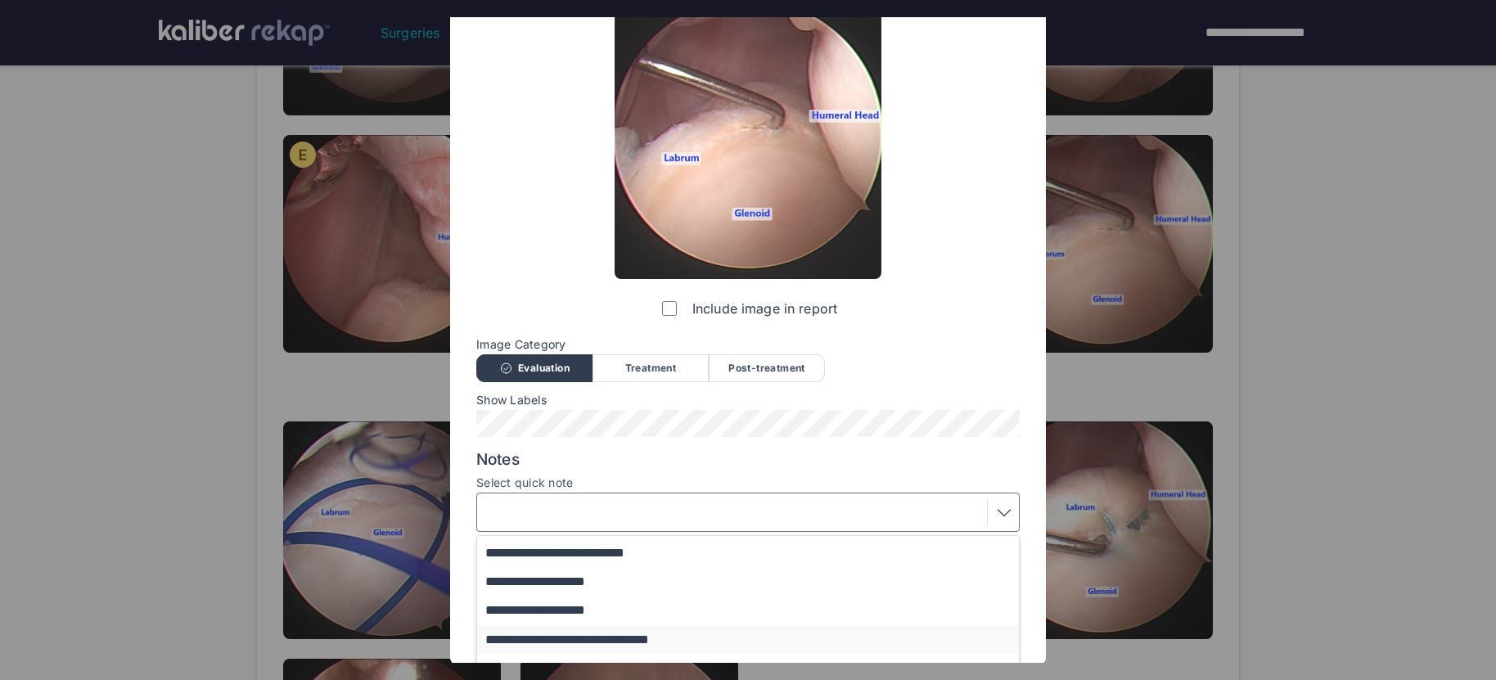
click at [592, 636] on button "**********" at bounding box center [755, 639] width 557 height 29
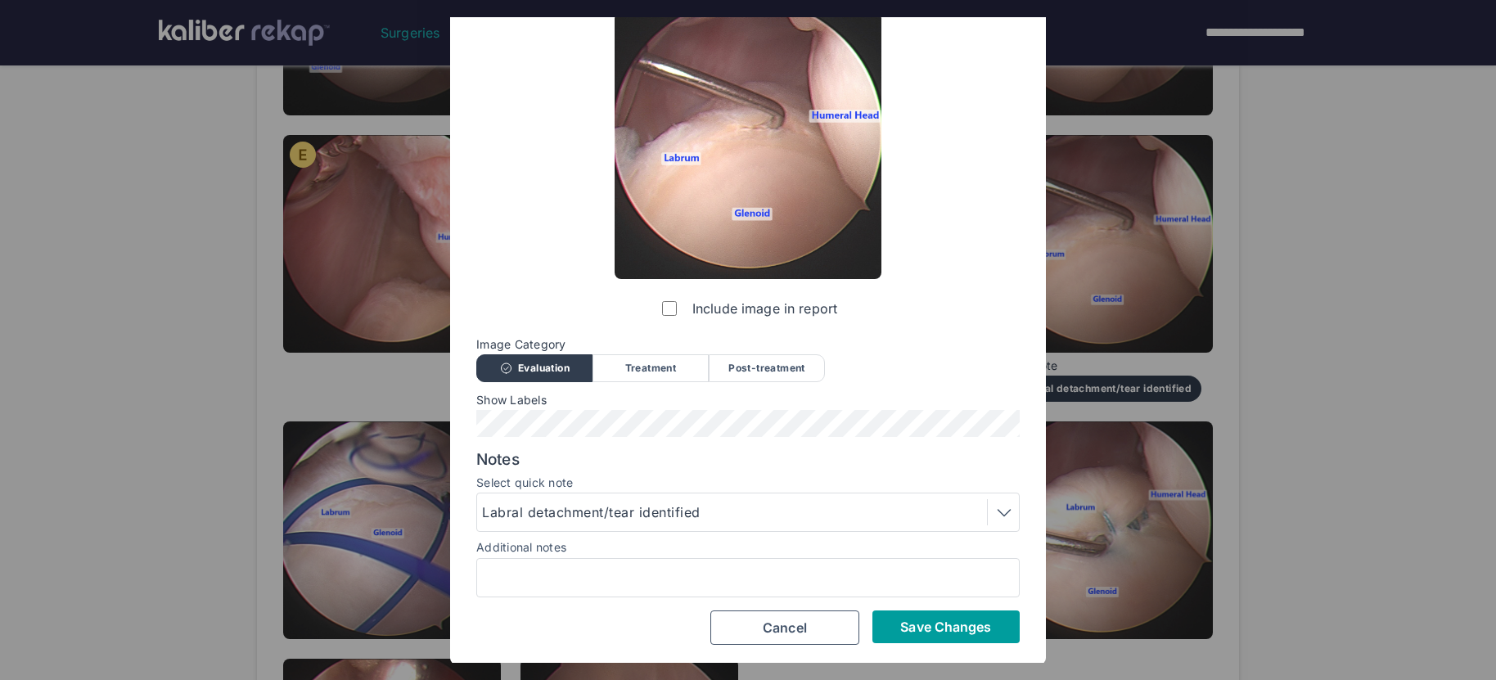
click at [907, 633] on button "Save Changes" at bounding box center [945, 626] width 147 height 33
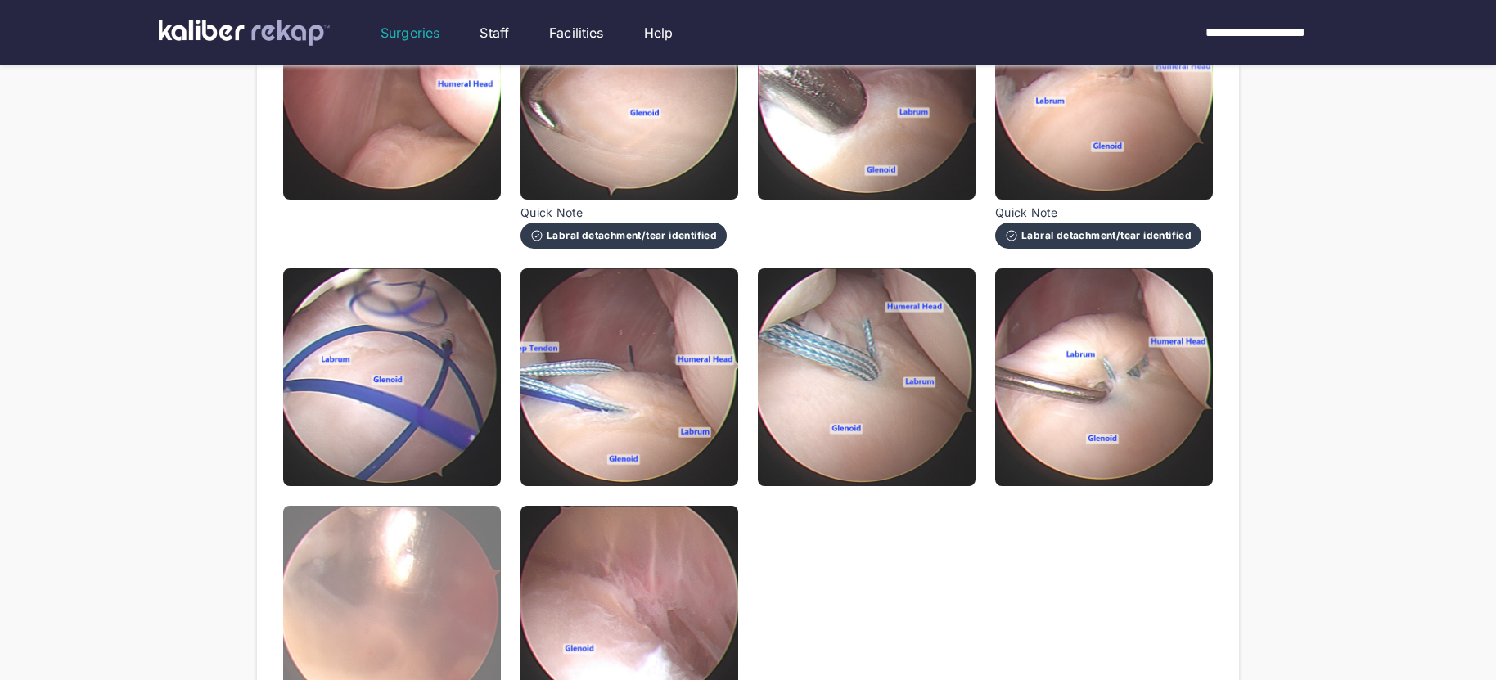
scroll to position [813, 0]
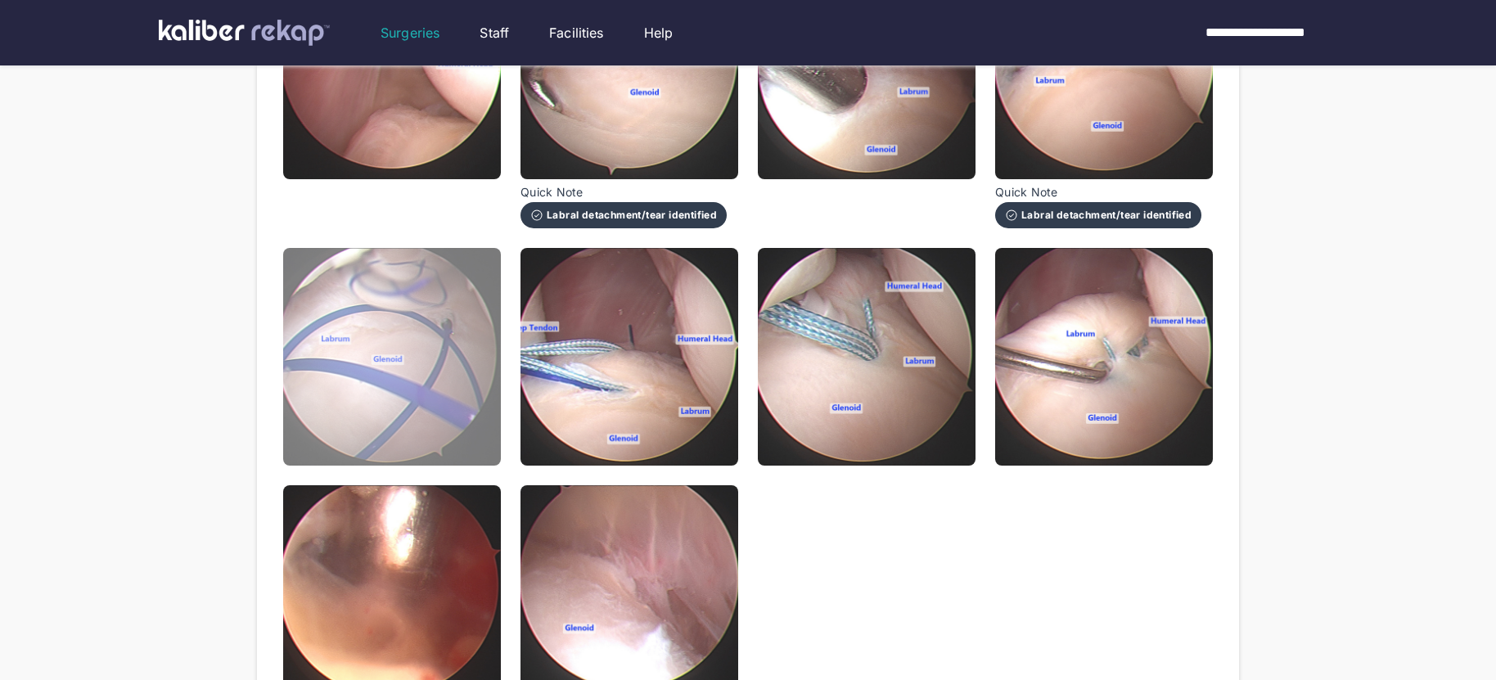
click at [439, 416] on img at bounding box center [392, 357] width 218 height 218
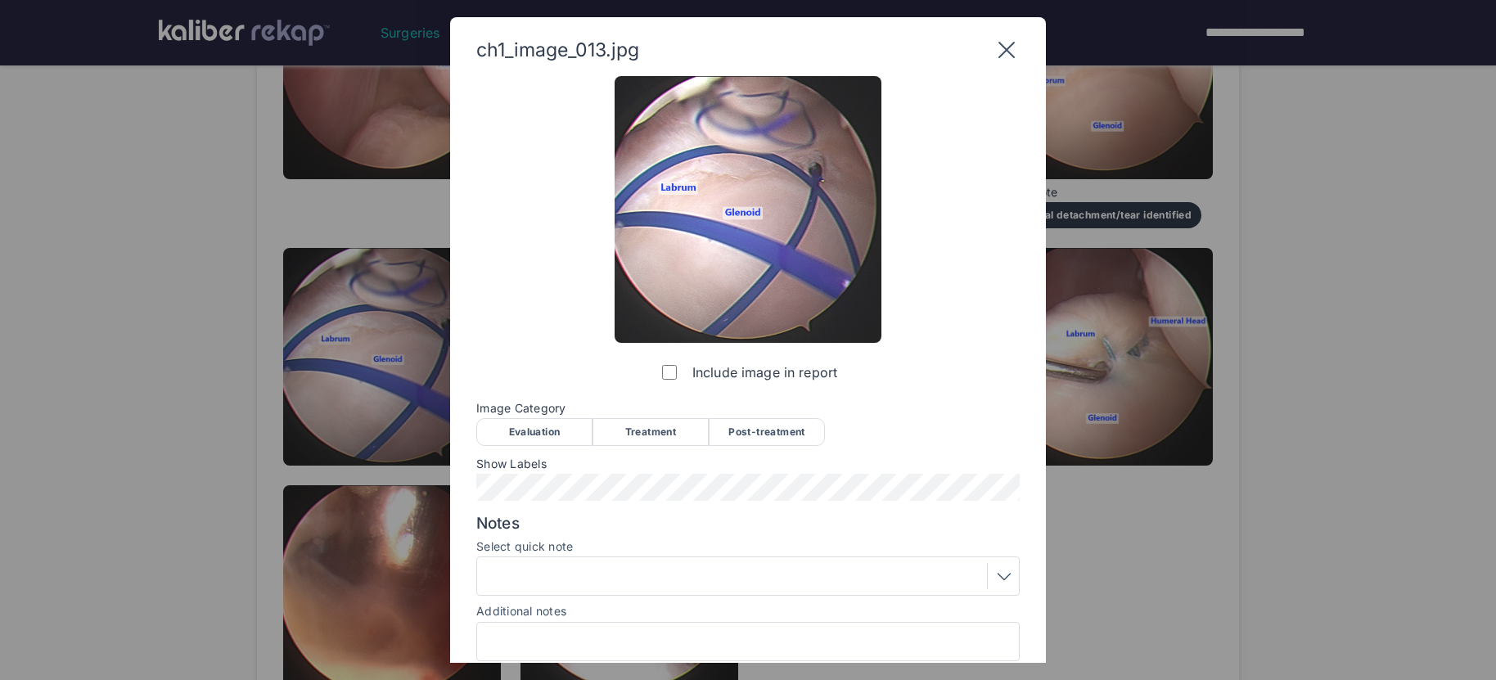
click at [632, 431] on div "Treatment" at bounding box center [650, 432] width 116 height 28
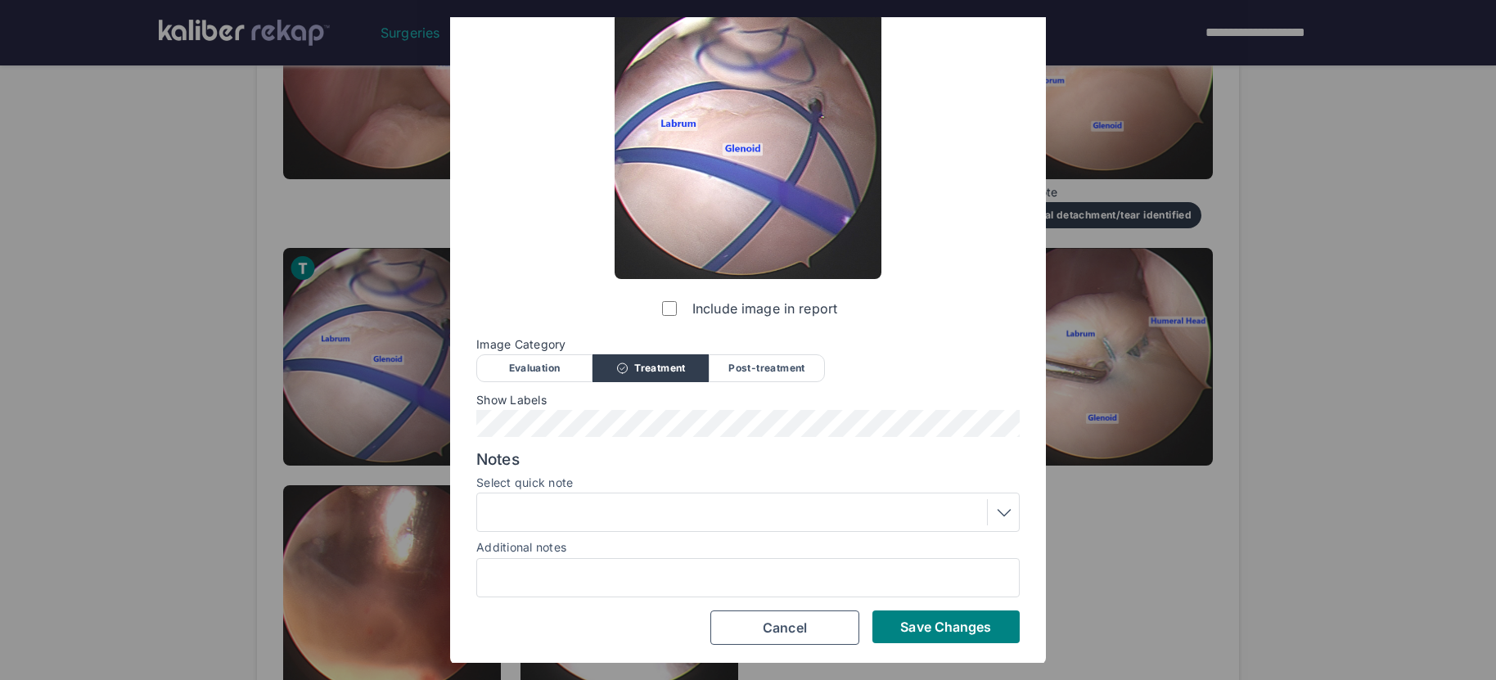
click at [619, 513] on div at bounding box center [748, 512] width 532 height 26
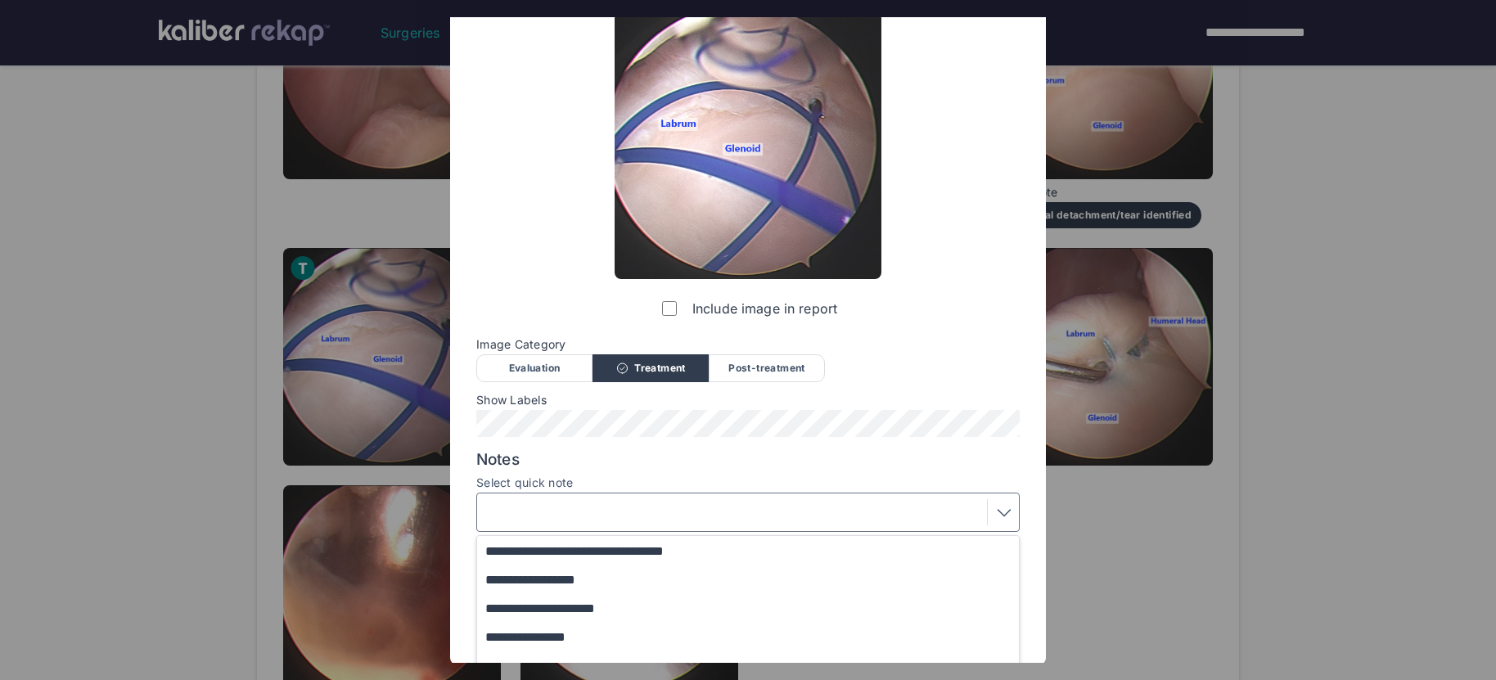
scroll to position [198, 0]
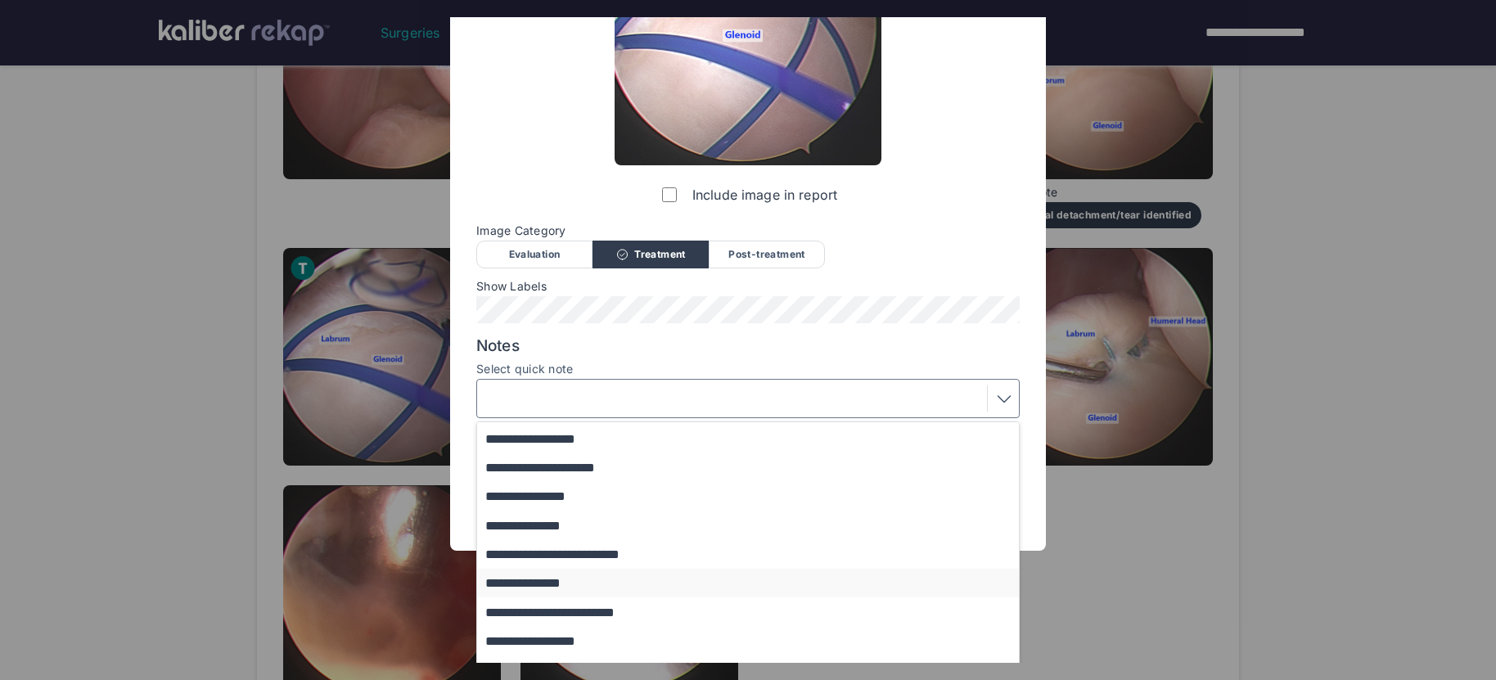
click at [550, 587] on button "**********" at bounding box center [755, 583] width 557 height 29
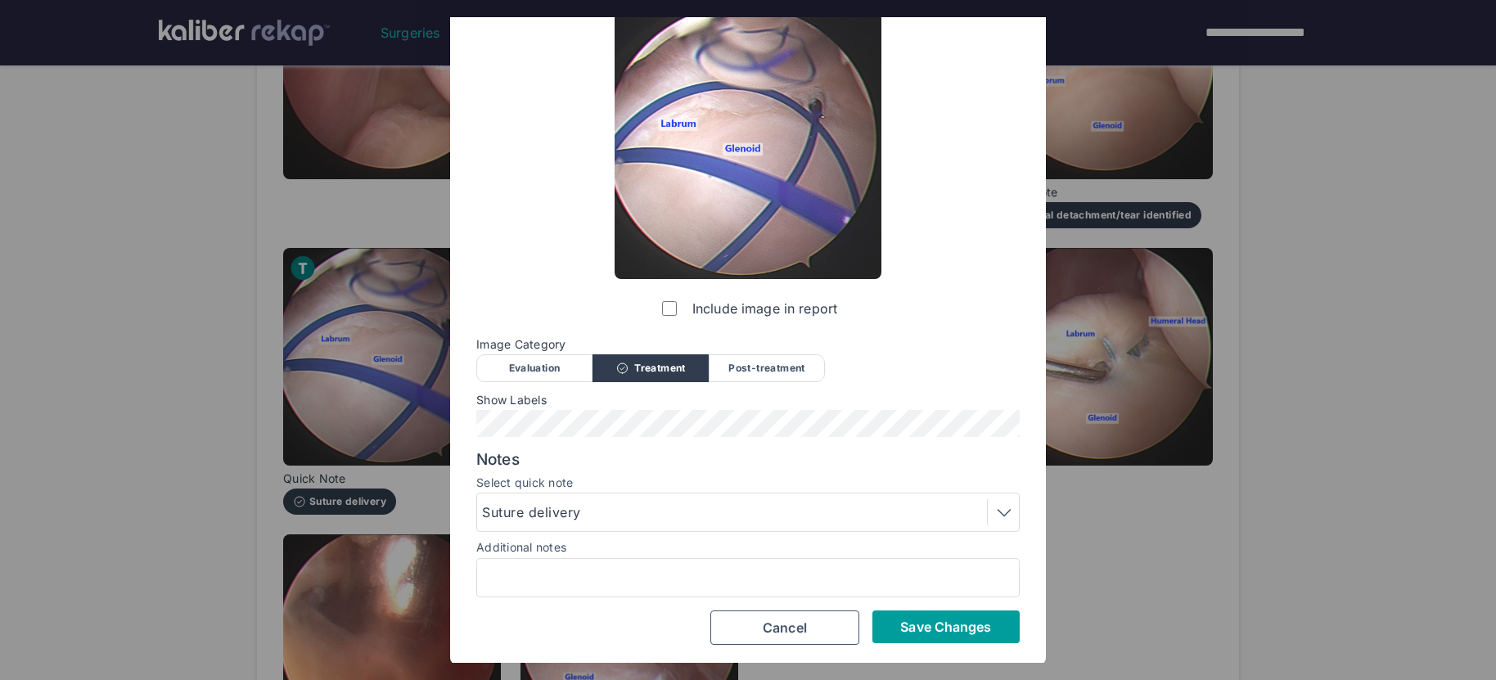
click at [934, 624] on span "Save Changes" at bounding box center [945, 627] width 91 height 16
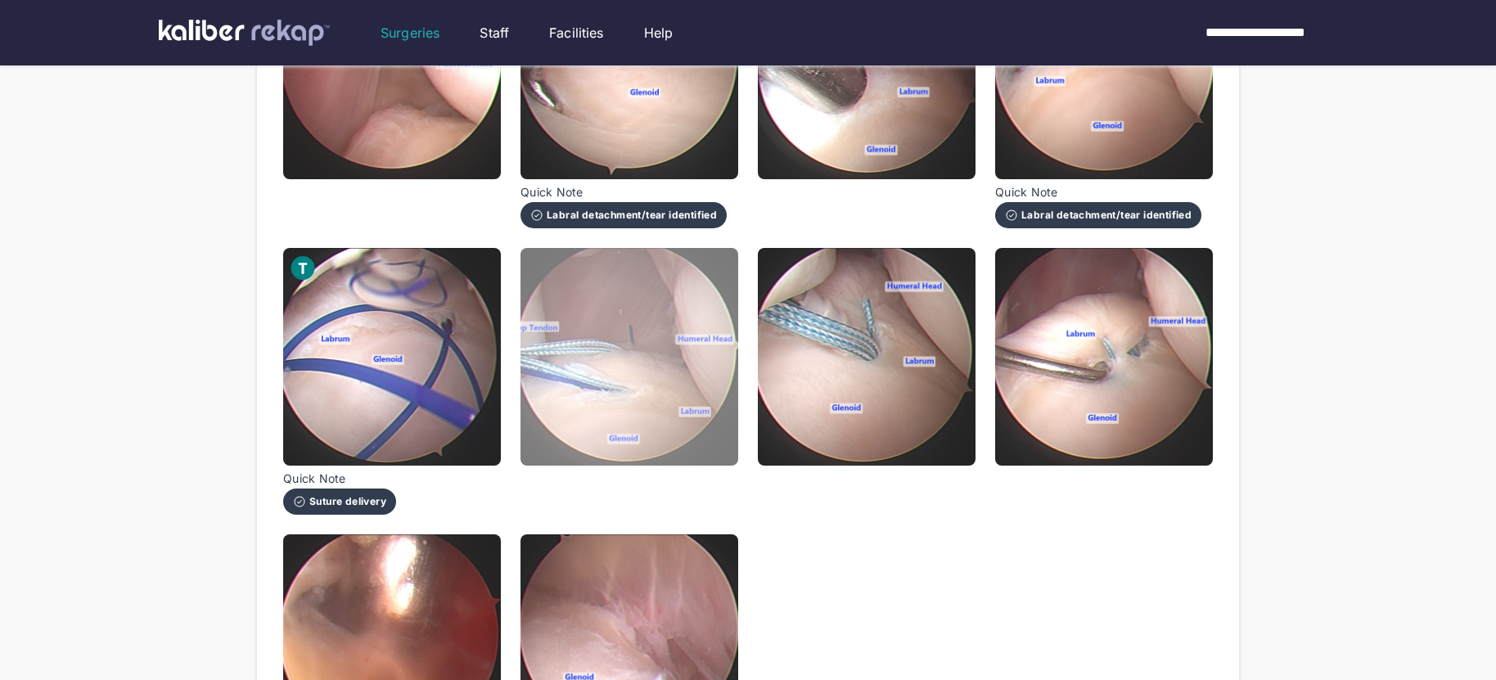
click at [631, 436] on img at bounding box center [629, 357] width 218 height 218
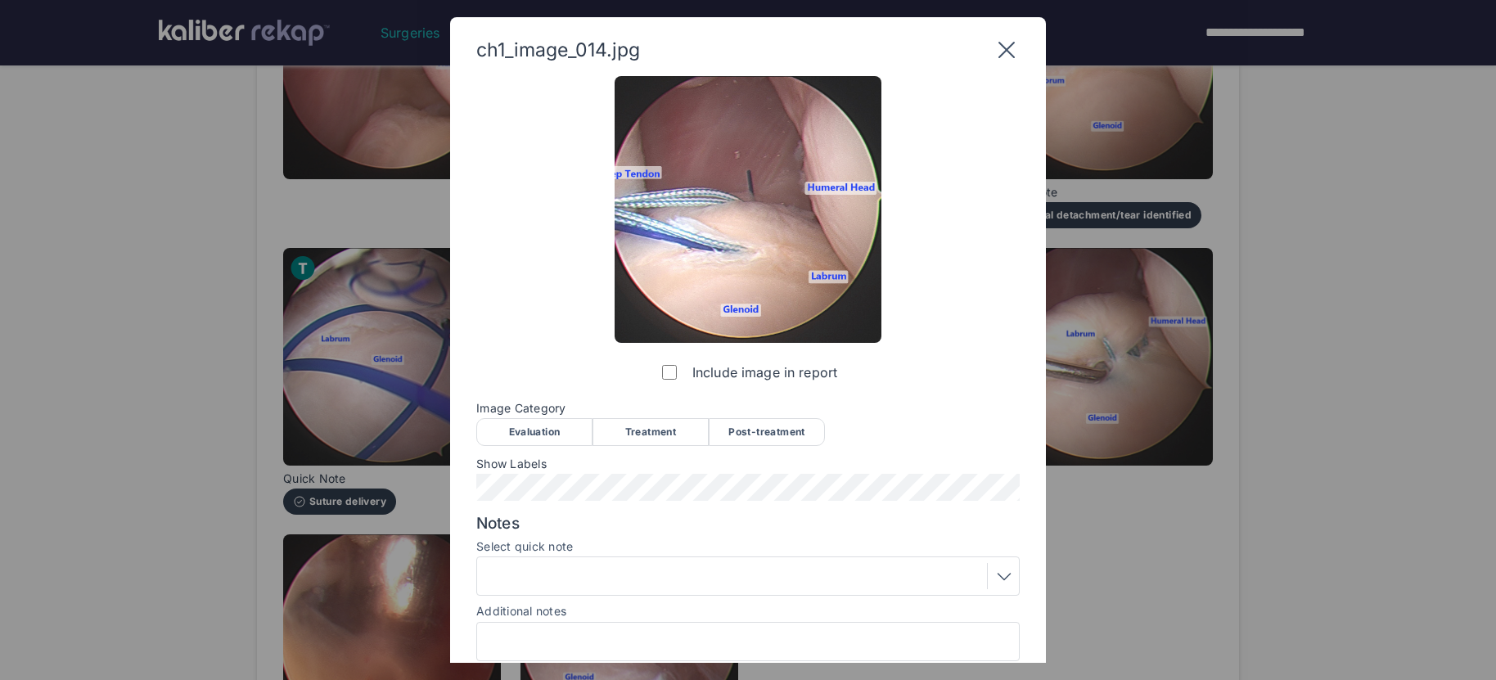
click at [646, 433] on div "Treatment" at bounding box center [650, 432] width 116 height 28
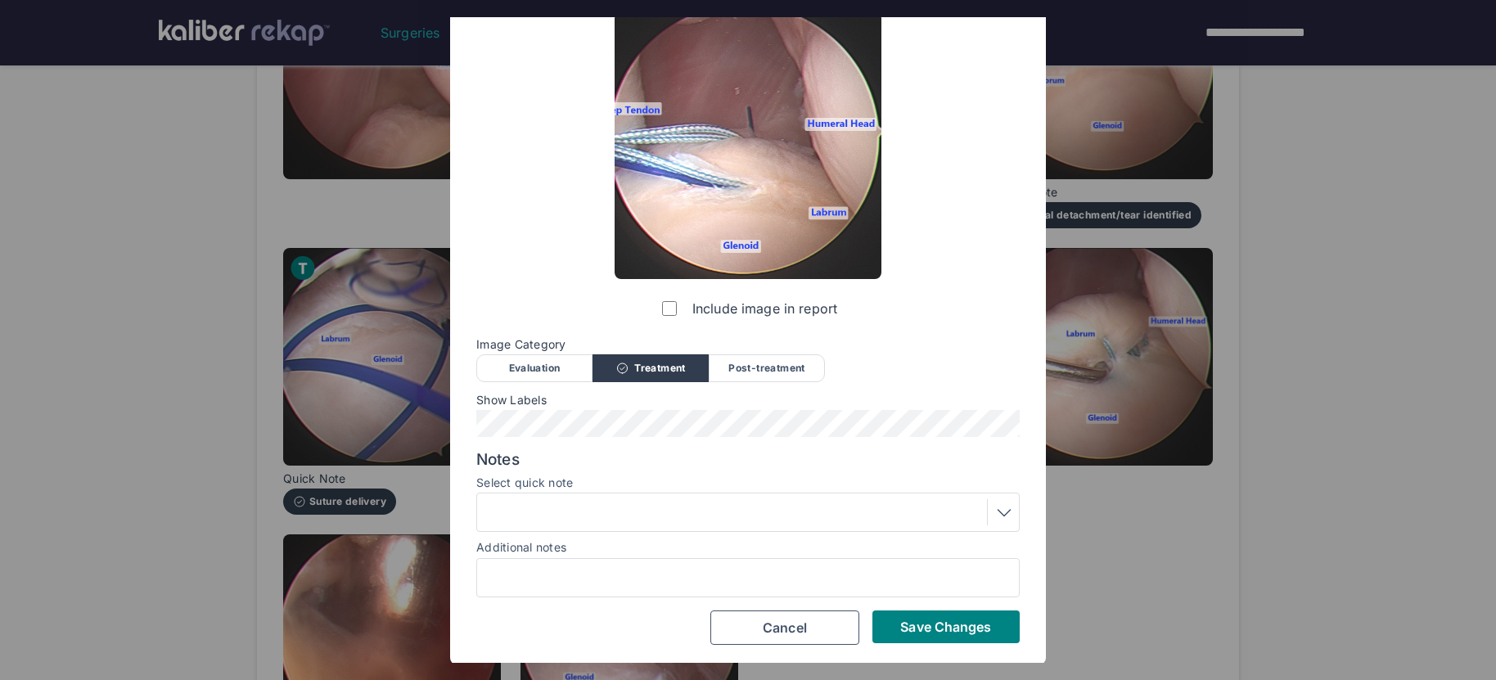
click at [630, 505] on div at bounding box center [748, 512] width 532 height 26
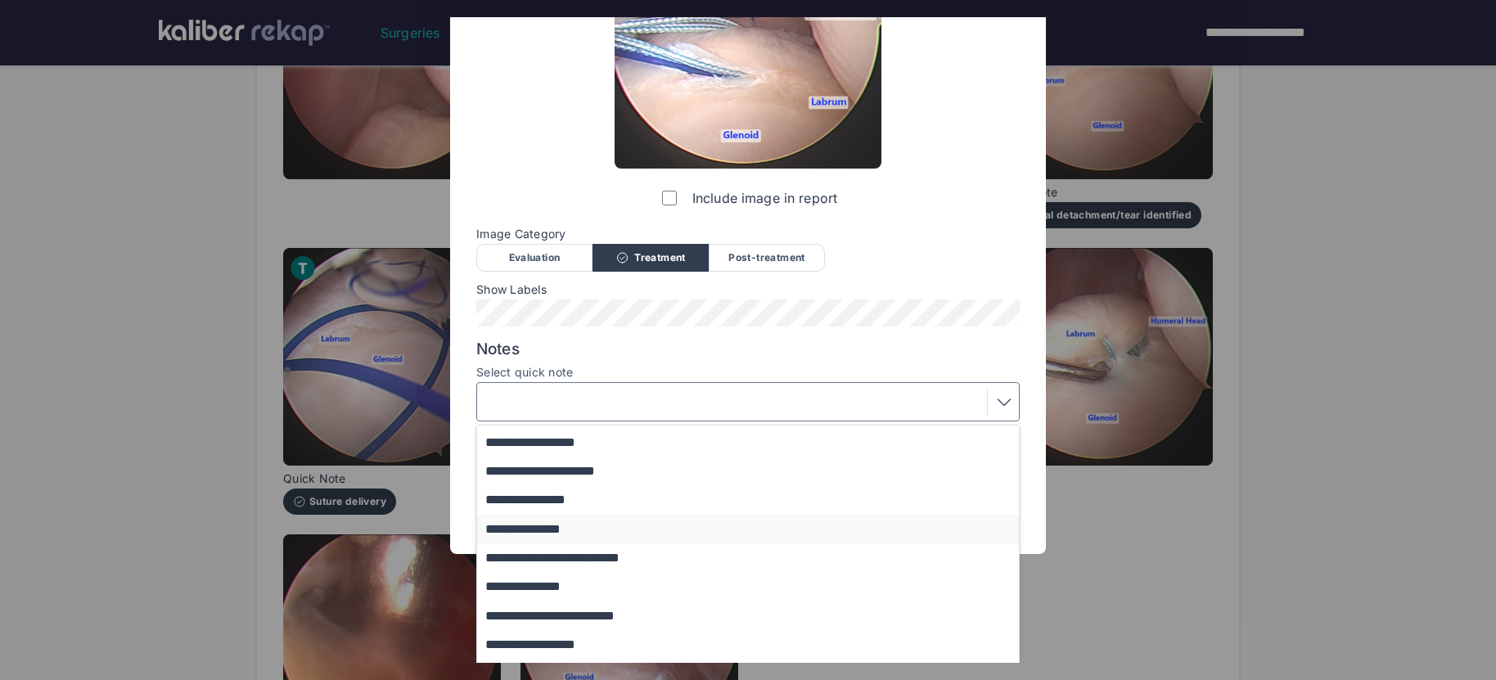
scroll to position [180, 0]
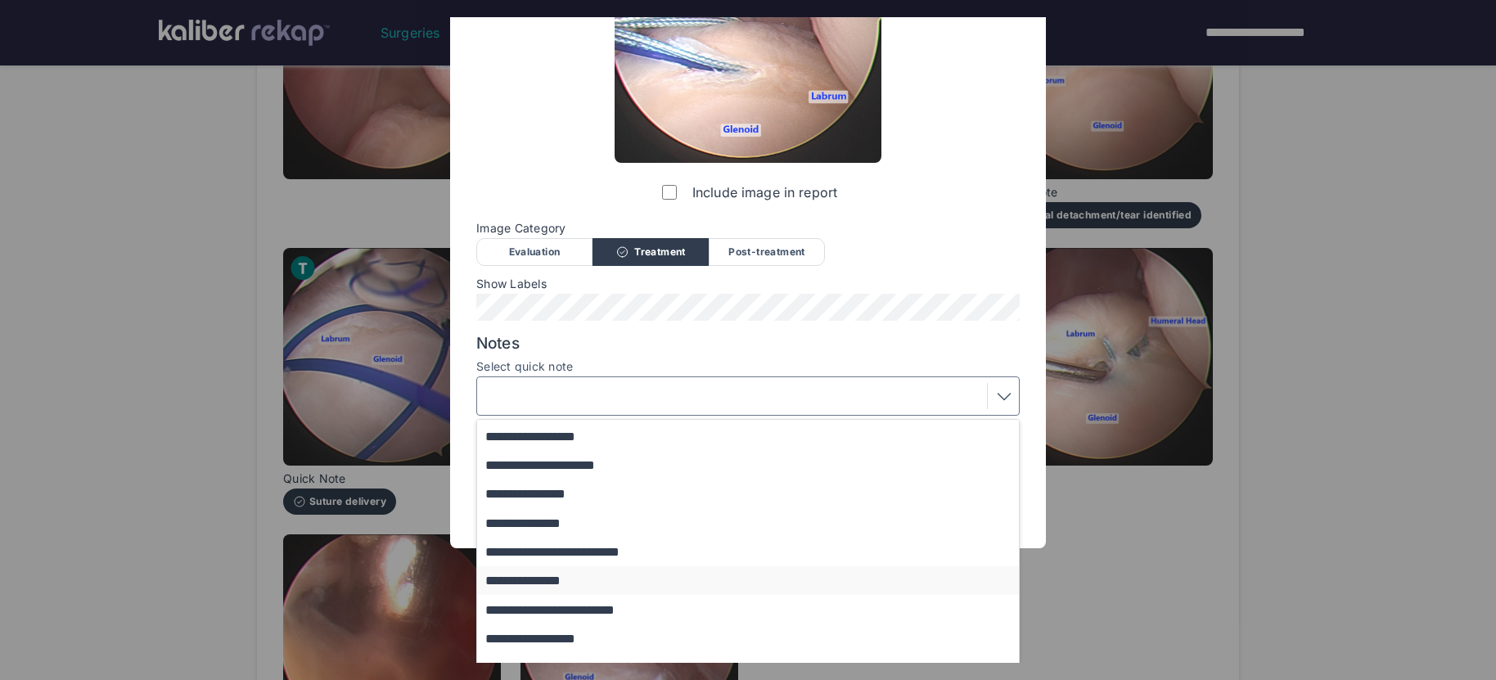
click at [571, 588] on button "**********" at bounding box center [755, 580] width 557 height 29
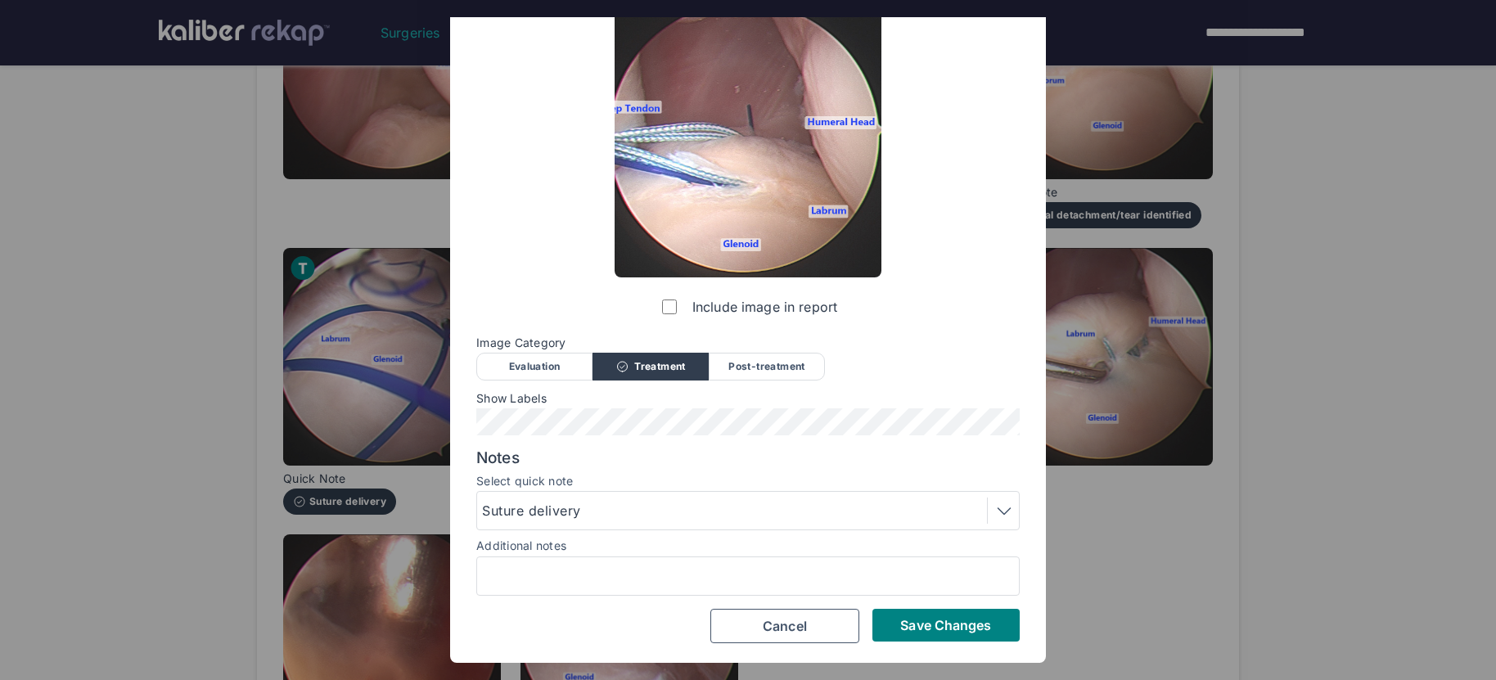
scroll to position [64, 0]
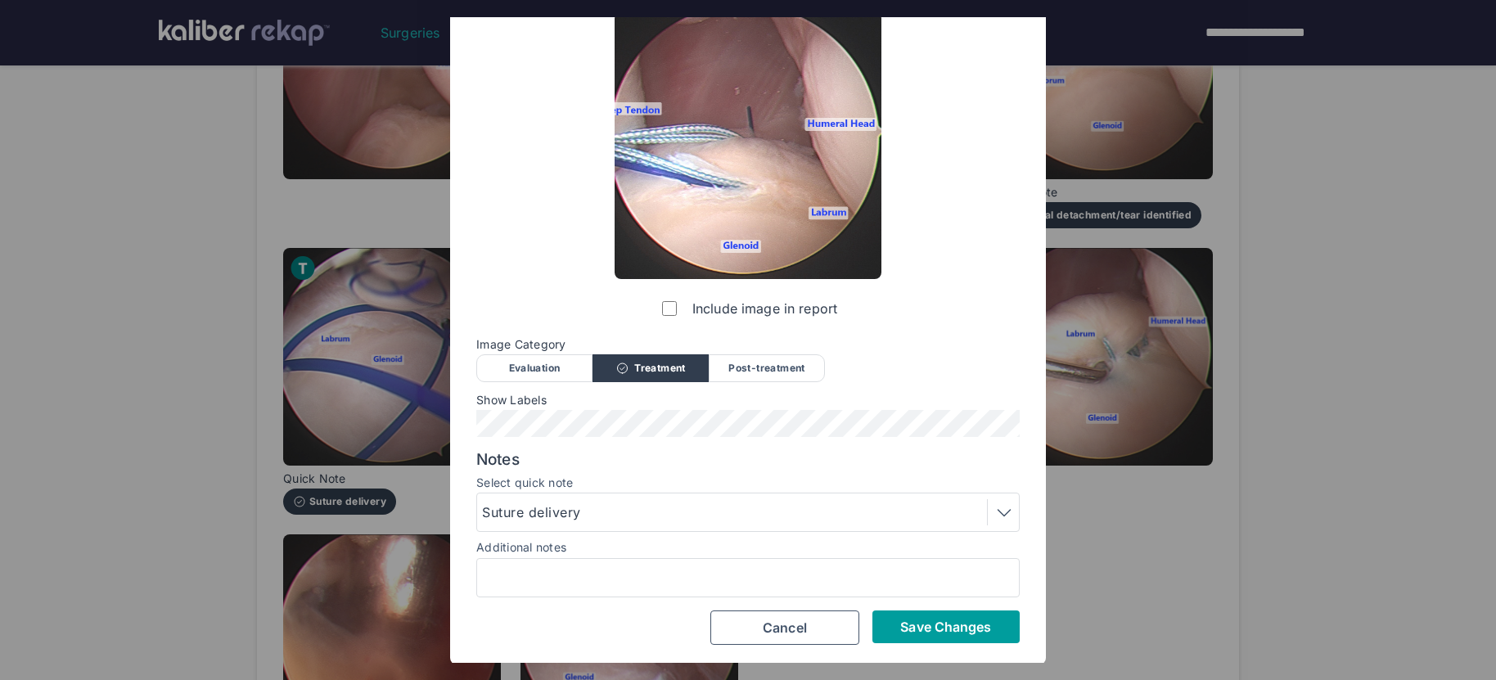
click at [964, 628] on span "Save Changes" at bounding box center [945, 627] width 91 height 16
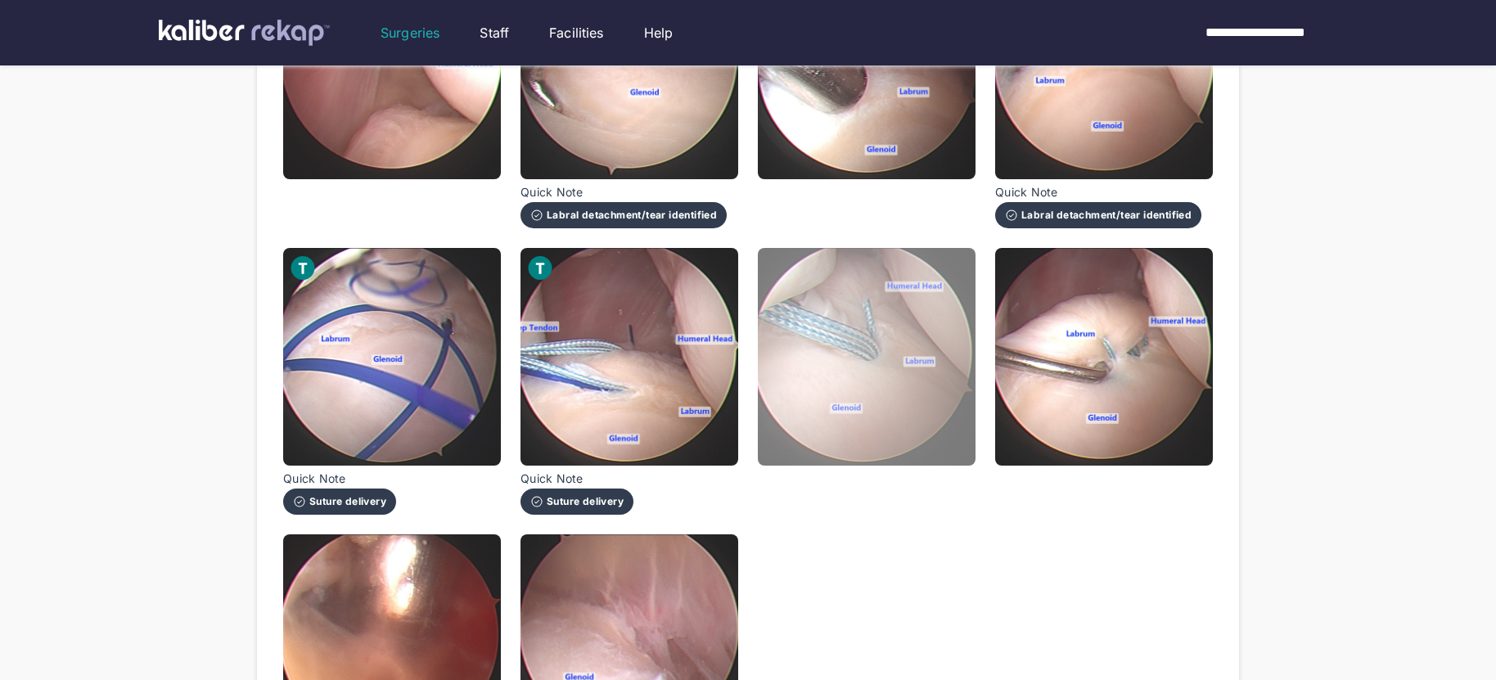
click at [910, 439] on img at bounding box center [867, 357] width 218 height 218
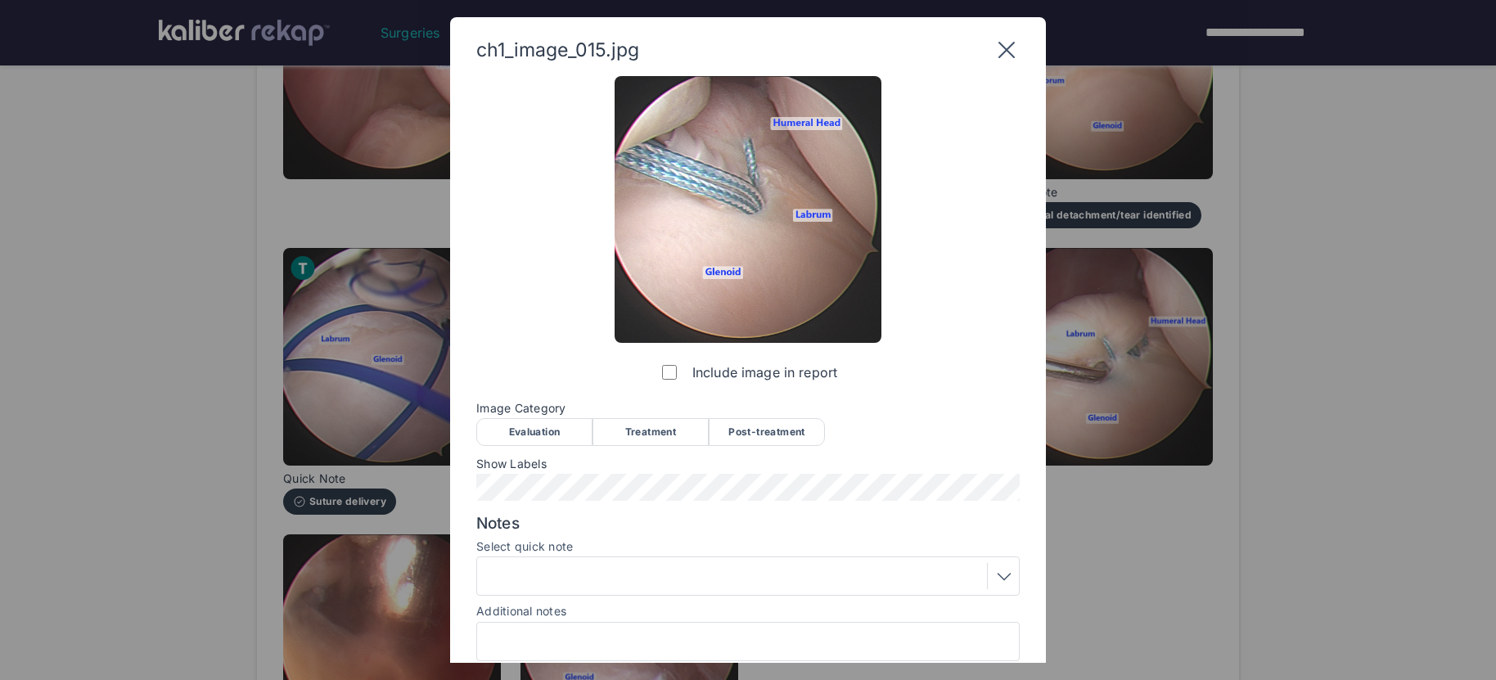
click at [646, 434] on div "Treatment" at bounding box center [650, 432] width 116 height 28
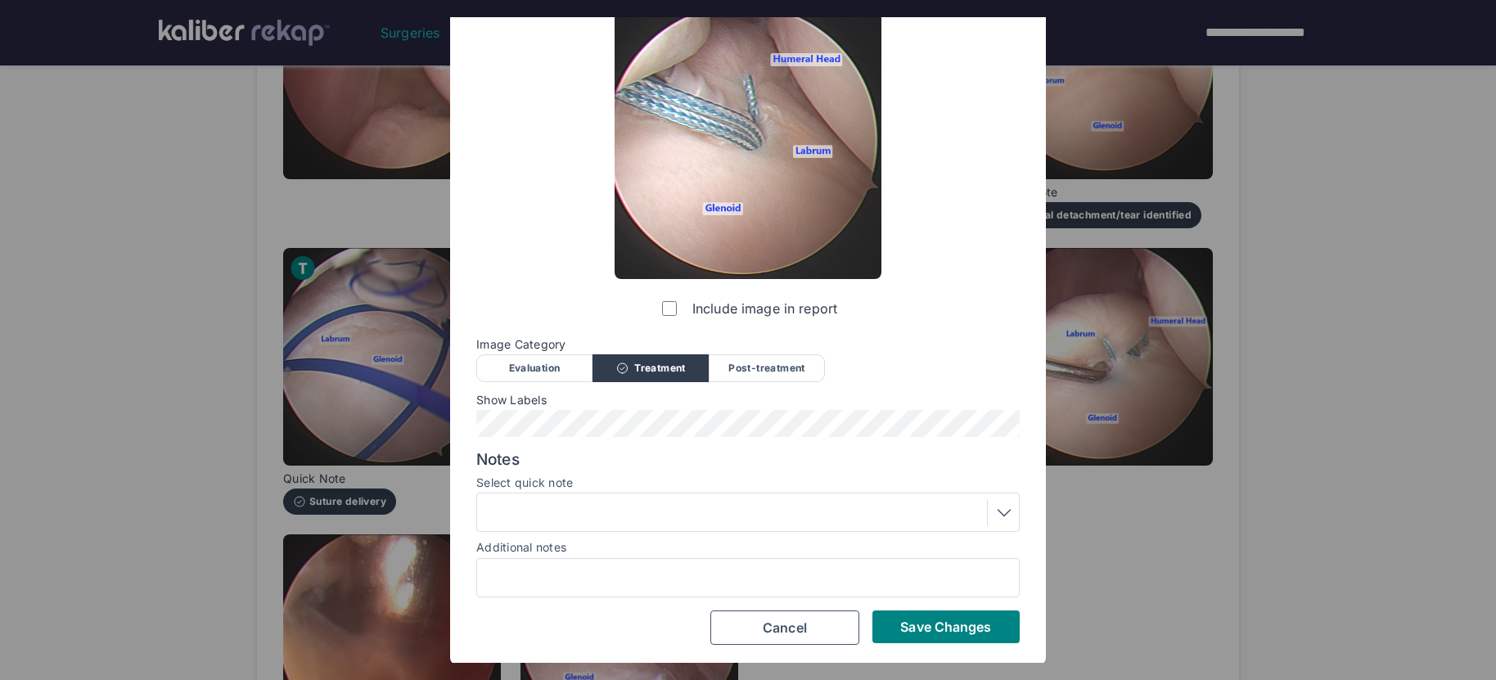
click at [613, 516] on div at bounding box center [748, 512] width 532 height 26
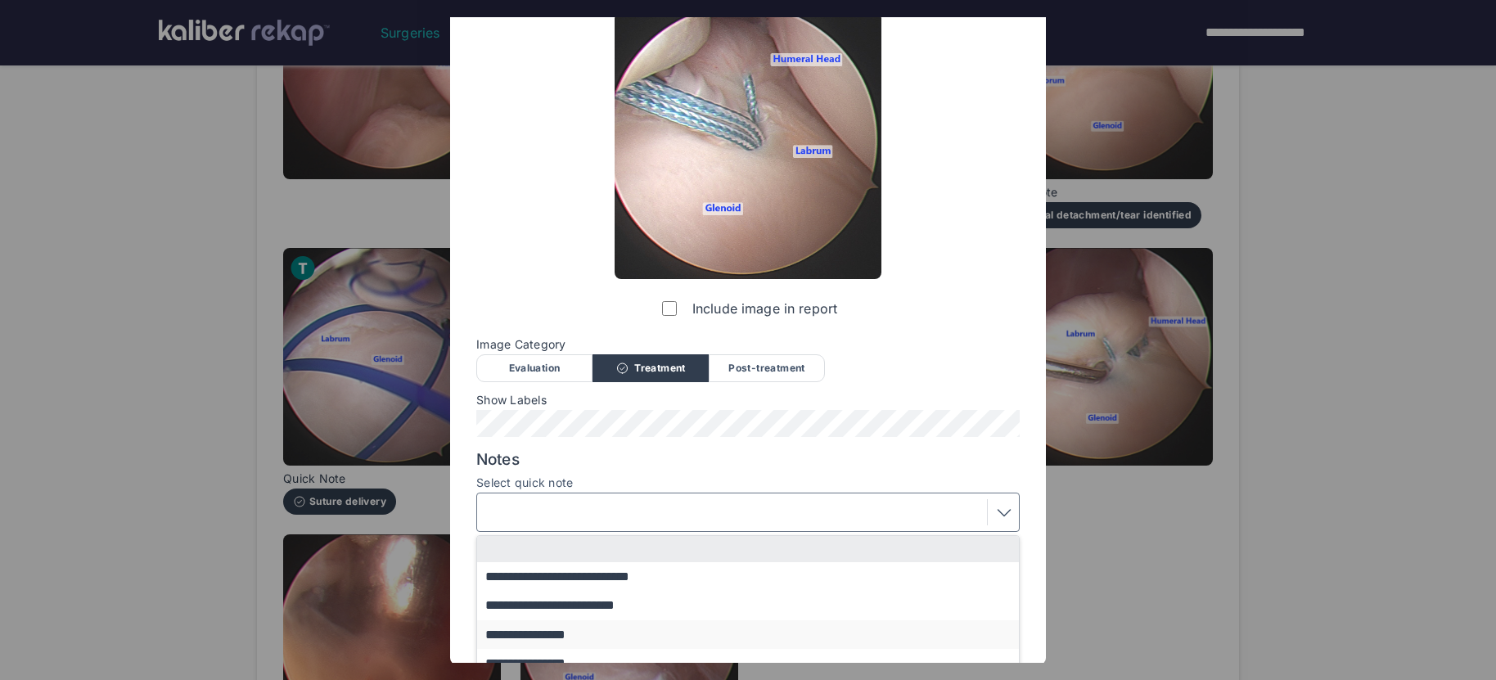
click at [572, 636] on button "**********" at bounding box center [755, 634] width 557 height 29
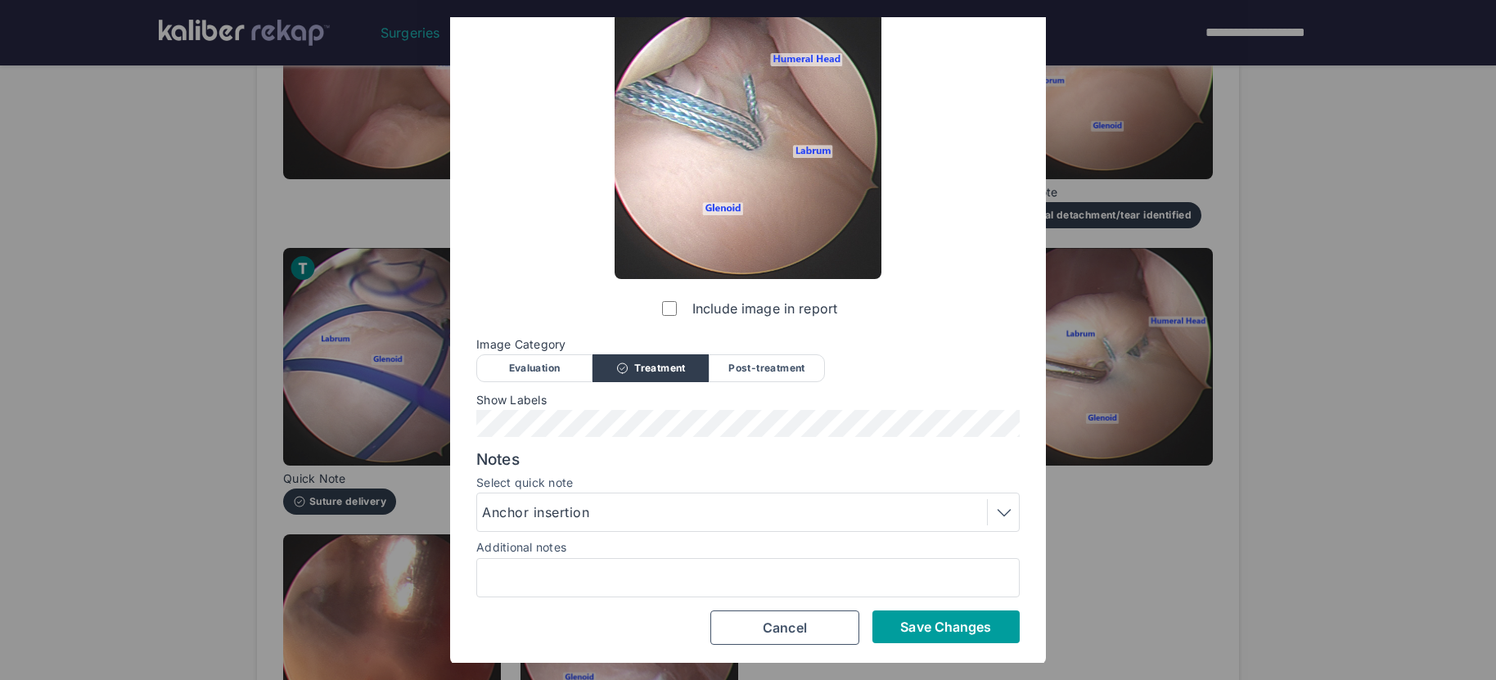
click at [953, 636] on button "Save Changes" at bounding box center [945, 626] width 147 height 33
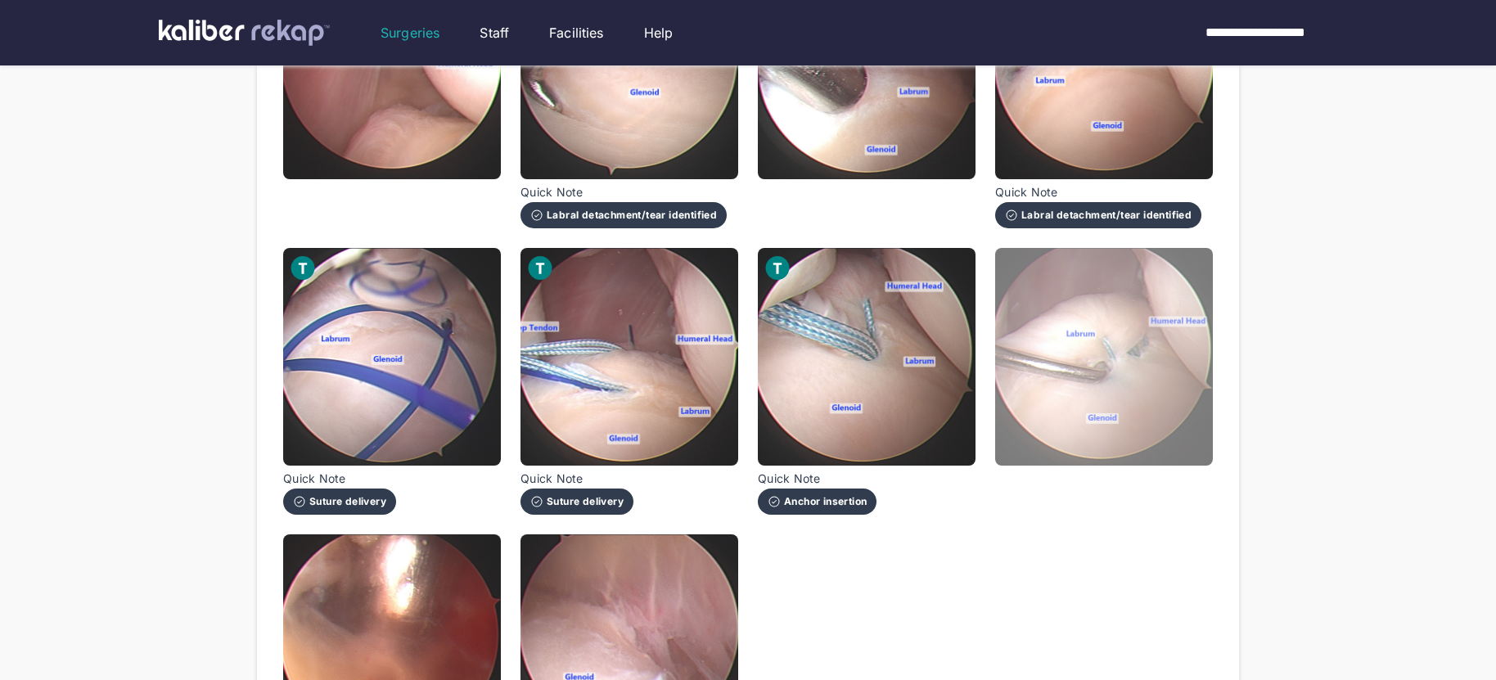
click at [1099, 402] on img at bounding box center [1104, 357] width 218 height 218
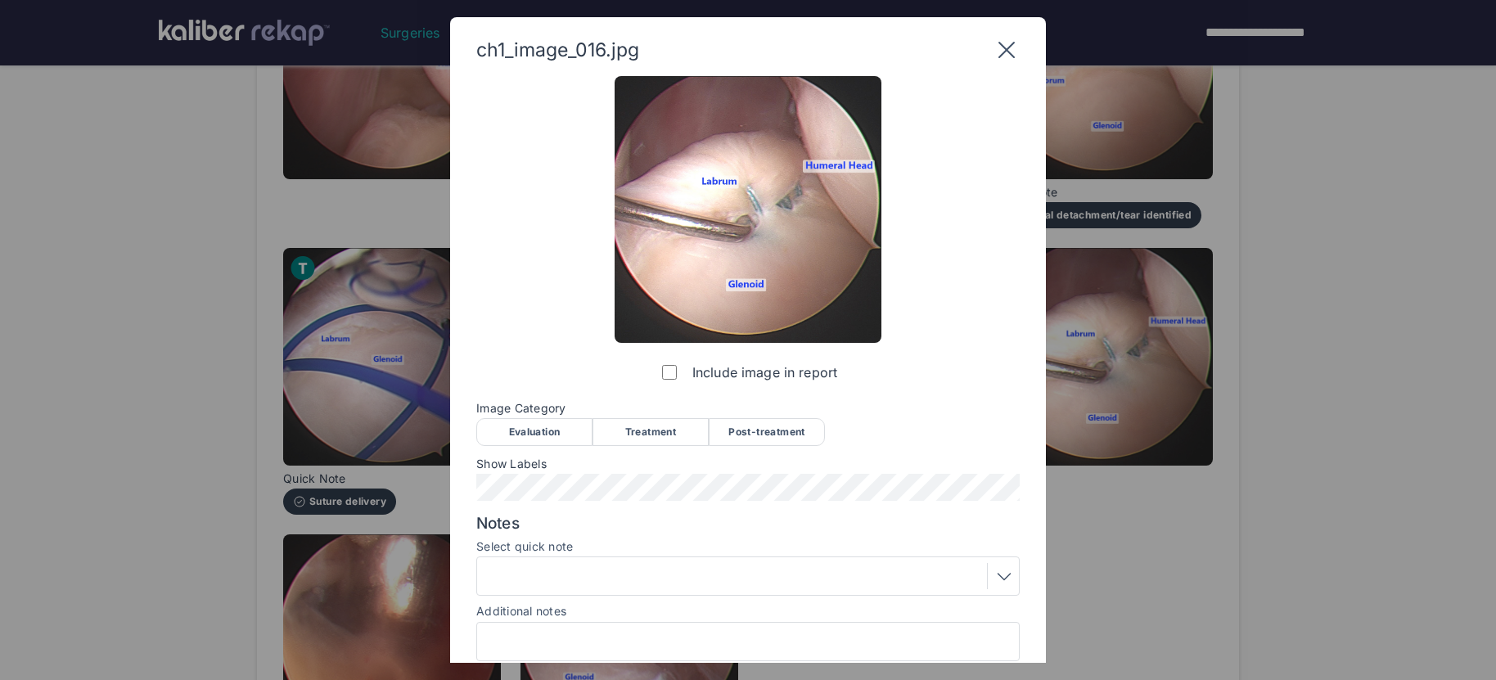
click at [792, 437] on div "Post-treatment" at bounding box center [767, 432] width 116 height 28
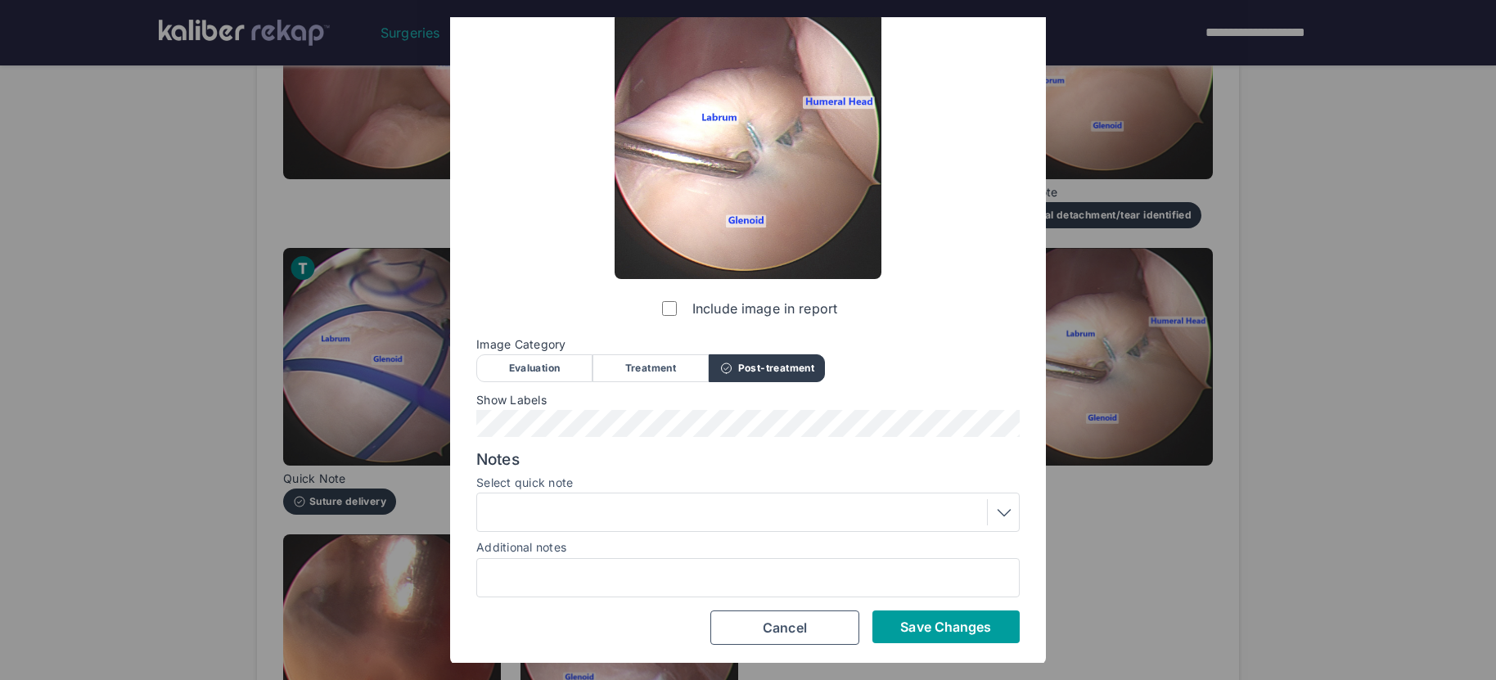
click at [951, 632] on span "Save Changes" at bounding box center [945, 627] width 91 height 16
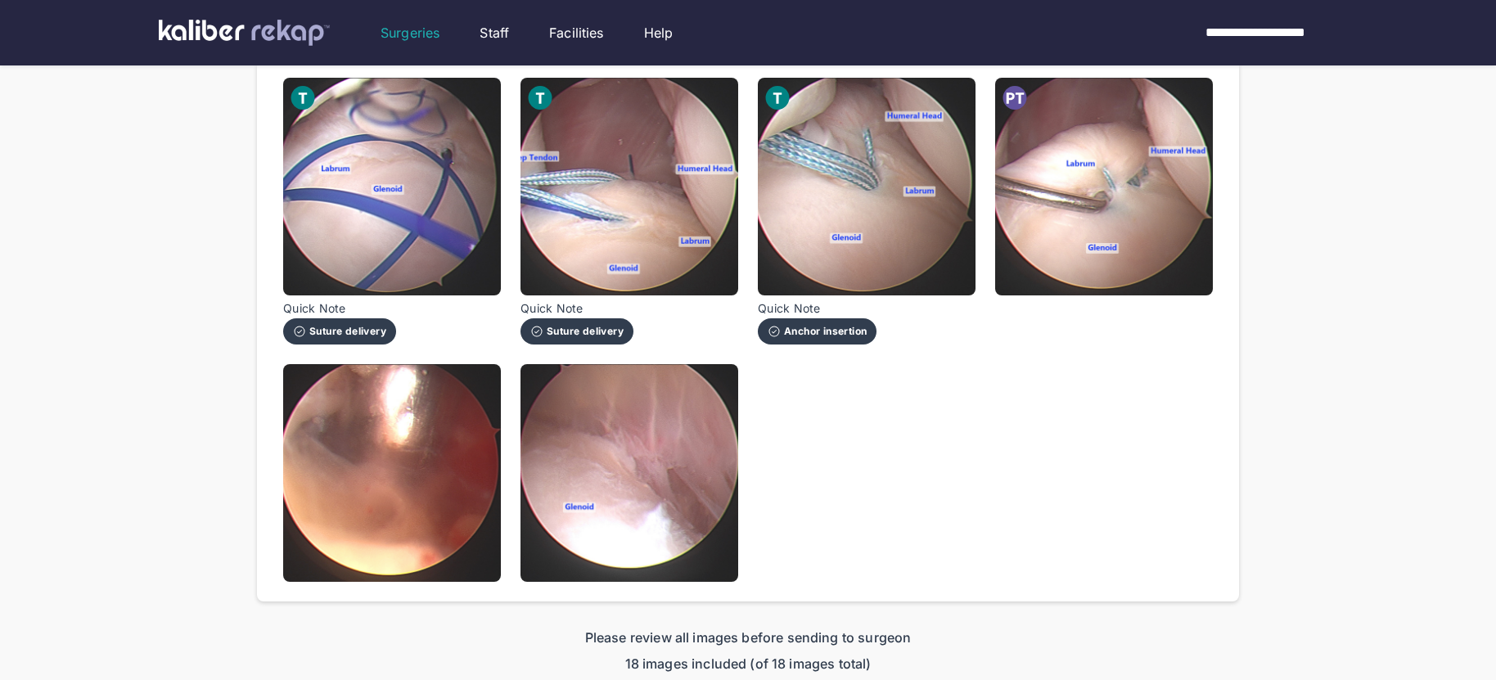
scroll to position [1049, 0]
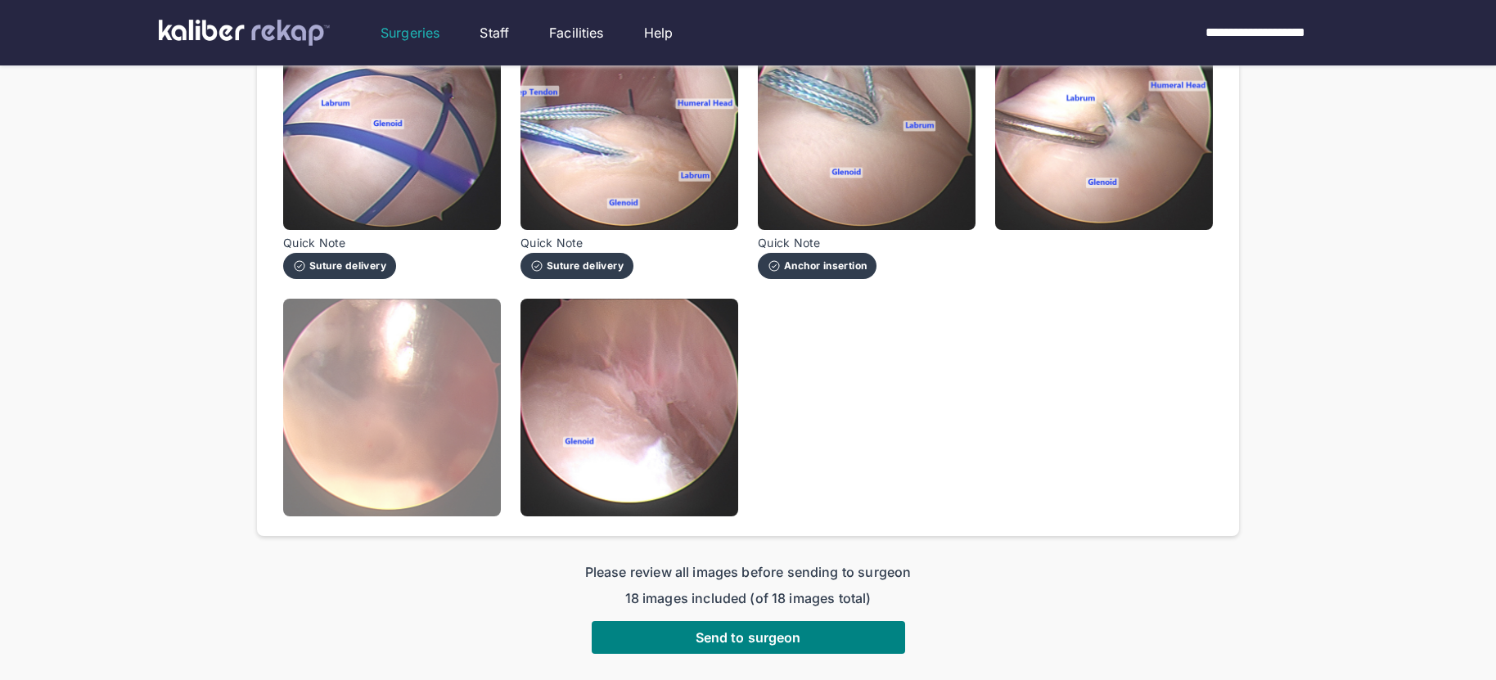
click at [439, 475] on img at bounding box center [392, 408] width 218 height 218
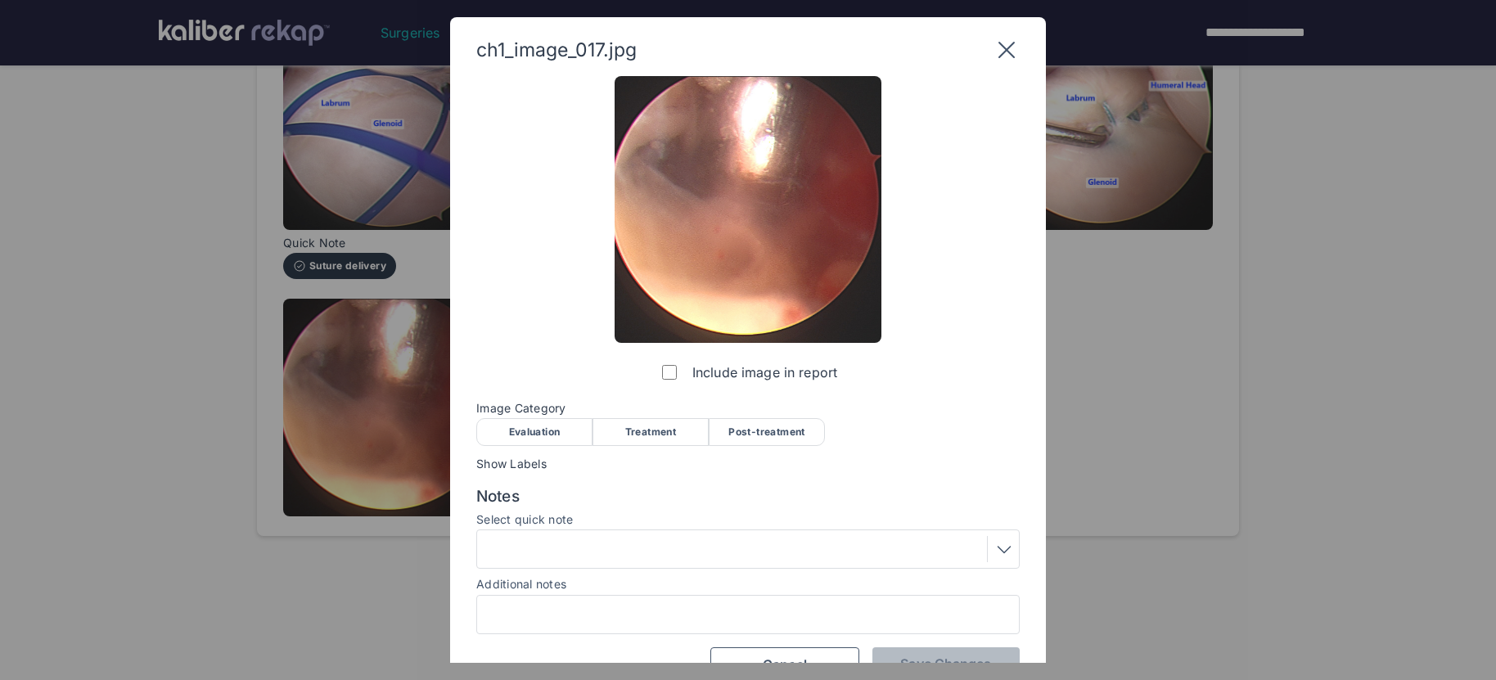
click at [520, 438] on div "Evaluation" at bounding box center [534, 432] width 116 height 28
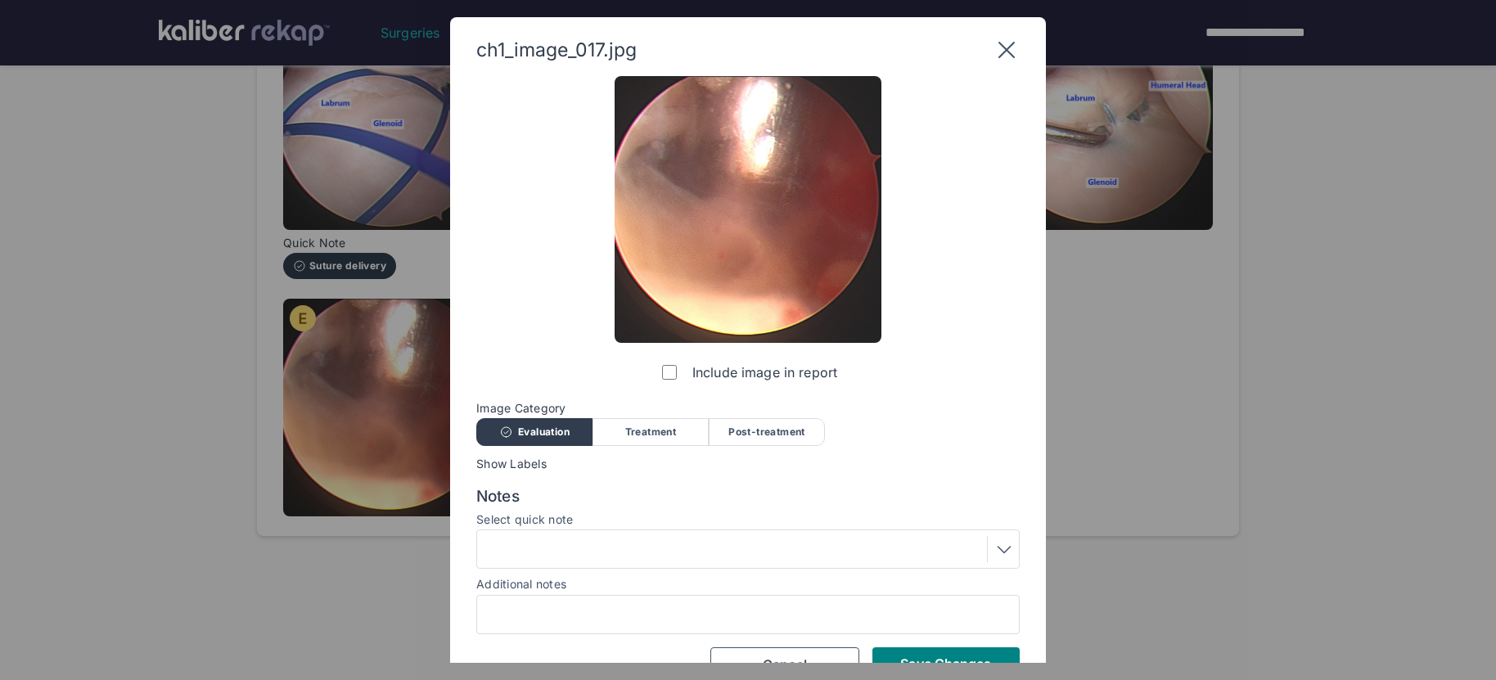
click at [579, 558] on div at bounding box center [748, 549] width 532 height 26
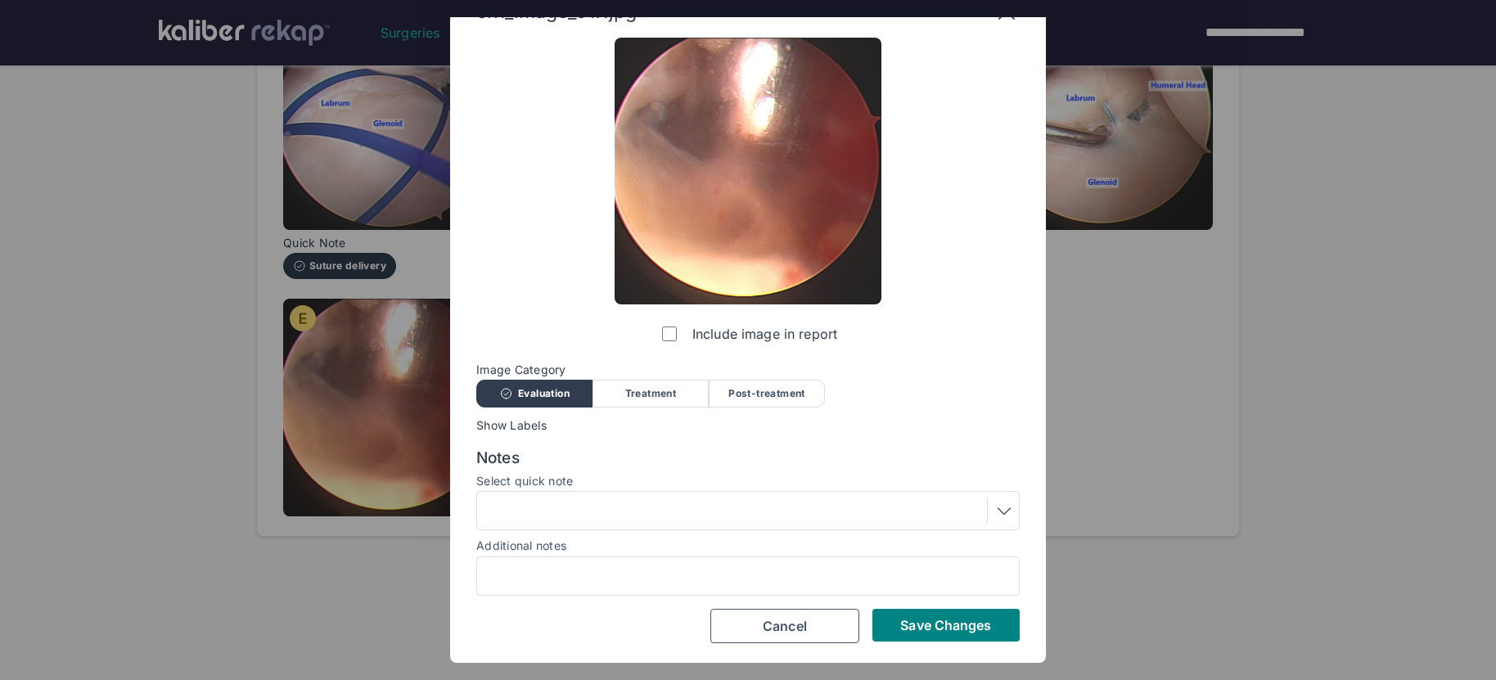
scroll to position [37, 0]
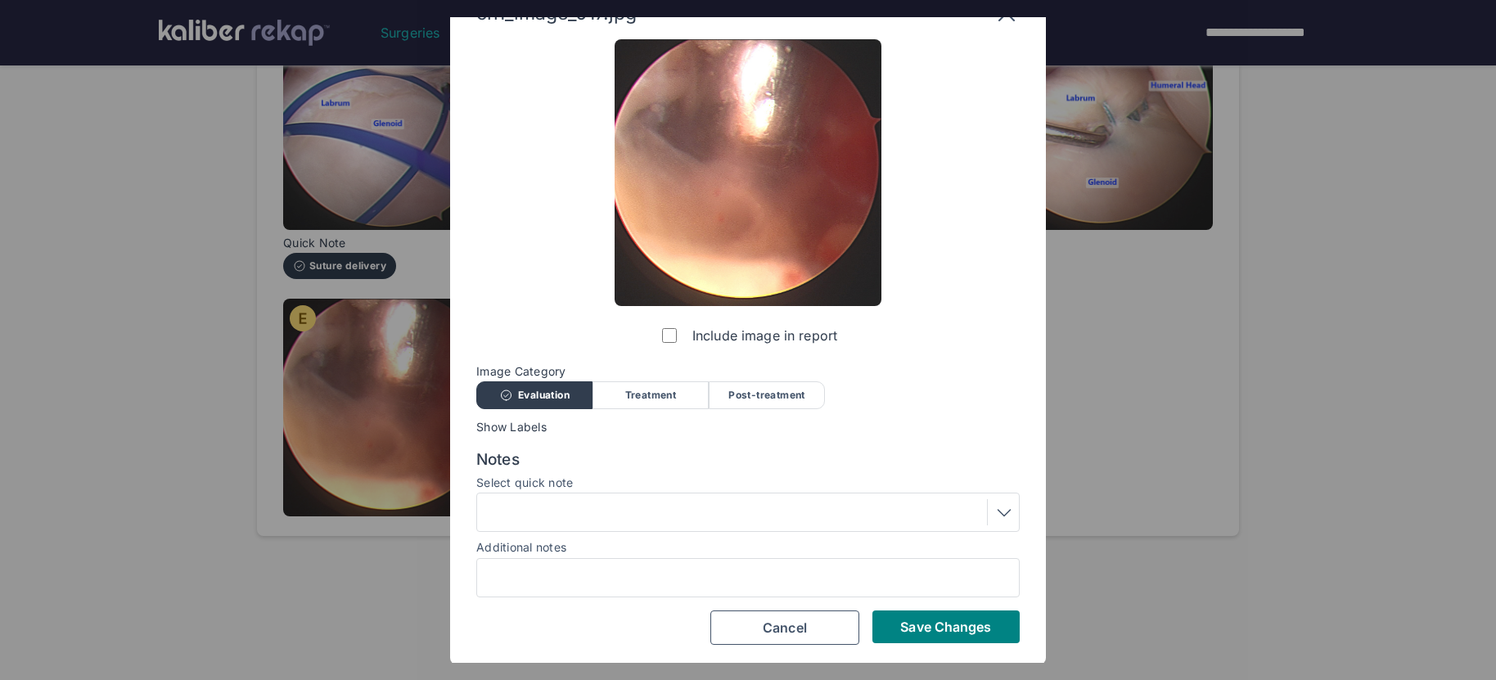
click at [658, 343] on div "Include image in report Image Category Evaluation Treatment Post-treatment Eval…" at bounding box center [747, 341] width 543 height 605
drag, startPoint x: 902, startPoint y: 621, endPoint x: 738, endPoint y: 493, distance: 208.7
click at [902, 621] on span "Save Changes" at bounding box center [945, 627] width 91 height 16
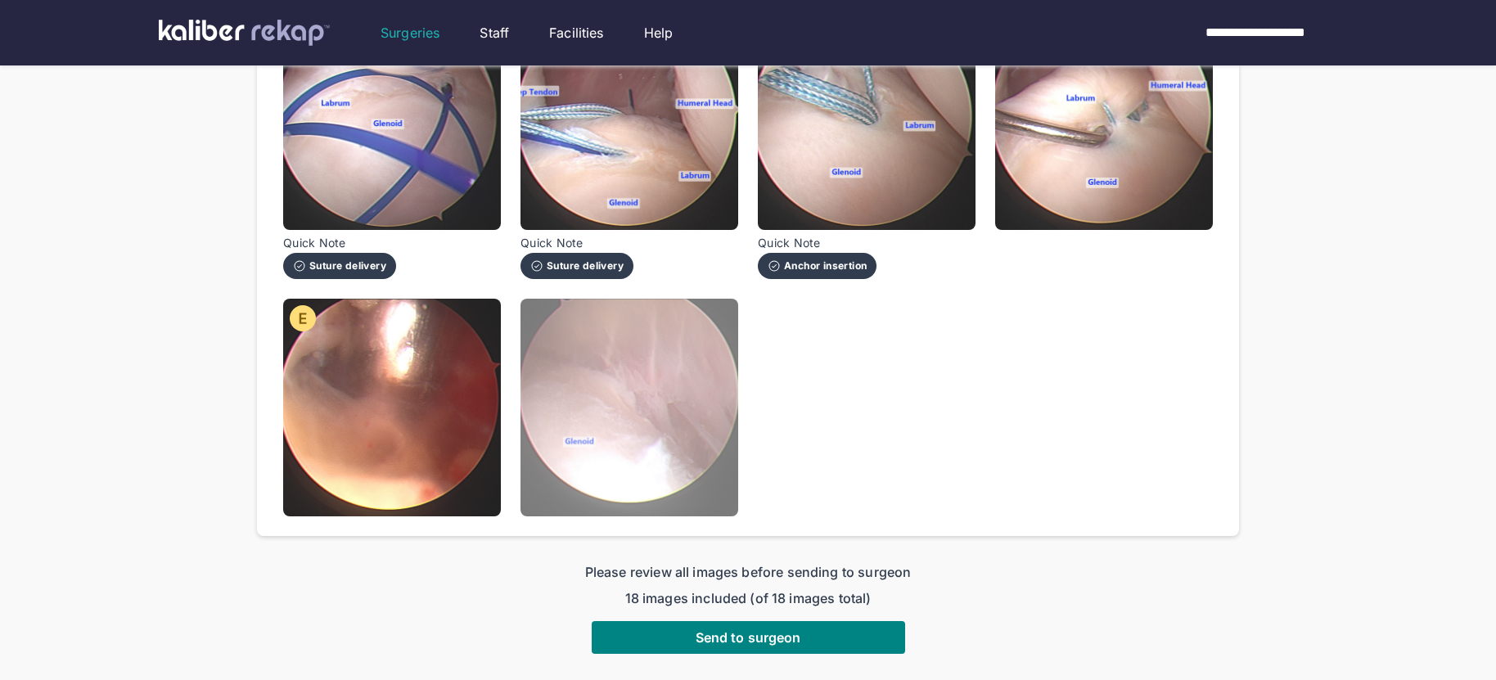
click at [637, 422] on img at bounding box center [629, 408] width 218 height 218
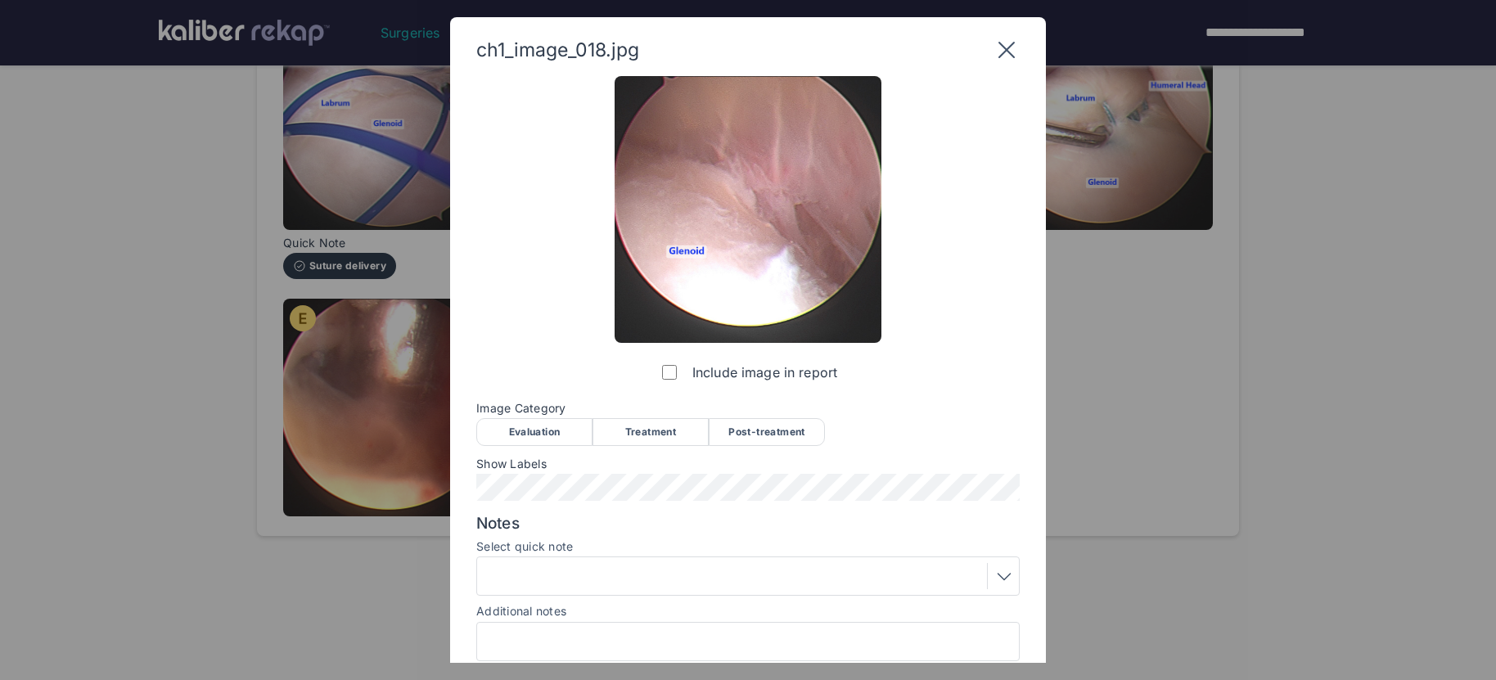
drag, startPoint x: 760, startPoint y: 426, endPoint x: 485, endPoint y: 515, distance: 288.8
click at [760, 426] on div "Post-treatment" at bounding box center [767, 432] width 116 height 28
click at [582, 580] on div at bounding box center [748, 576] width 532 height 26
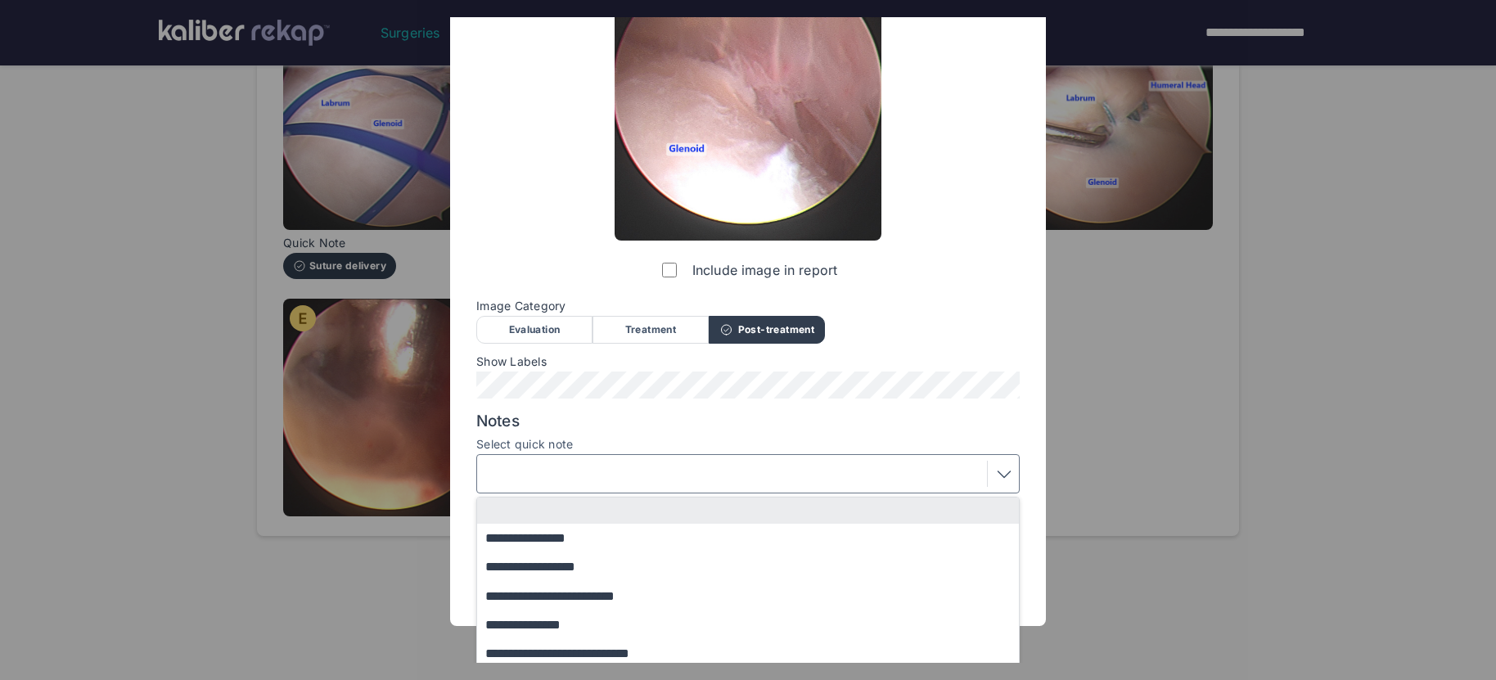
scroll to position [105, 0]
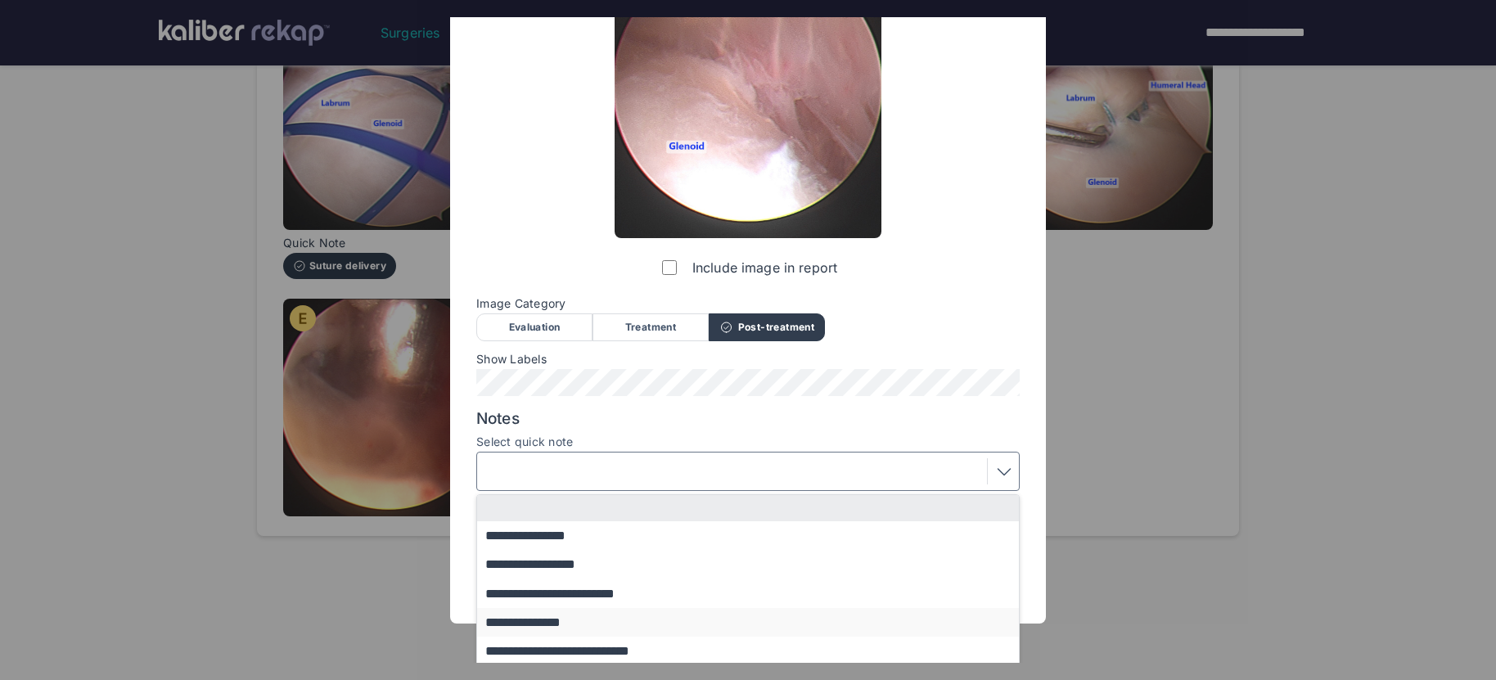
click at [576, 619] on button "**********" at bounding box center [755, 622] width 557 height 29
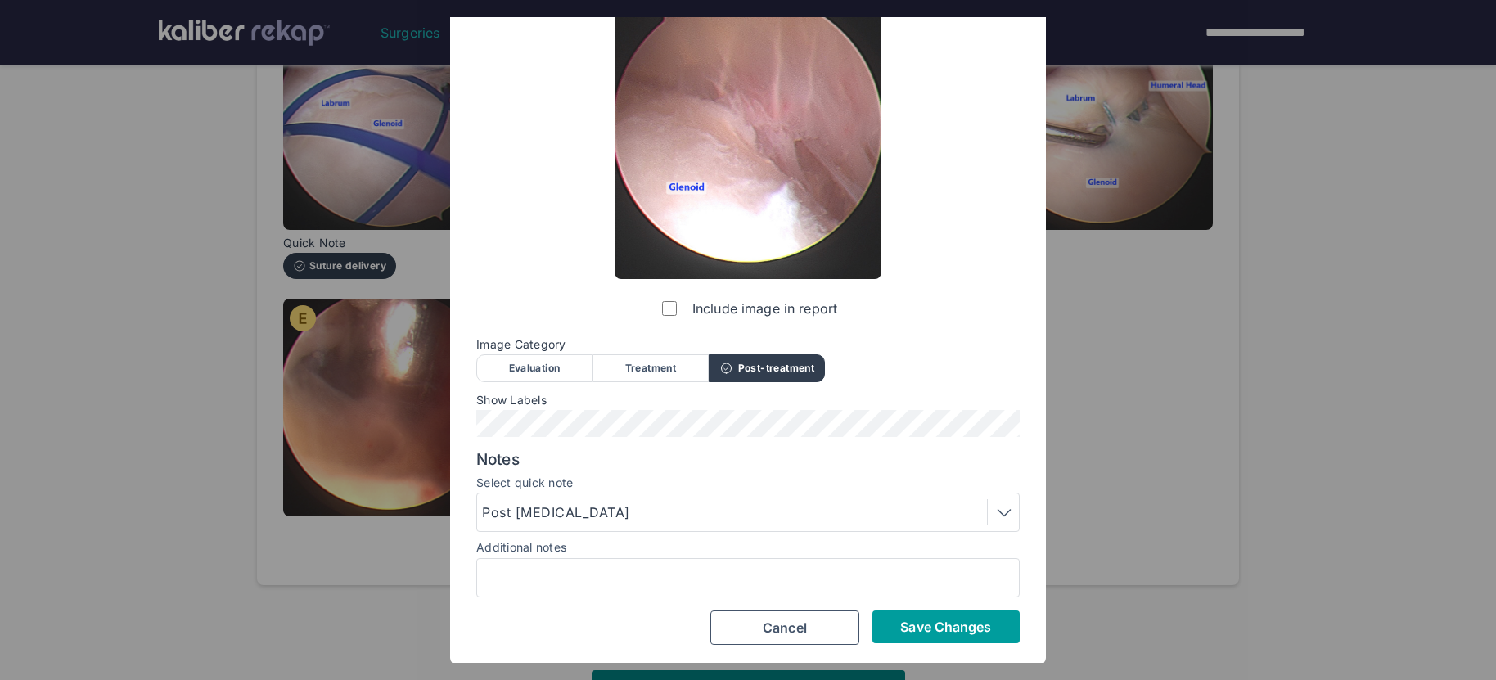
click at [909, 623] on span "Save Changes" at bounding box center [945, 627] width 91 height 16
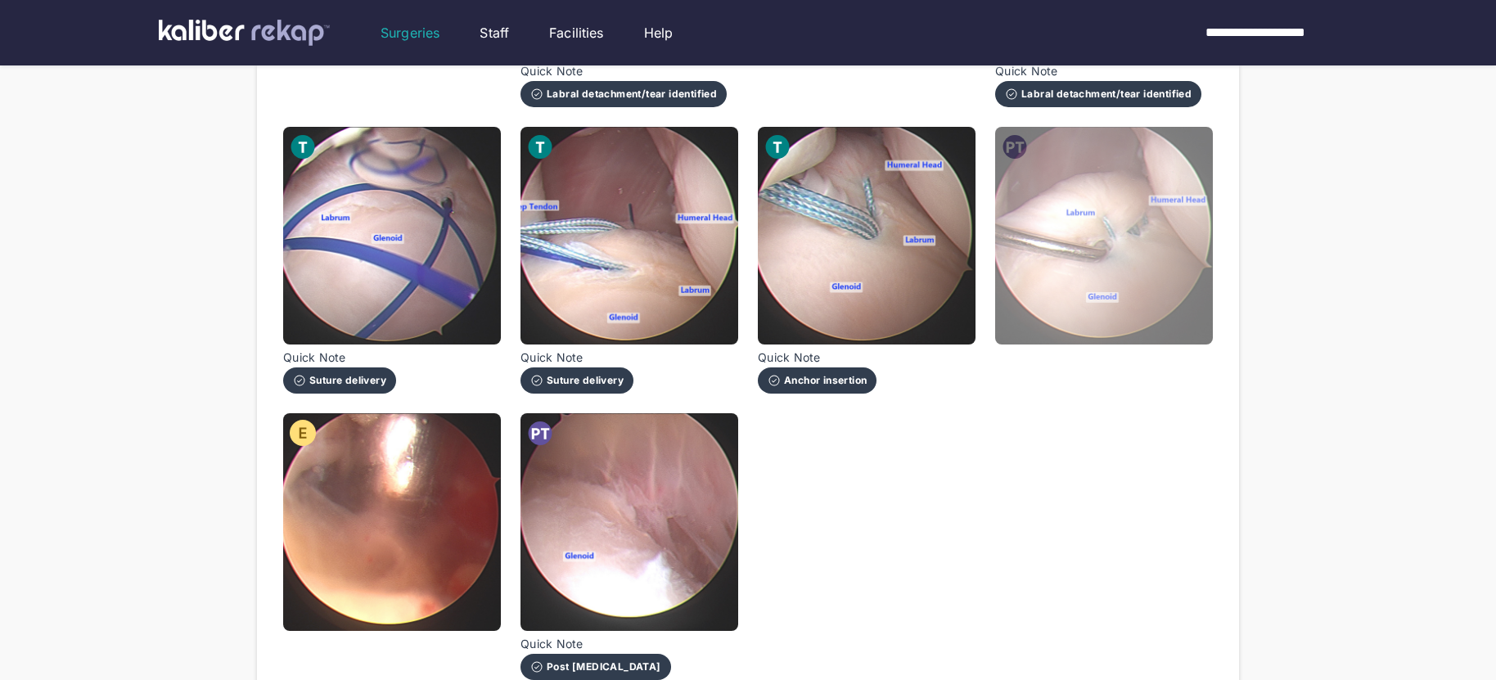
scroll to position [937, 0]
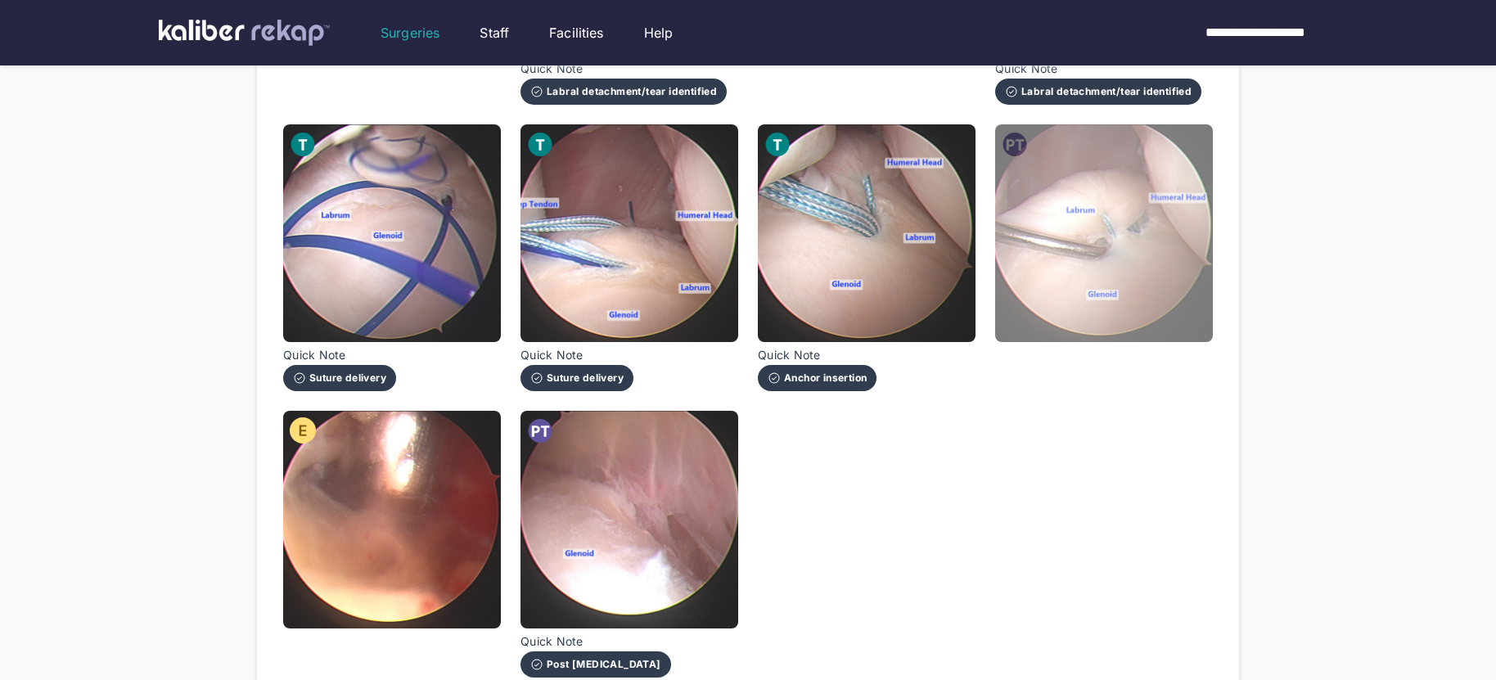
click at [1067, 319] on img at bounding box center [1104, 233] width 218 height 218
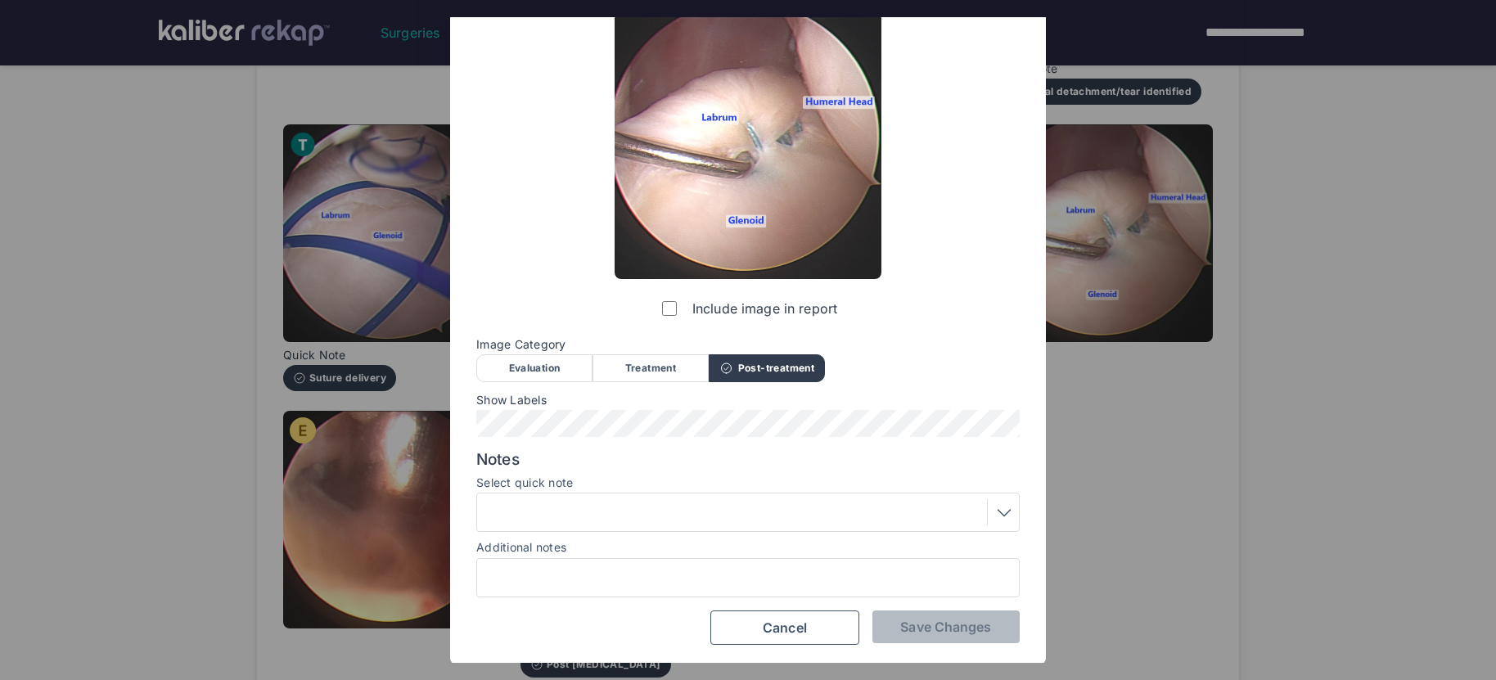
click at [738, 510] on div at bounding box center [748, 512] width 532 height 26
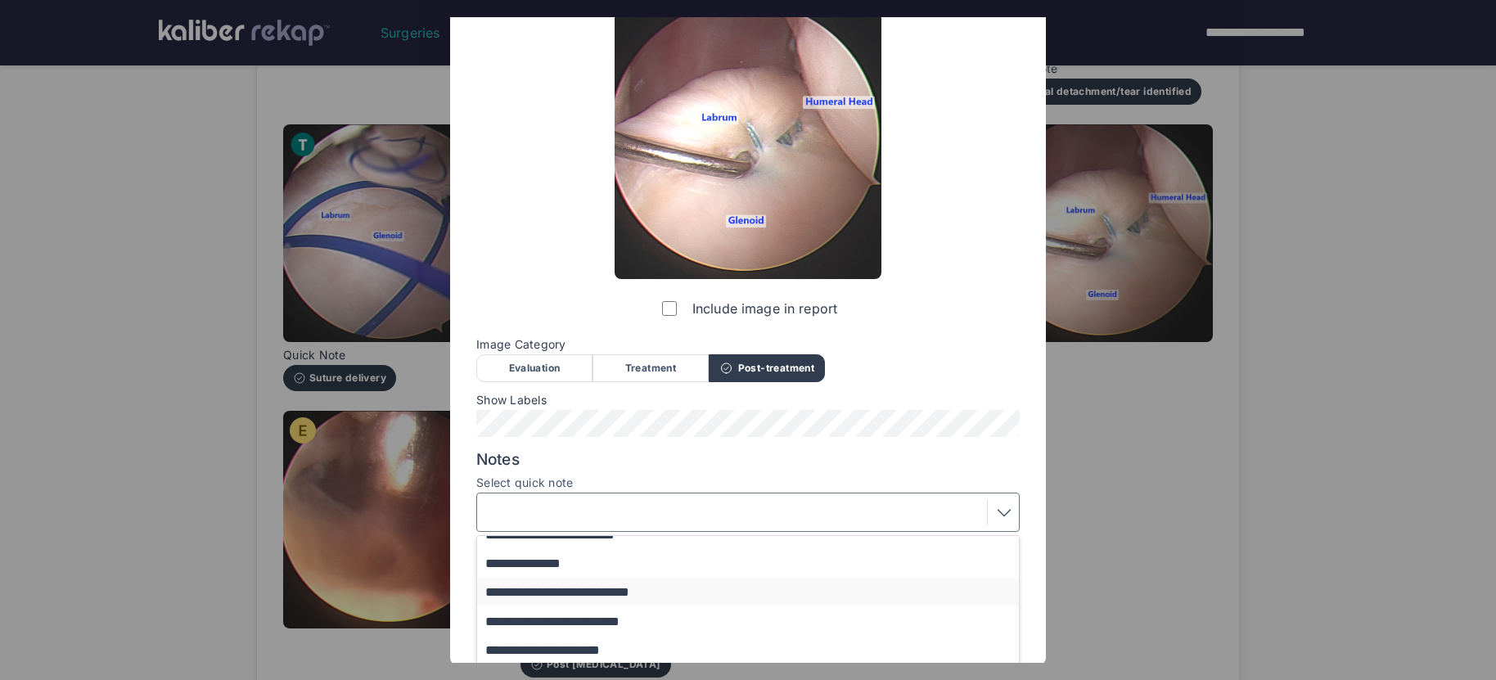
scroll to position [111, 0]
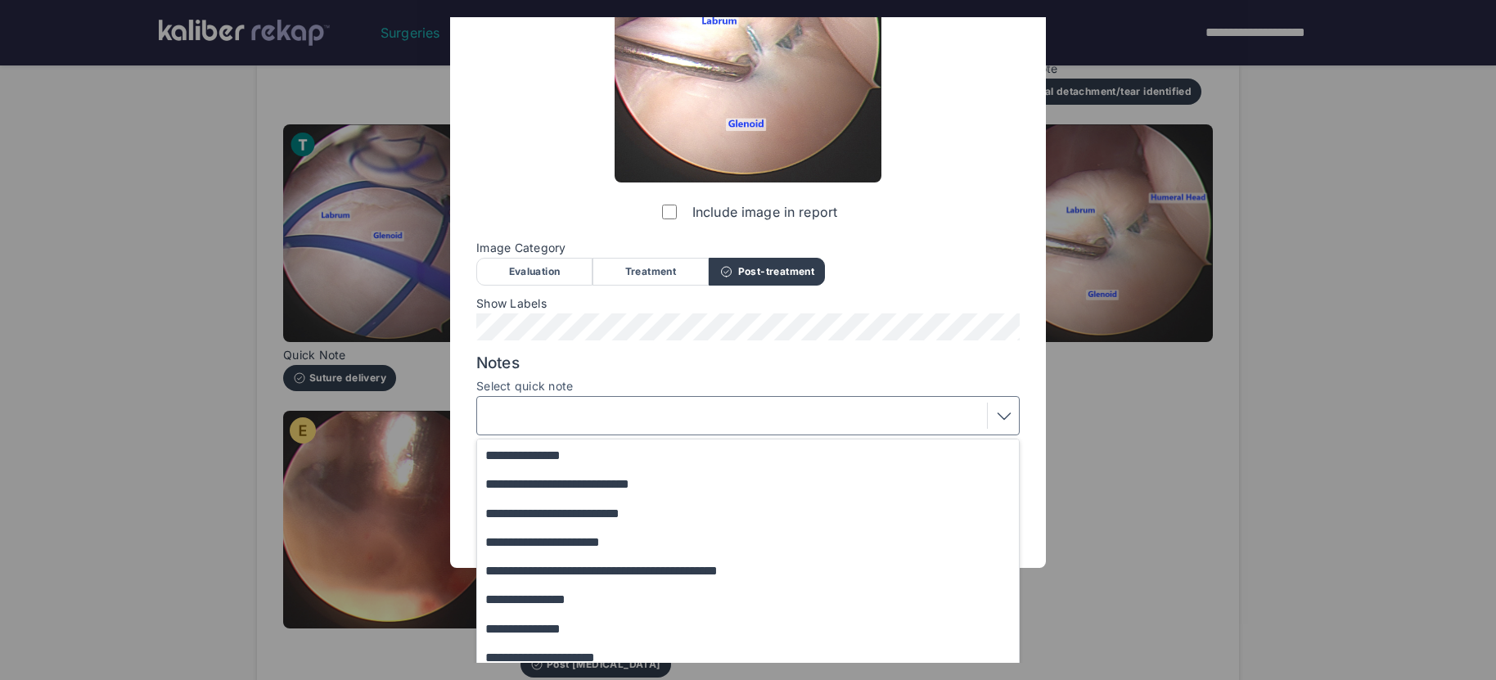
drag, startPoint x: 564, startPoint y: 624, endPoint x: 673, endPoint y: 625, distance: 108.8
click at [565, 624] on button "**********" at bounding box center [755, 628] width 557 height 29
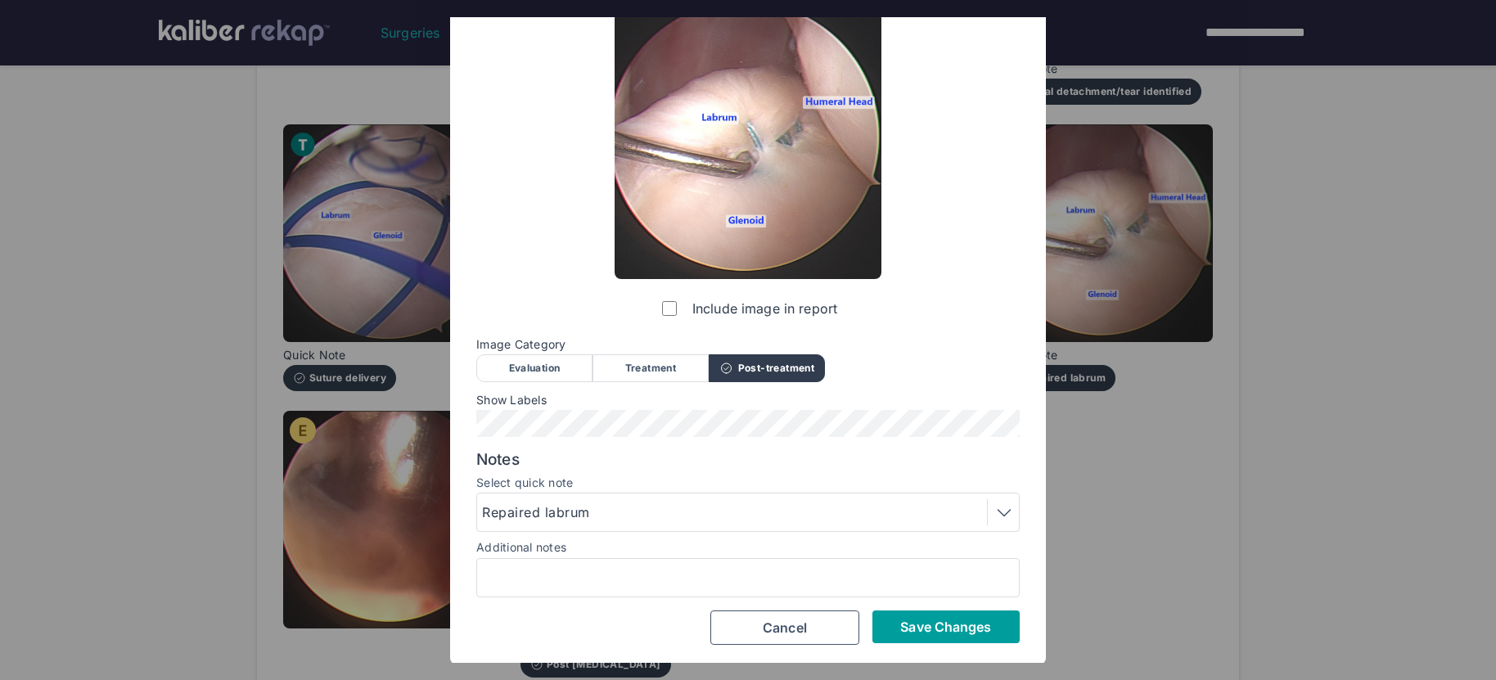
click at [916, 623] on span "Save Changes" at bounding box center [945, 627] width 91 height 16
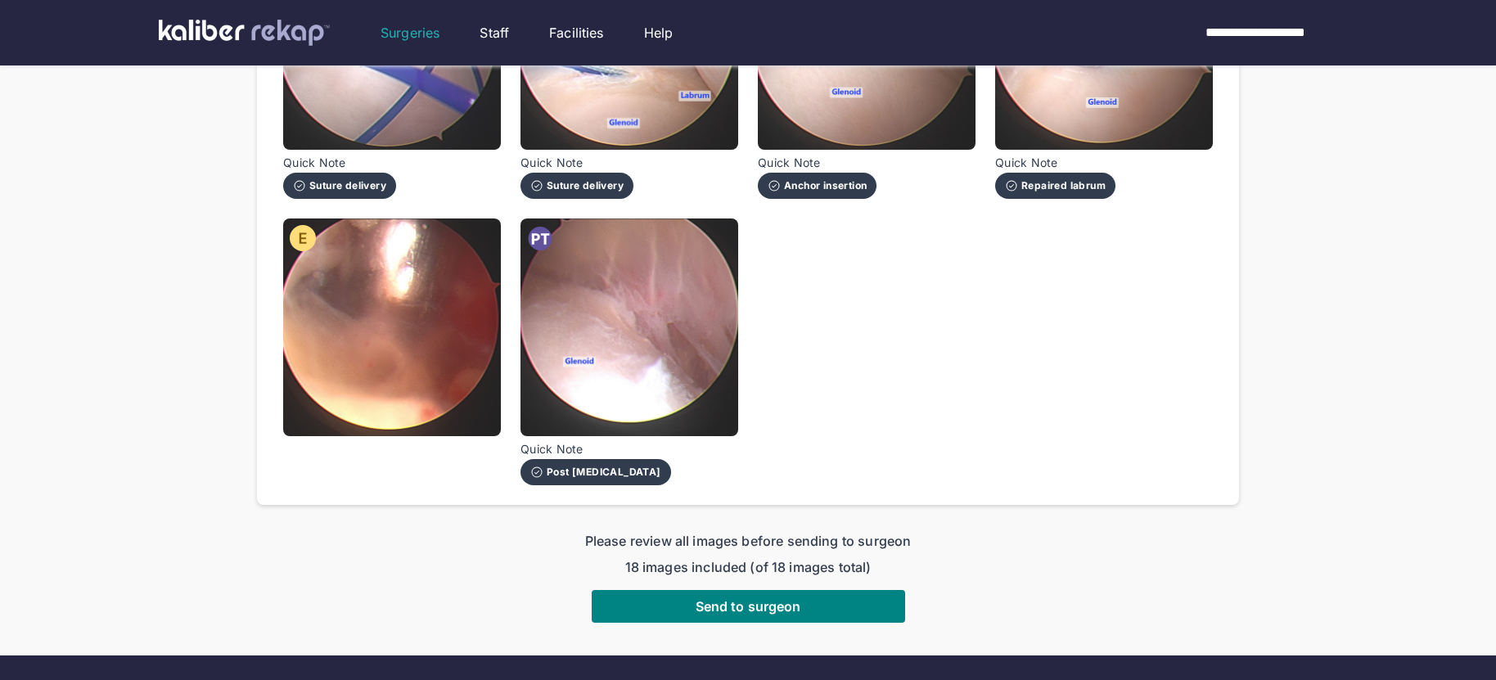
scroll to position [1165, 0]
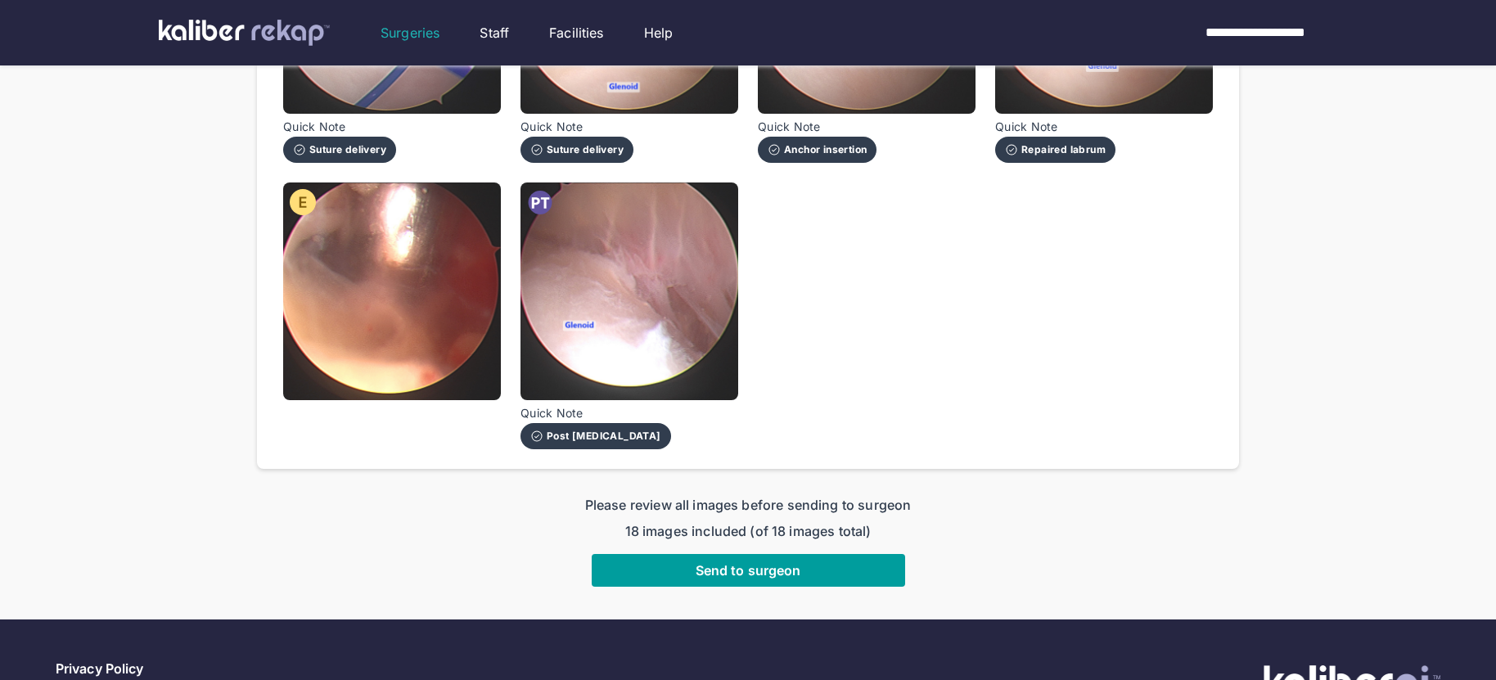
click at [785, 564] on span "Send to surgeon" at bounding box center [748, 570] width 106 height 16
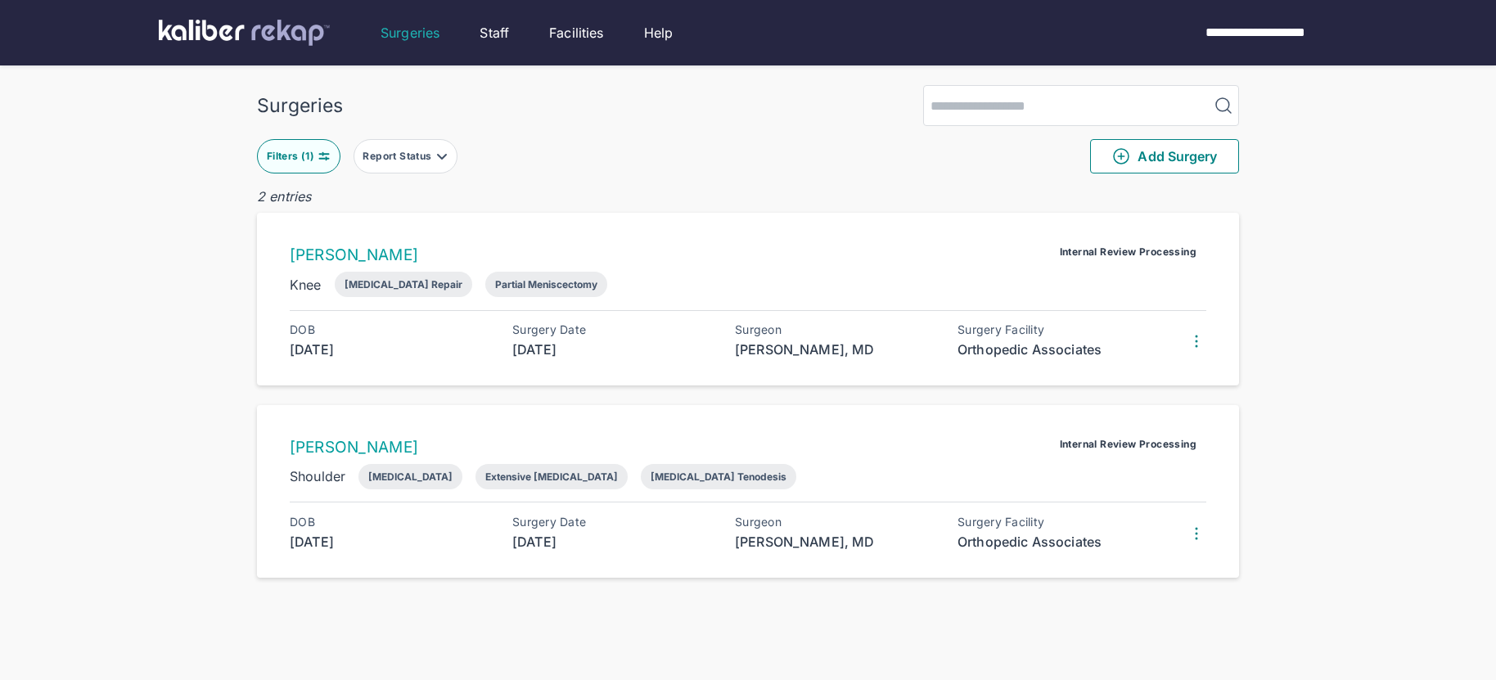
click at [198, 28] on img at bounding box center [244, 33] width 171 height 26
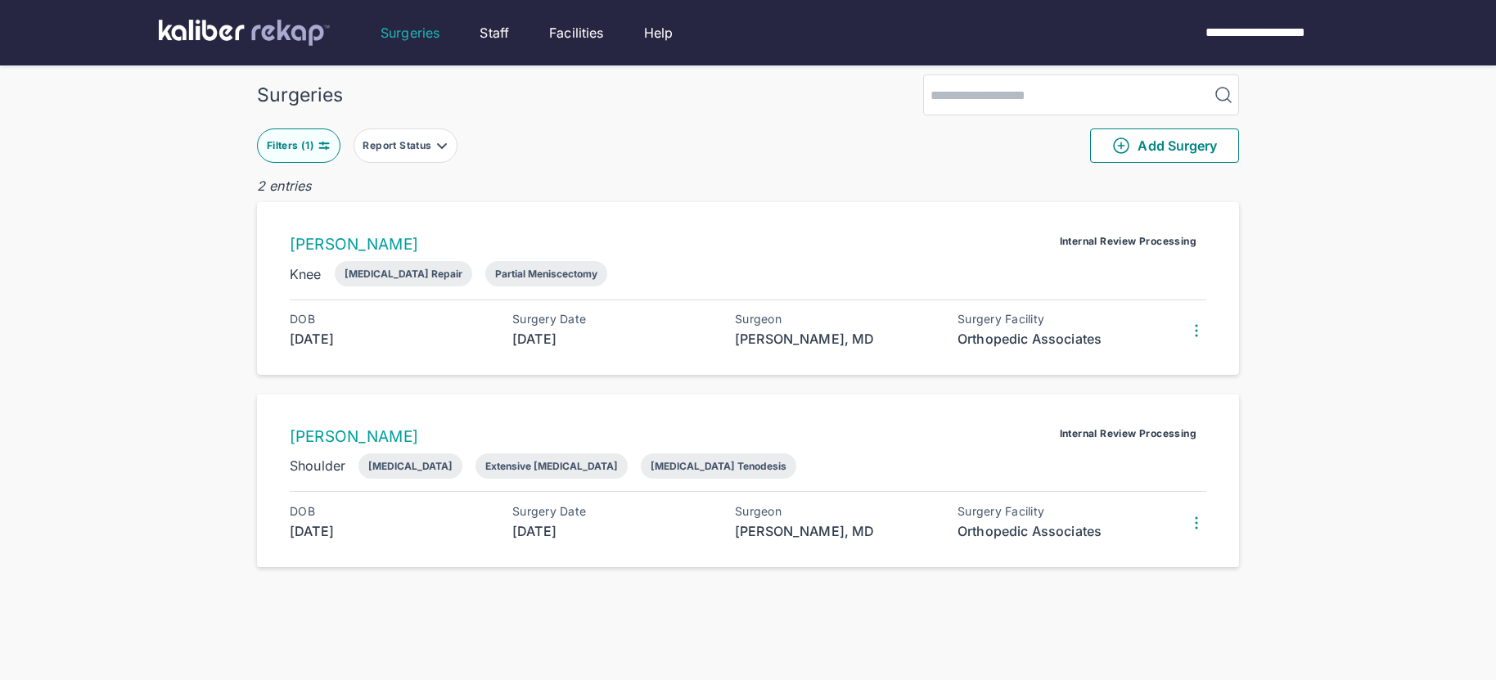
click at [300, 143] on div "Filters ( 1 )" at bounding box center [292, 145] width 51 height 13
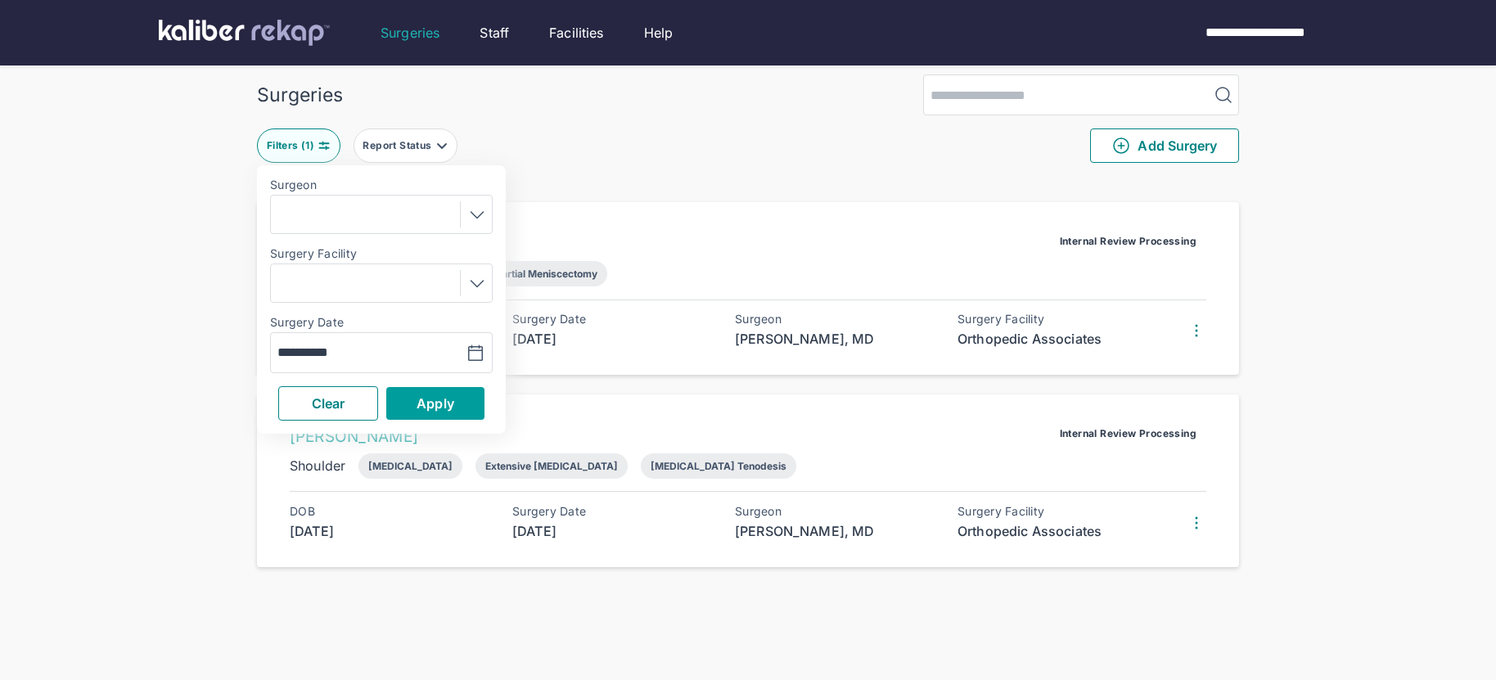
drag, startPoint x: 331, startPoint y: 408, endPoint x: 414, endPoint y: 401, distance: 83.0
click at [332, 408] on span "Clear" at bounding box center [329, 403] width 34 height 16
click at [425, 401] on span "Apply" at bounding box center [435, 403] width 38 height 16
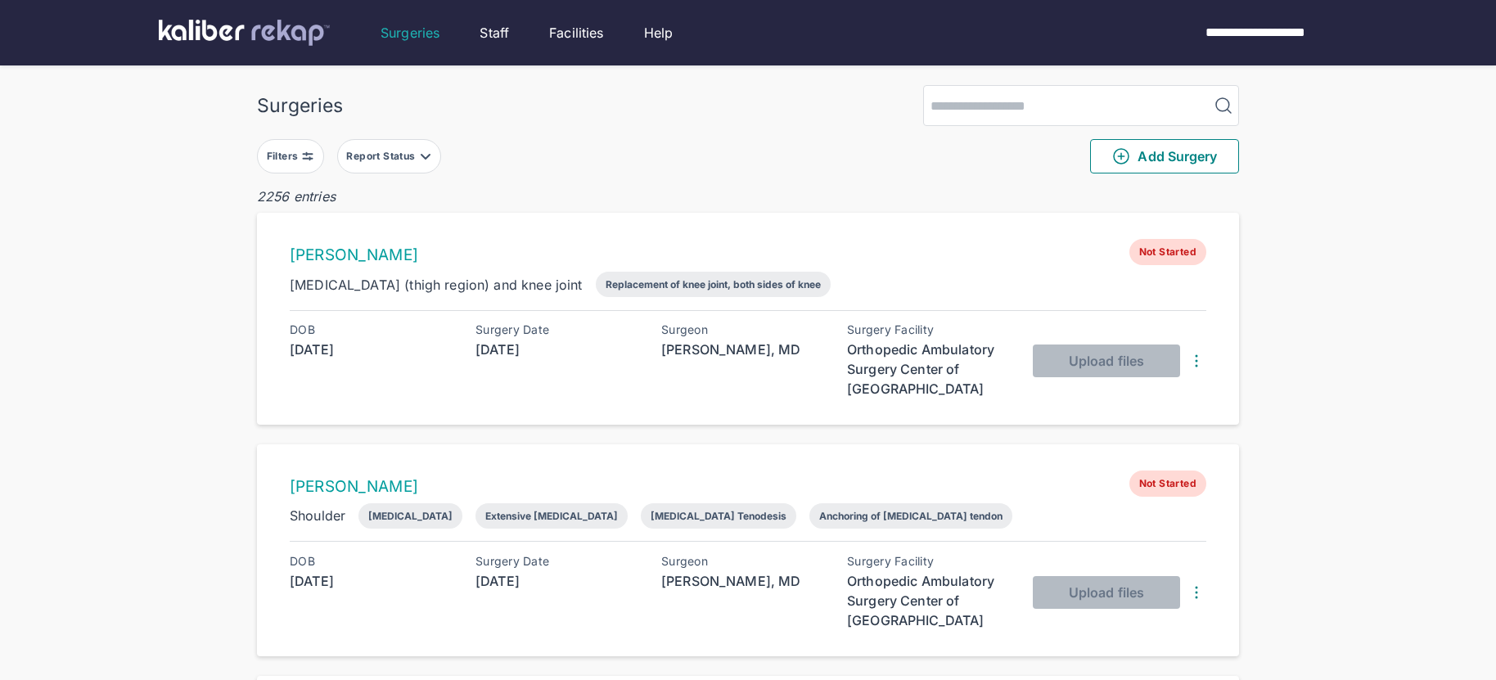
click at [416, 152] on div "Report Status" at bounding box center [382, 156] width 72 height 13
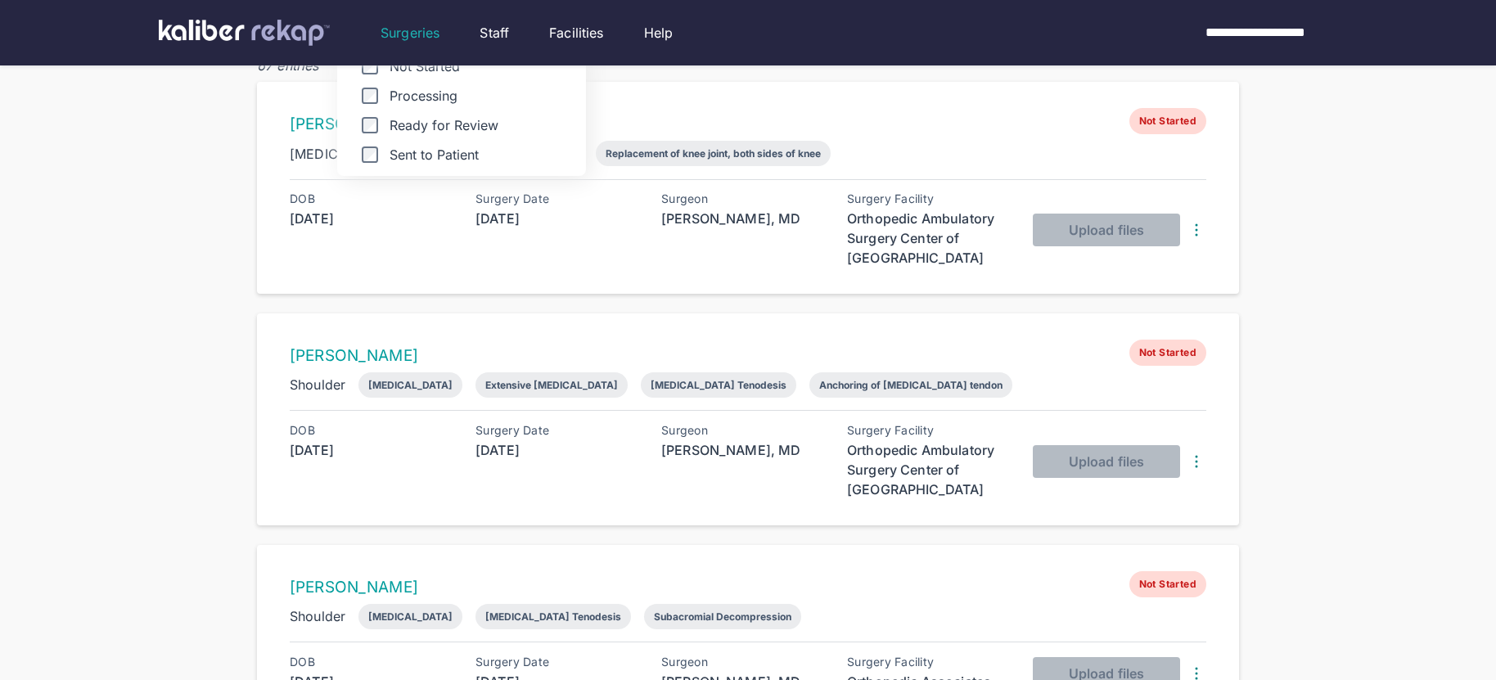
scroll to position [136, 0]
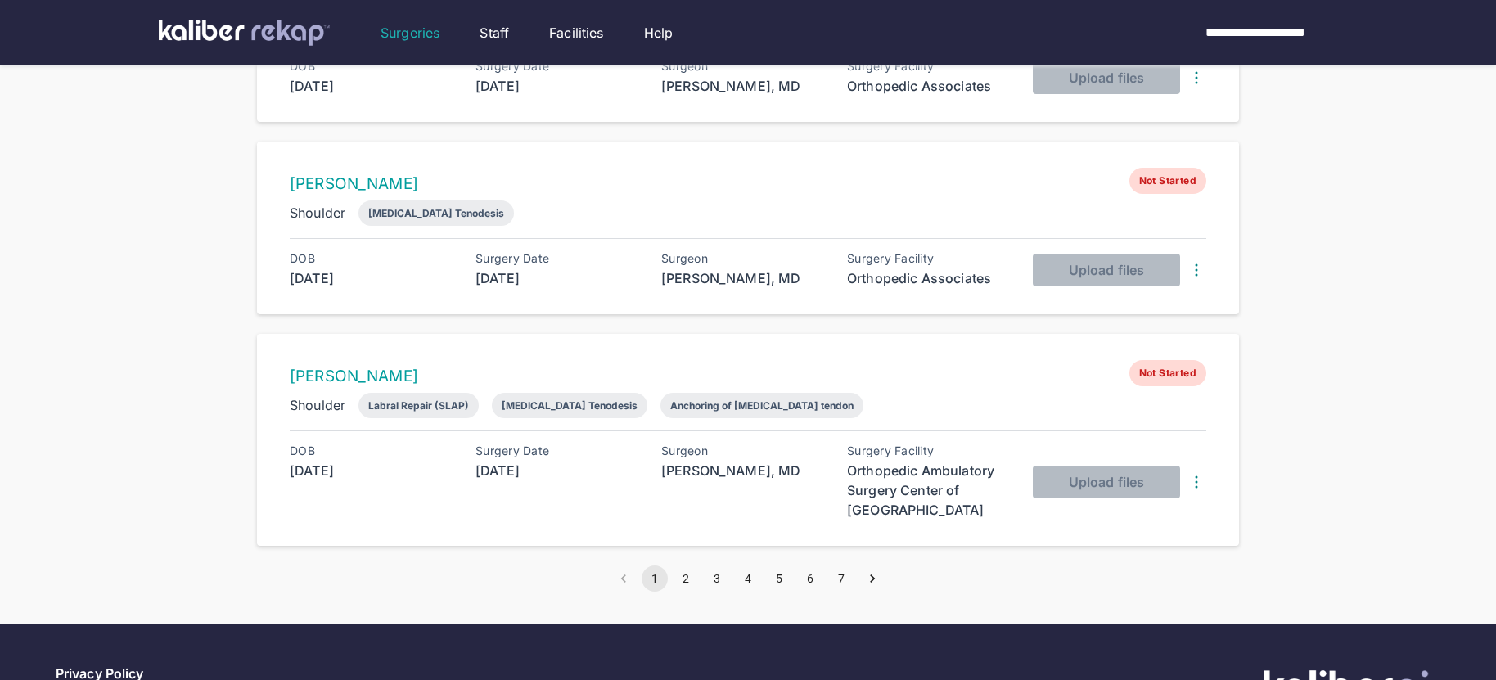
scroll to position [1810, 0]
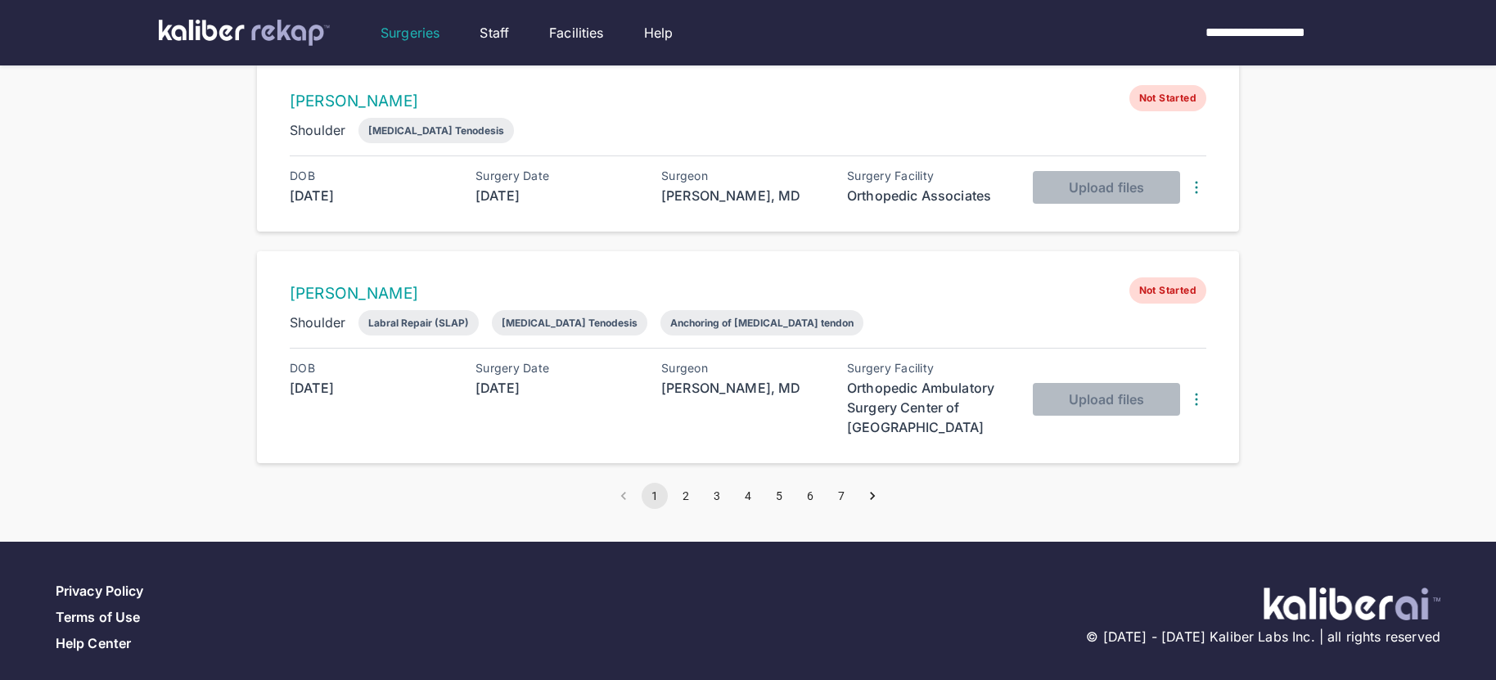
click at [685, 483] on button "2" at bounding box center [686, 496] width 26 height 26
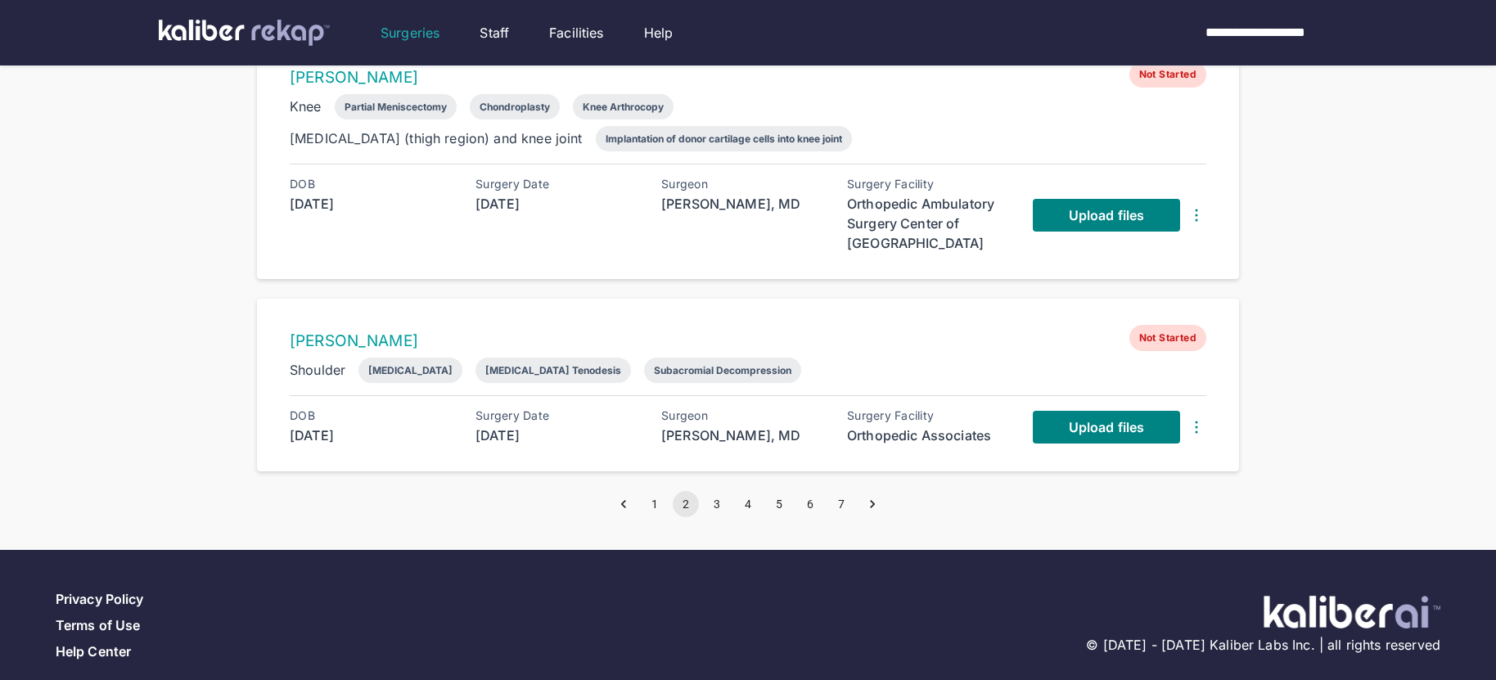
scroll to position [1919, 0]
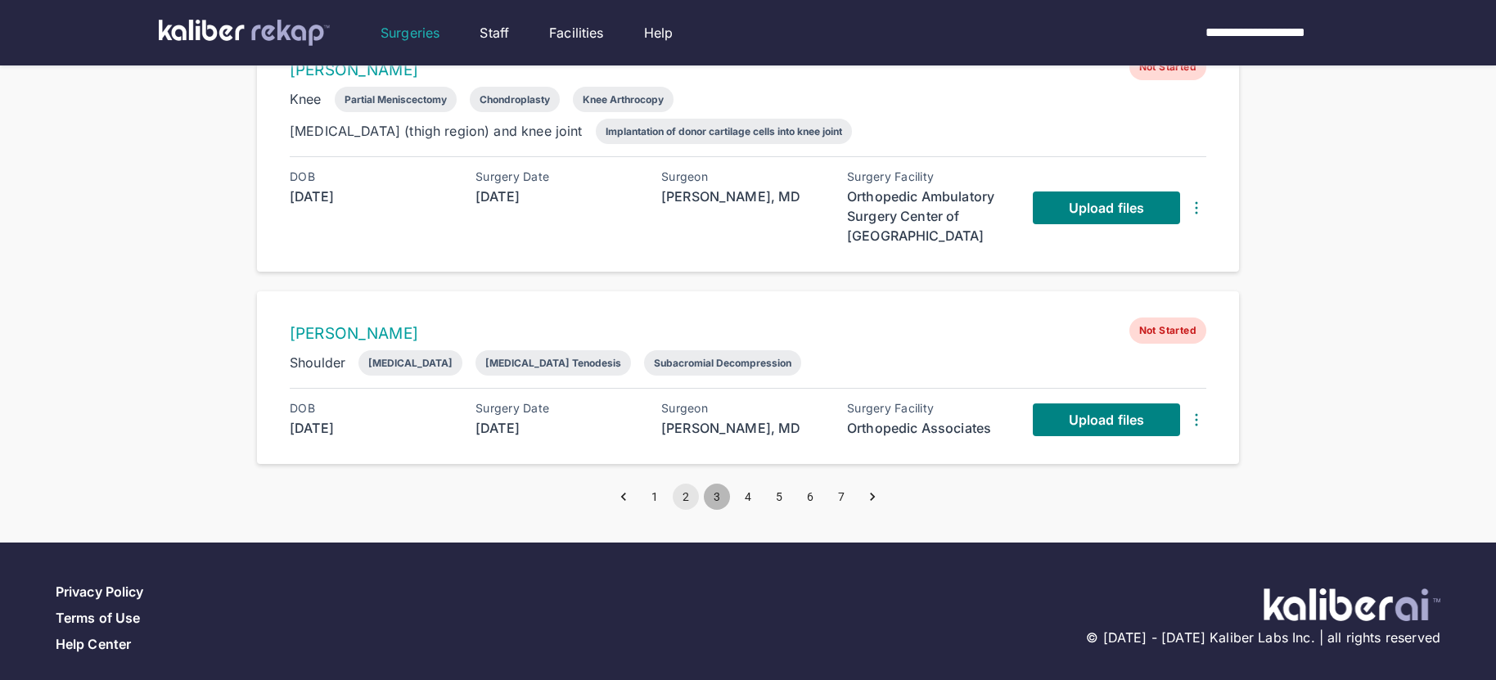
click at [713, 484] on button "3" at bounding box center [717, 497] width 26 height 26
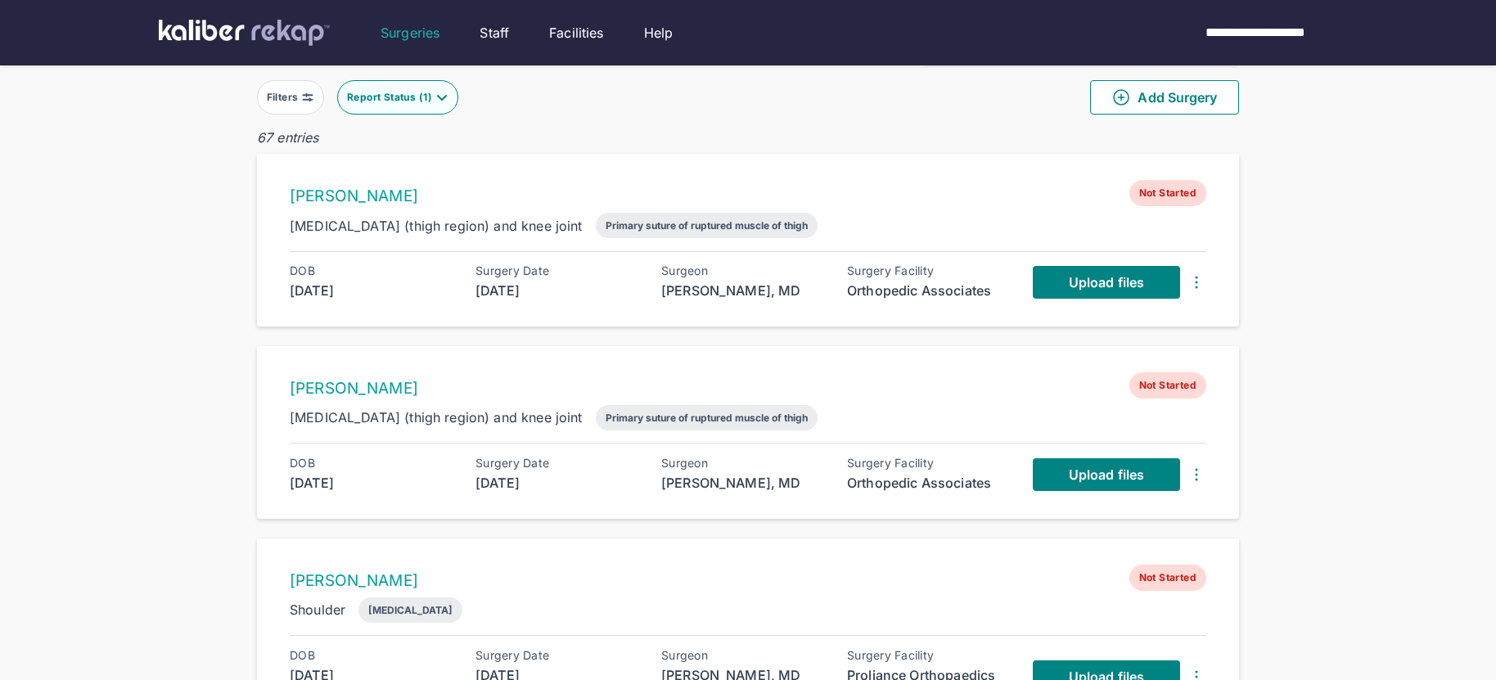
scroll to position [54, 0]
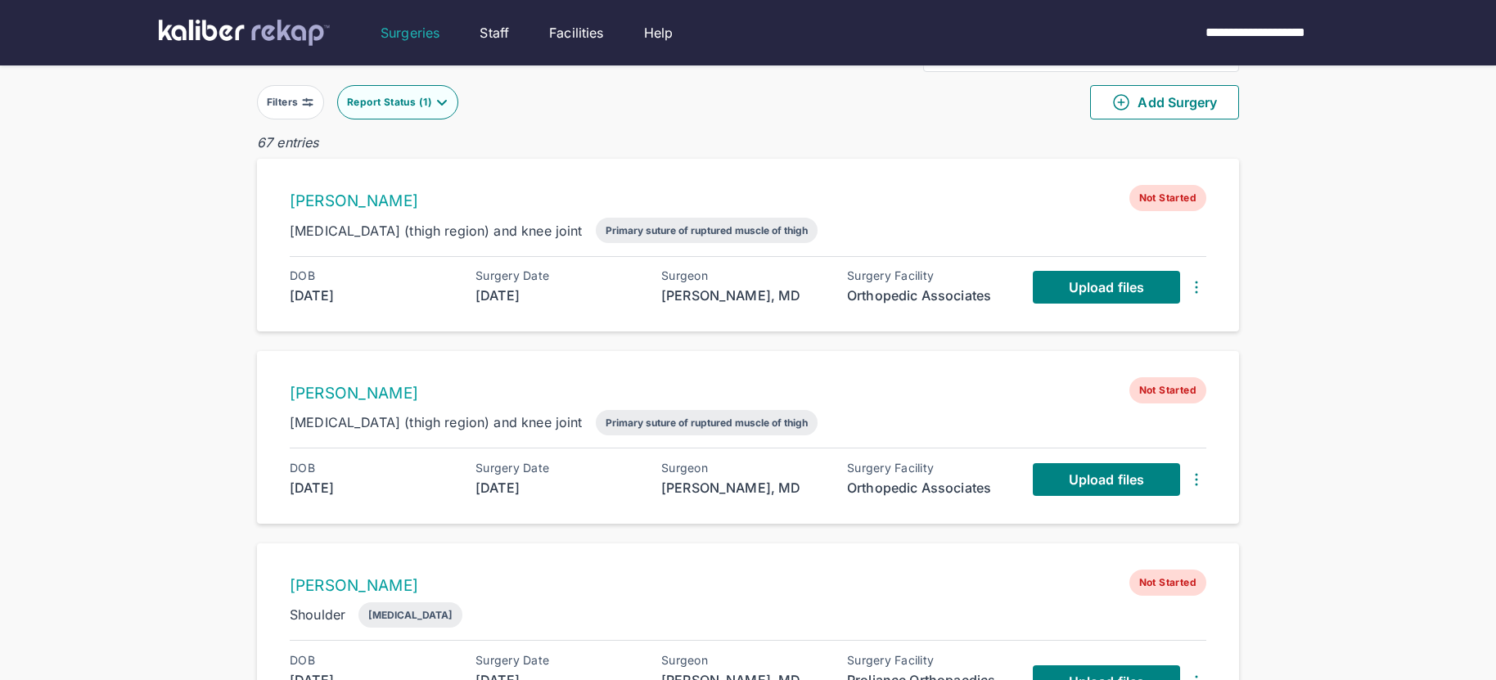
click at [1198, 288] on img at bounding box center [1196, 287] width 20 height 20
click at [1150, 320] on div "Delete Surgery" at bounding box center [1131, 318] width 166 height 16
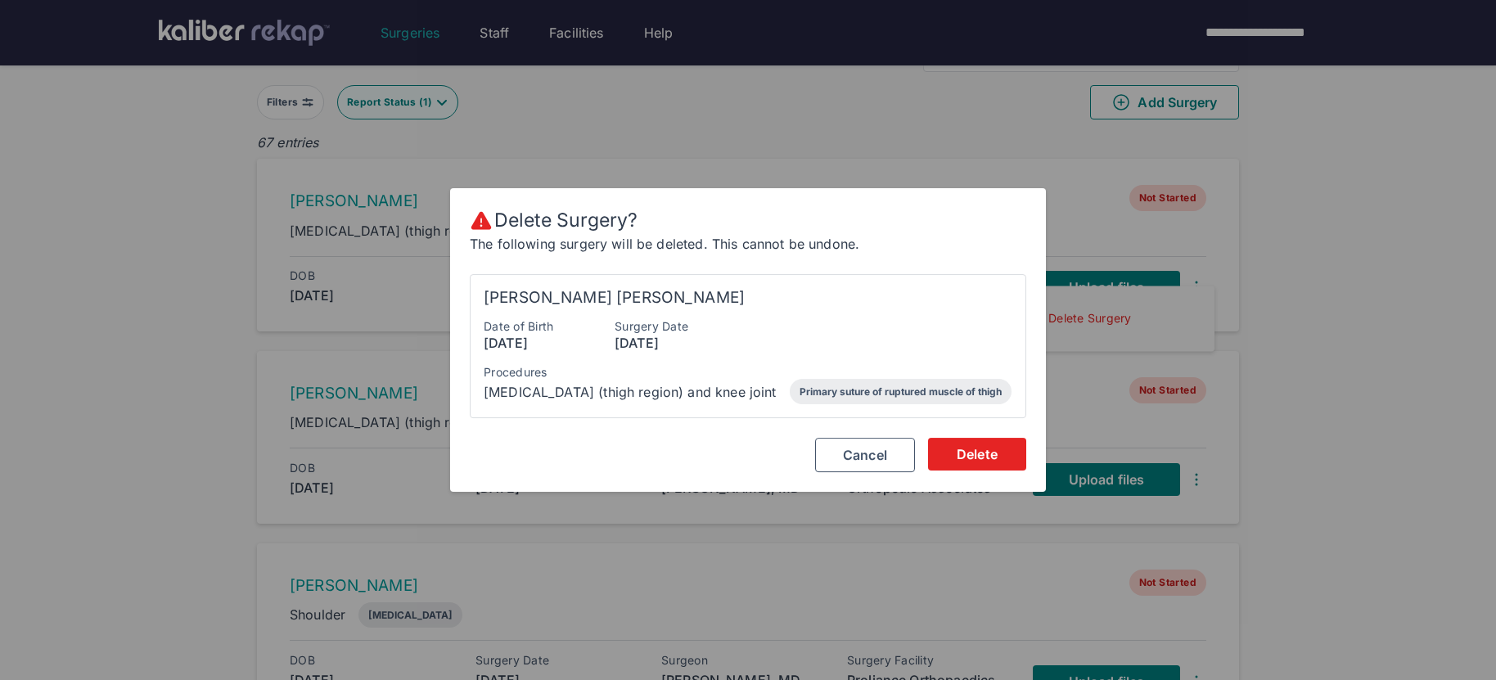
click at [943, 460] on button "Delete" at bounding box center [977, 454] width 98 height 33
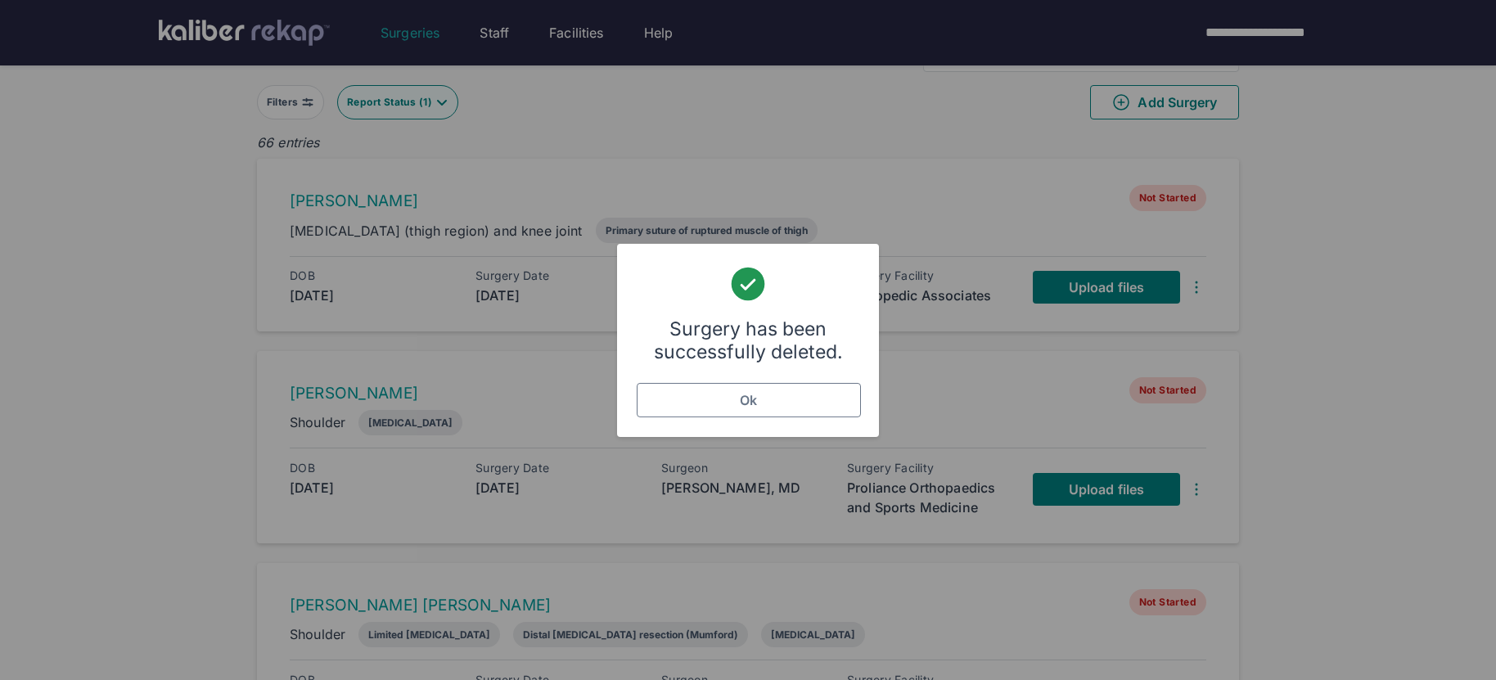
click at [835, 403] on button "Ok" at bounding box center [749, 400] width 224 height 34
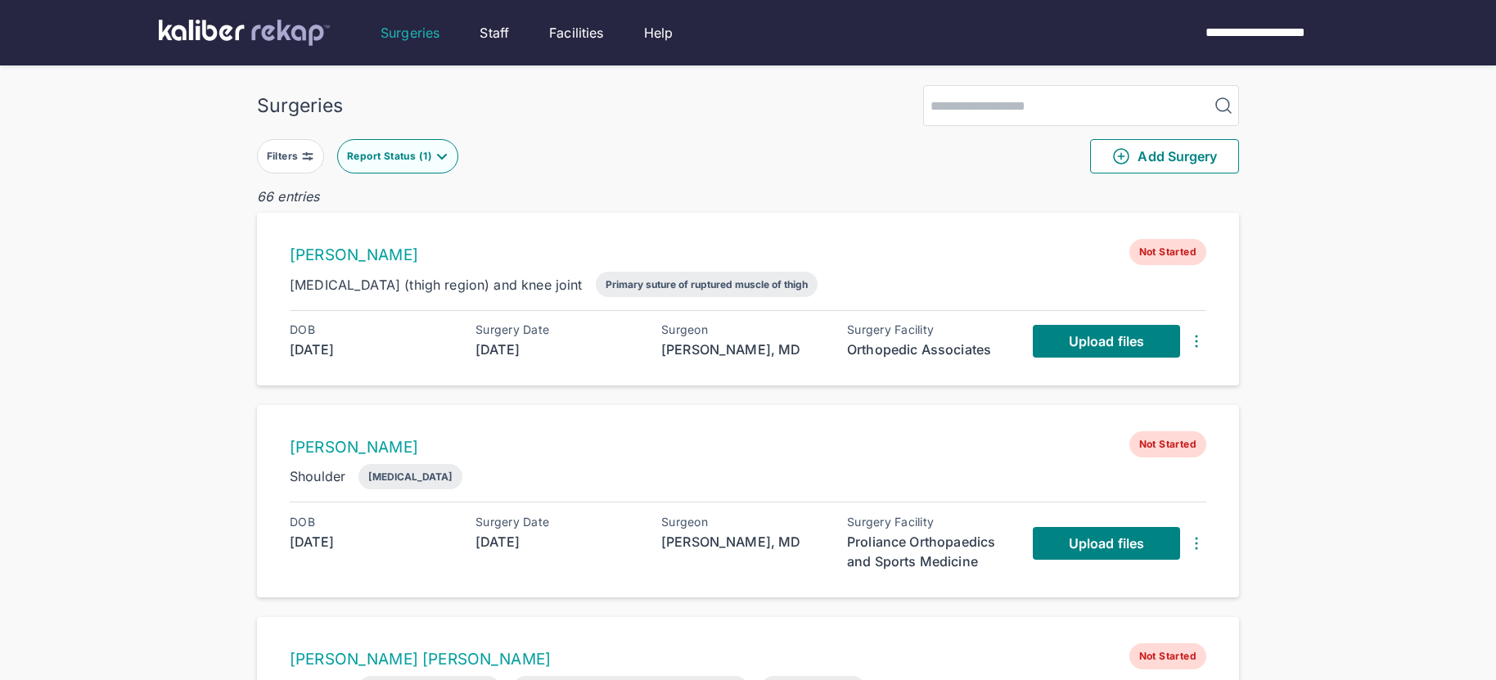
click at [1195, 343] on img at bounding box center [1196, 341] width 20 height 20
click at [1118, 368] on div "Delete Surgery" at bounding box center [1131, 372] width 166 height 16
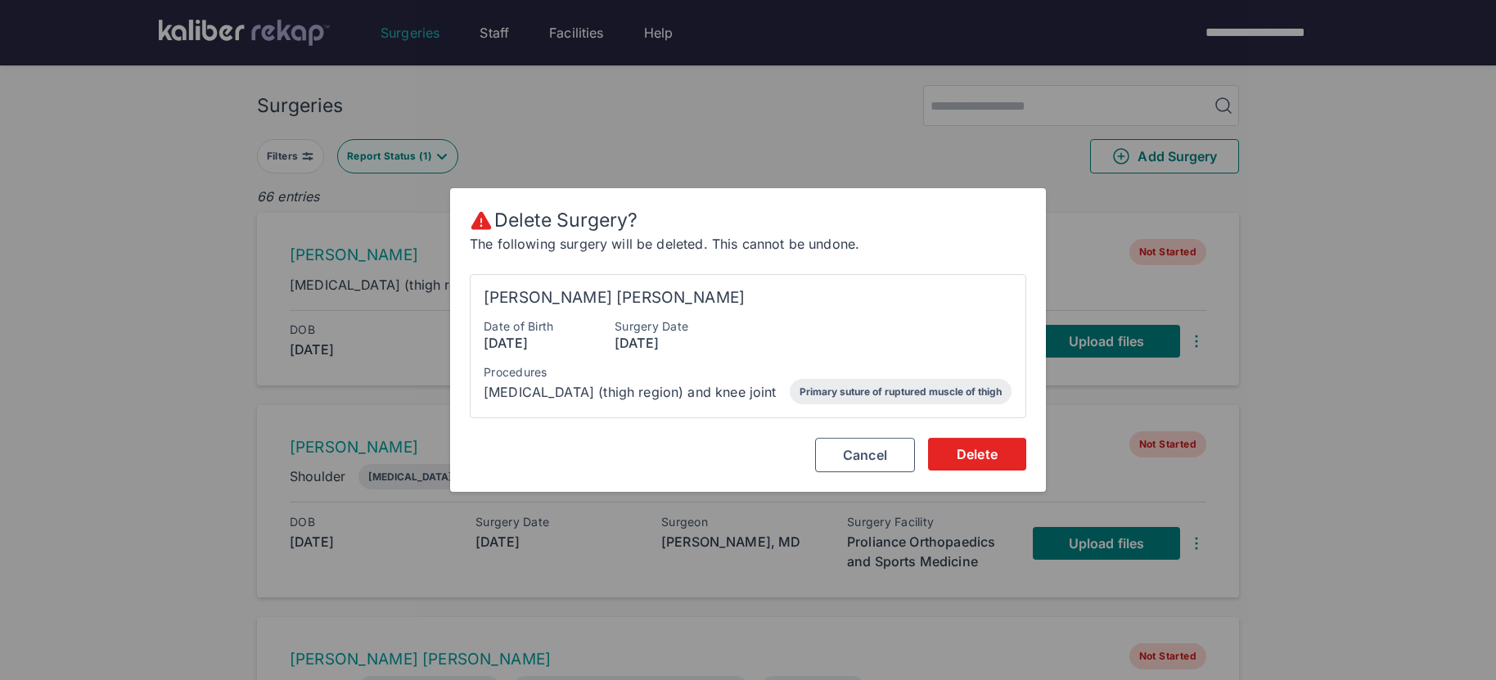
click at [937, 469] on button "Delete" at bounding box center [977, 454] width 98 height 33
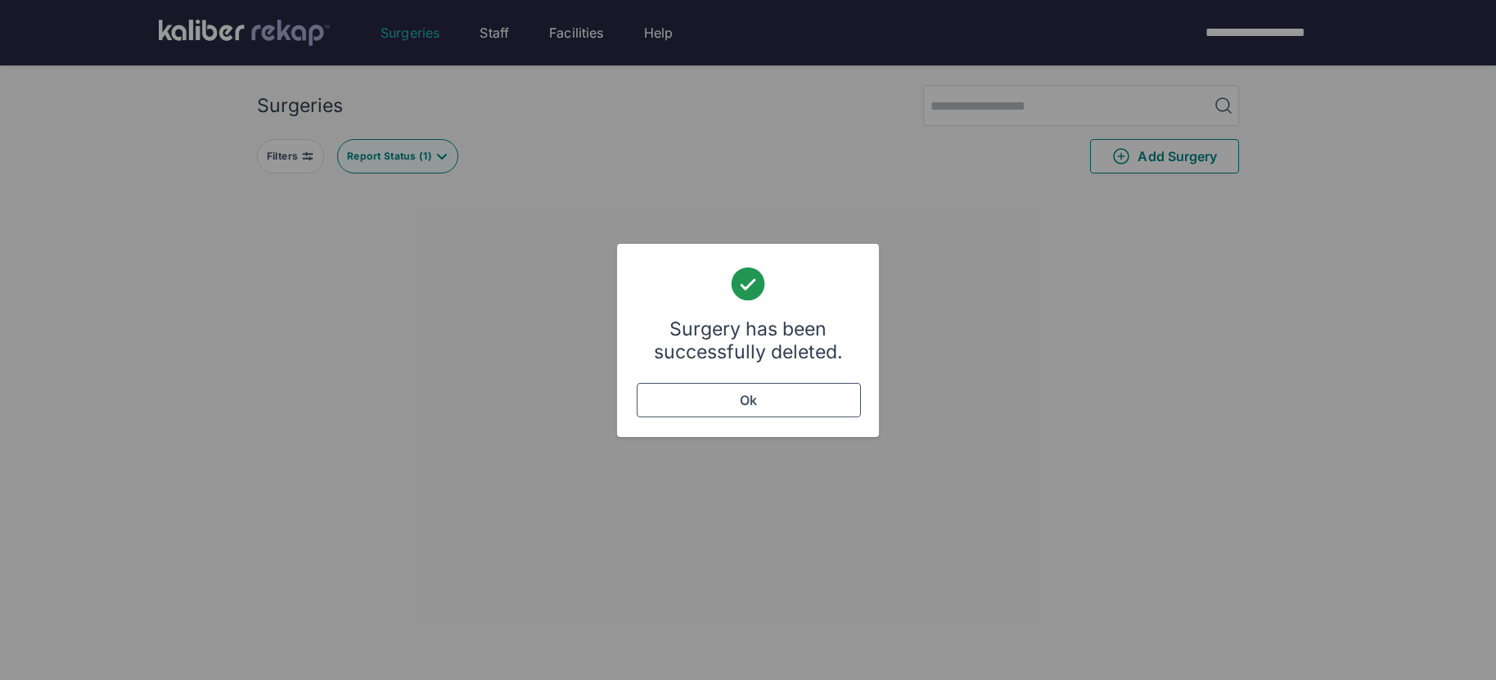
click at [948, 464] on div "Surgery has been successfully deleted. Ok" at bounding box center [748, 340] width 1496 height 680
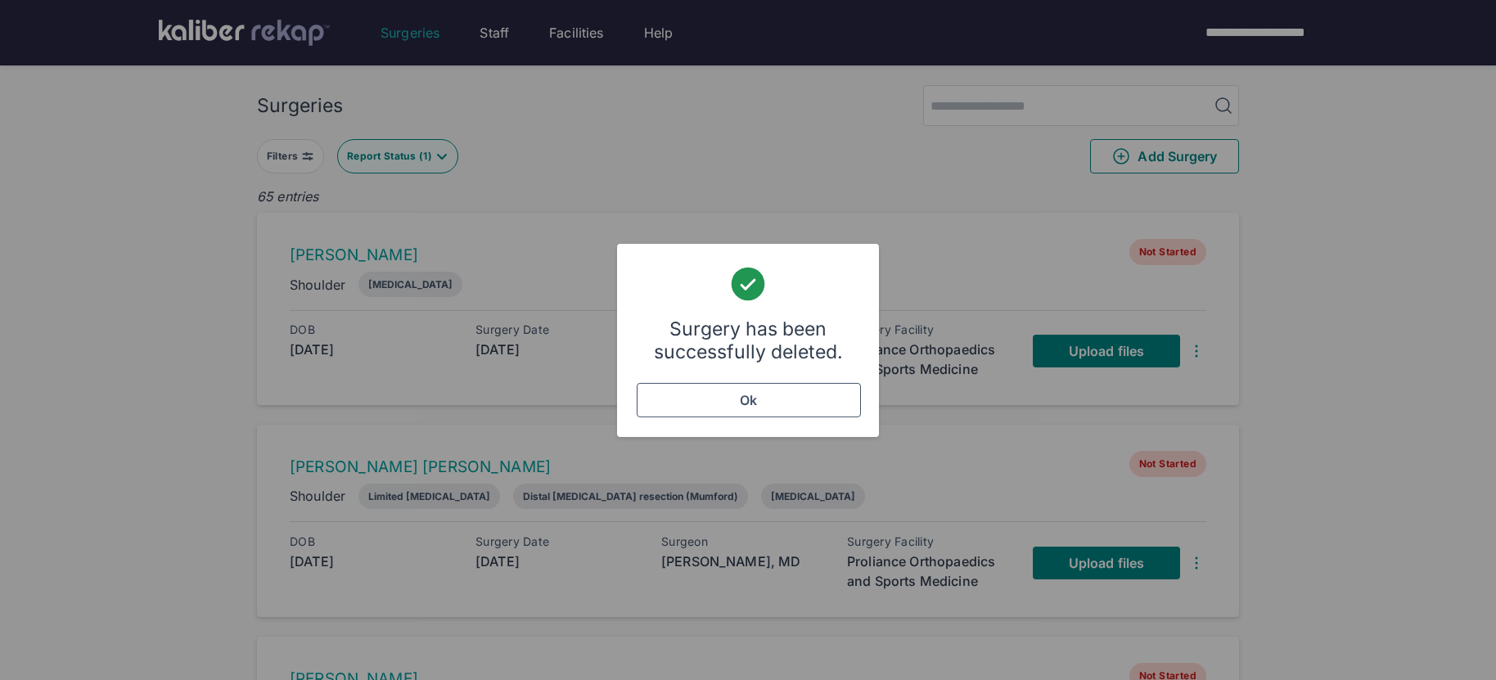
click at [853, 418] on div "Surgery has been successfully deleted. Ok" at bounding box center [748, 339] width 262 height 193
click at [845, 410] on button "Ok" at bounding box center [749, 400] width 224 height 34
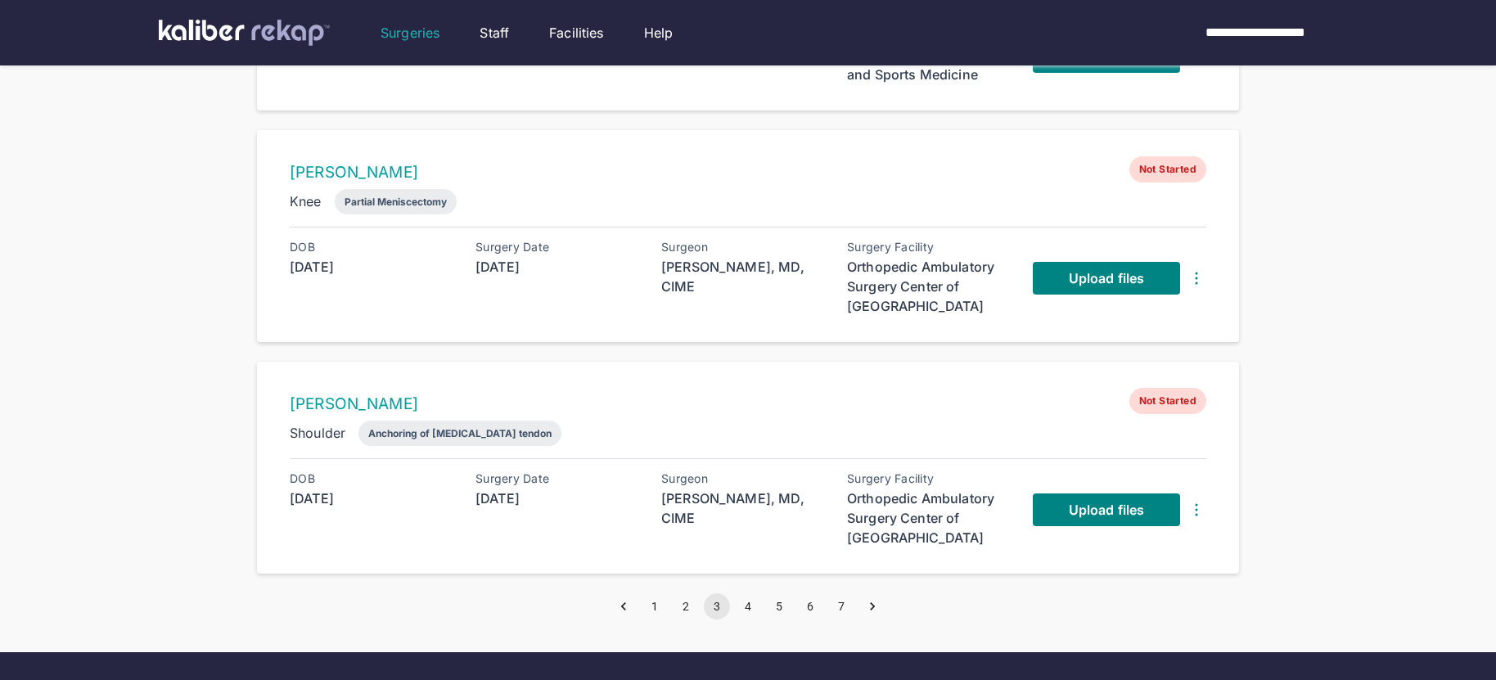
scroll to position [1888, 0]
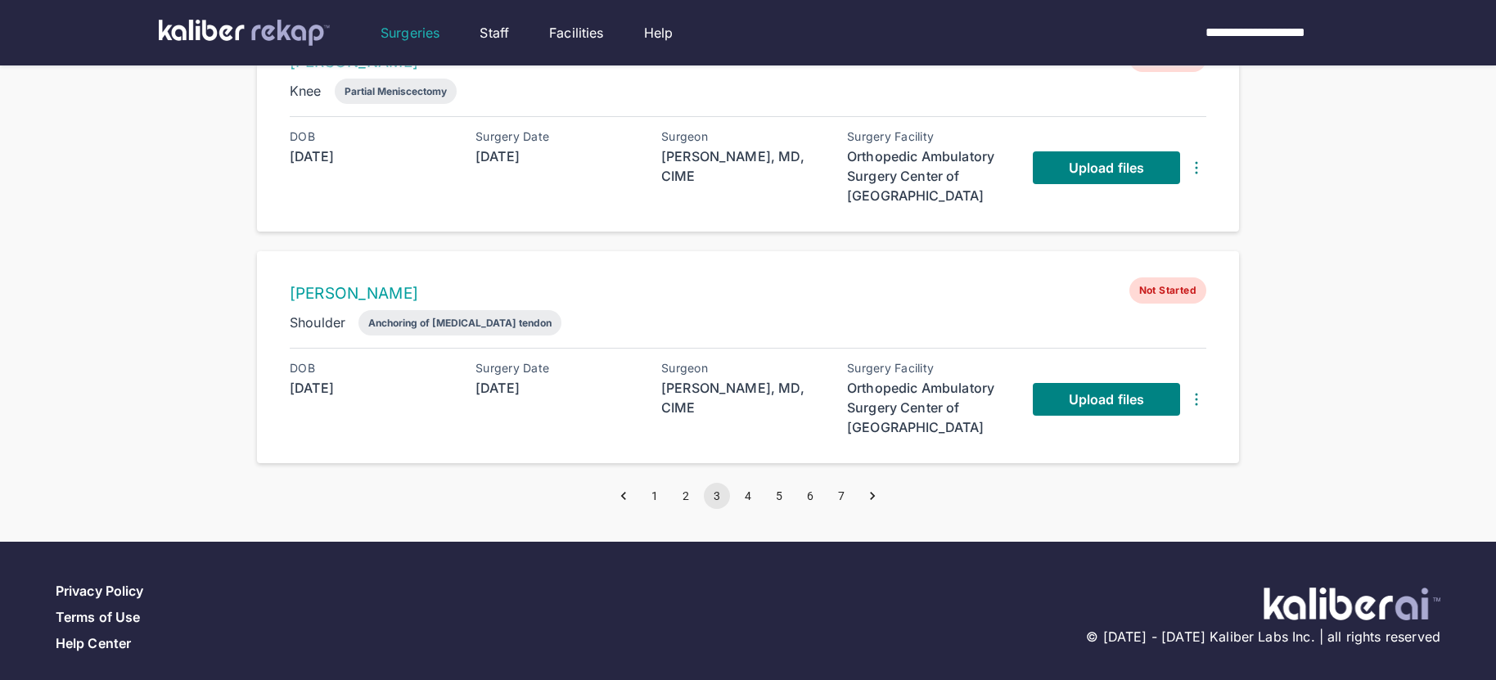
click at [745, 484] on button "4" at bounding box center [748, 496] width 26 height 26
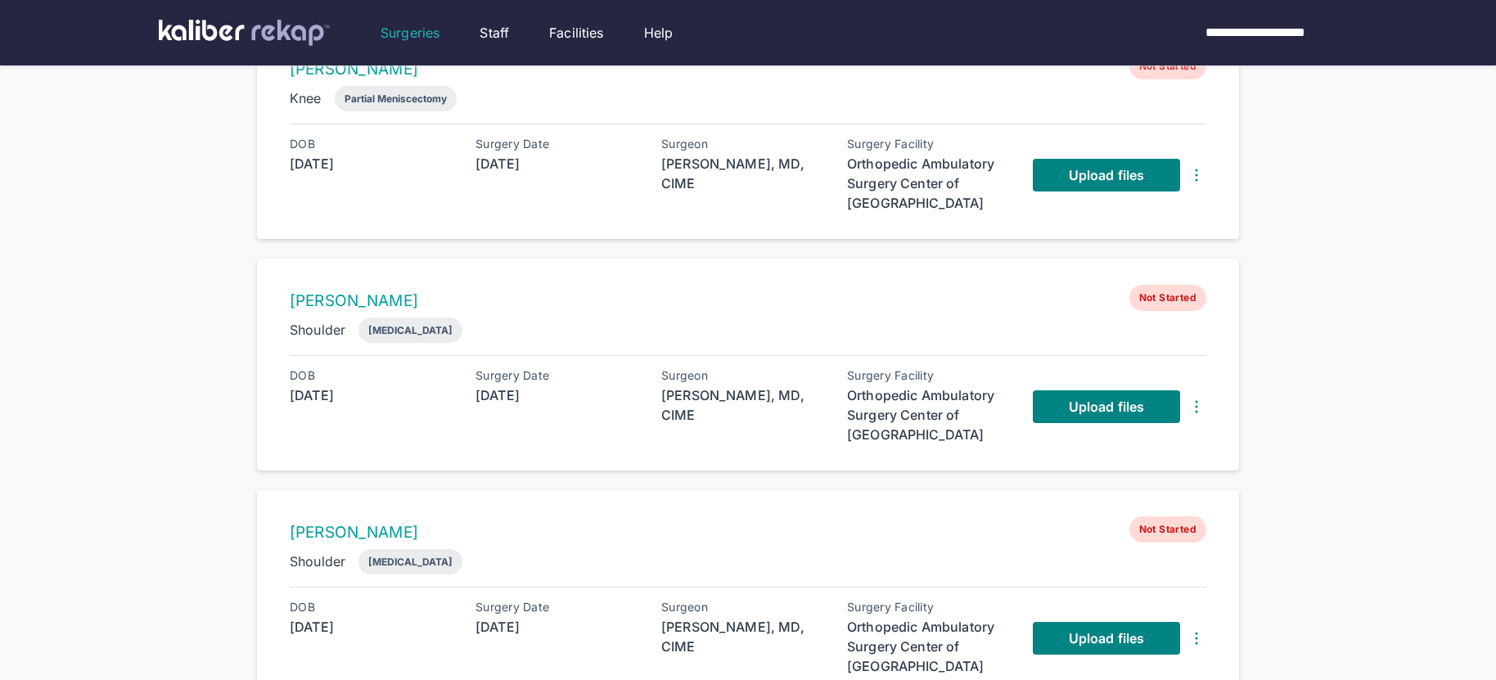
scroll to position [2045, 0]
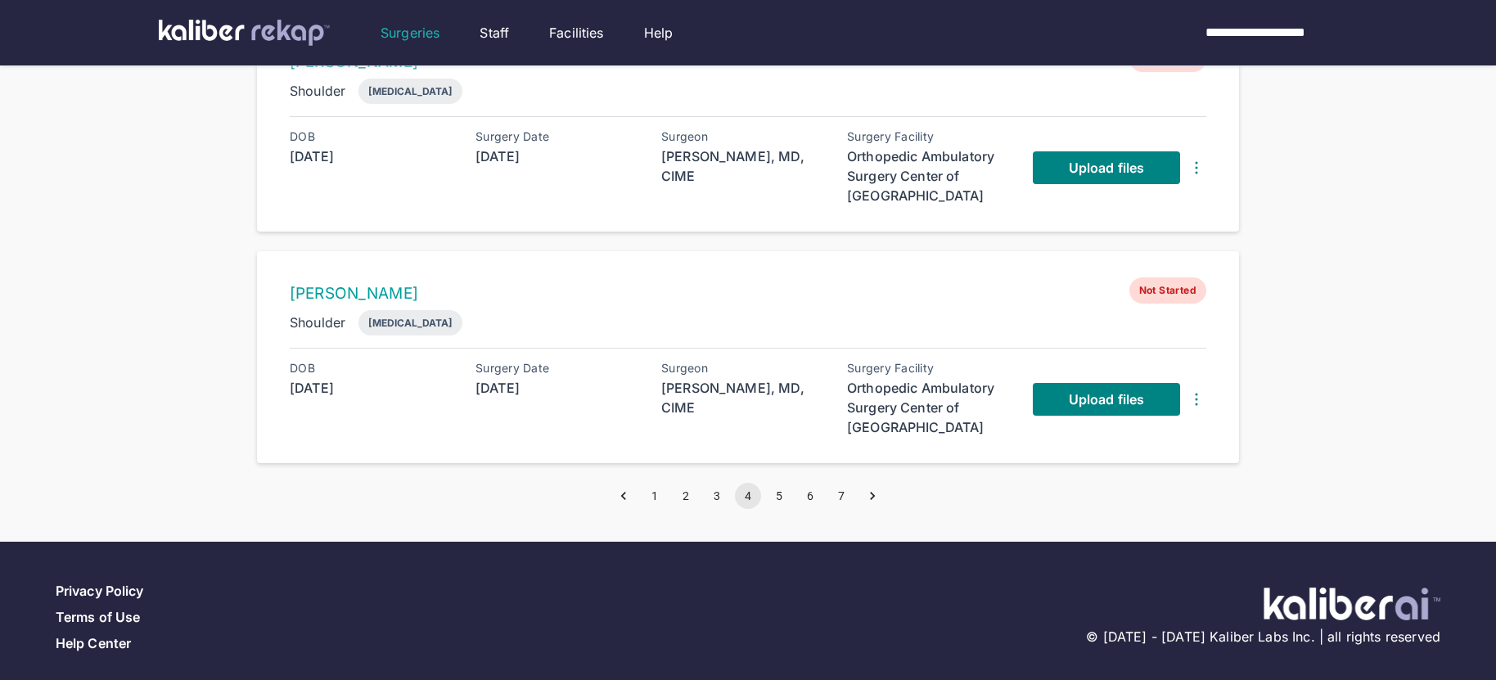
click at [660, 486] on button "1" at bounding box center [654, 496] width 26 height 26
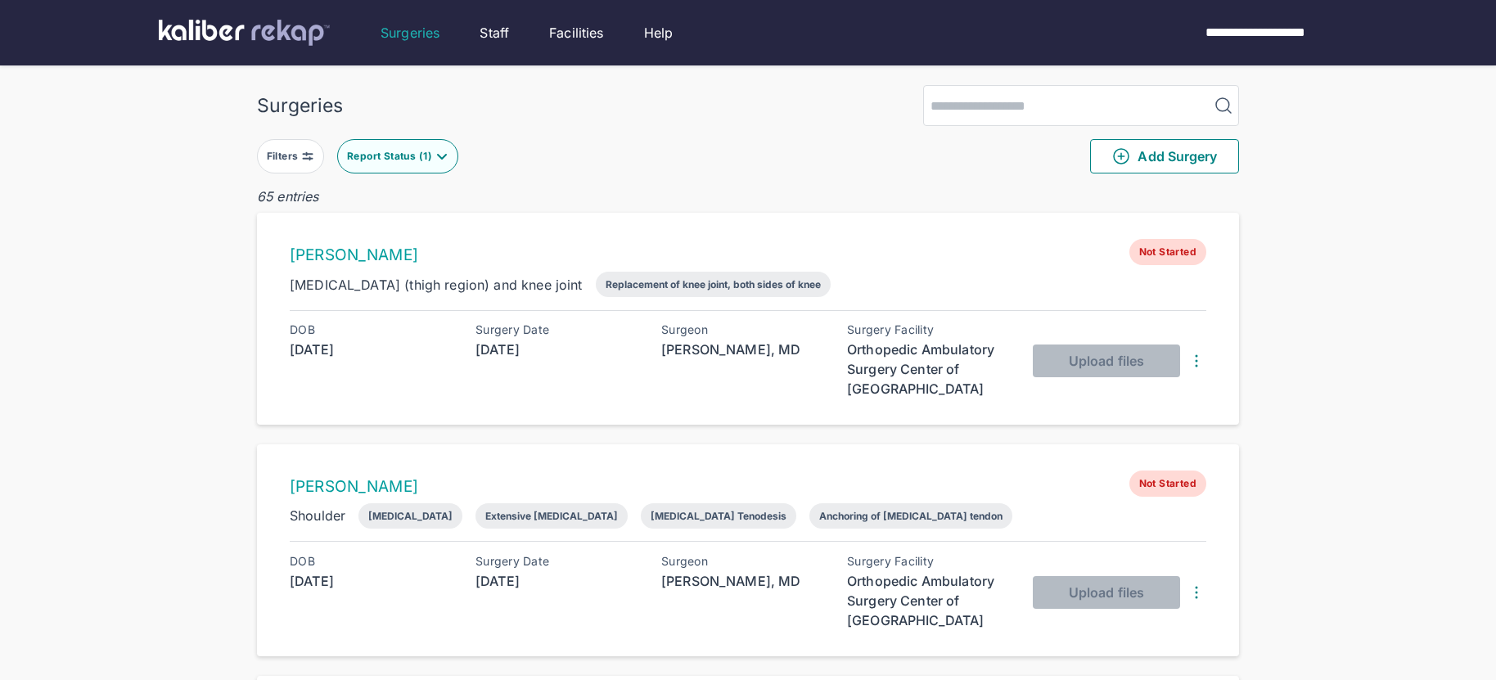
click at [252, 40] on img at bounding box center [244, 33] width 171 height 26
